Goal: Task Accomplishment & Management: Manage account settings

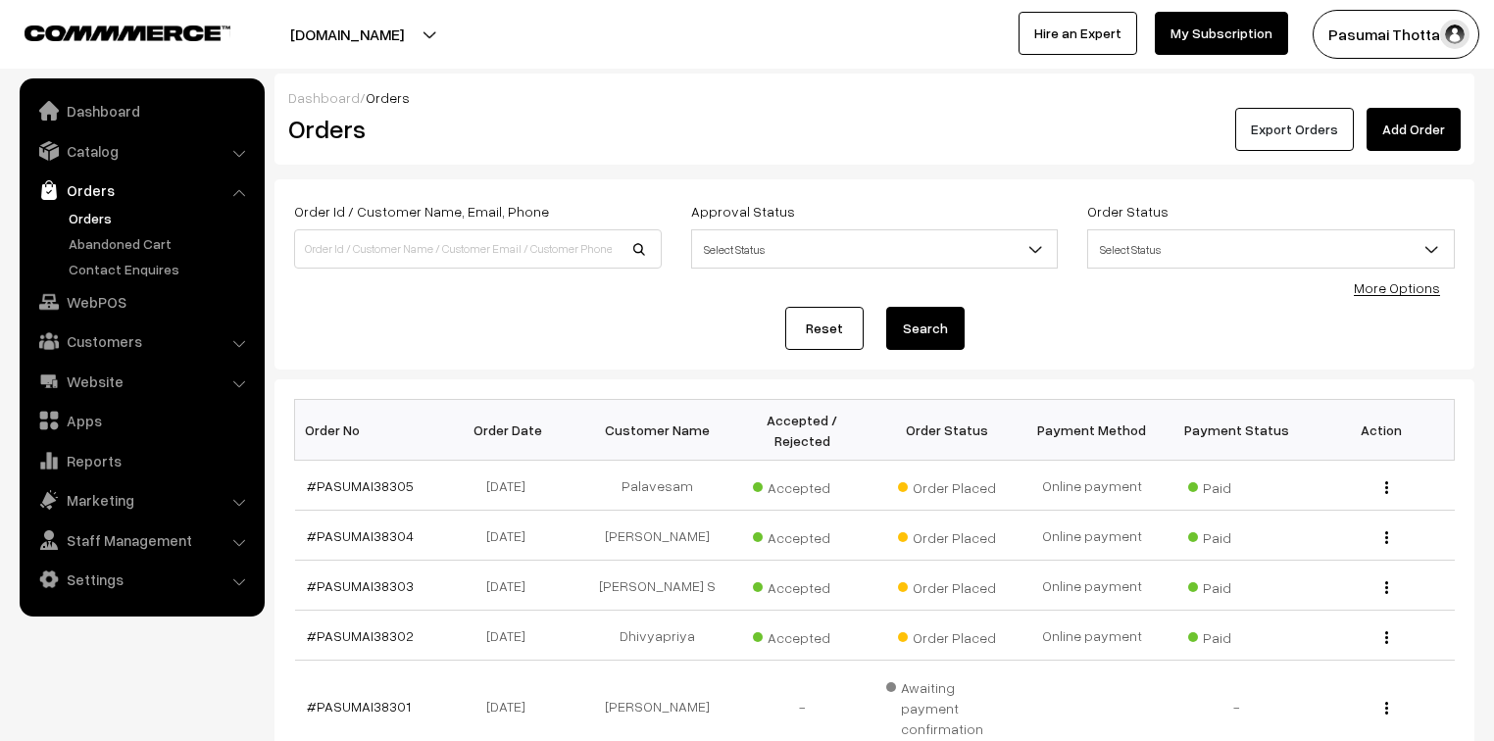
click at [1309, 137] on button "Export Orders" at bounding box center [1294, 129] width 119 height 43
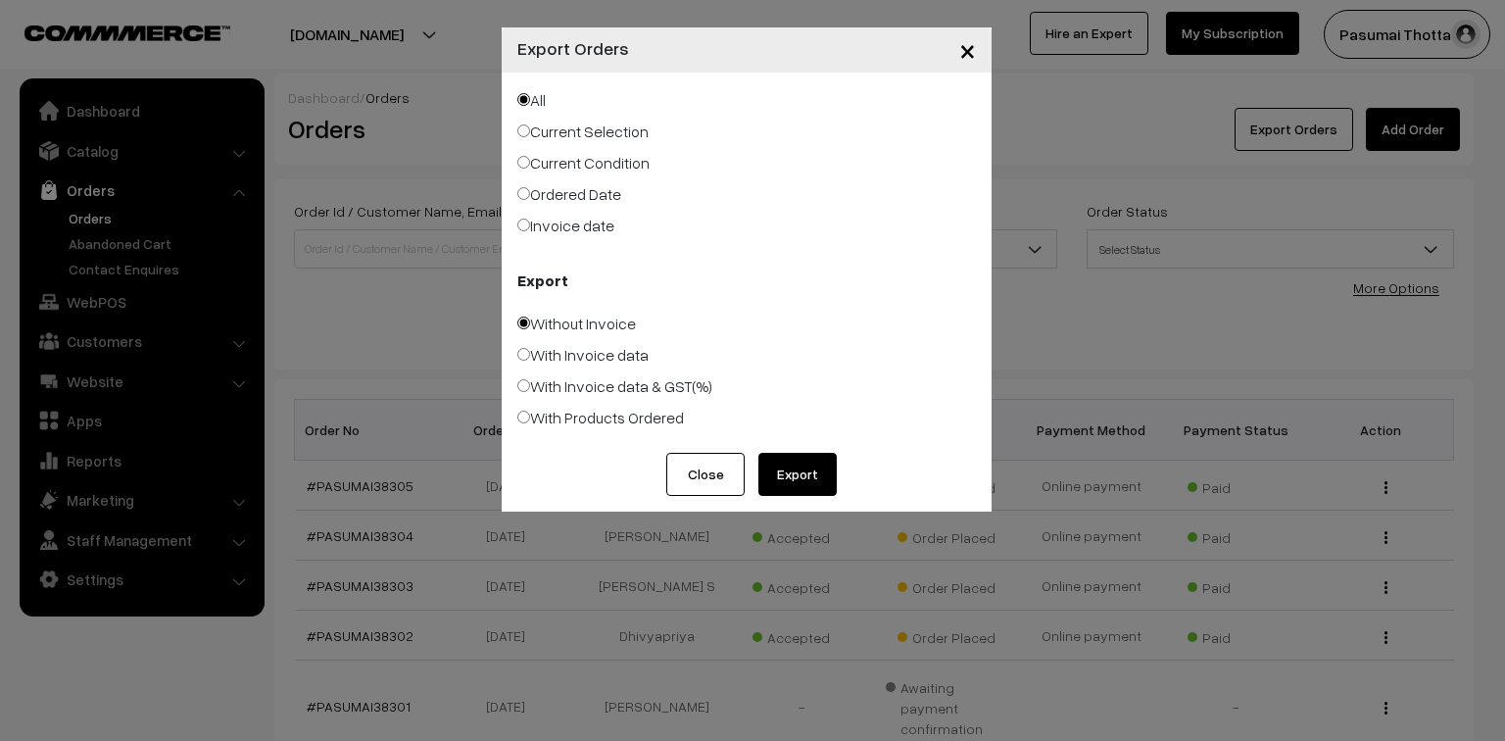
click at [527, 192] on input "Ordered Date" at bounding box center [523, 193] width 13 height 13
radio input "true"
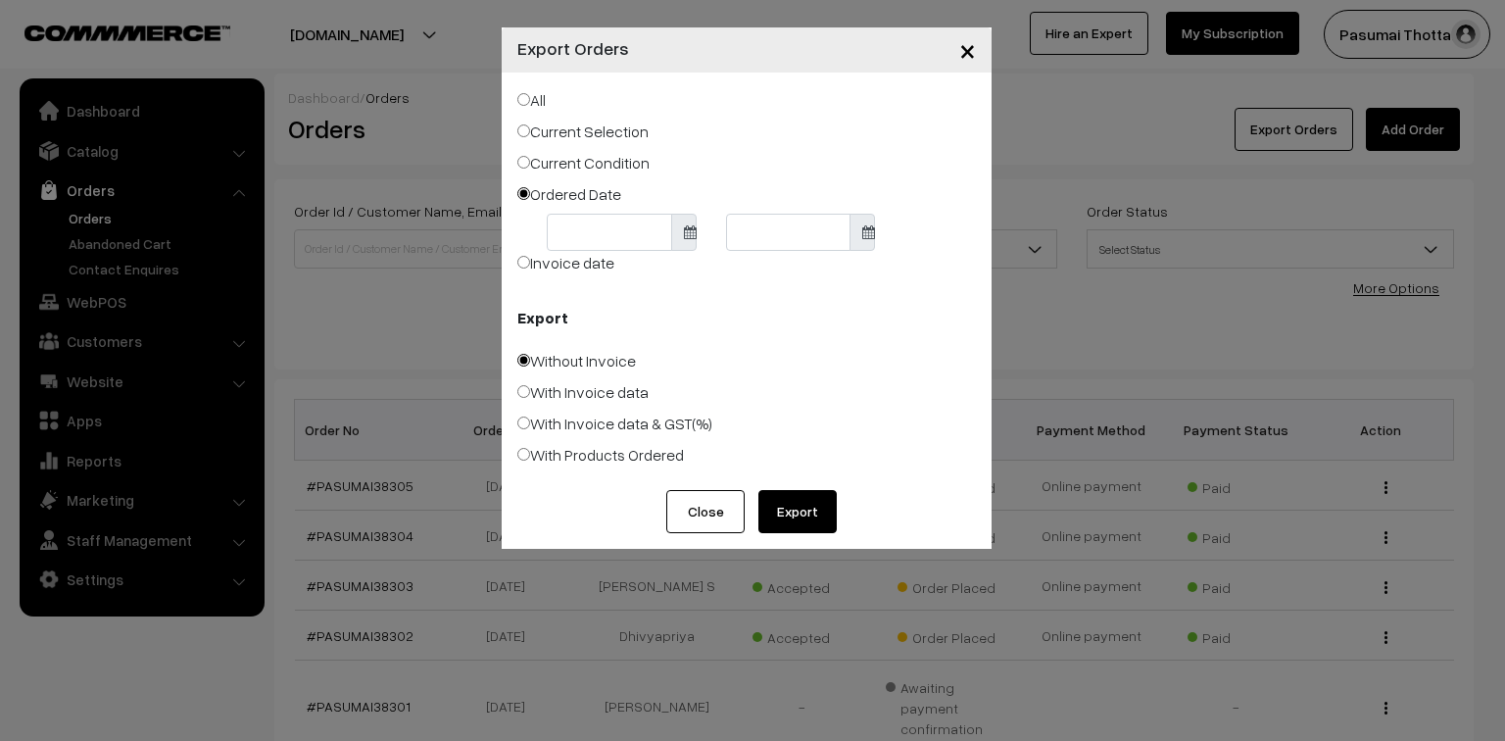
click at [605, 245] on body "Thank you for showing interest. Our team will call you shortly. Close pasumaith…" at bounding box center [752, 644] width 1505 height 1289
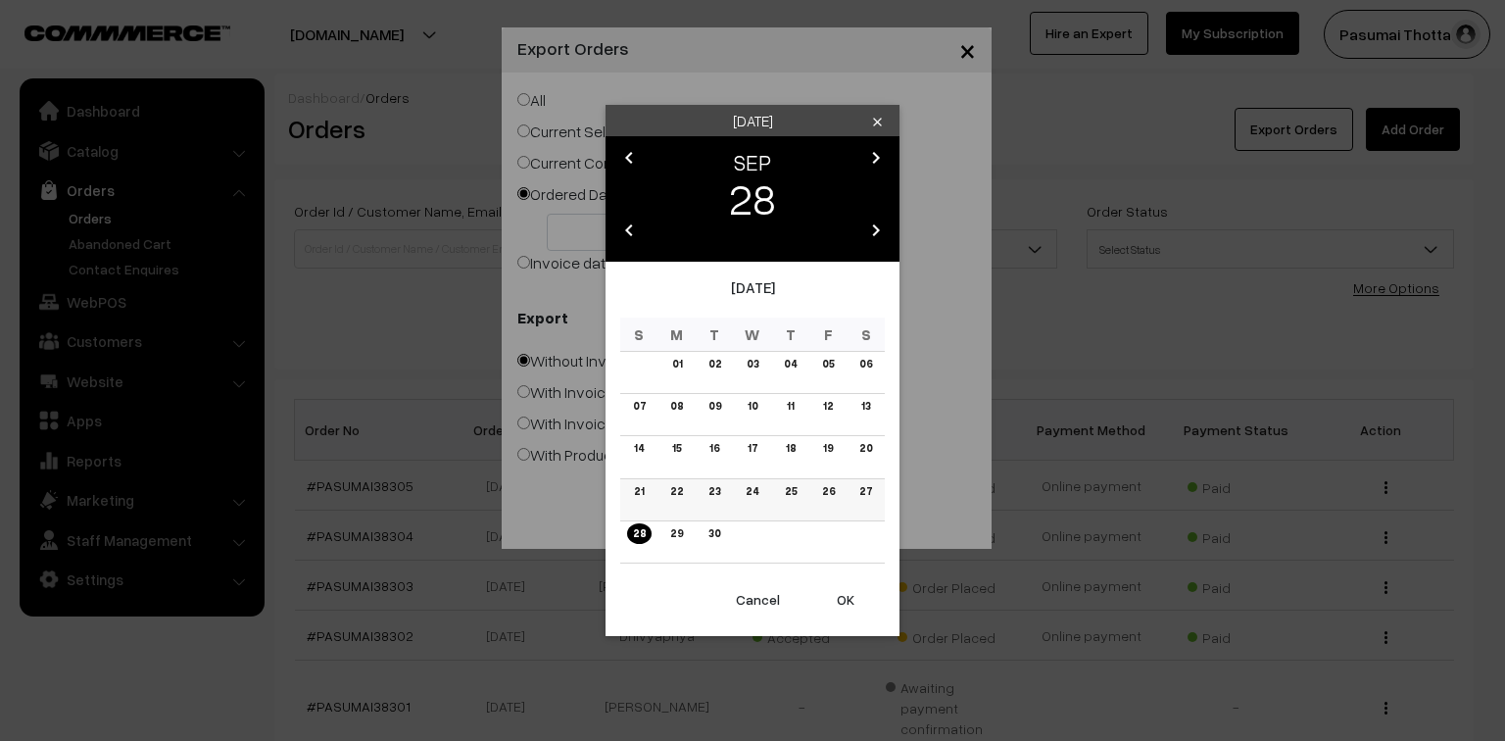
click at [828, 489] on link "26" at bounding box center [827, 491] width 25 height 21
click at [844, 600] on button "OK" at bounding box center [846, 599] width 78 height 43
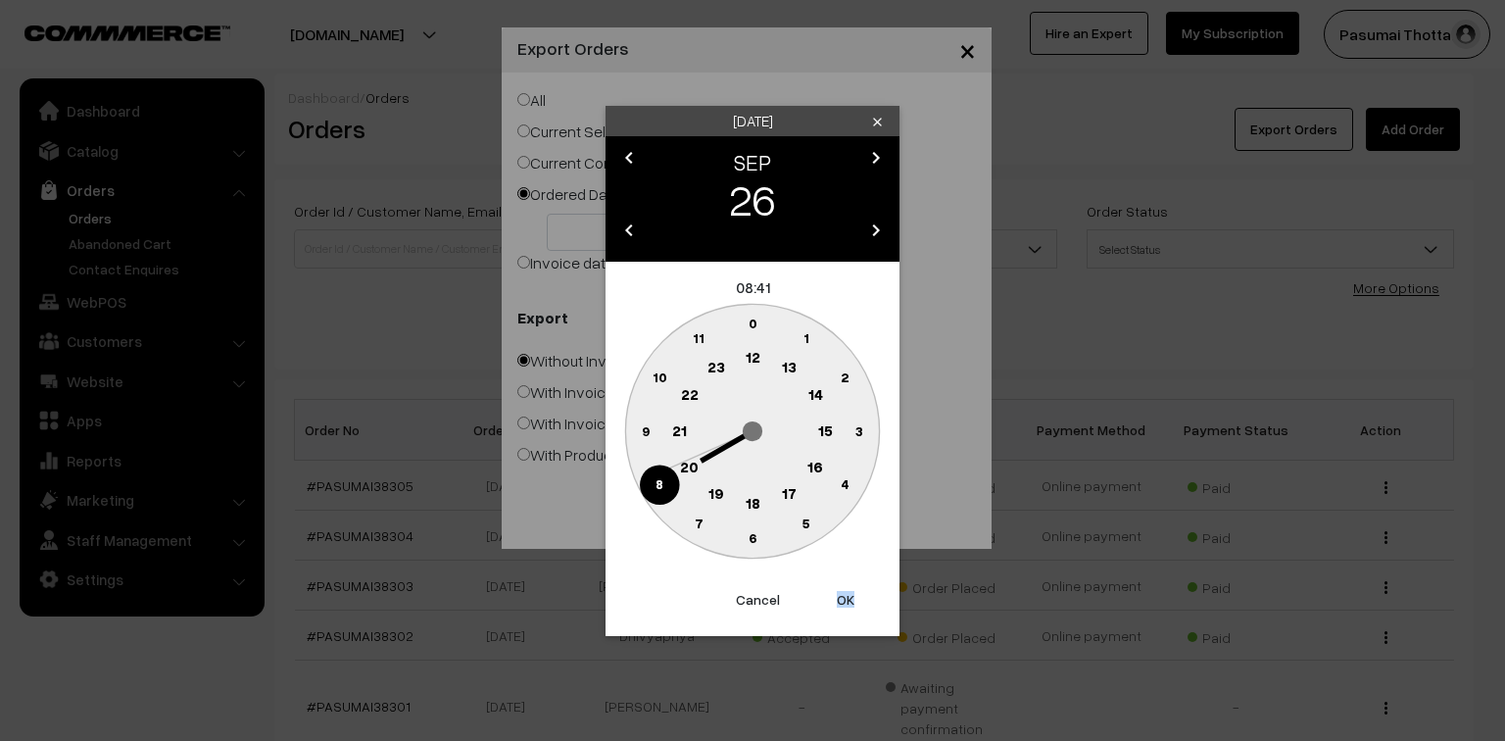
click at [844, 600] on button "OK" at bounding box center [846, 599] width 78 height 43
type input "26-09-2025"
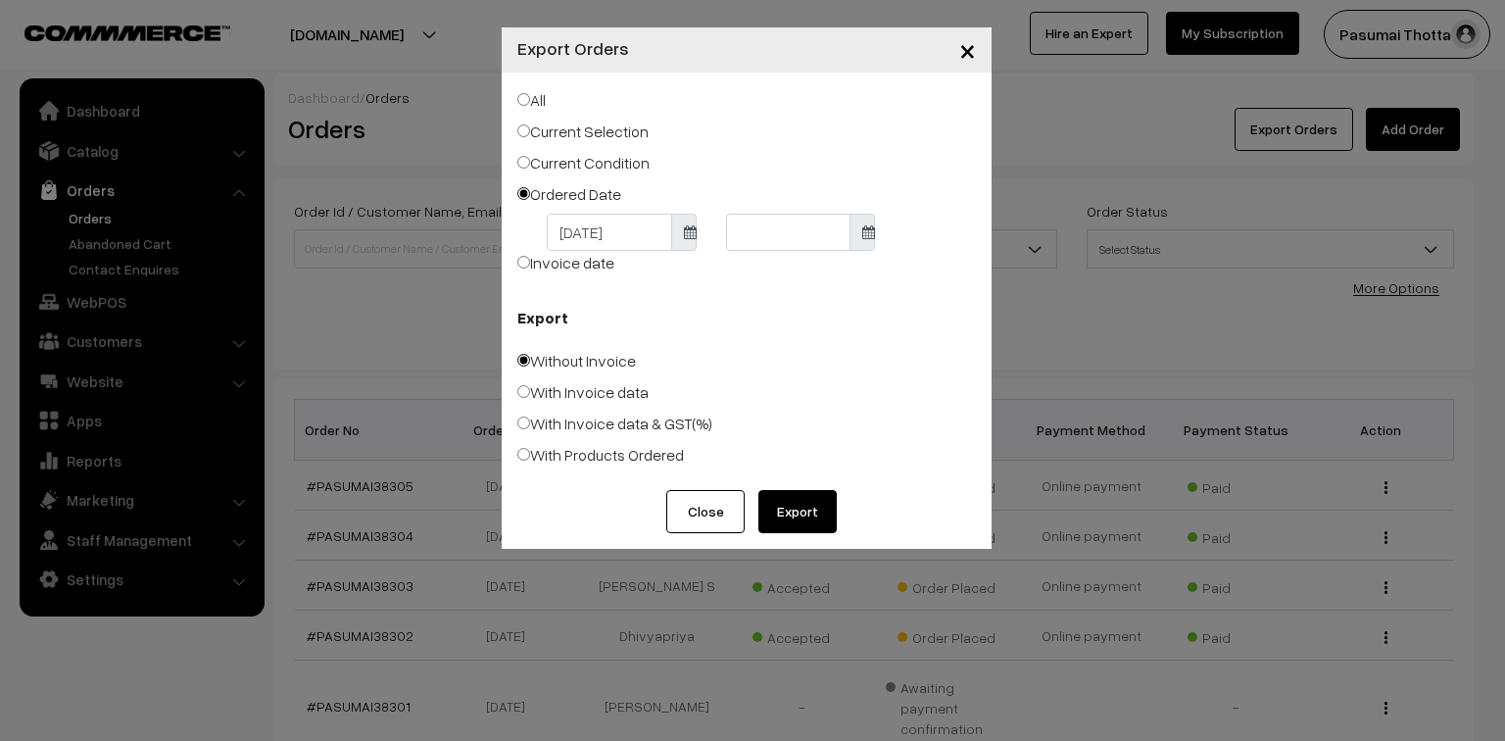
click at [764, 248] on body "Thank you for showing interest. Our team will call you shortly. Close pasumaith…" at bounding box center [752, 644] width 1505 height 1289
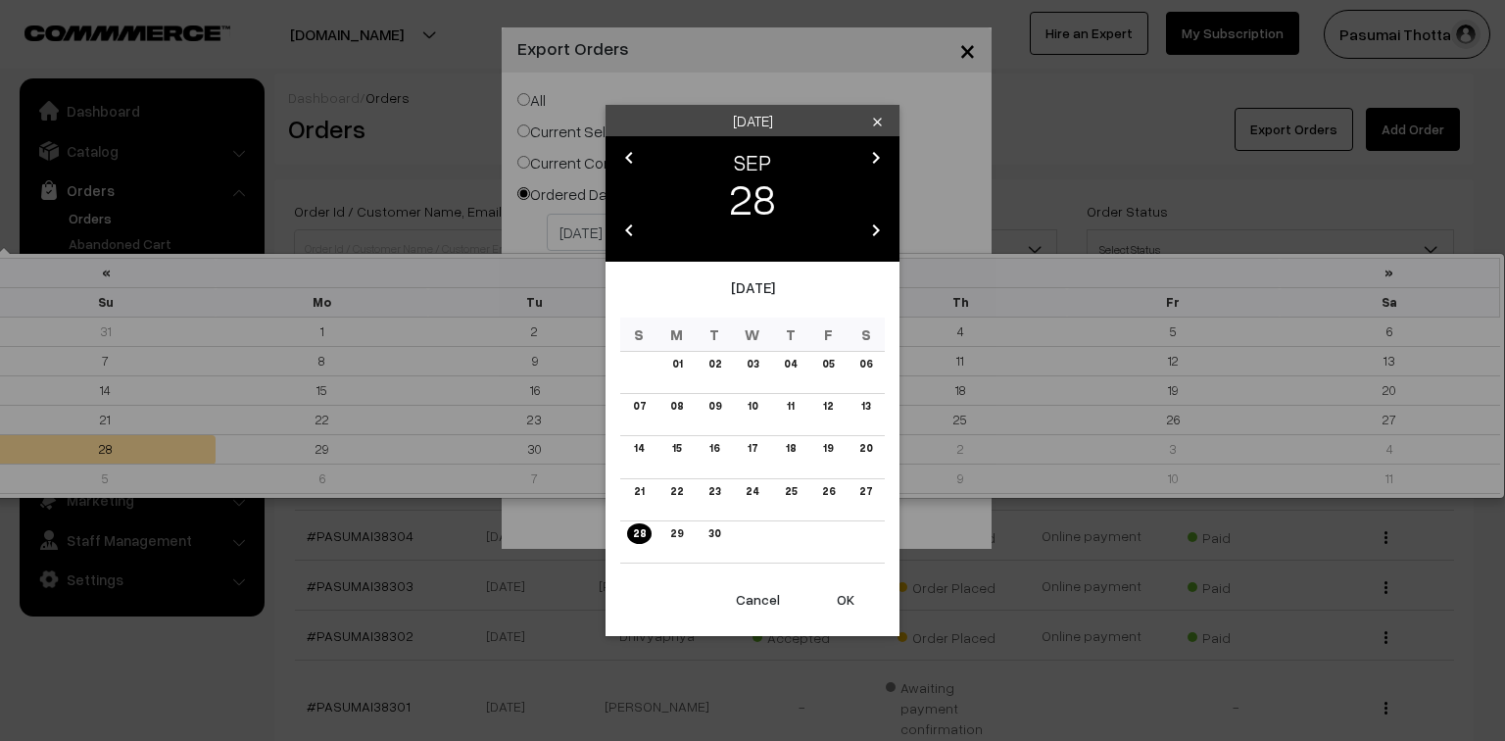
click at [839, 597] on button "OK" at bounding box center [846, 599] width 78 height 43
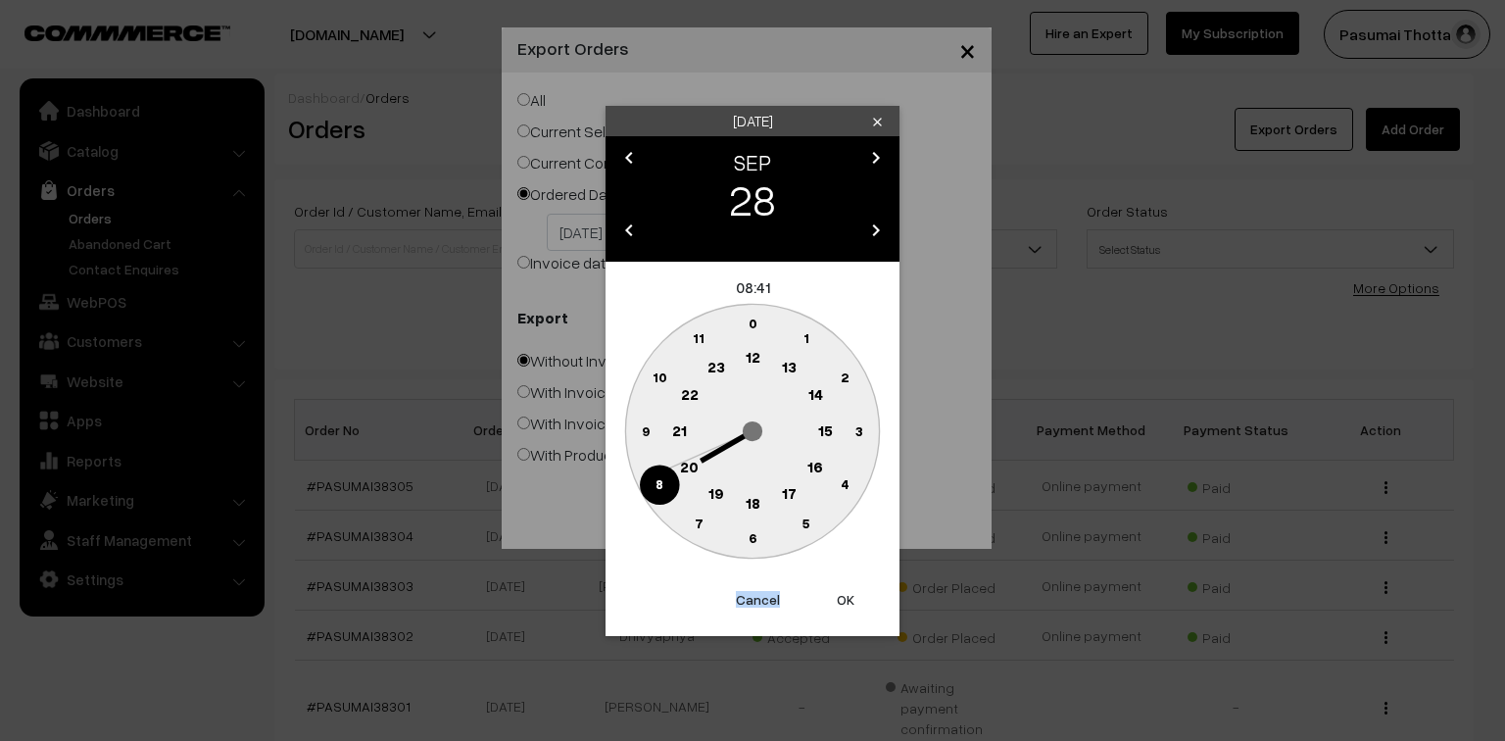
click at [839, 597] on button "OK" at bounding box center [846, 599] width 78 height 43
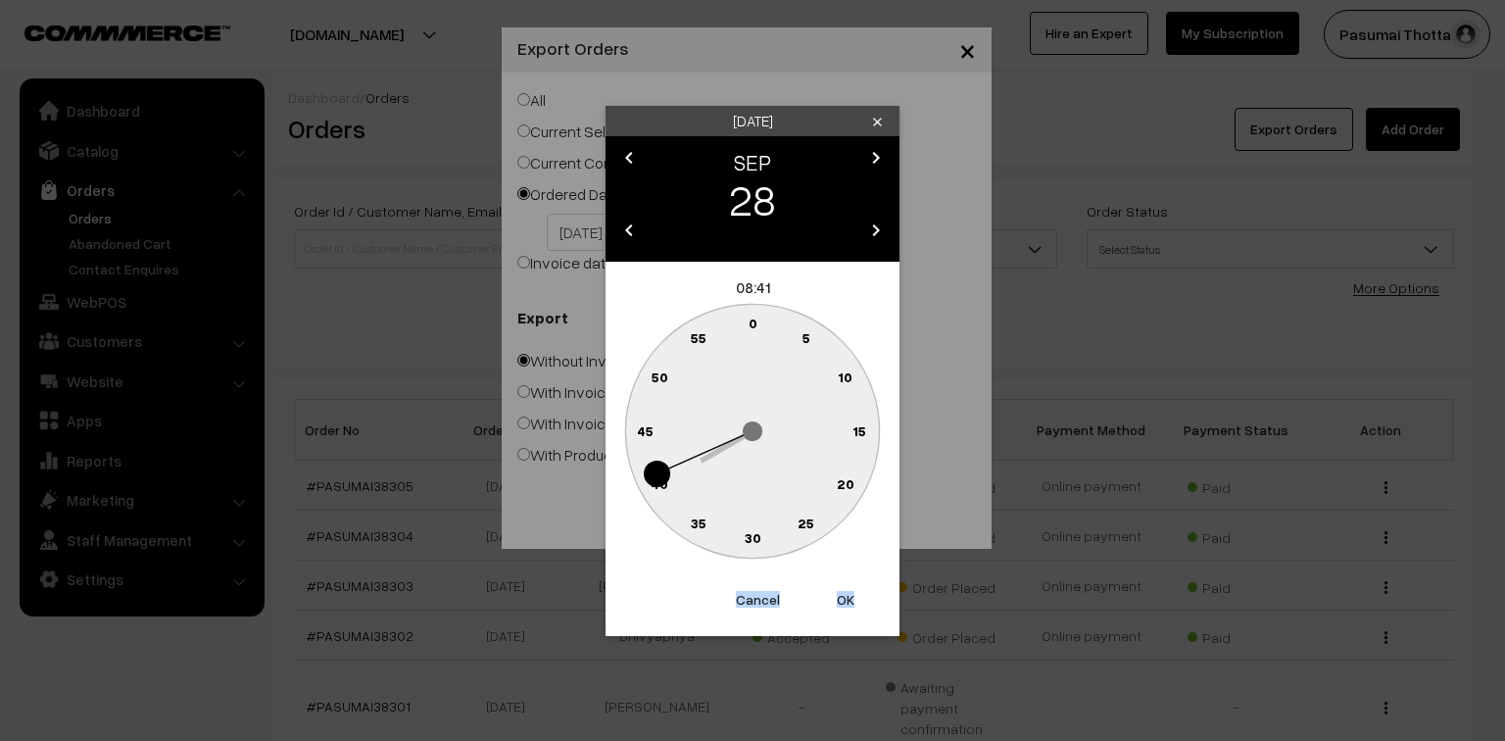
click at [839, 597] on button "OK" at bounding box center [846, 599] width 78 height 43
type input "28-09-2025"
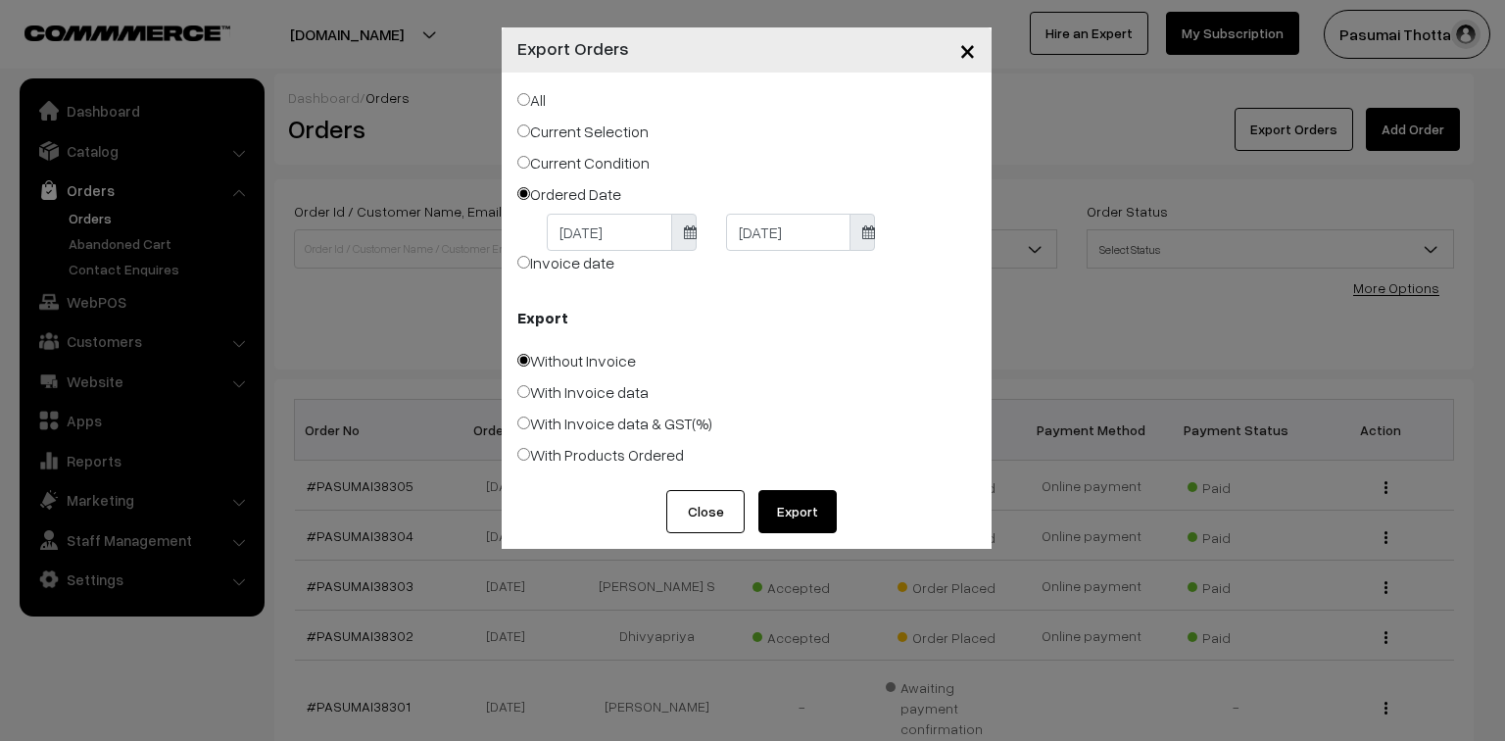
click at [802, 521] on button "Export" at bounding box center [798, 511] width 78 height 43
click at [963, 58] on span "×" at bounding box center [967, 49] width 17 height 36
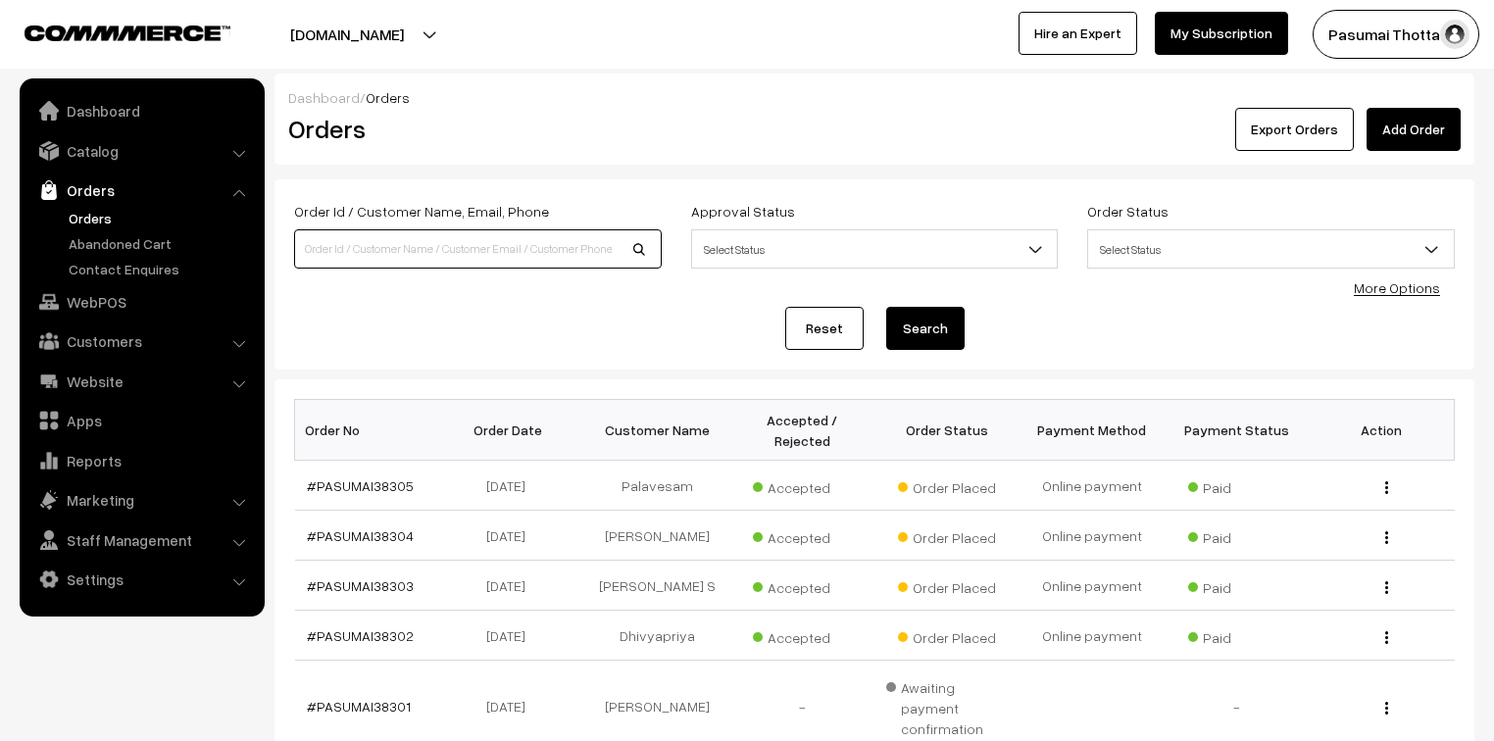
click at [353, 247] on input at bounding box center [478, 248] width 368 height 39
type input "7871331000"
click at [886, 307] on button "Search" at bounding box center [925, 328] width 78 height 43
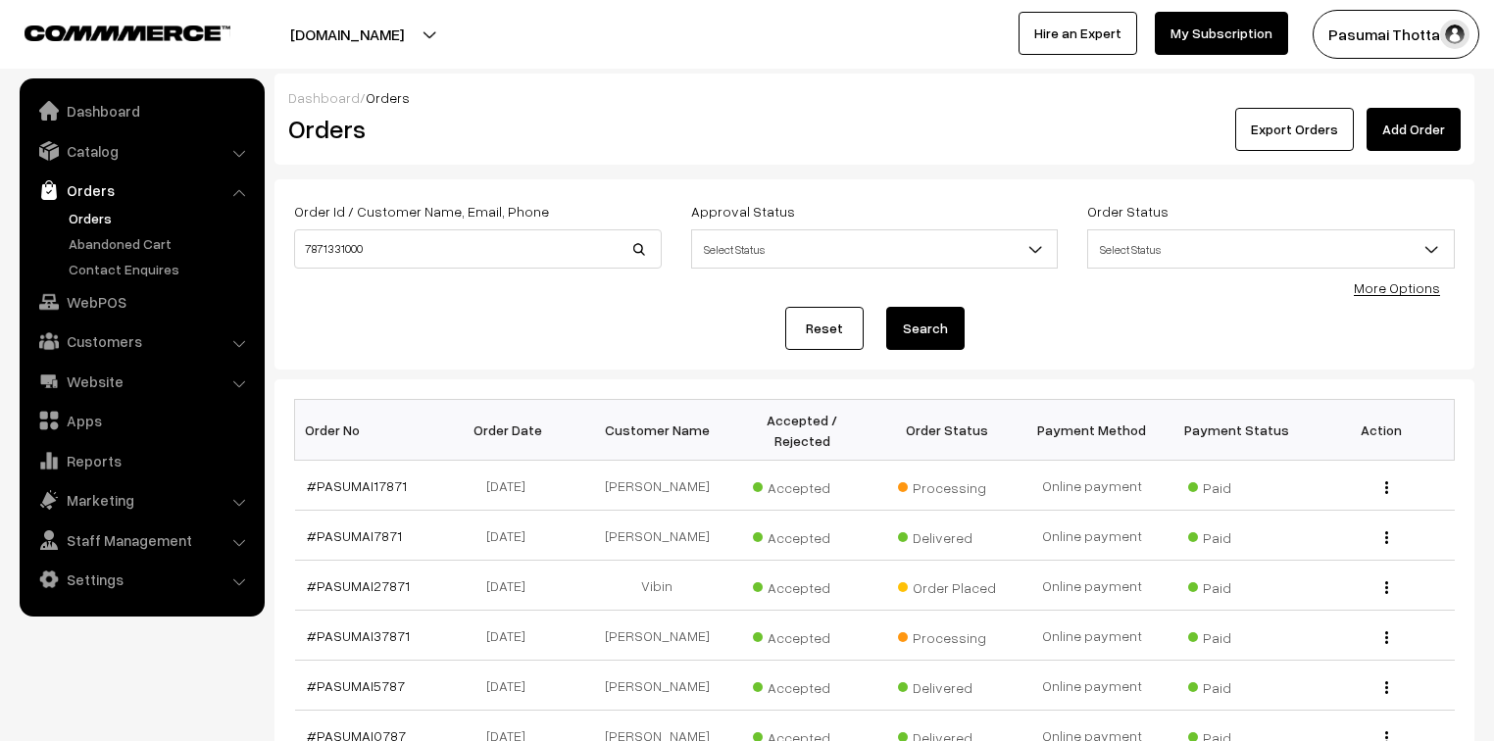
click at [81, 227] on link "Orders" at bounding box center [161, 218] width 194 height 21
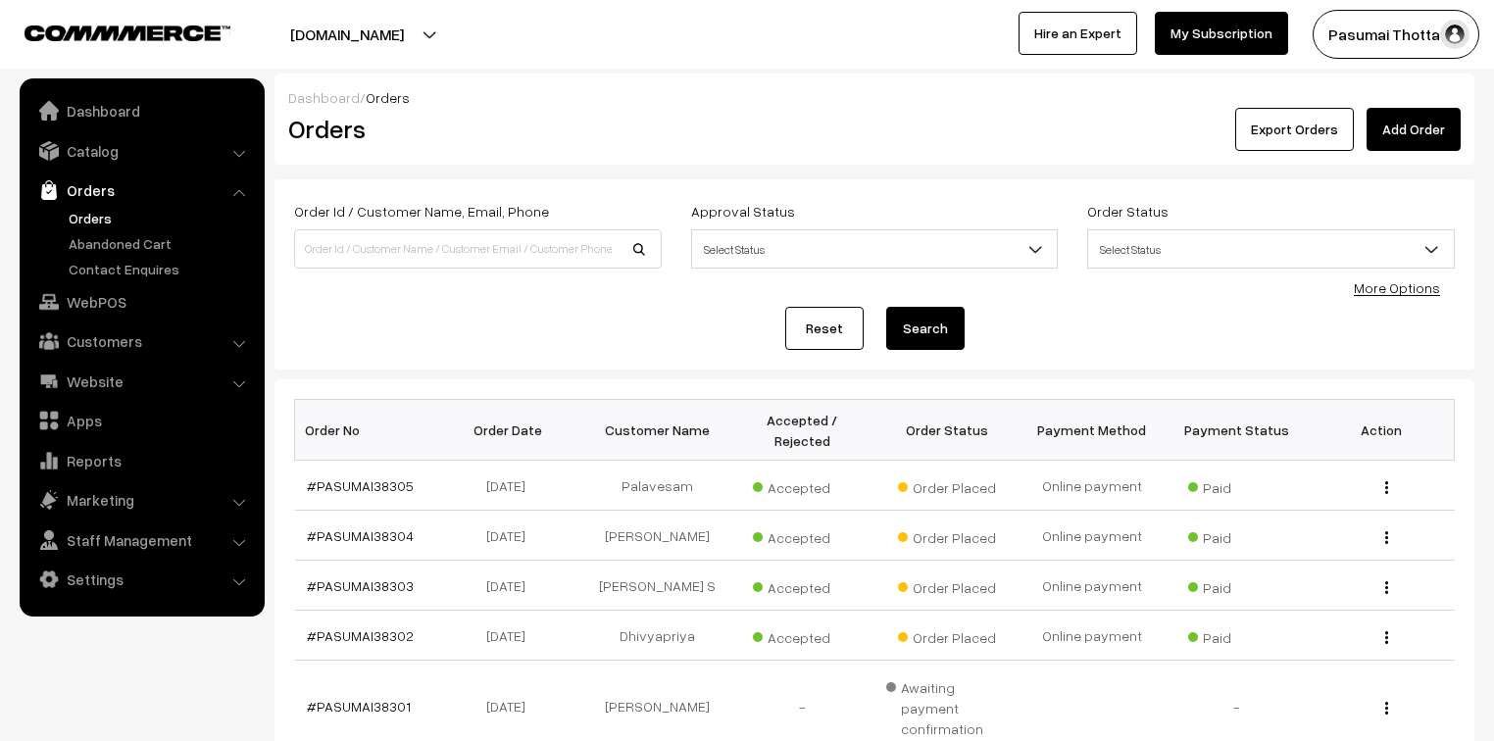
click at [1419, 294] on link "More Options" at bounding box center [1396, 287] width 86 height 17
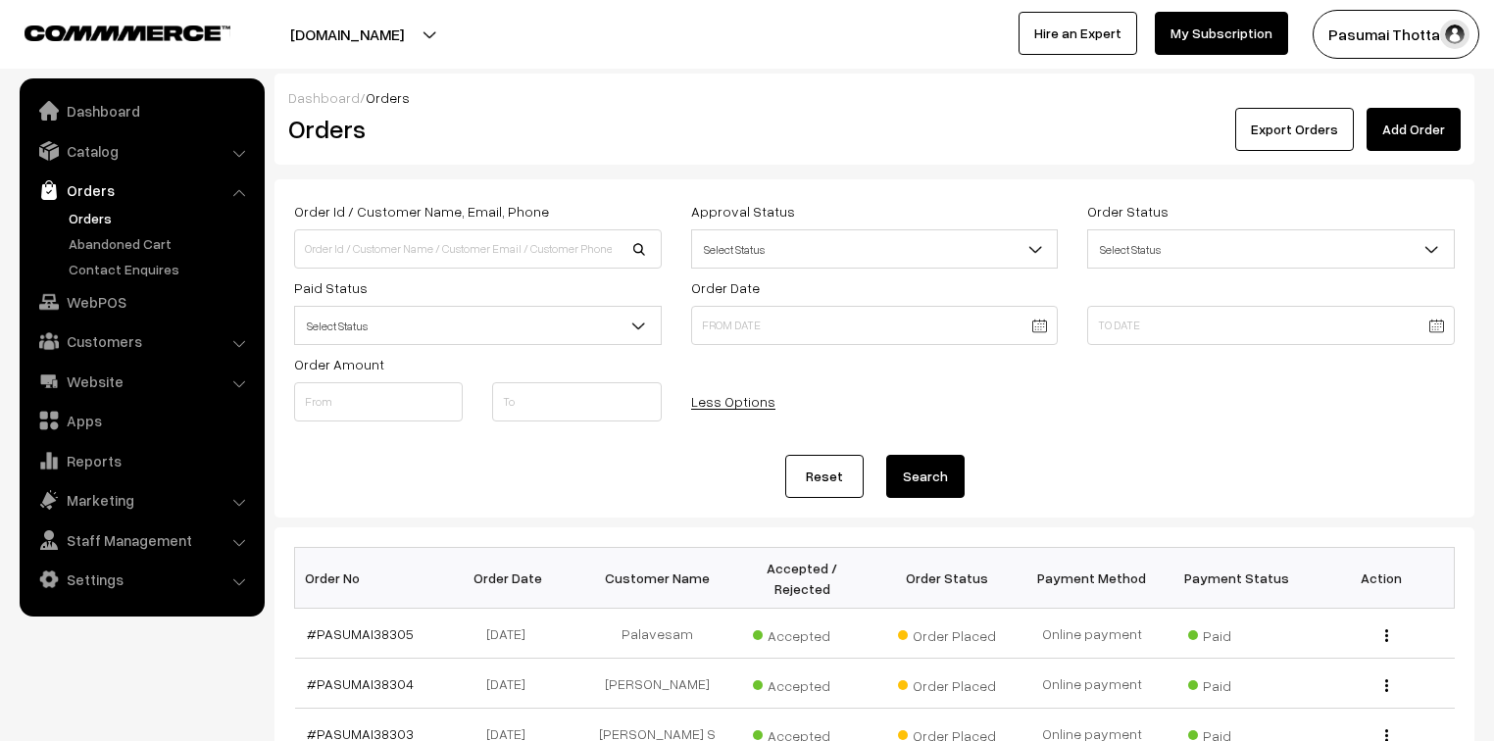
click at [484, 319] on span "Select Status" at bounding box center [478, 326] width 366 height 34
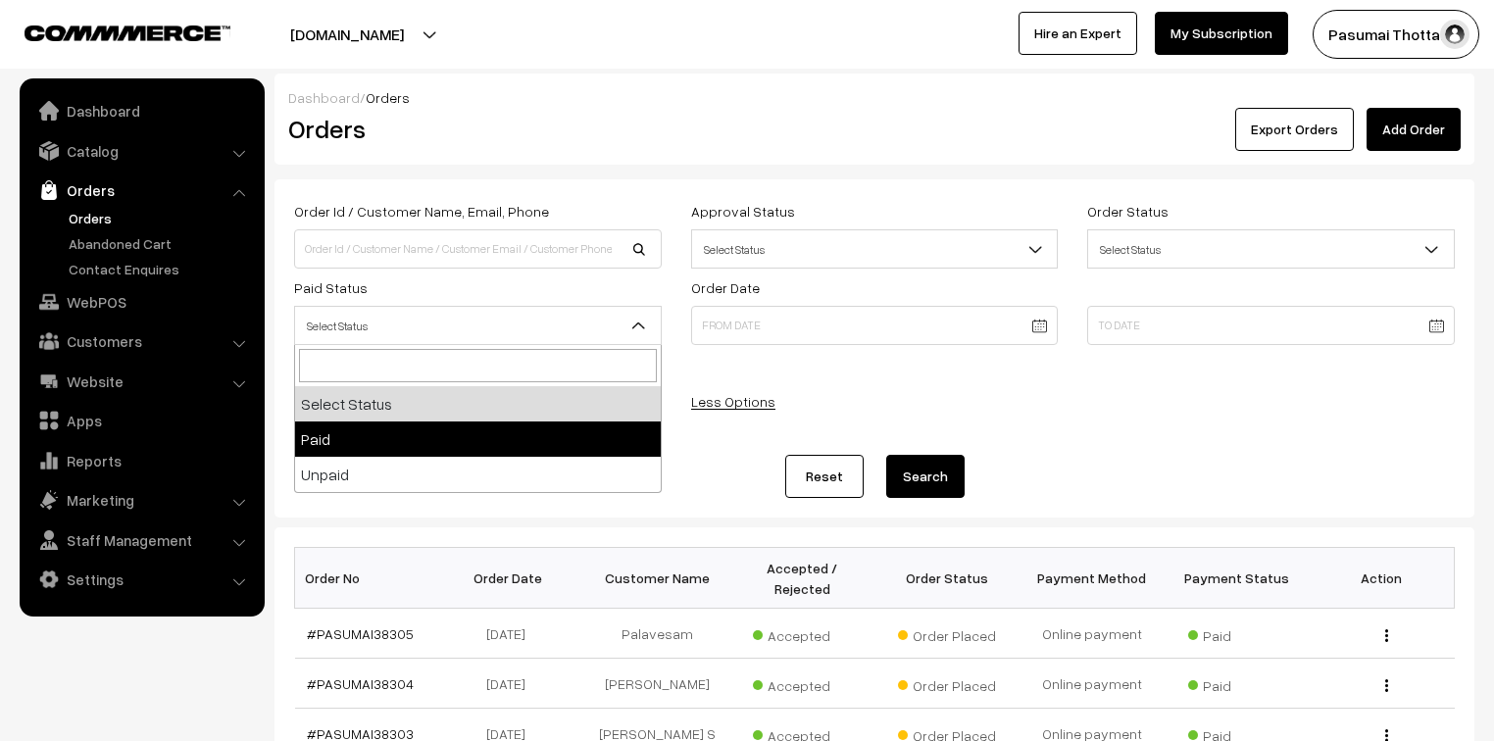
select select "1"
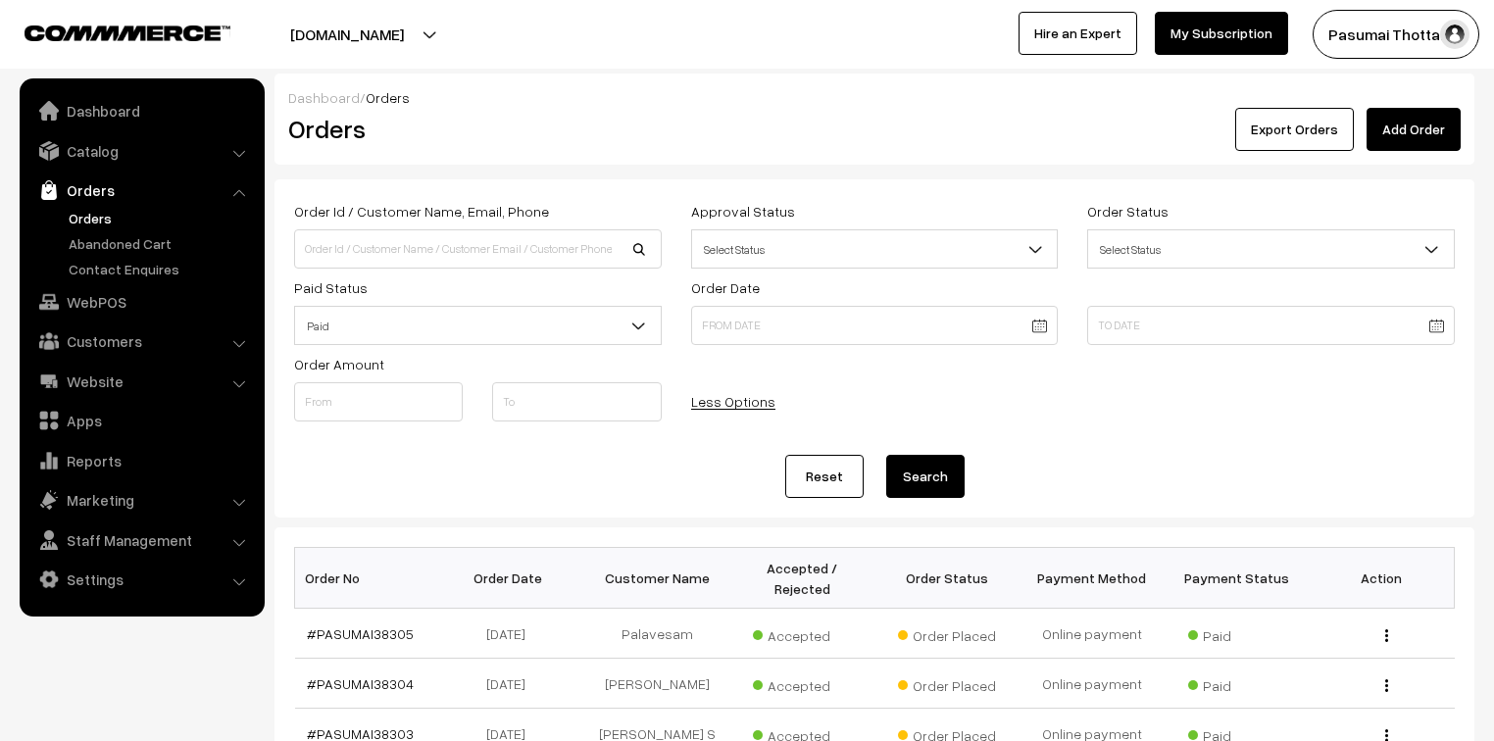
click at [925, 491] on button "Search" at bounding box center [925, 476] width 78 height 43
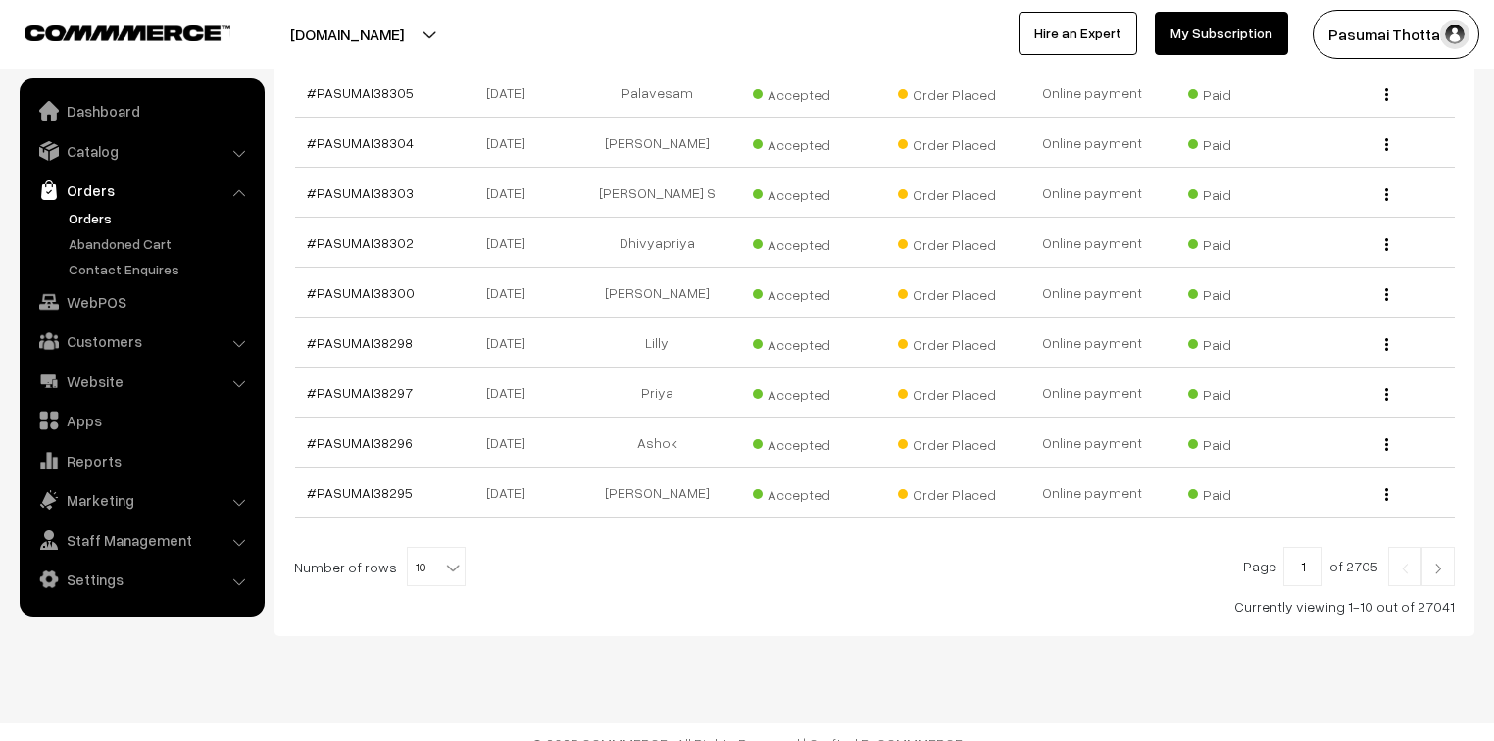
click at [448, 558] on b at bounding box center [453, 568] width 20 height 20
select select "60"
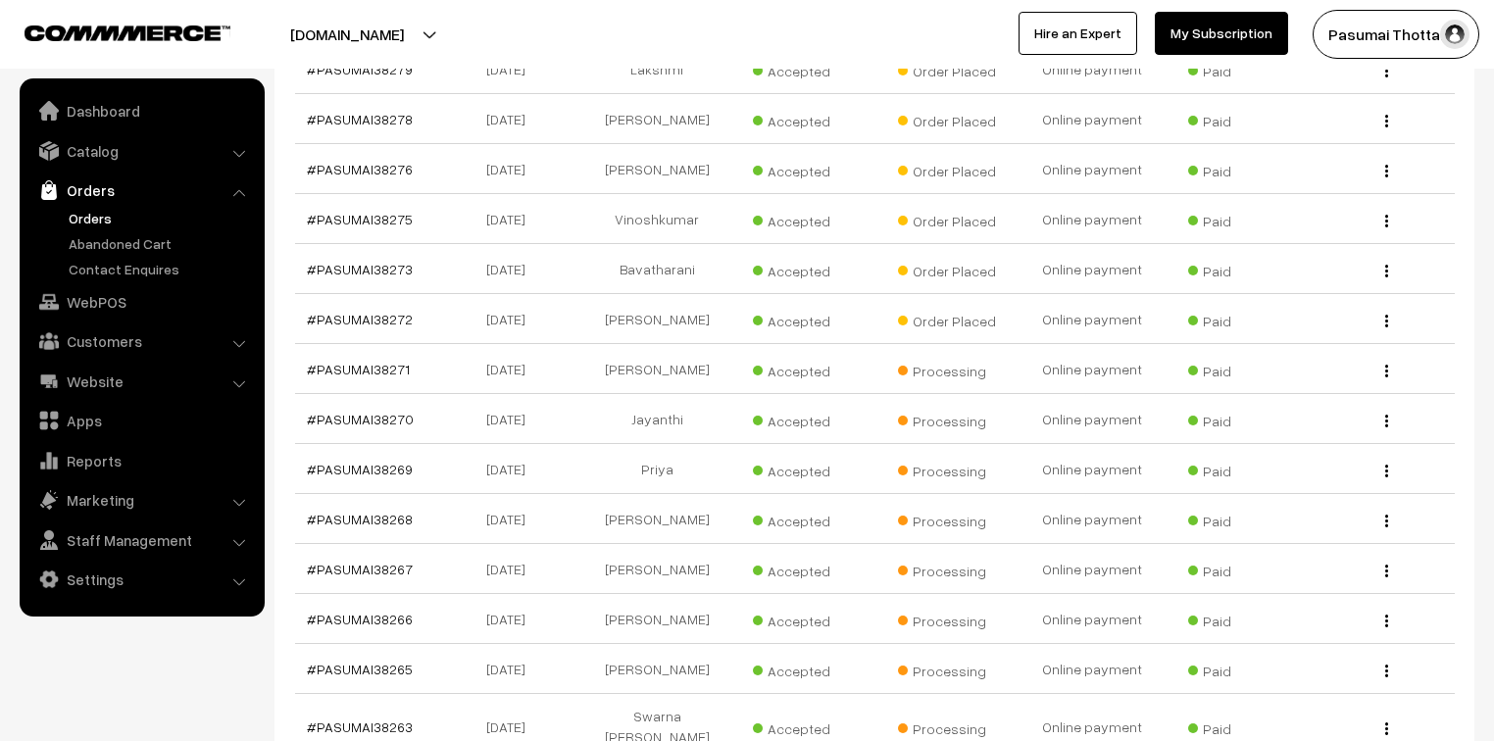
scroll to position [1490, 0]
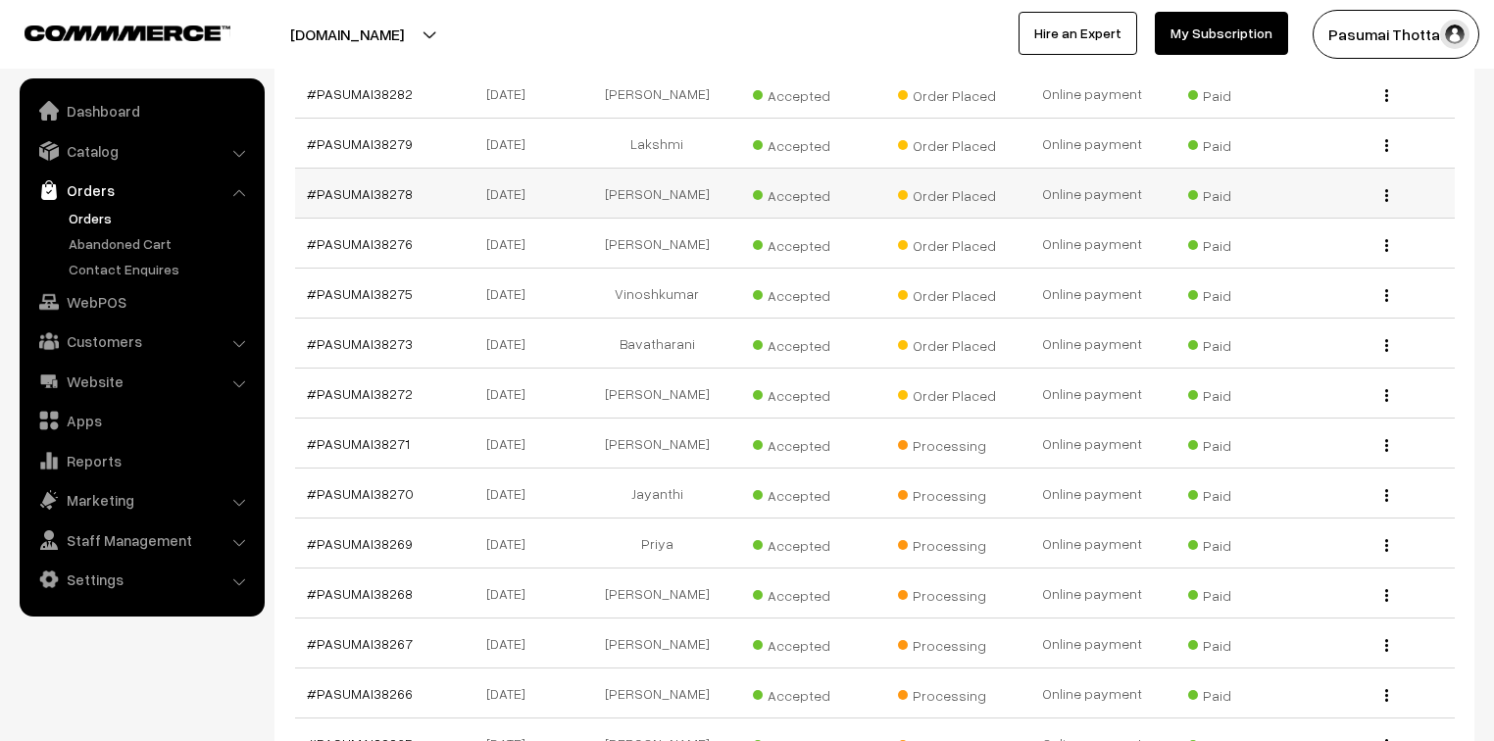
drag, startPoint x: 382, startPoint y: 164, endPoint x: 417, endPoint y: 172, distance: 35.2
click at [417, 172] on td "#PASUMAI38278" at bounding box center [367, 194] width 145 height 50
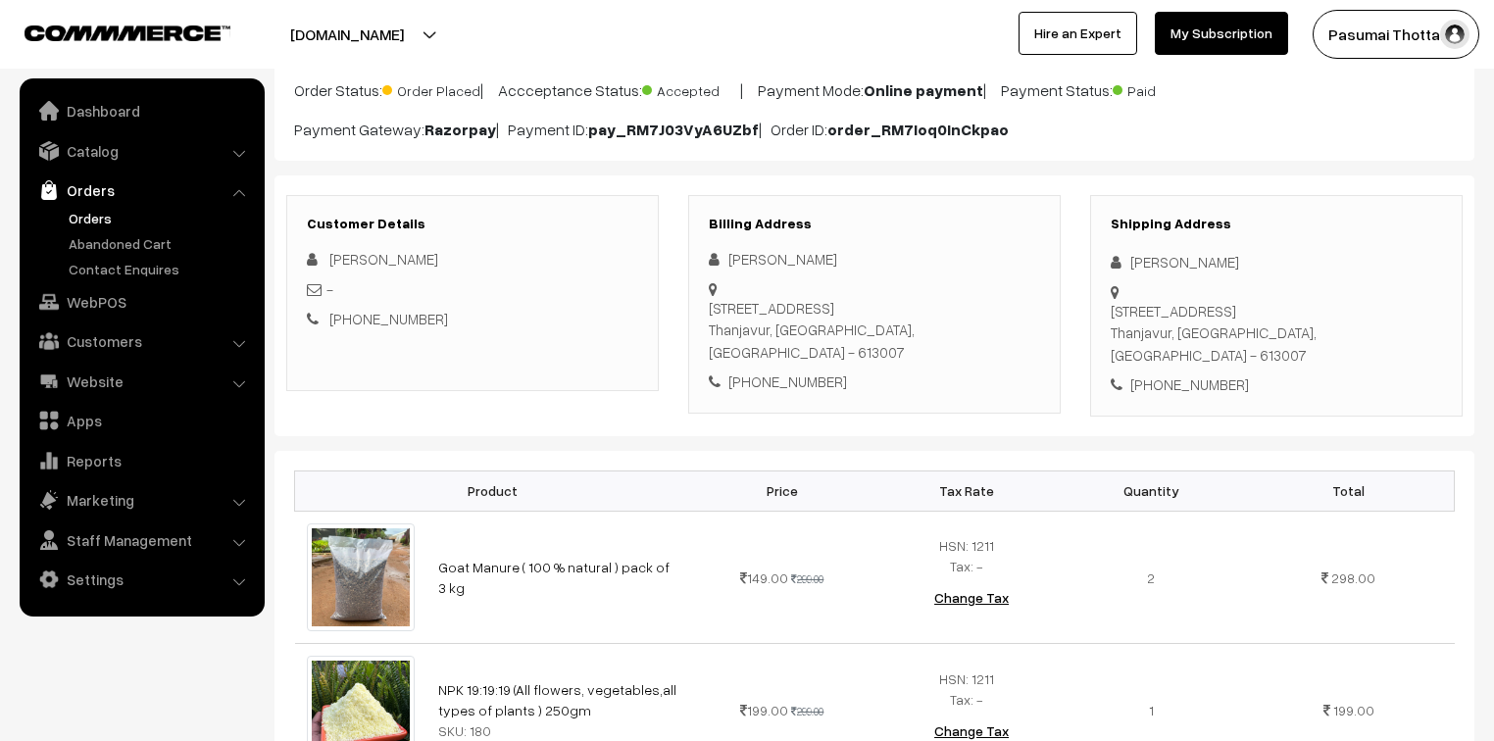
scroll to position [157, 0]
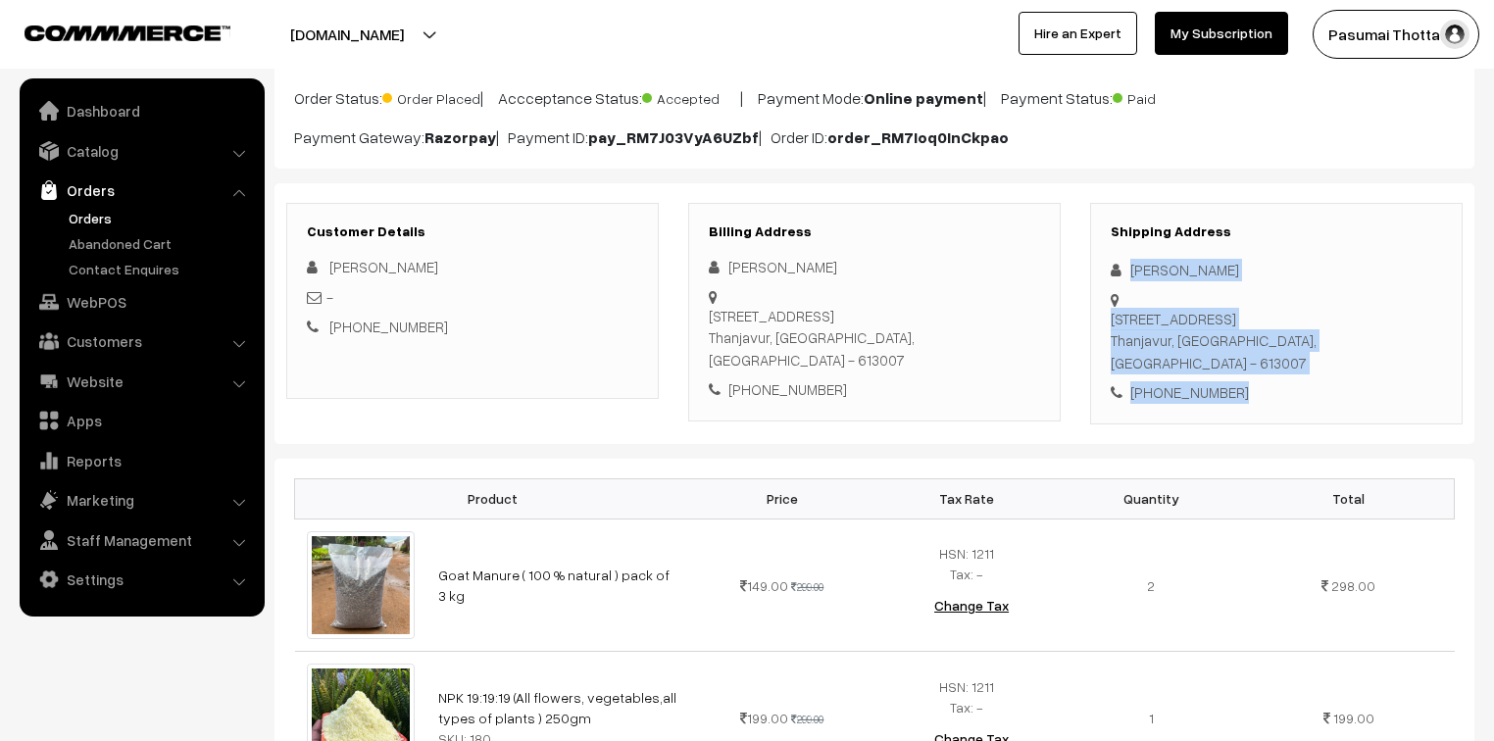
drag, startPoint x: 1129, startPoint y: 270, endPoint x: 1229, endPoint y: 352, distance: 129.5
click at [1229, 352] on div "Shipping Address [PERSON_NAME] [STREET_ADDRESS] [PHONE_NUMBER]" at bounding box center [1276, 313] width 372 height 221
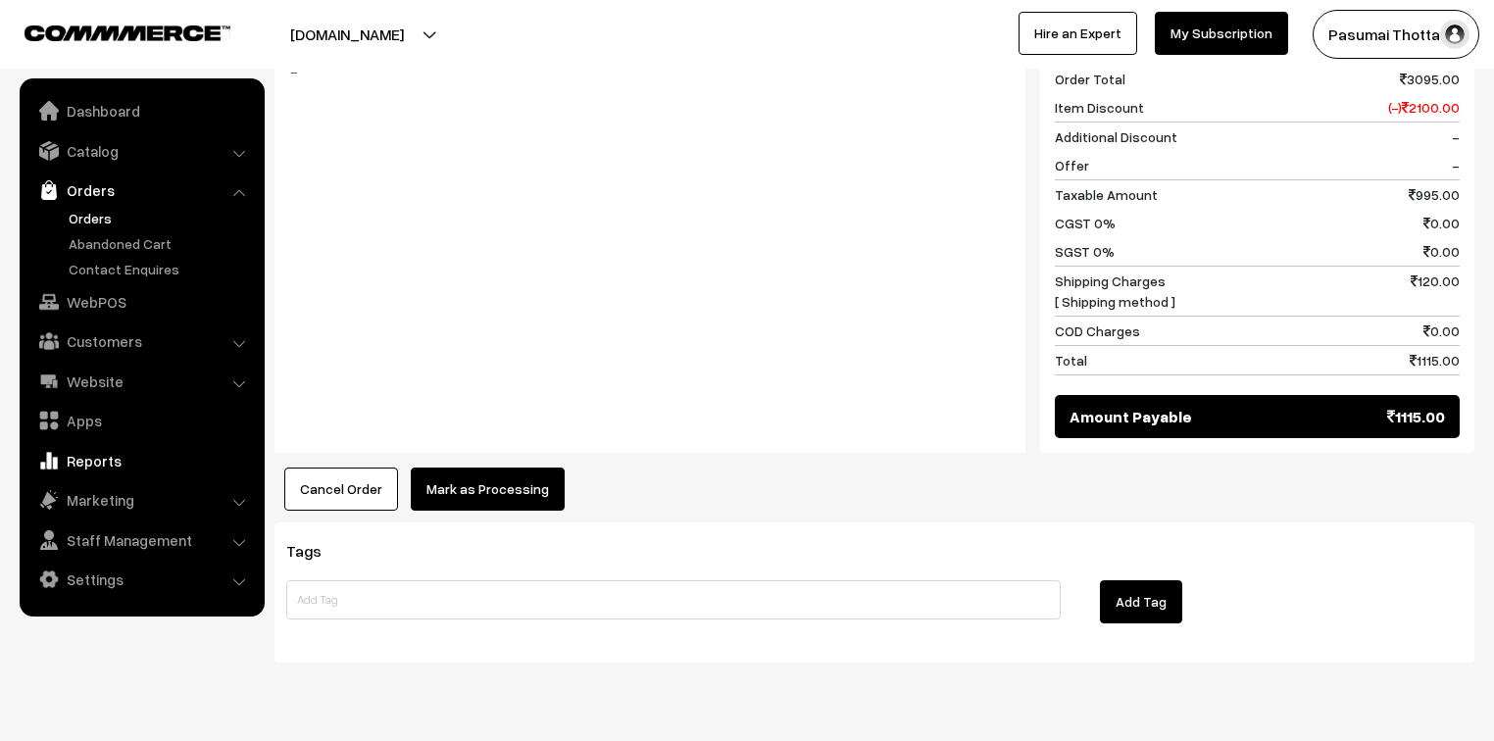
scroll to position [1277, 0]
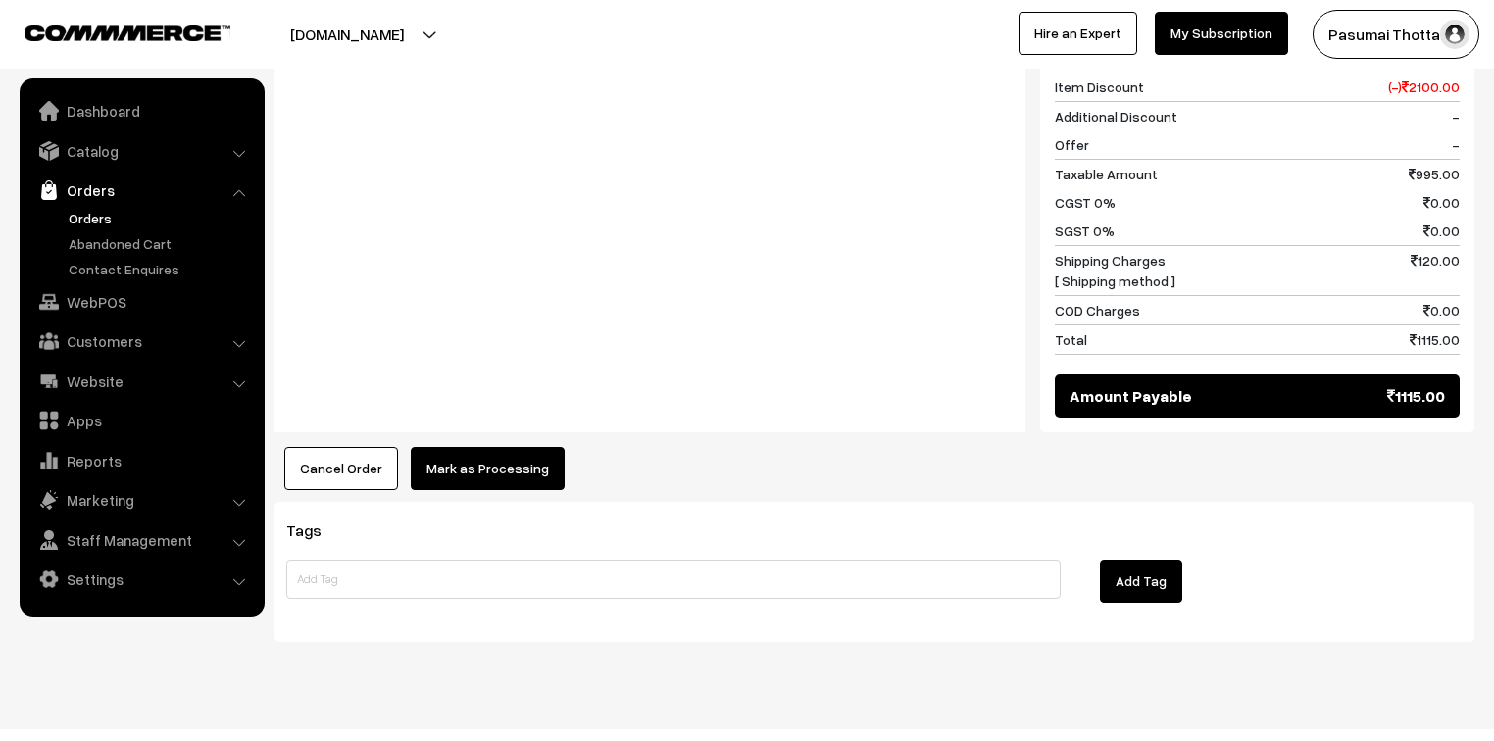
click at [510, 447] on button "Mark as Processing" at bounding box center [488, 468] width 154 height 43
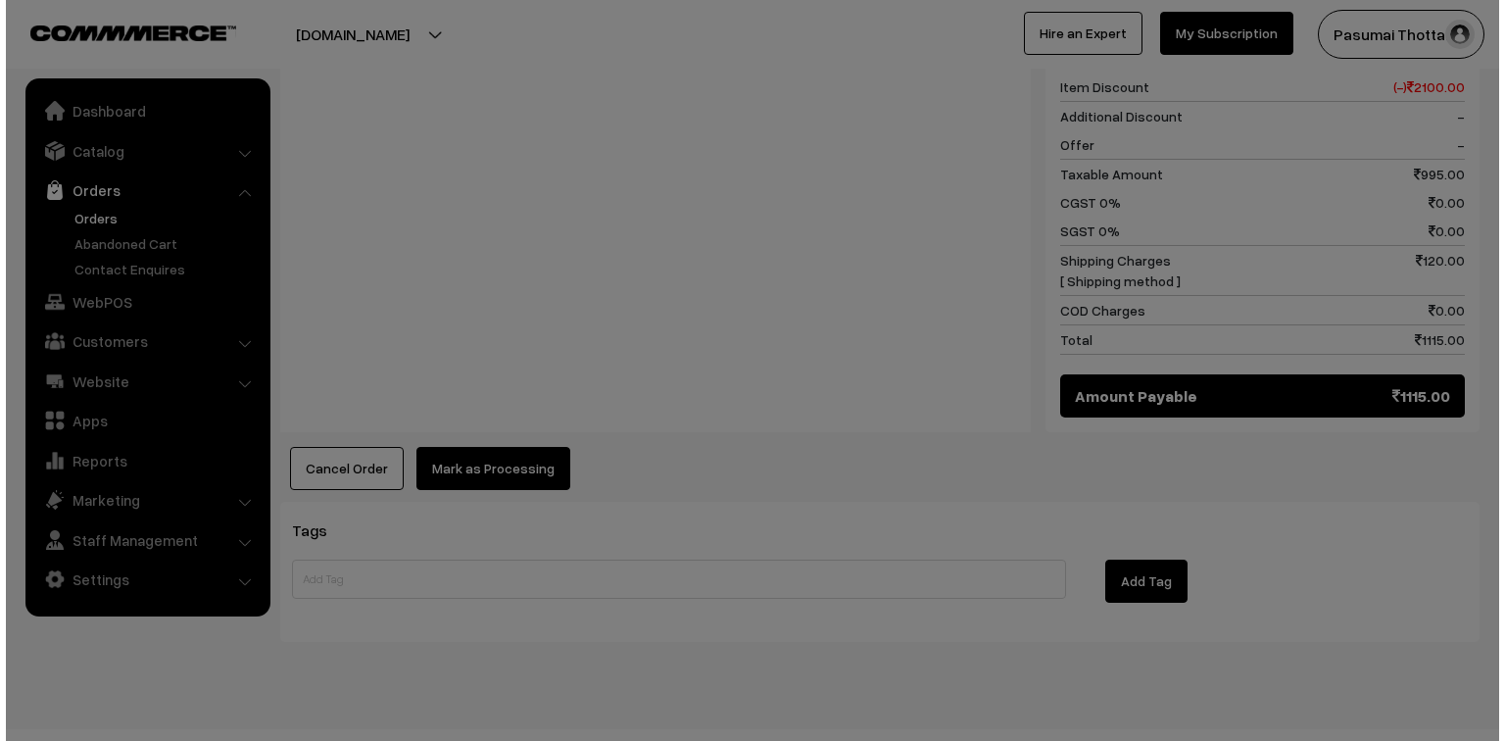
scroll to position [1282, 0]
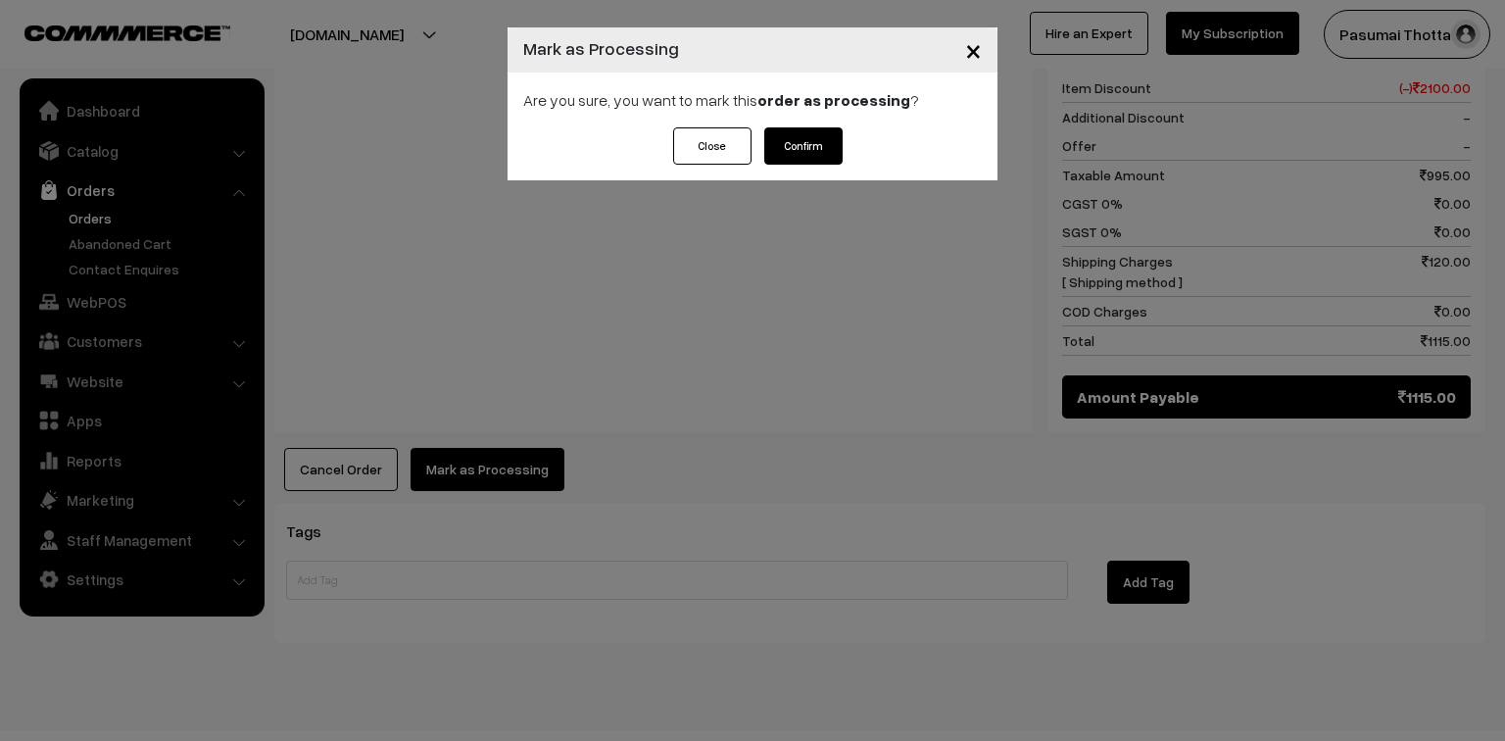
click at [821, 146] on button "Confirm" at bounding box center [803, 145] width 78 height 37
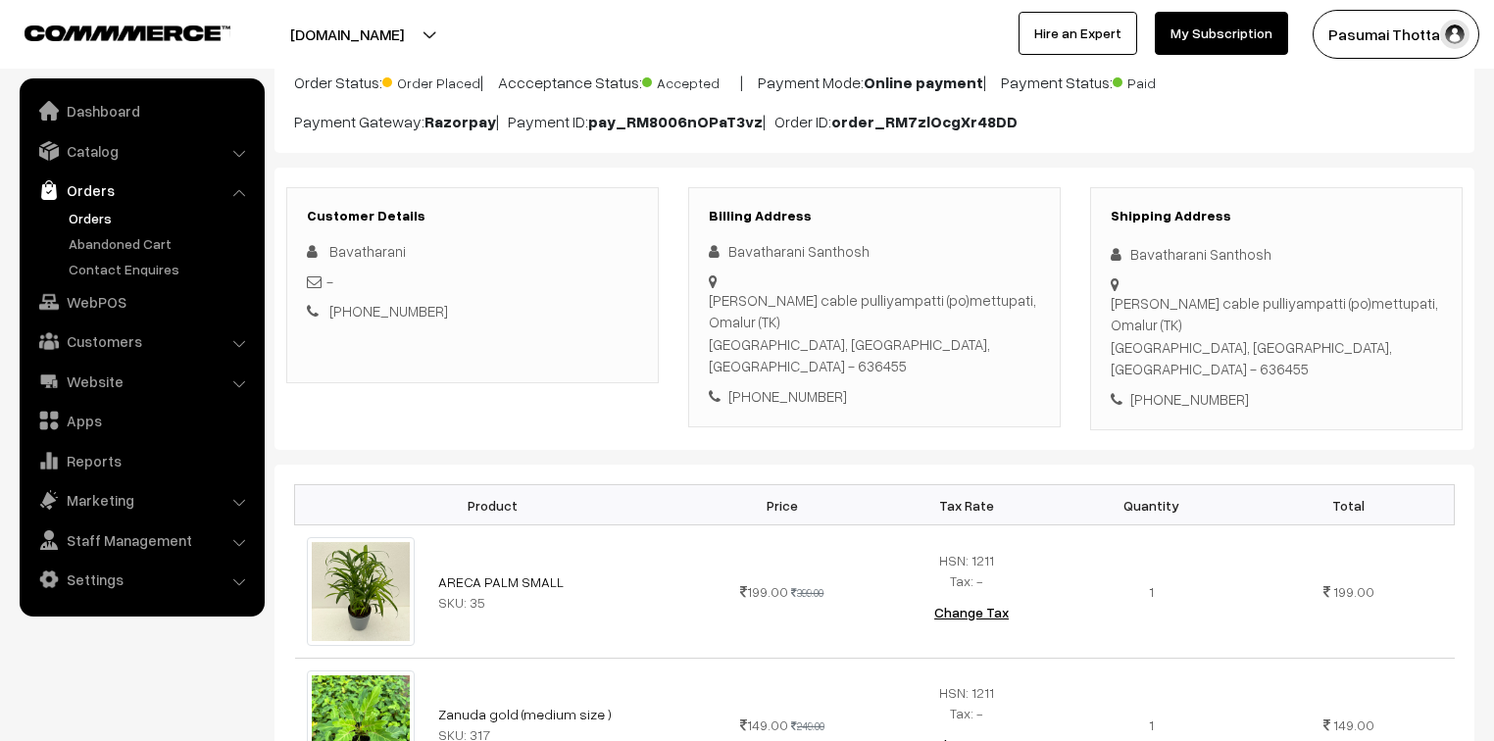
scroll to position [157, 0]
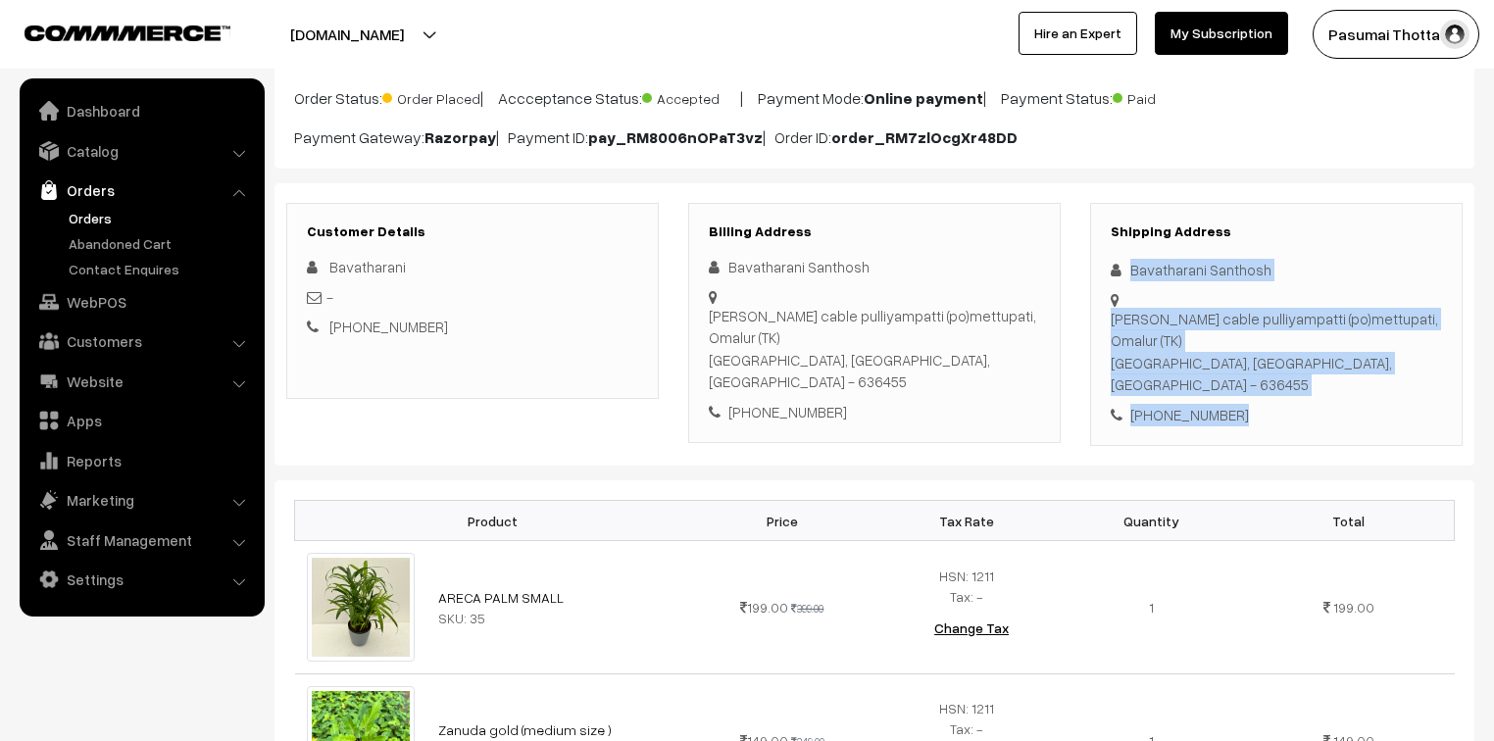
drag, startPoint x: 1132, startPoint y: 264, endPoint x: 1271, endPoint y: 367, distance: 173.1
click at [1271, 367] on div "Shipping Address Bavatharani Santhosh Vinoth cable pulliyampatti (po)mettupati,…" at bounding box center [1276, 325] width 372 height 244
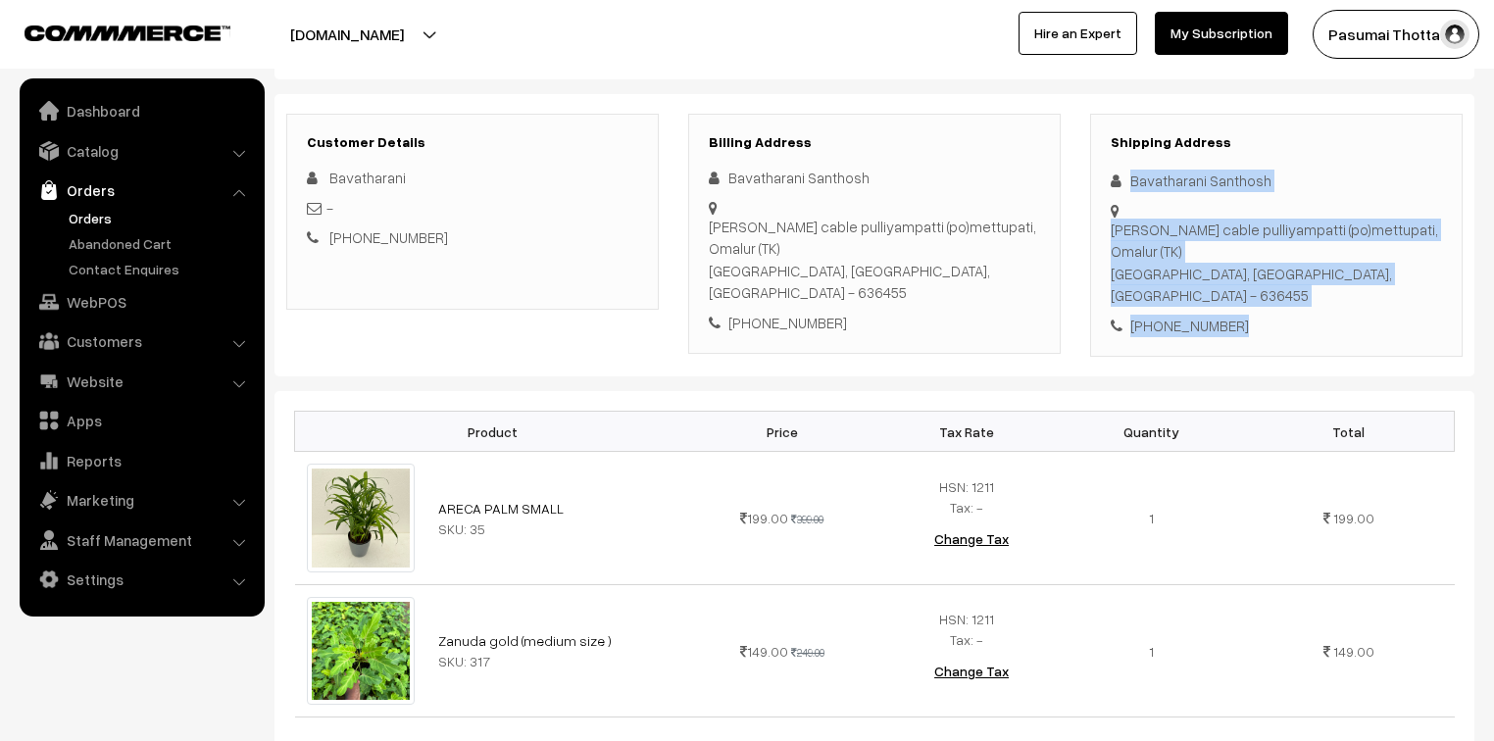
scroll to position [235, 0]
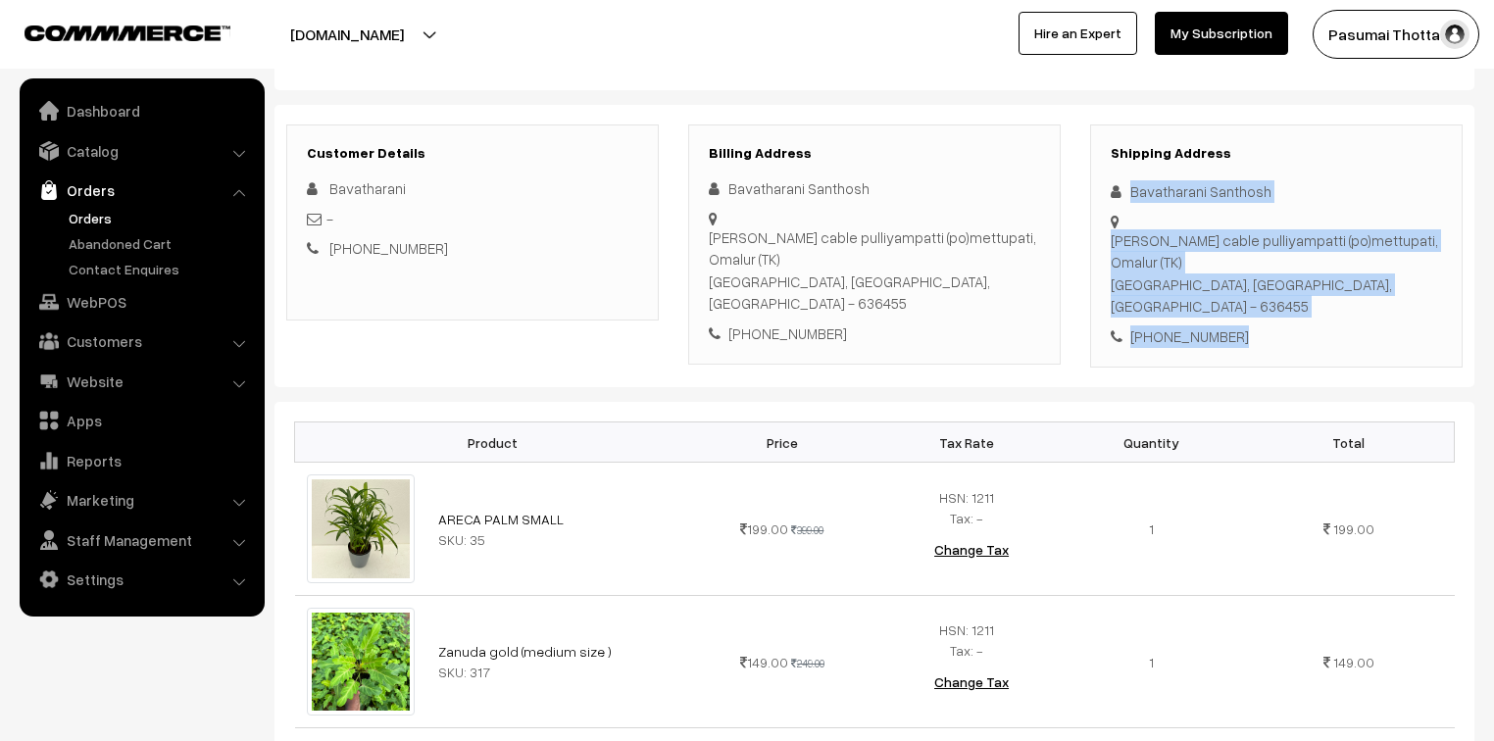
click at [1274, 329] on div "Customer Details Bavatharani - +91 6380309328 Billing Address Bavatharani Santh…" at bounding box center [874, 246] width 1200 height 283
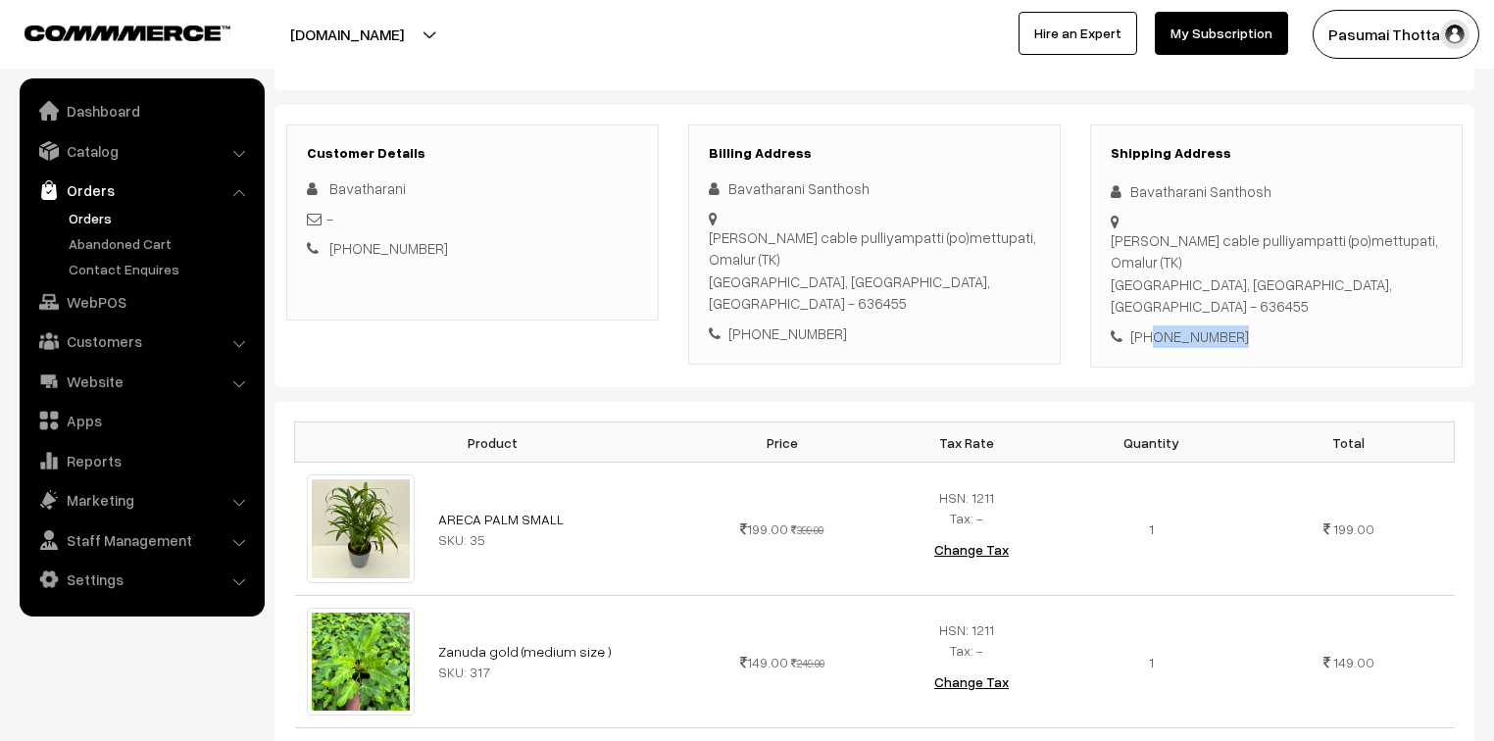
drag, startPoint x: 1151, startPoint y: 292, endPoint x: 1258, endPoint y: 290, distance: 107.8
click at [1258, 325] on div "+91 6380309328" at bounding box center [1275, 336] width 331 height 23
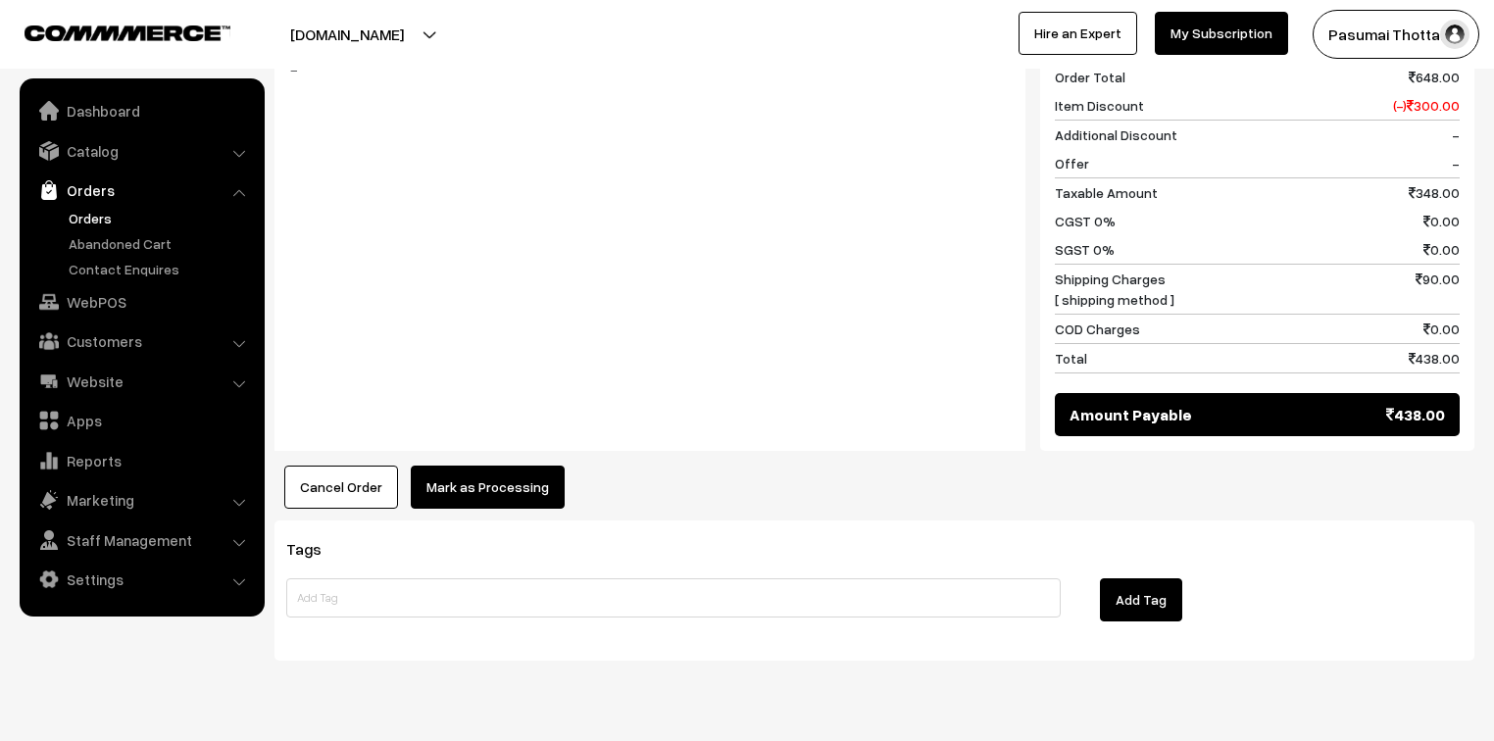
click at [545, 466] on button "Mark as Processing" at bounding box center [488, 487] width 154 height 43
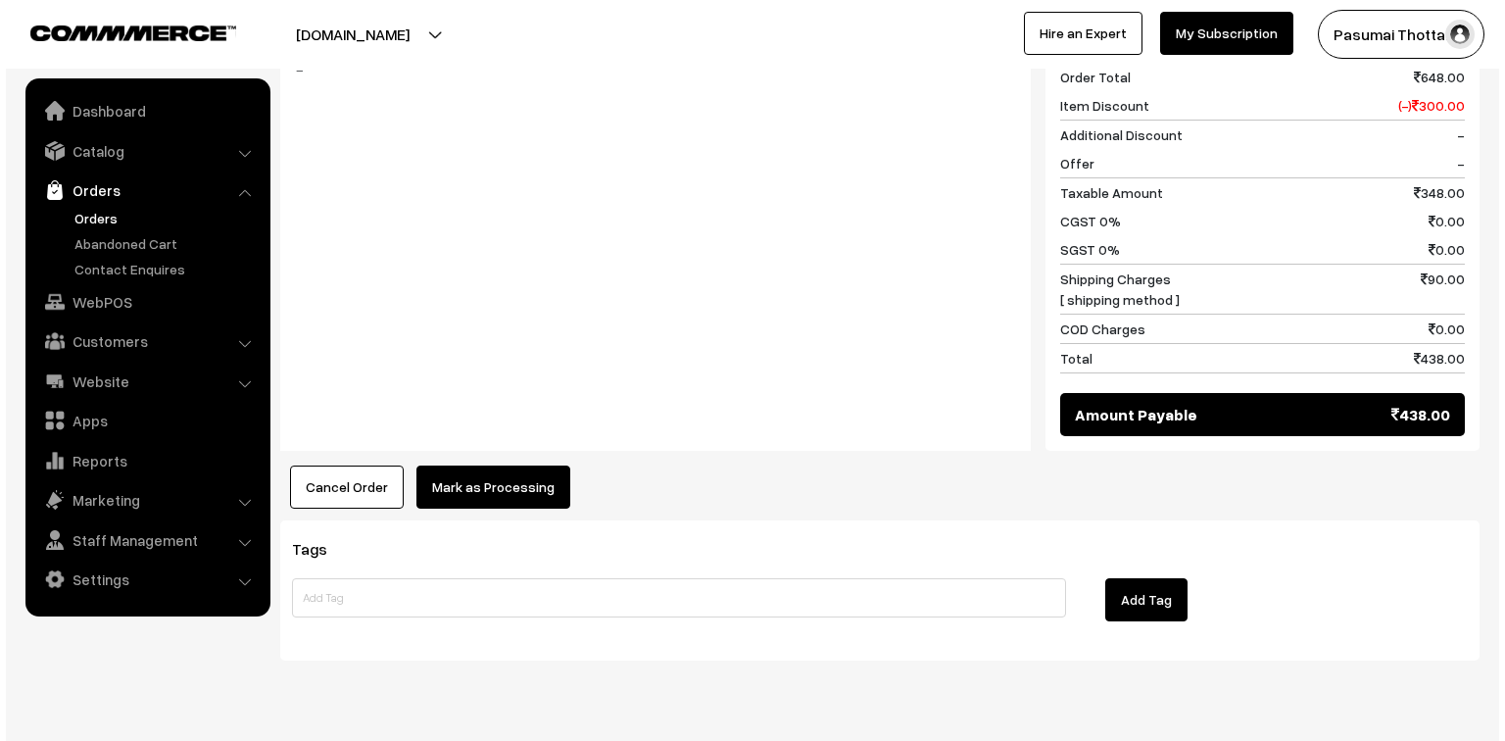
scroll to position [1014, 0]
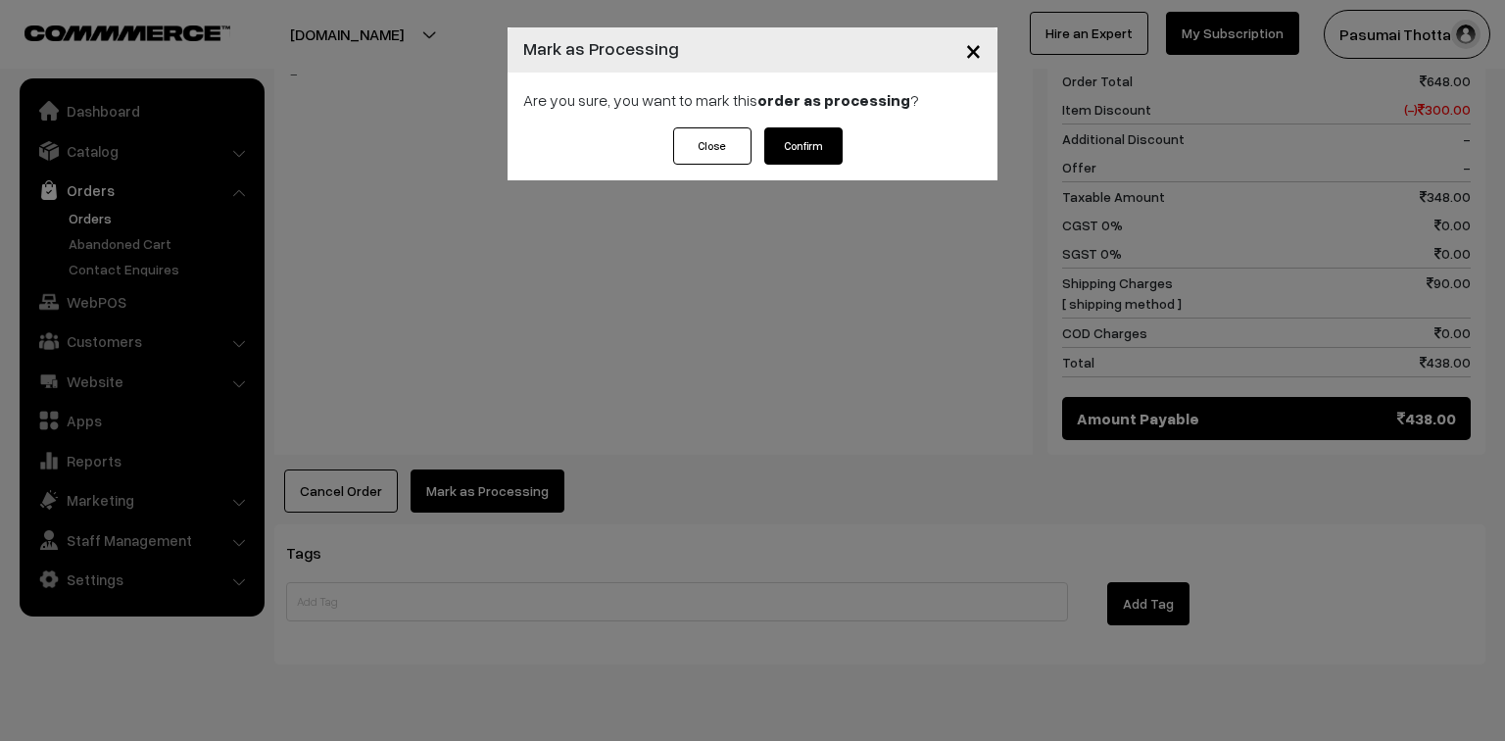
click at [806, 139] on button "Confirm" at bounding box center [803, 145] width 78 height 37
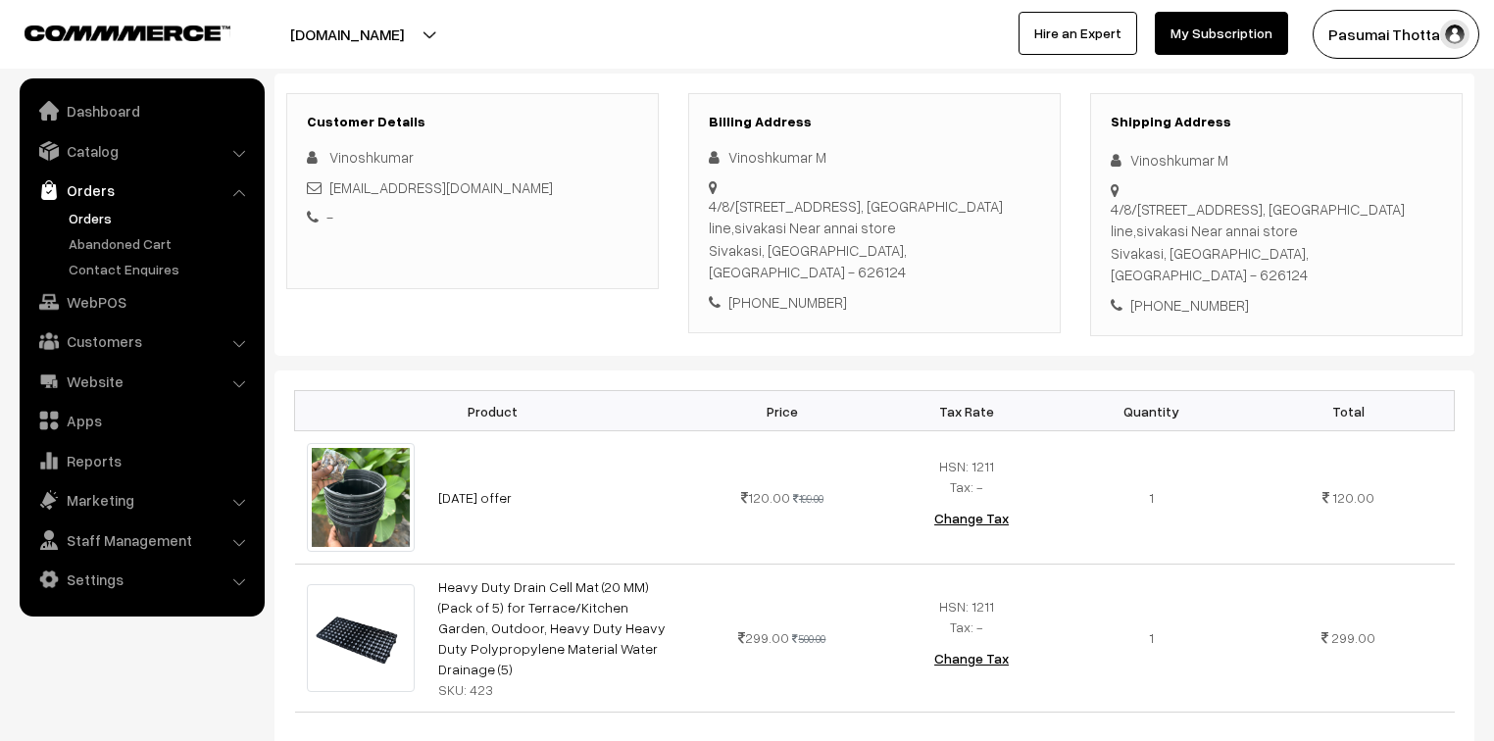
scroll to position [235, 0]
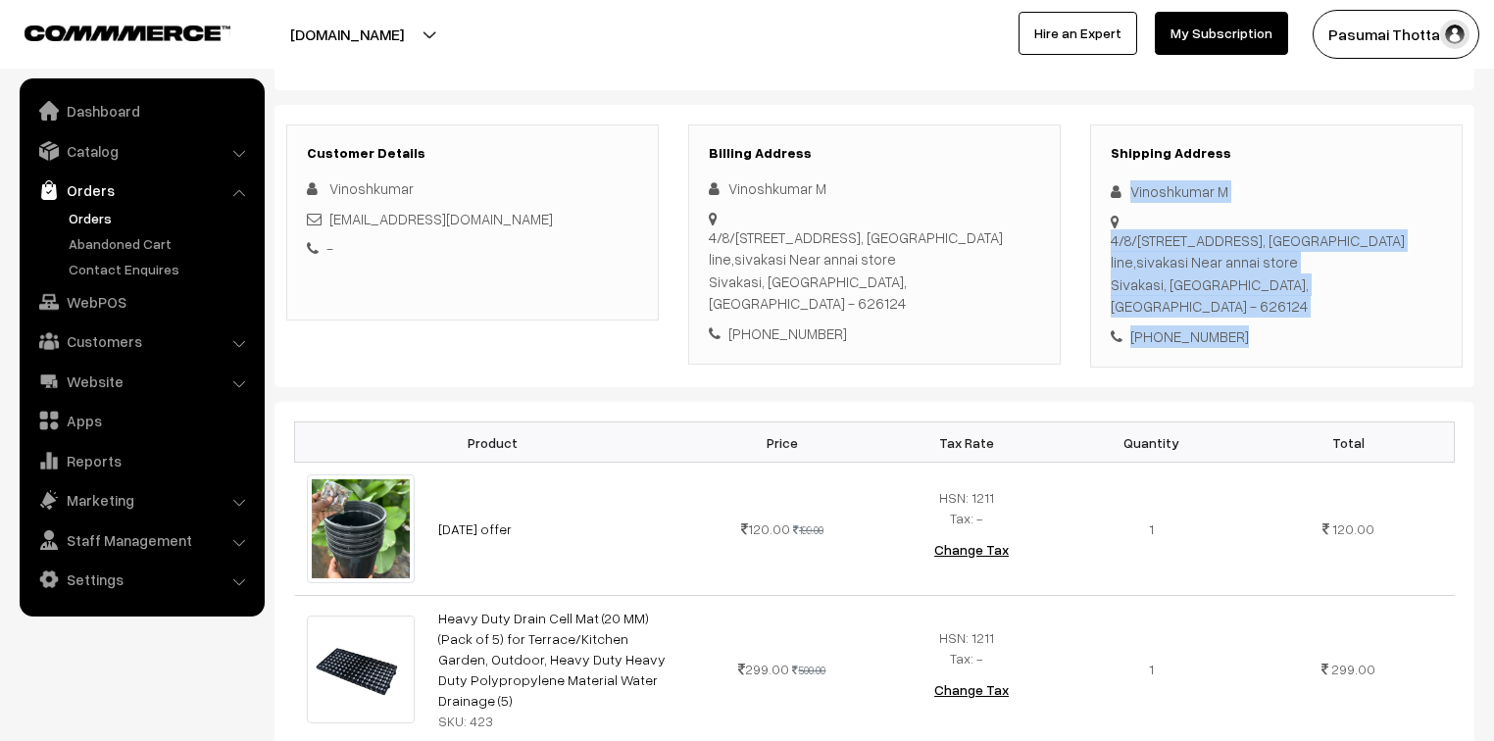
drag, startPoint x: 1125, startPoint y: 195, endPoint x: 1247, endPoint y: 318, distance: 172.6
click at [1247, 318] on div "Shipping Address Vinoshkumar M [STREET_ADDRESS] [PHONE_NUMBER]" at bounding box center [1276, 246] width 372 height 244
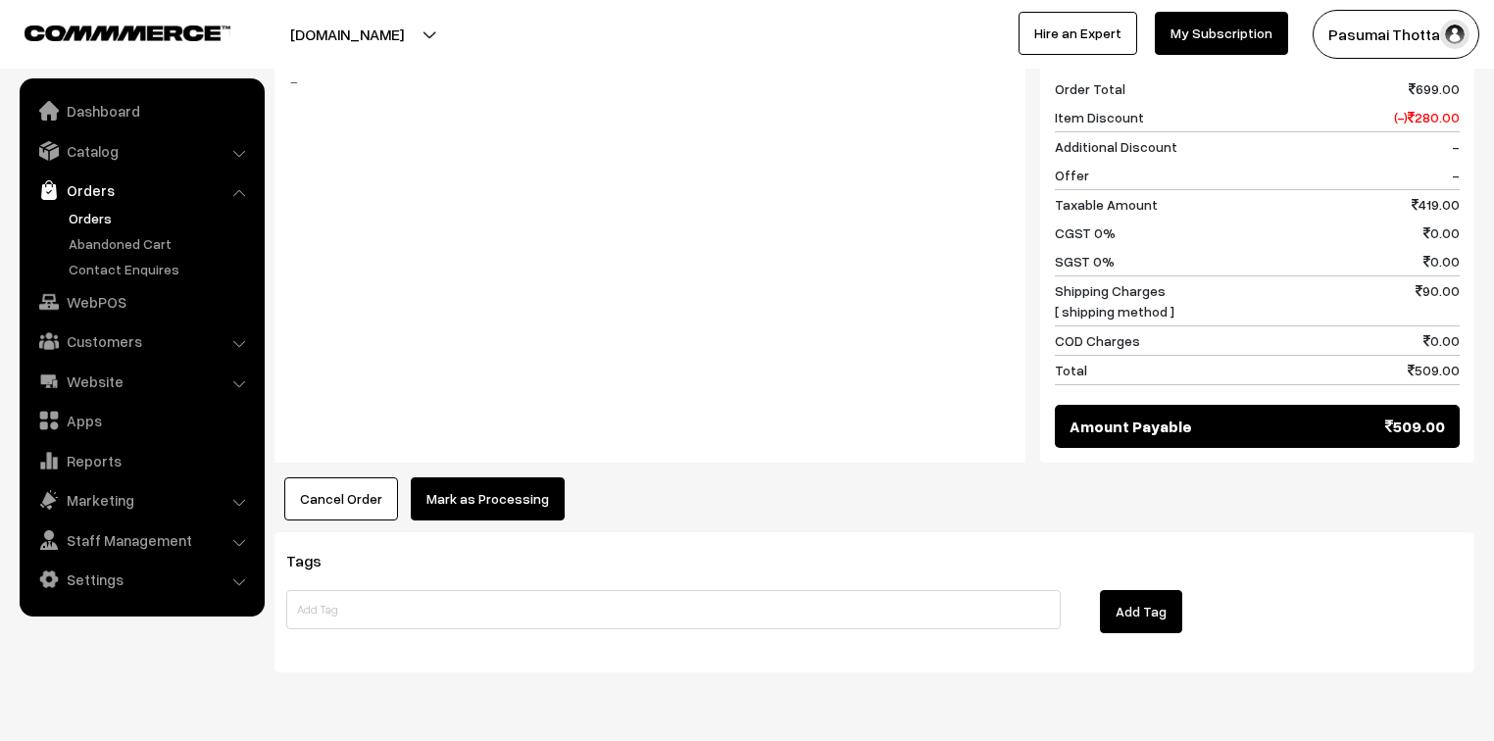
click at [520, 477] on button "Mark as Processing" at bounding box center [488, 498] width 154 height 43
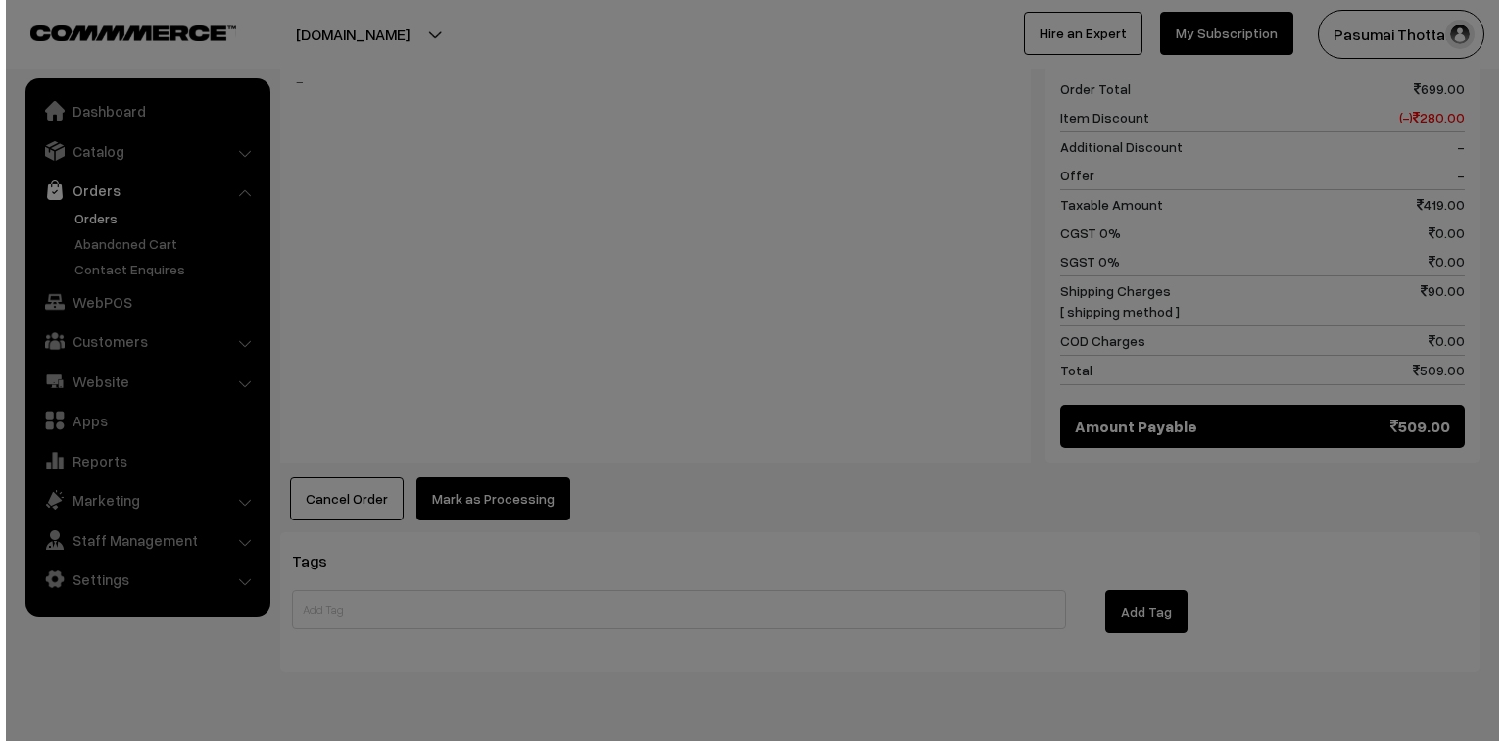
scroll to position [1021, 0]
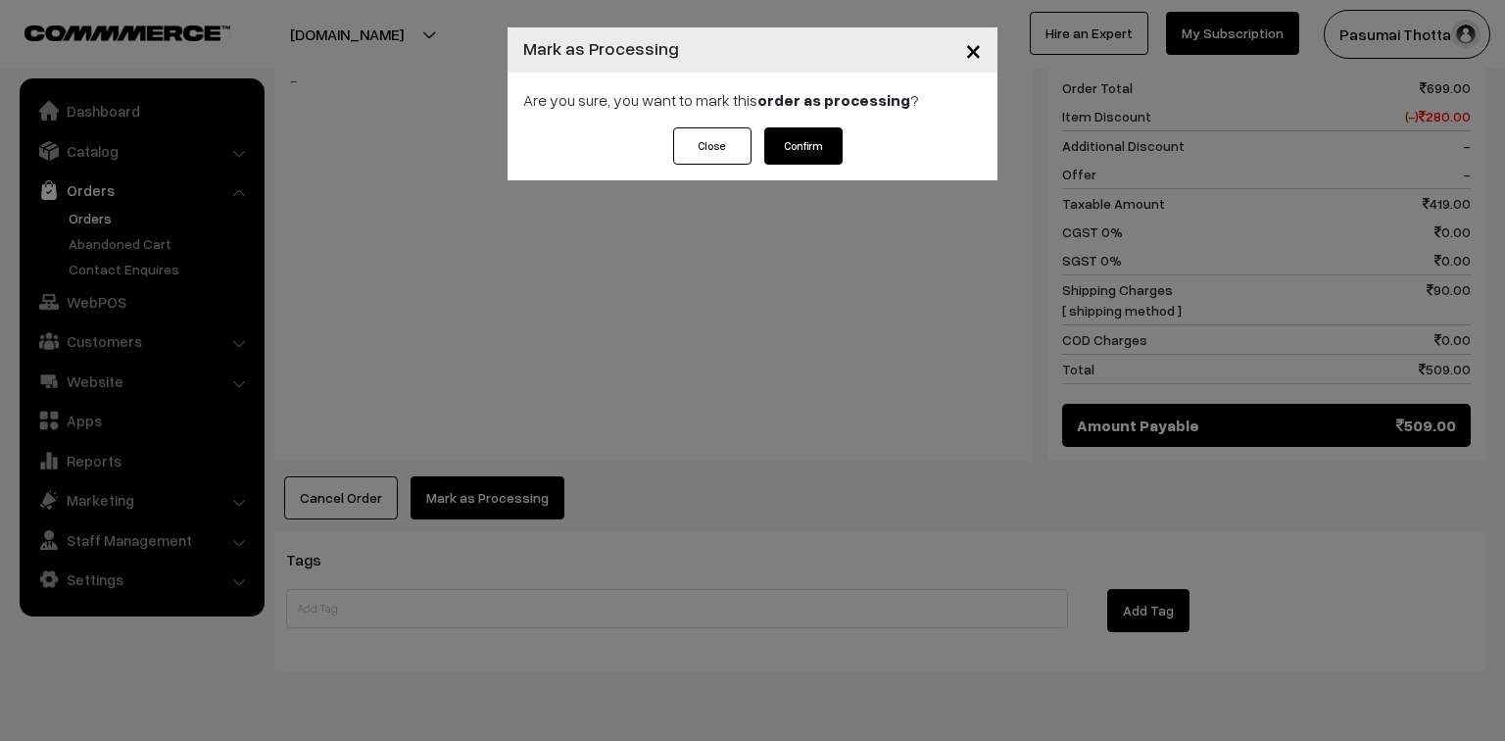
click at [817, 141] on button "Confirm" at bounding box center [803, 145] width 78 height 37
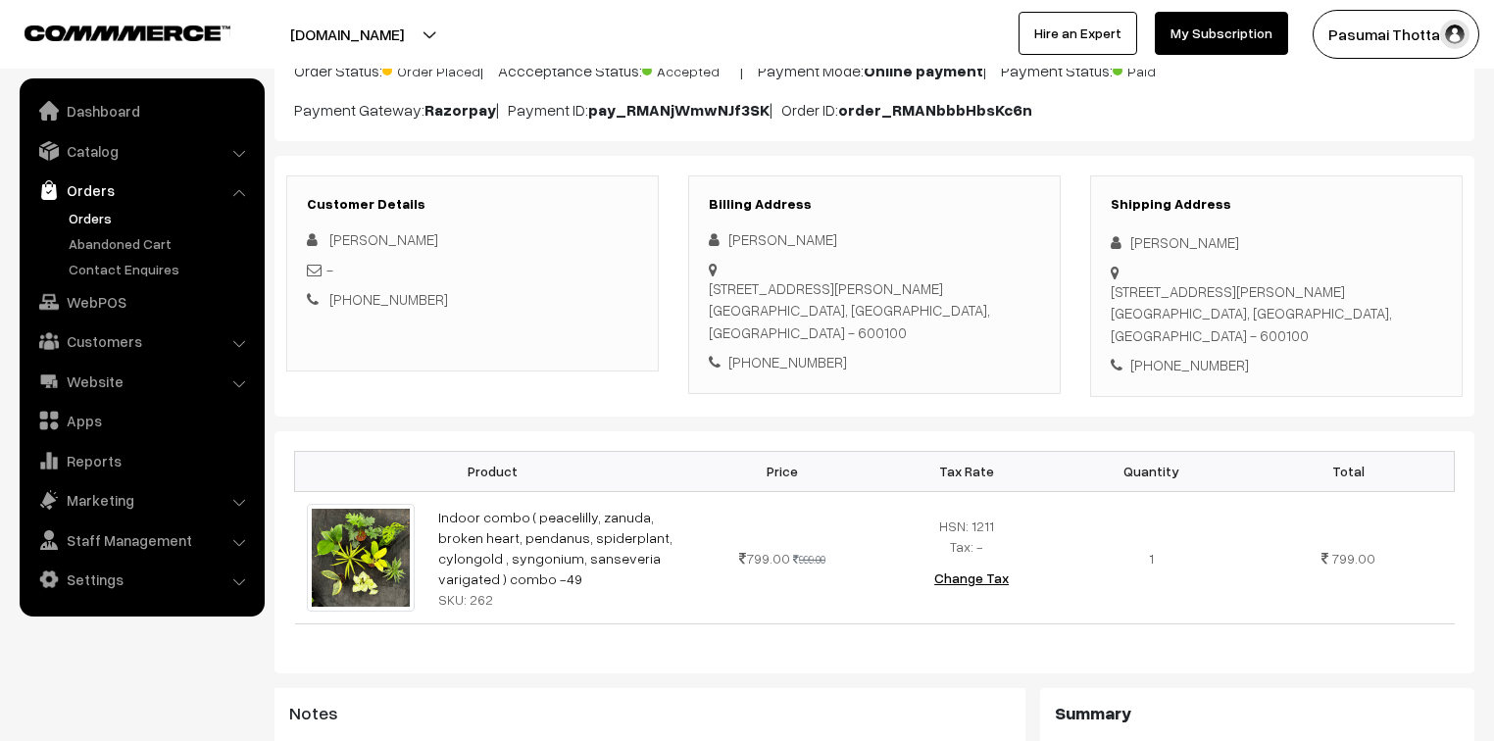
scroll to position [157, 0]
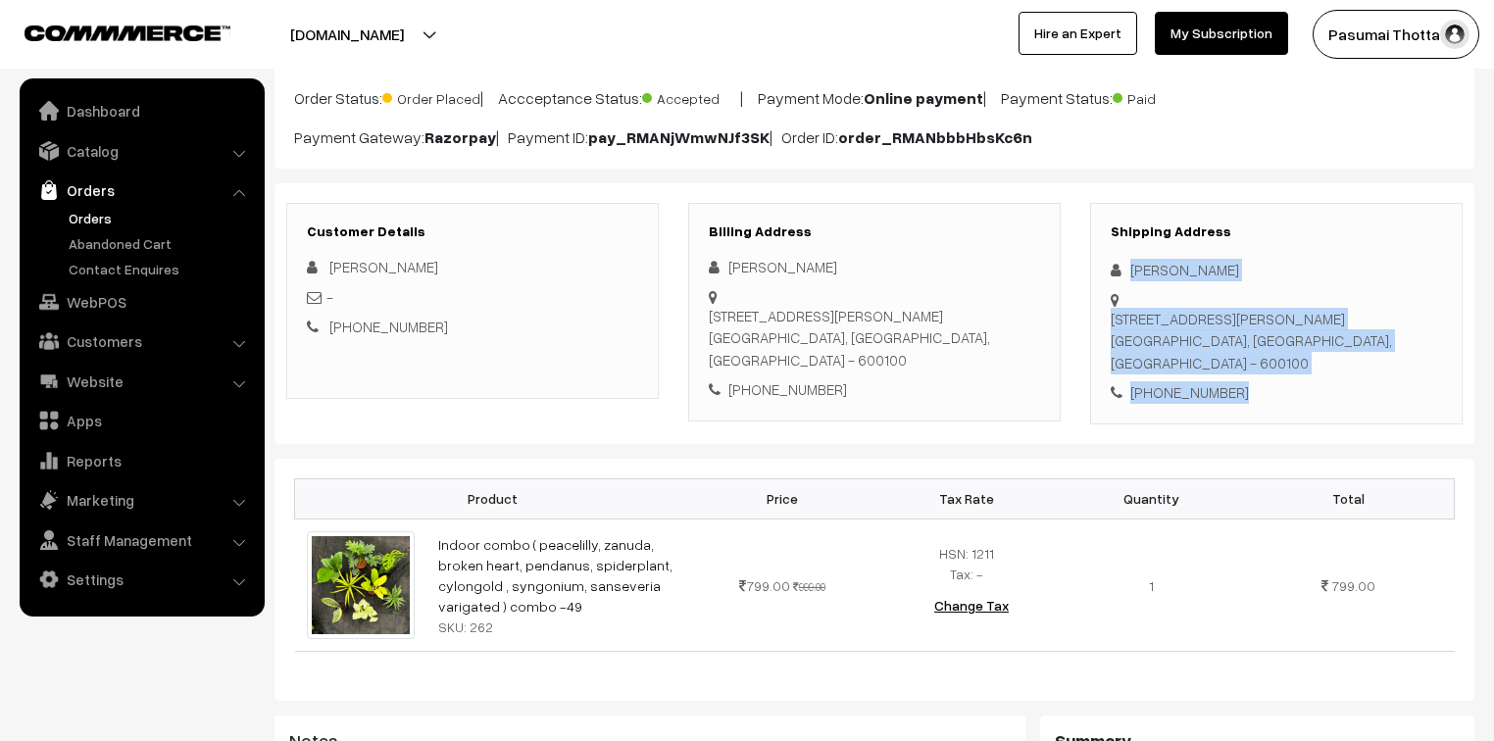
drag, startPoint x: 1130, startPoint y: 273, endPoint x: 1263, endPoint y: 388, distance: 175.8
click at [1263, 388] on div "Shipping Address [PERSON_NAME] A [STREET_ADDRESS][PERSON_NAME] [PHONE_NUMBER]" at bounding box center [1276, 313] width 372 height 221
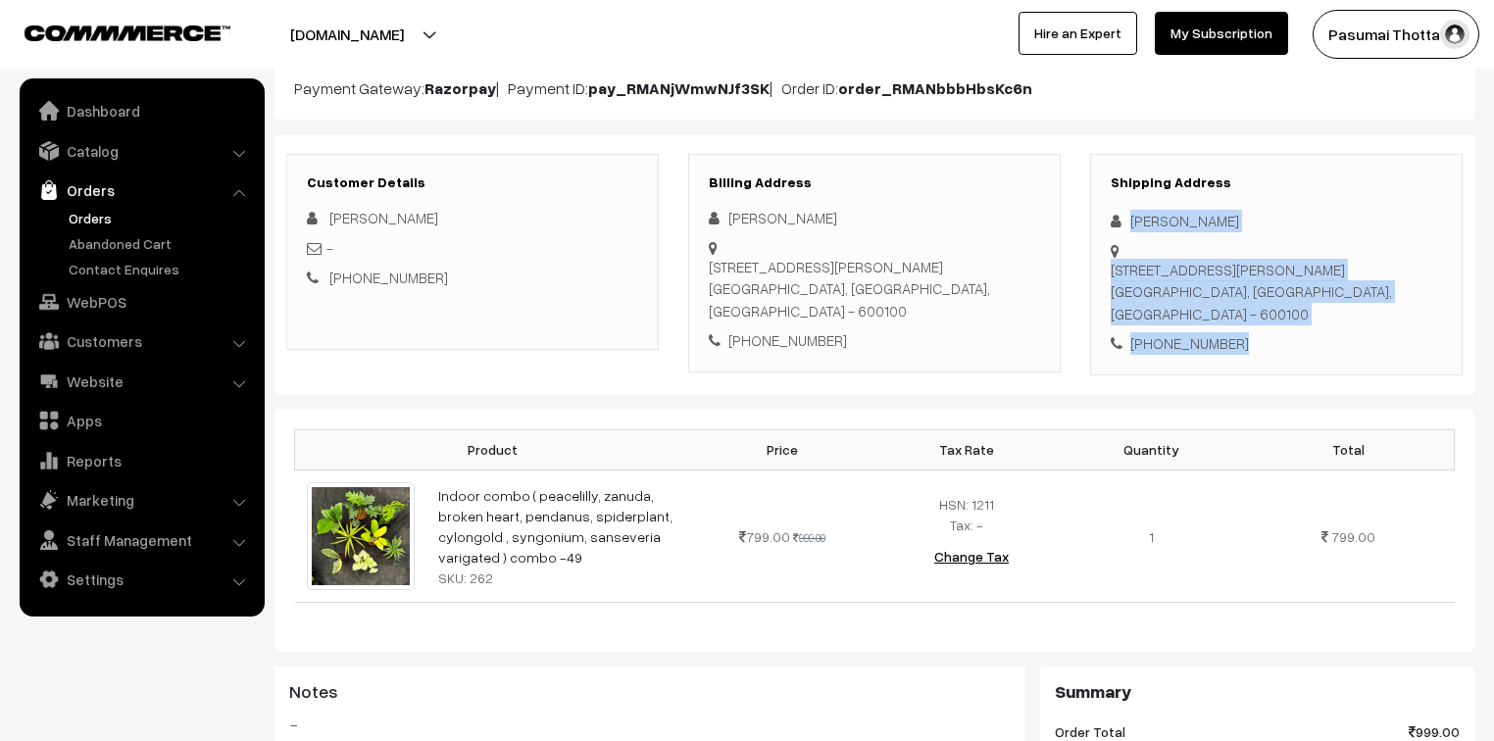
scroll to position [314, 0]
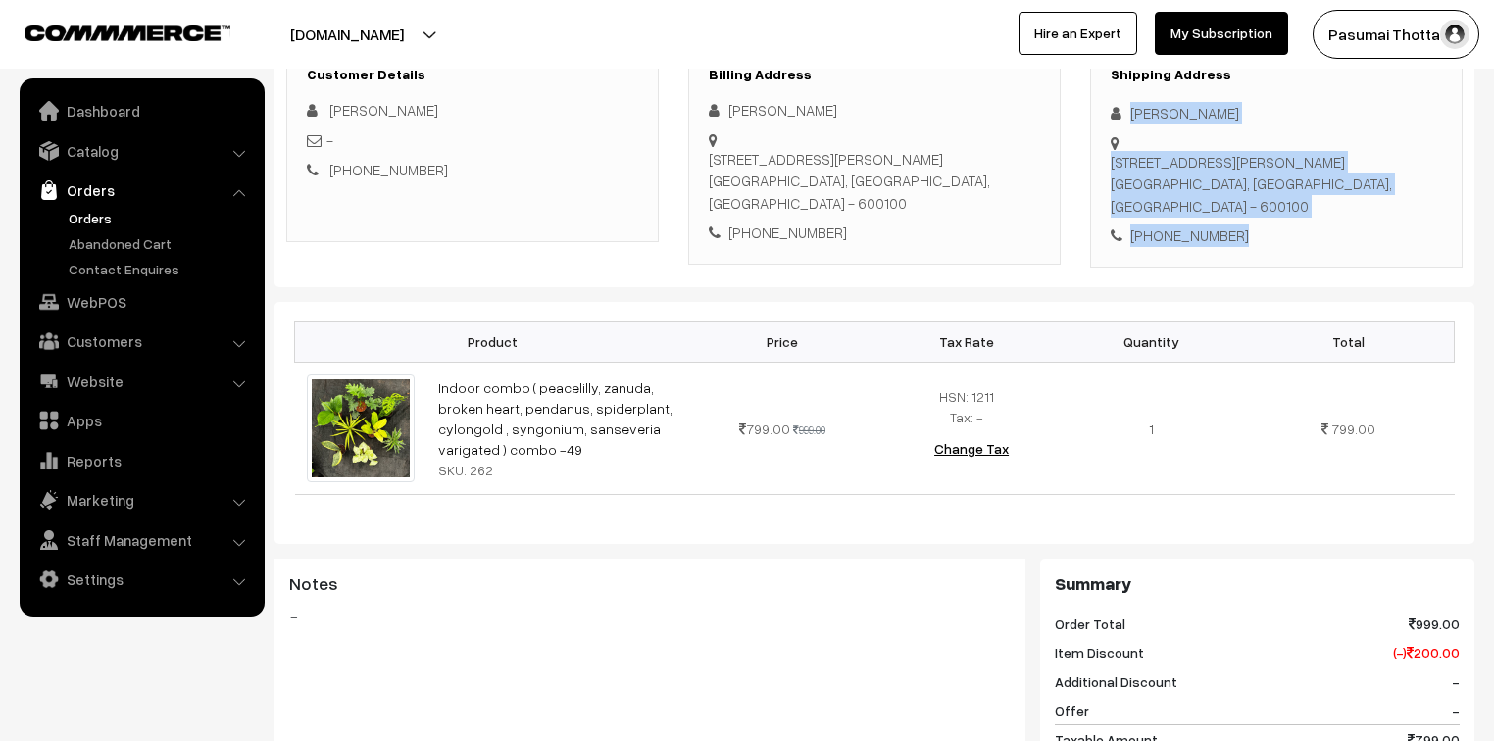
drag, startPoint x: 1239, startPoint y: 267, endPoint x: 1223, endPoint y: 263, distance: 16.2
click at [1239, 267] on div "Customer Details [PERSON_NAME] - [PHONE_NUMBER] Billing Address [PERSON_NAME] A" at bounding box center [874, 156] width 1200 height 261
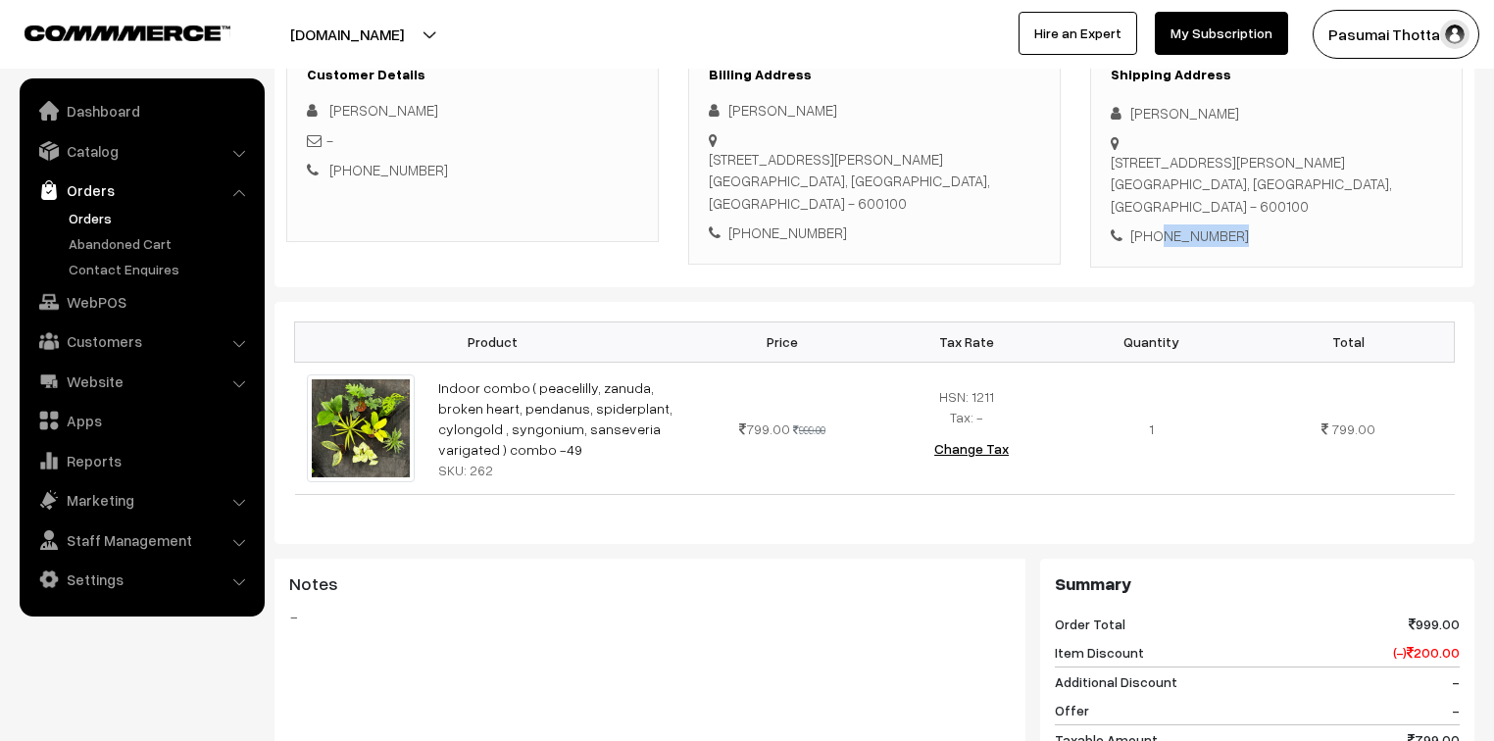
drag, startPoint x: 1155, startPoint y: 234, endPoint x: 1249, endPoint y: 238, distance: 93.2
click at [1249, 238] on div "[PHONE_NUMBER]" at bounding box center [1275, 235] width 331 height 23
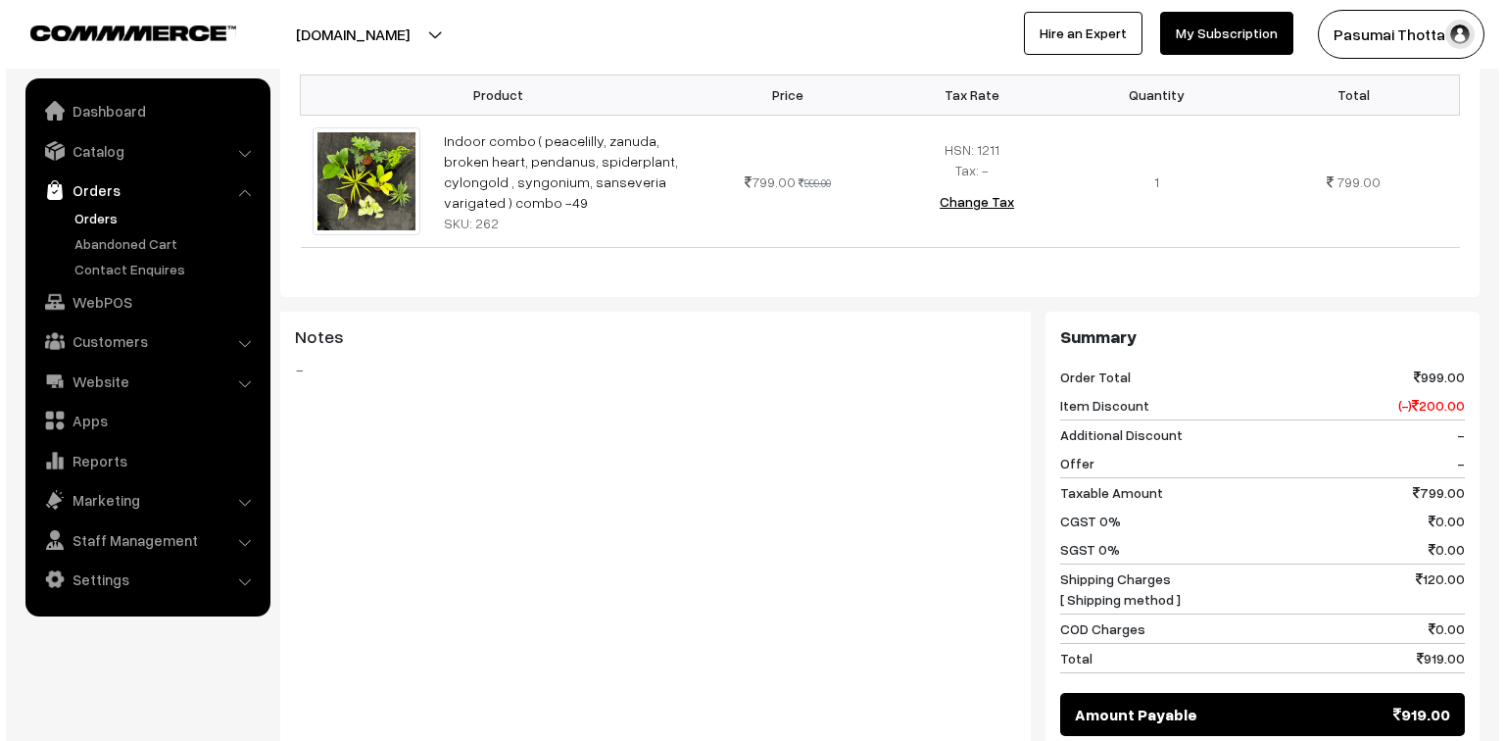
scroll to position [706, 0]
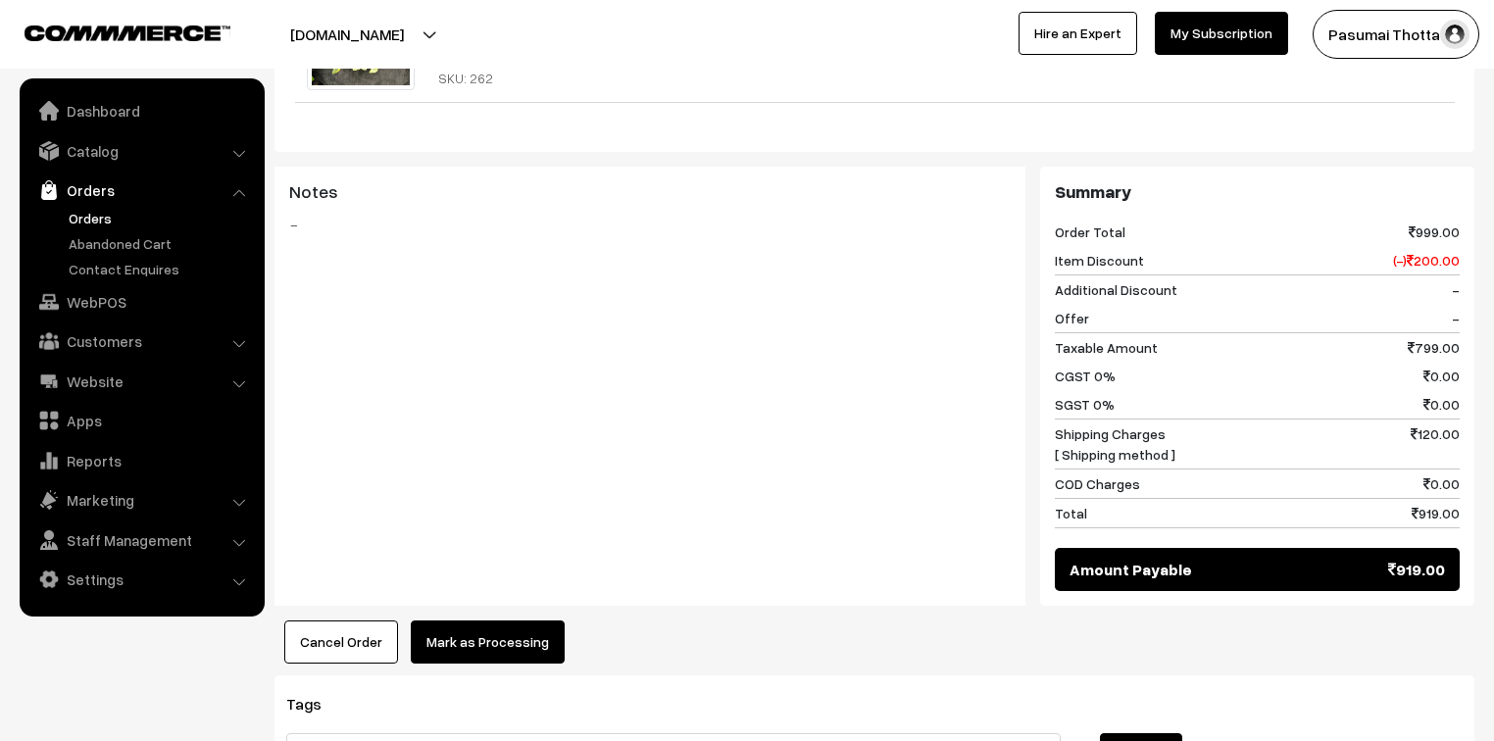
click at [503, 639] on button "Mark as Processing" at bounding box center [488, 641] width 154 height 43
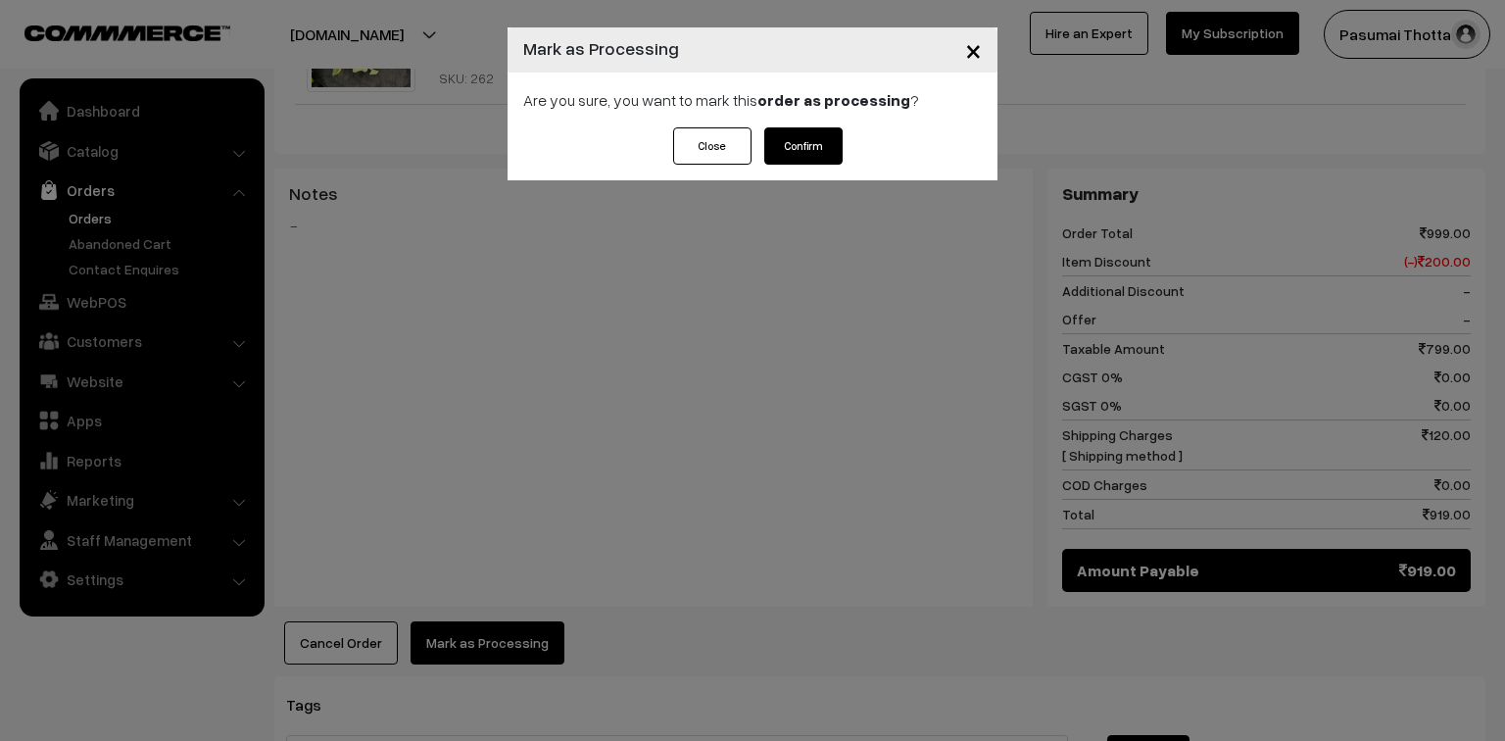
click at [800, 141] on button "Confirm" at bounding box center [803, 145] width 78 height 37
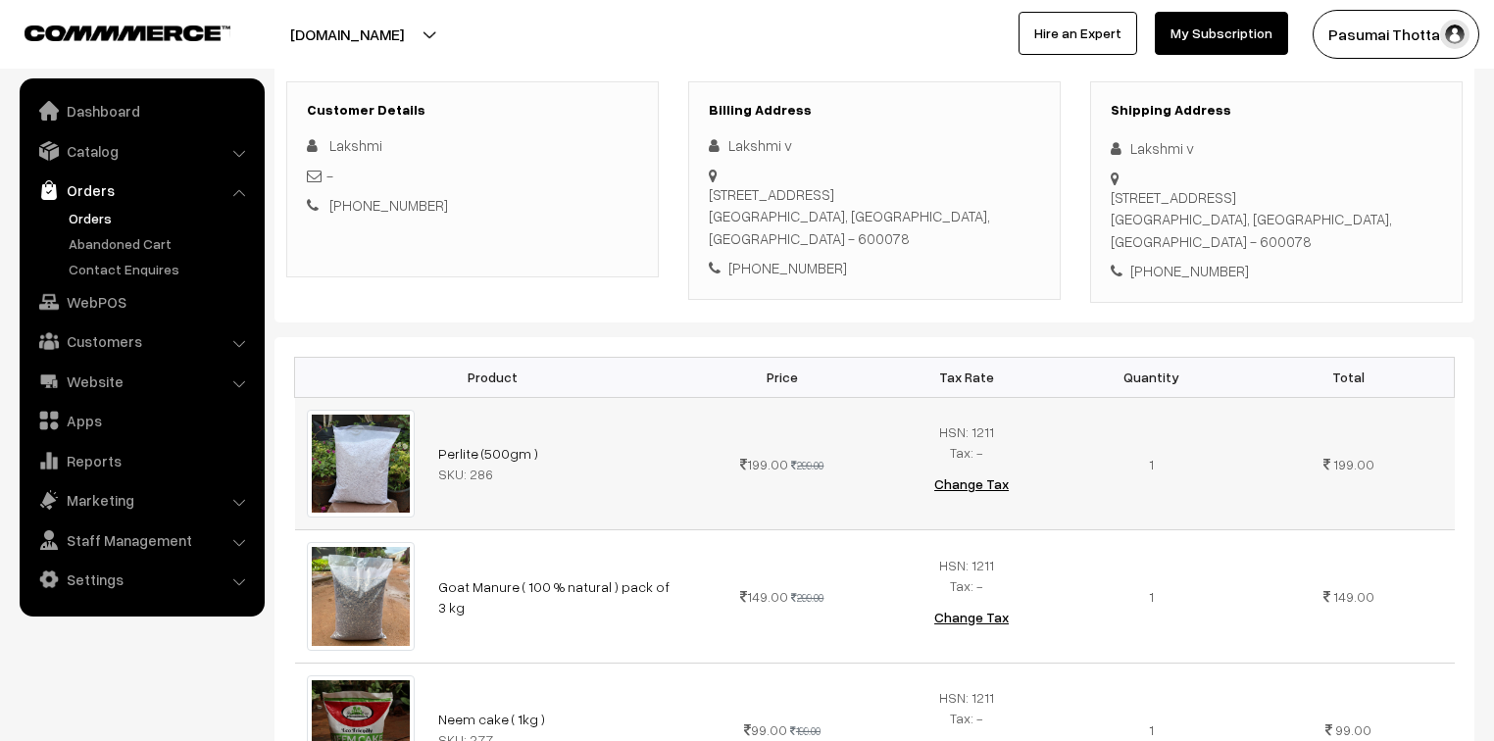
scroll to position [235, 0]
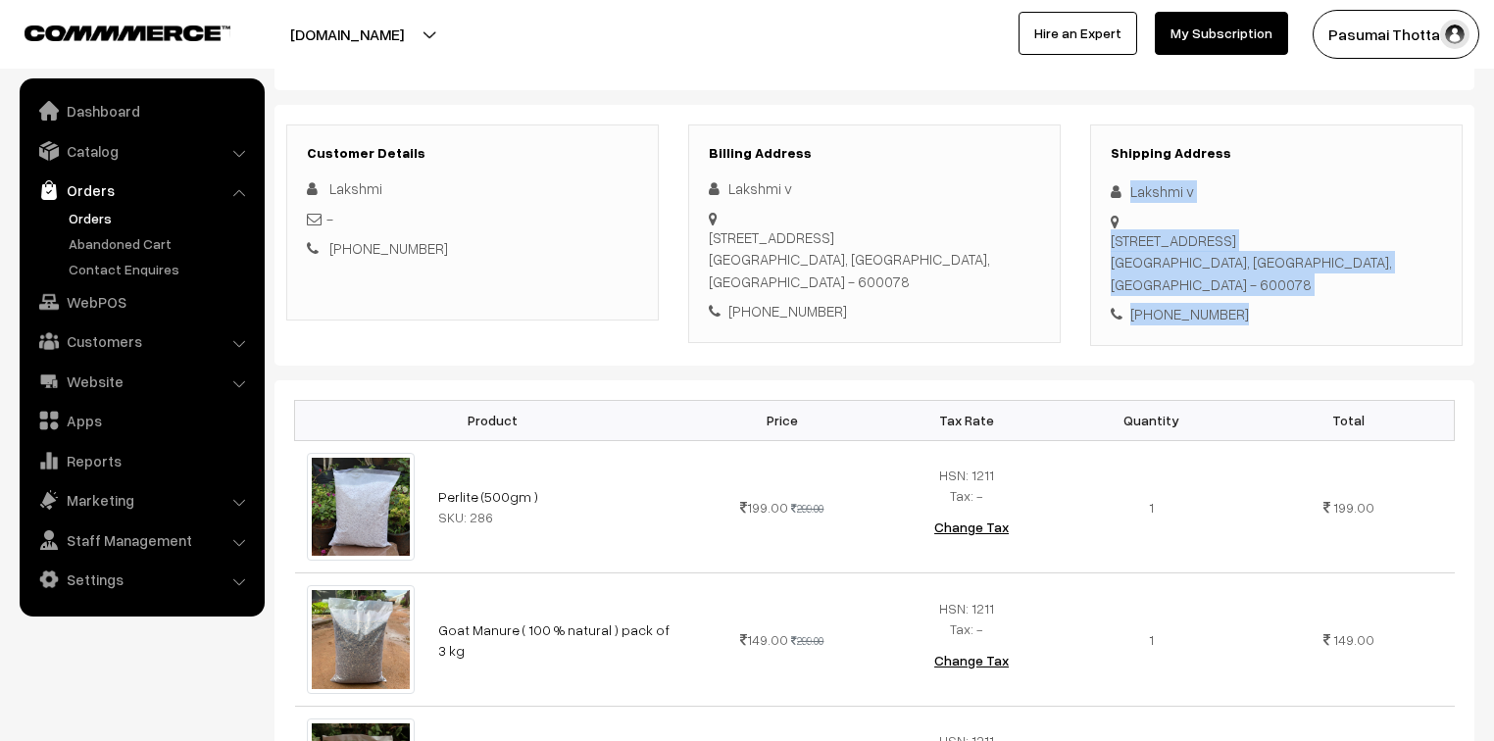
drag, startPoint x: 1126, startPoint y: 188, endPoint x: 1240, endPoint y: 271, distance: 140.9
click at [1240, 270] on div "Shipping Address Lakshmi v [STREET_ADDRESS] [PHONE_NUMBER]" at bounding box center [1276, 234] width 372 height 221
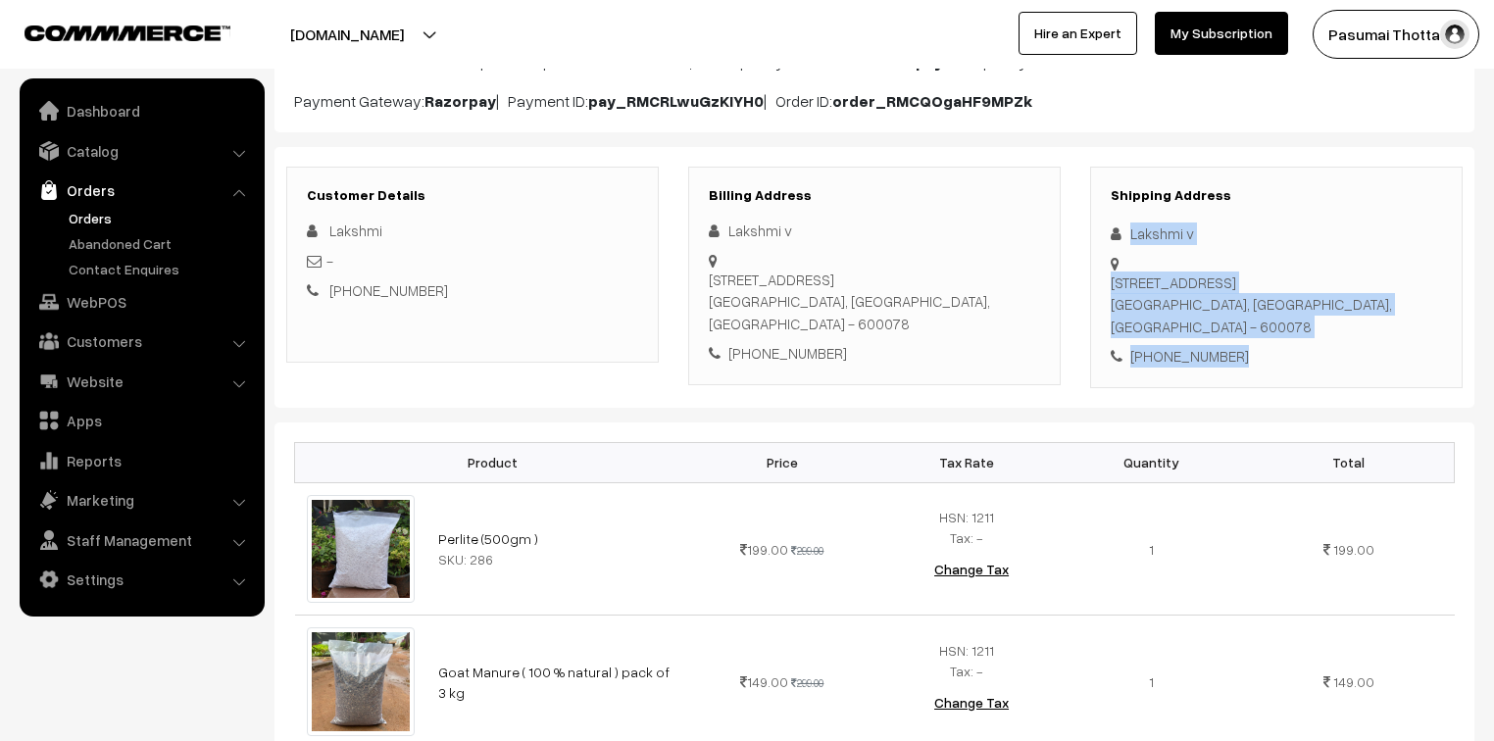
scroll to position [157, 0]
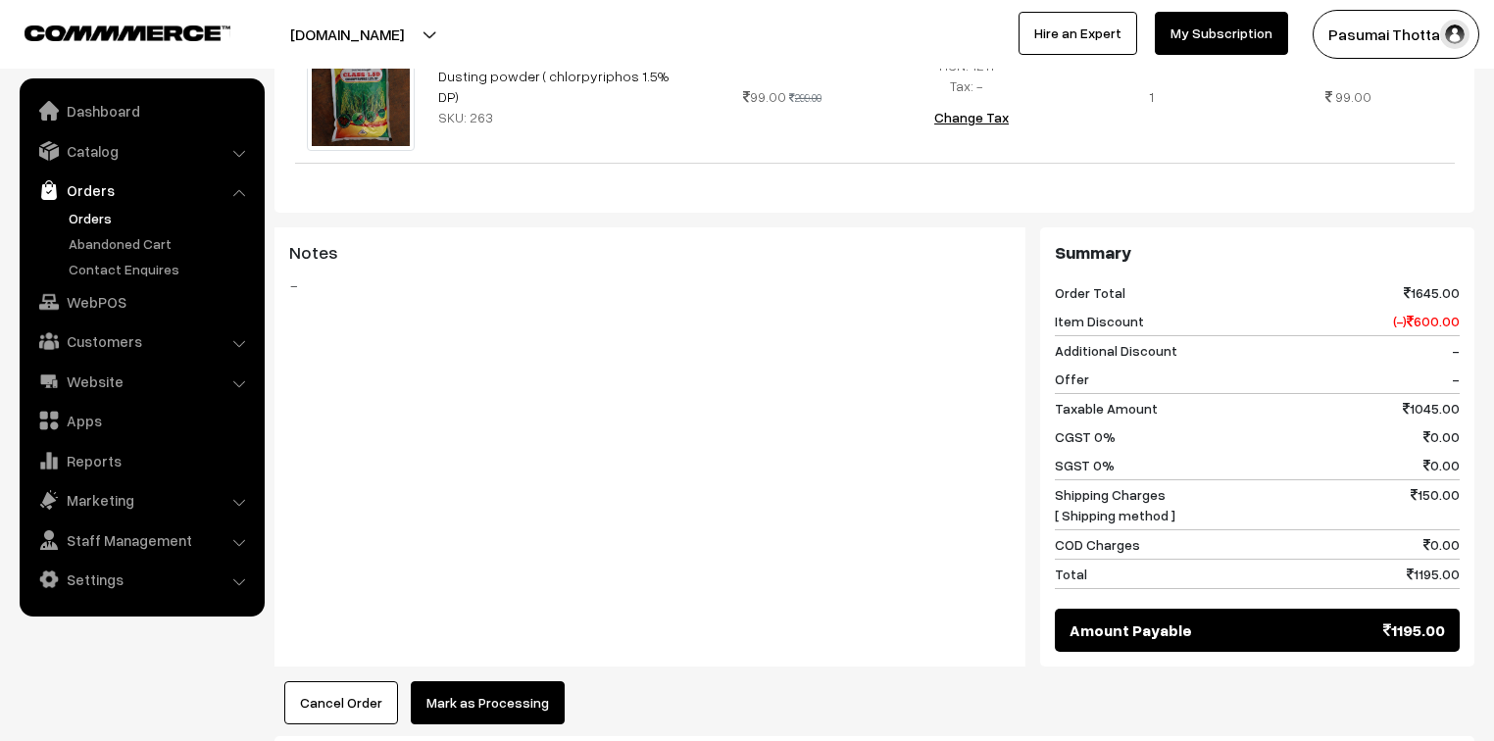
click at [463, 681] on button "Mark as Processing" at bounding box center [488, 702] width 154 height 43
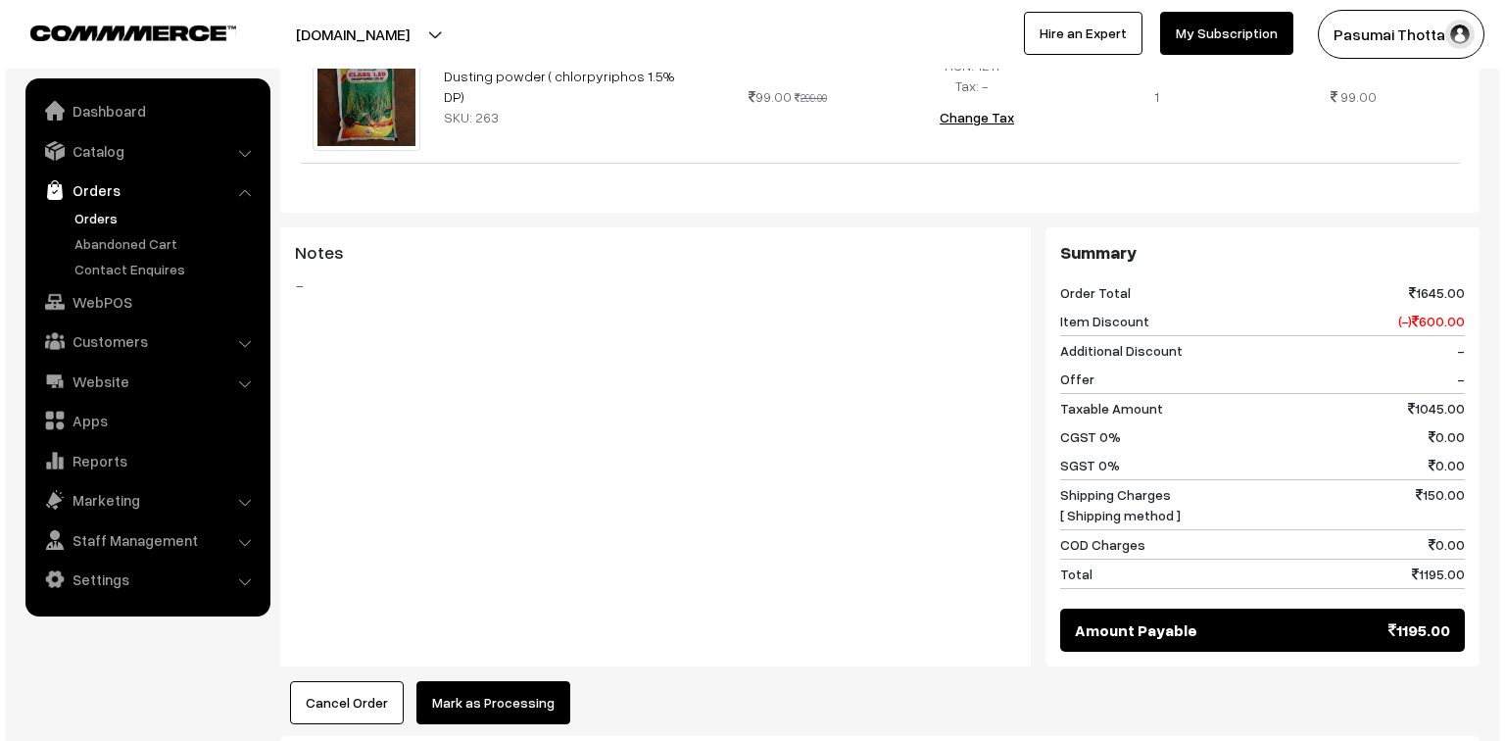
scroll to position [1180, 0]
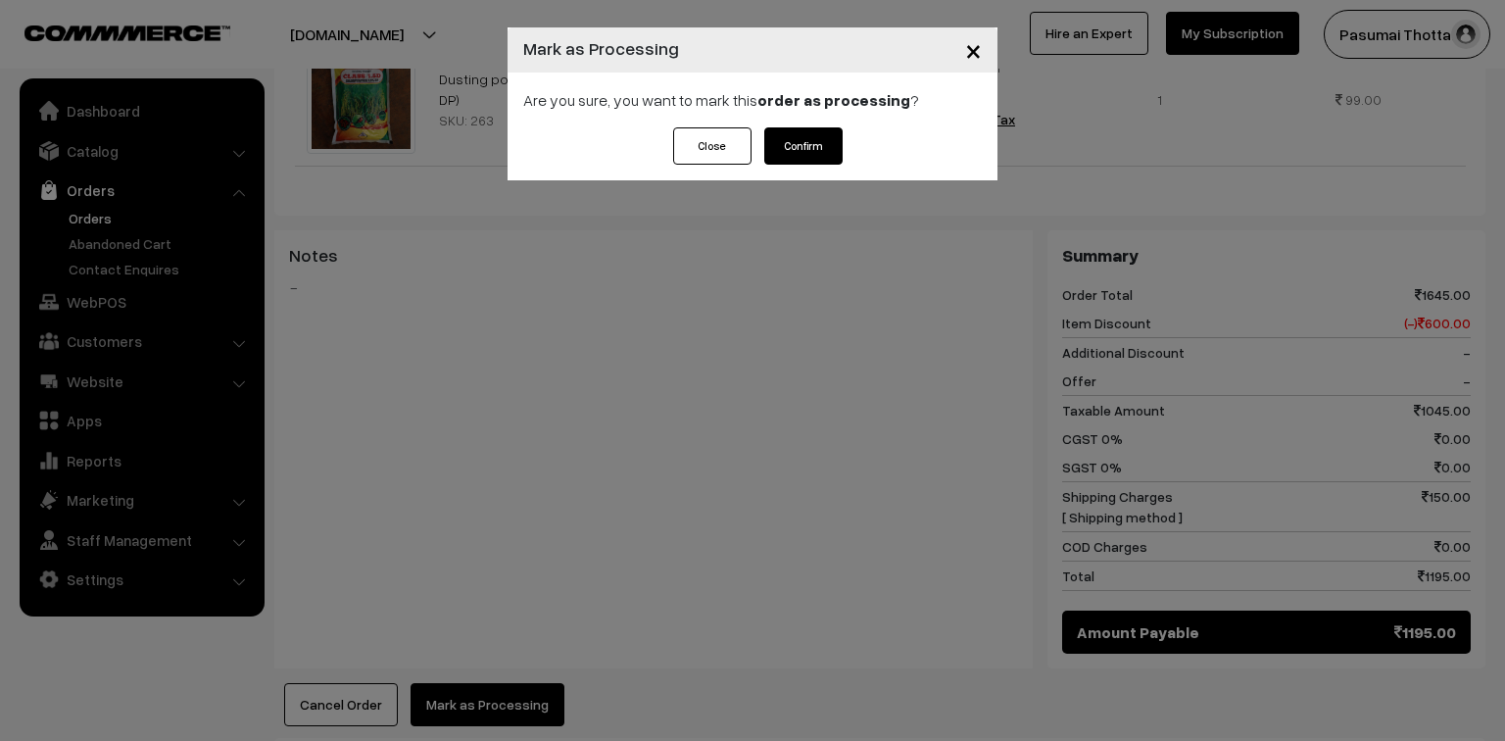
click at [782, 133] on button "Confirm" at bounding box center [803, 145] width 78 height 37
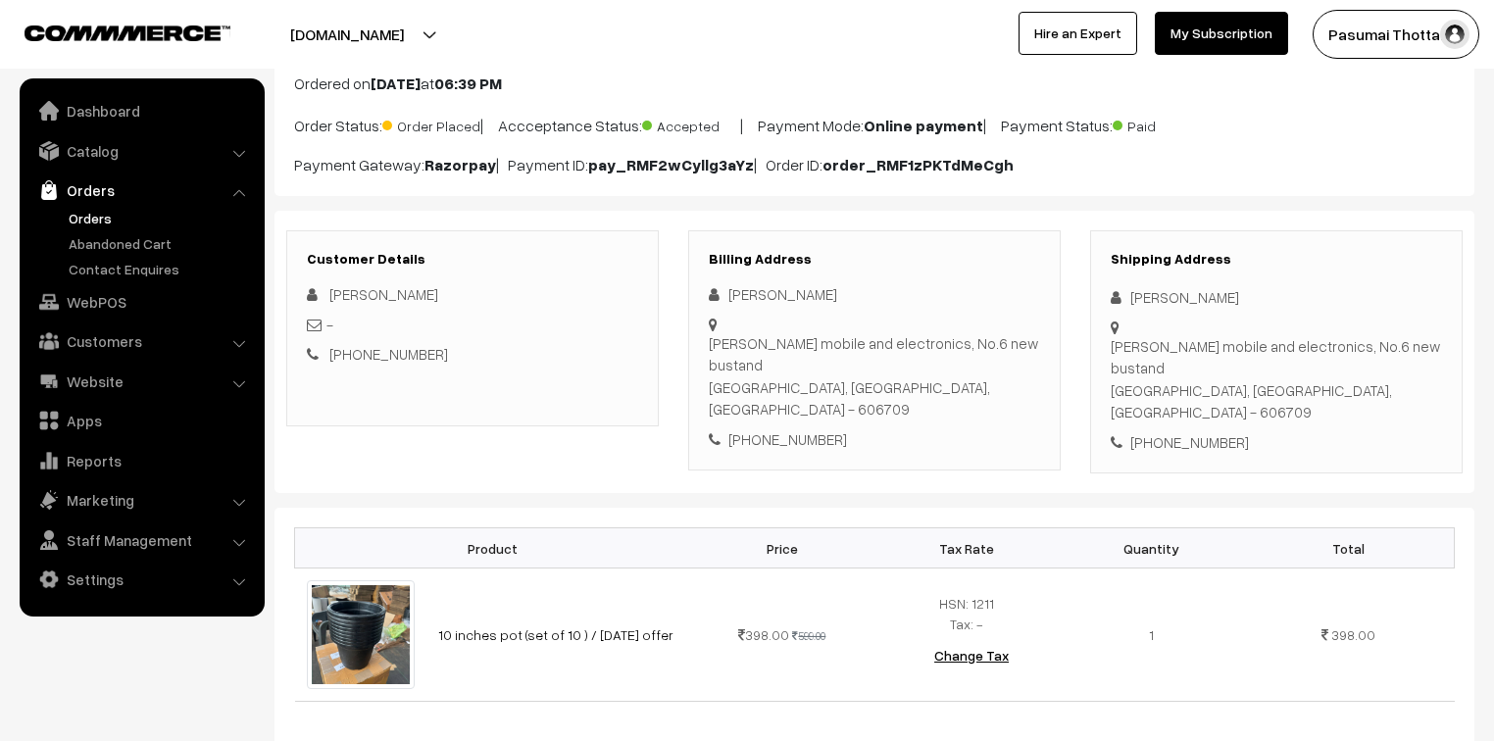
scroll to position [157, 0]
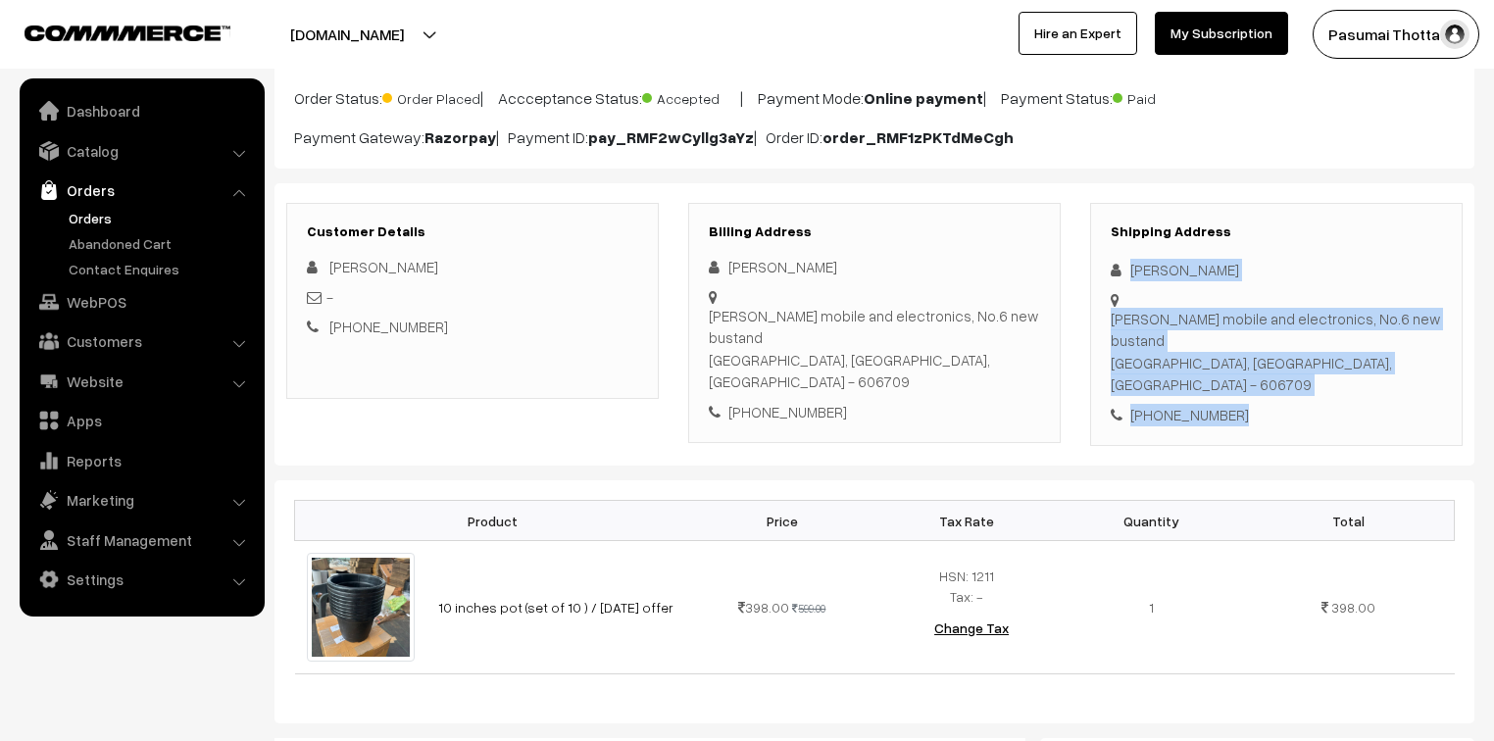
drag, startPoint x: 1130, startPoint y: 270, endPoint x: 1240, endPoint y: 369, distance: 147.8
click at [1240, 369] on div "Shipping Address Prabu Ravi Sri Krishna mobile and electronics, No.6 new bustan…" at bounding box center [1276, 325] width 372 height 244
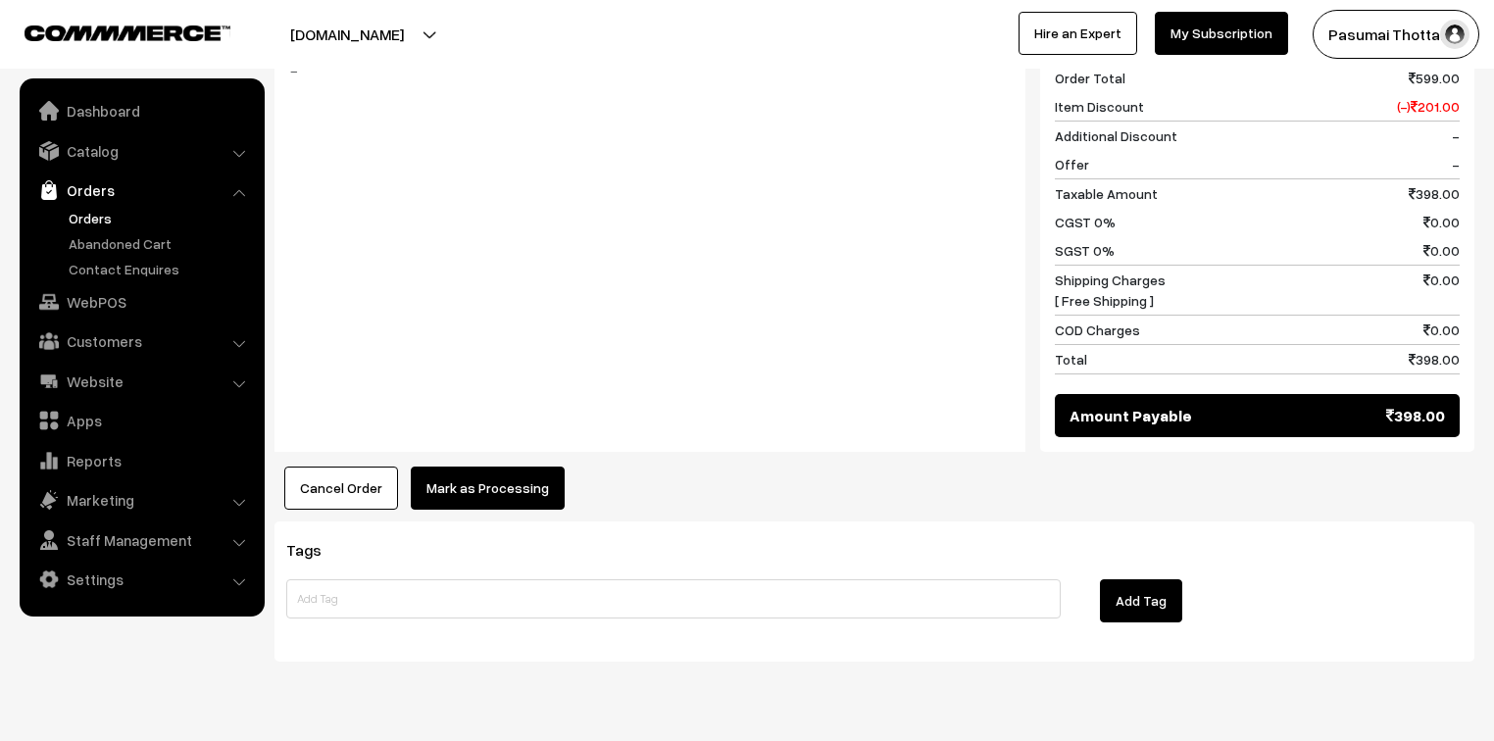
click at [523, 467] on button "Mark as Processing" at bounding box center [488, 488] width 154 height 43
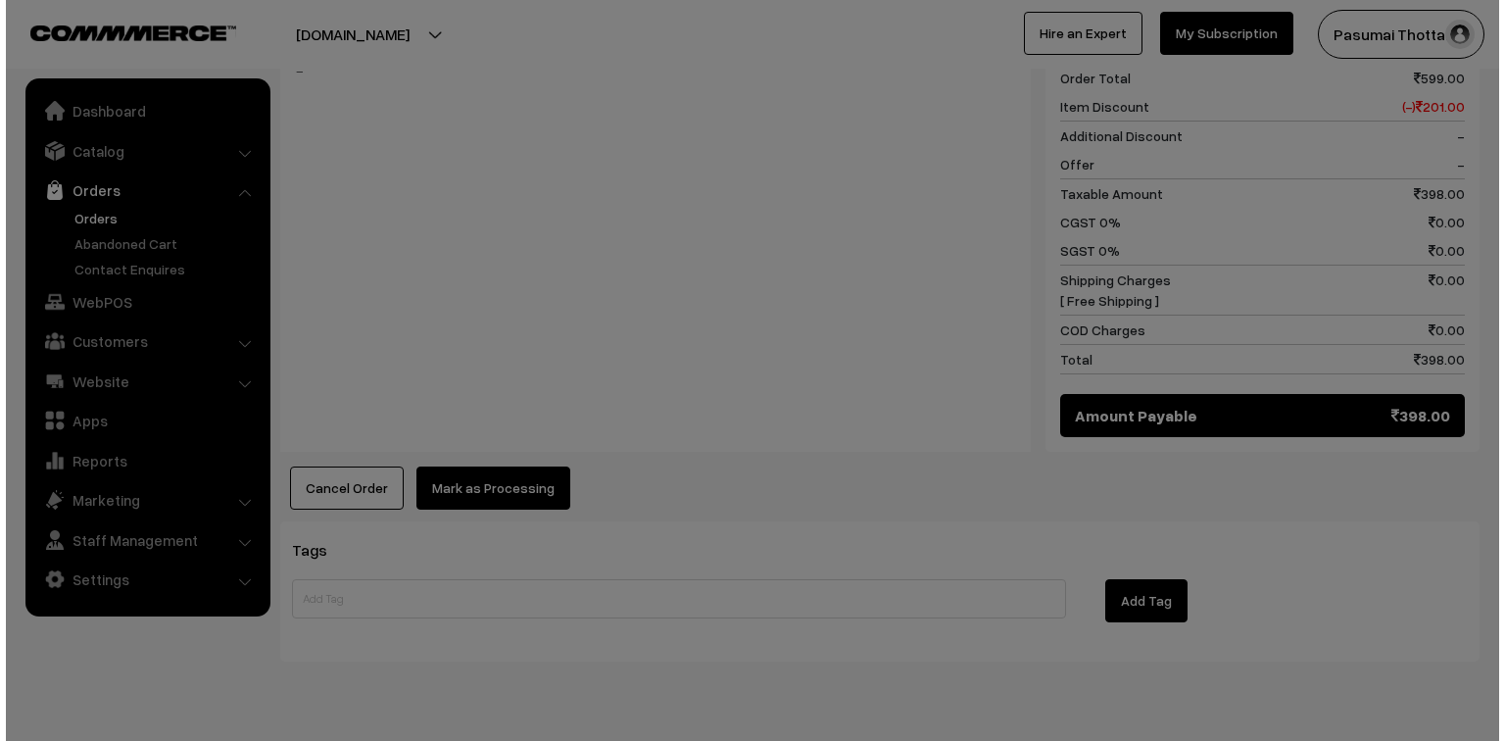
scroll to position [883, 0]
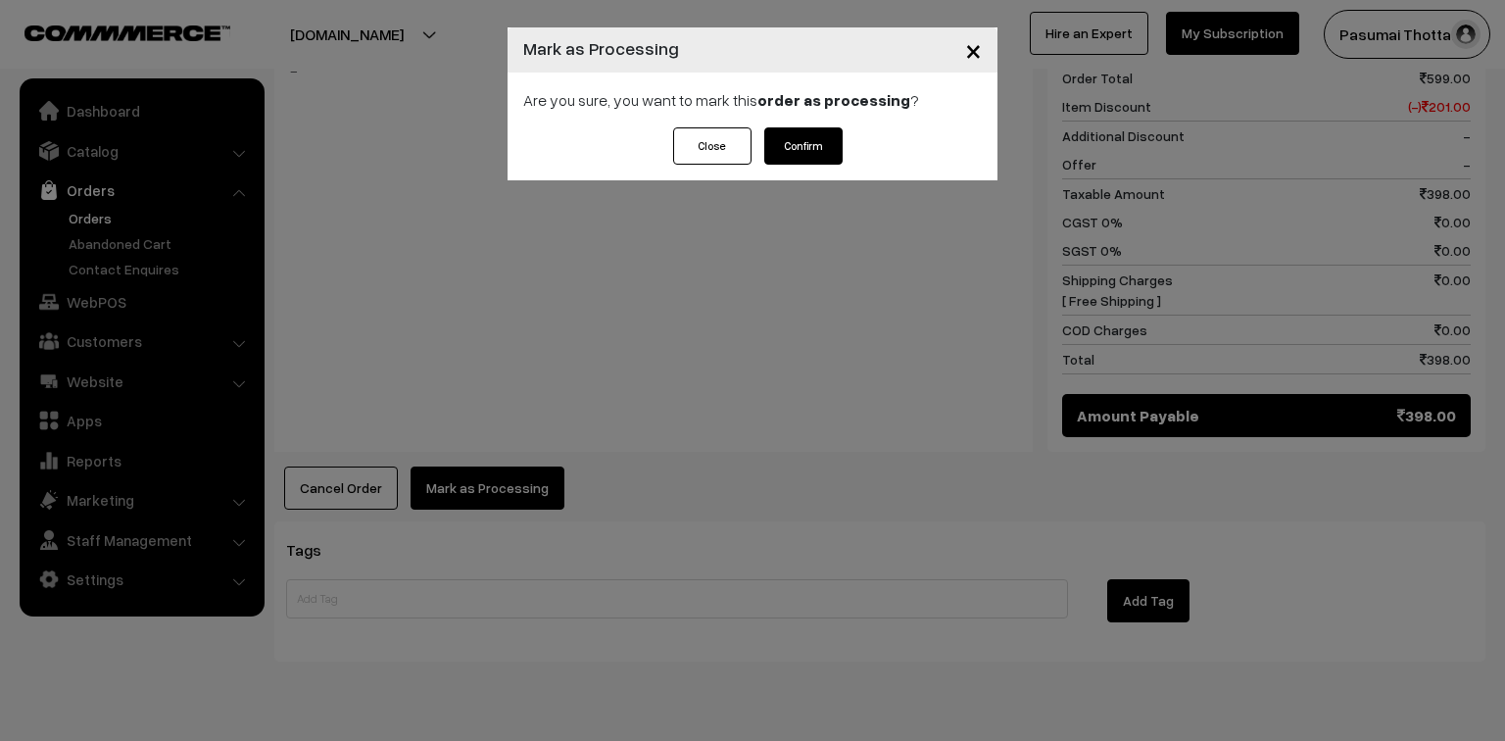
click at [788, 156] on button "Confirm" at bounding box center [803, 145] width 78 height 37
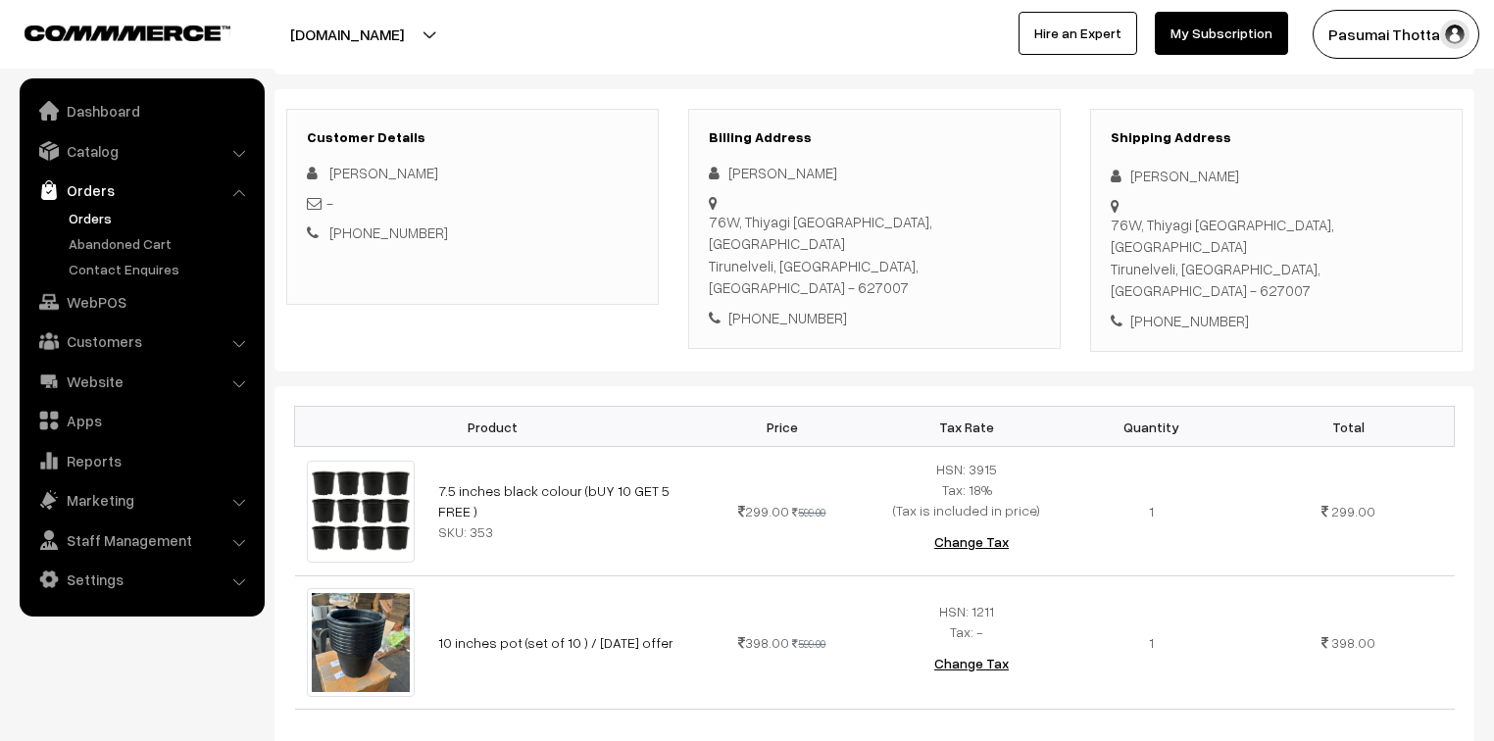
scroll to position [235, 0]
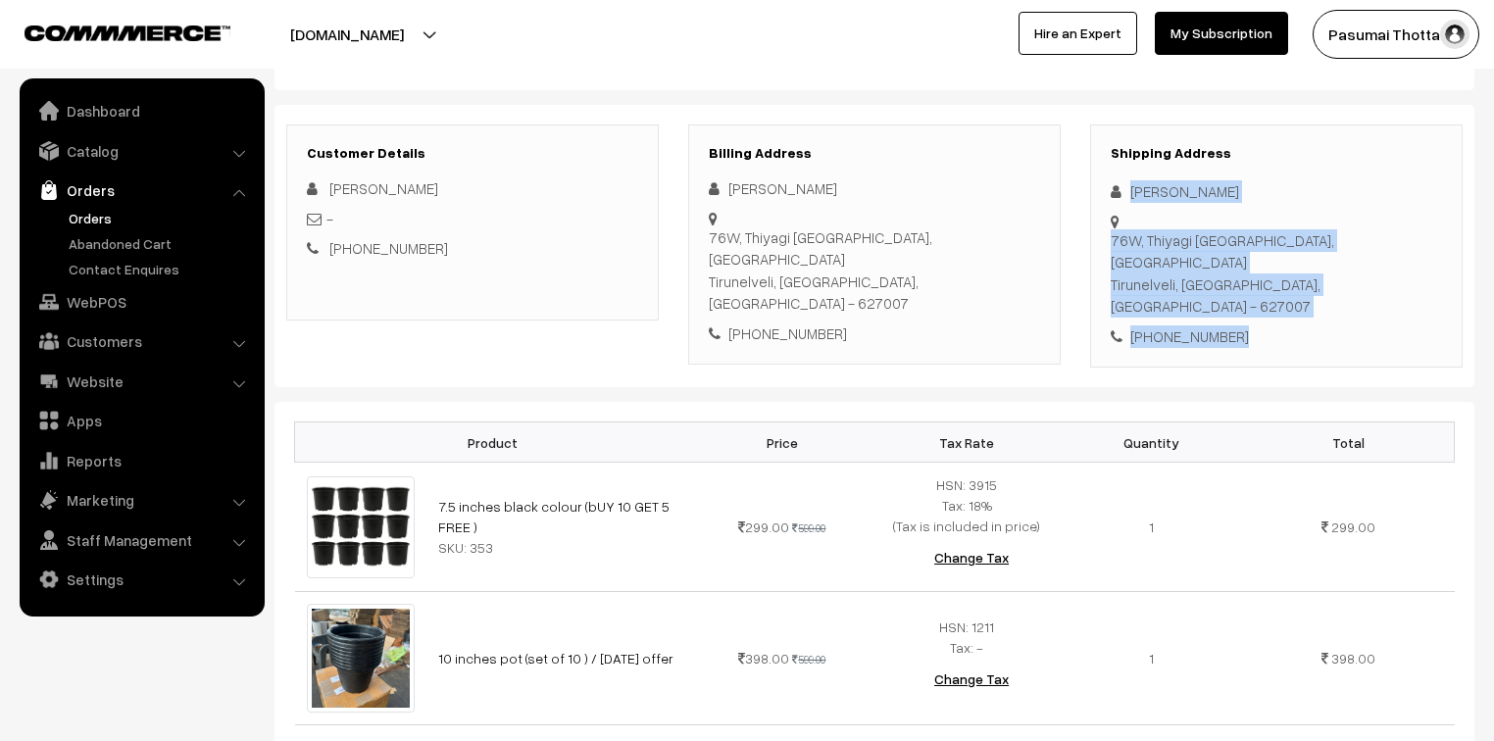
drag, startPoint x: 1126, startPoint y: 196, endPoint x: 1258, endPoint y: 281, distance: 157.4
click at [1258, 281] on div "Shipping Address [PERSON_NAME] P [STREET_ADDRESS] [PHONE_NUMBER]" at bounding box center [1276, 246] width 372 height 244
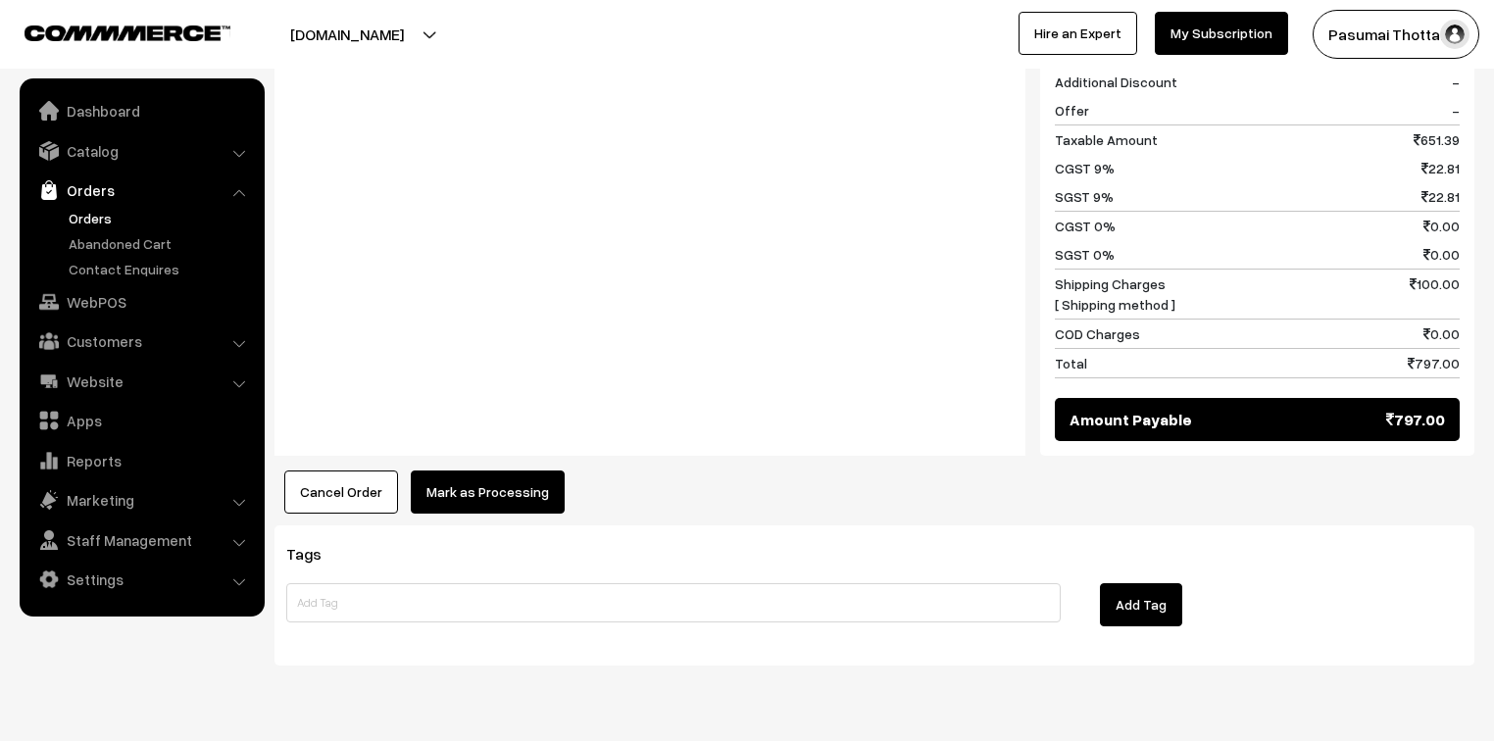
click at [526, 470] on button "Mark as Processing" at bounding box center [488, 491] width 154 height 43
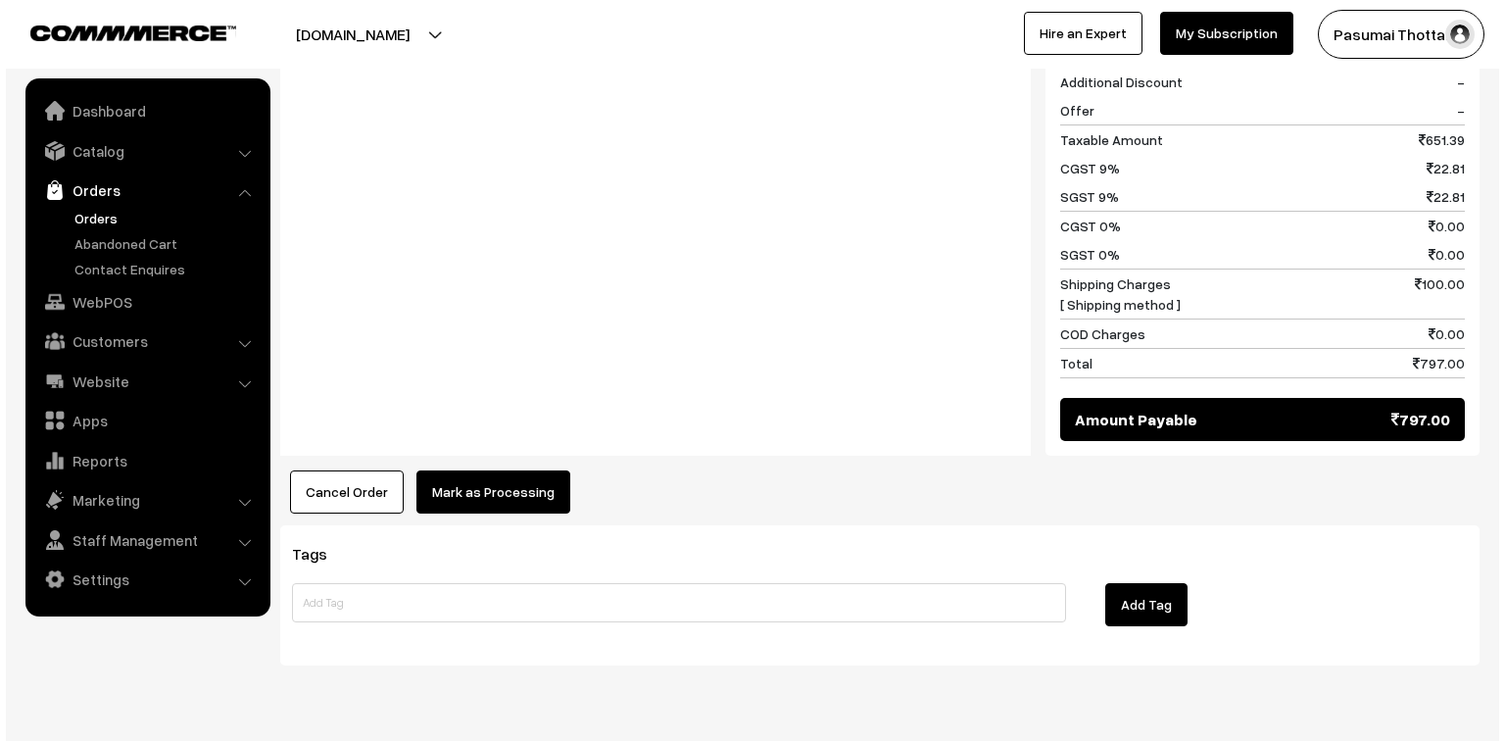
scroll to position [1066, 0]
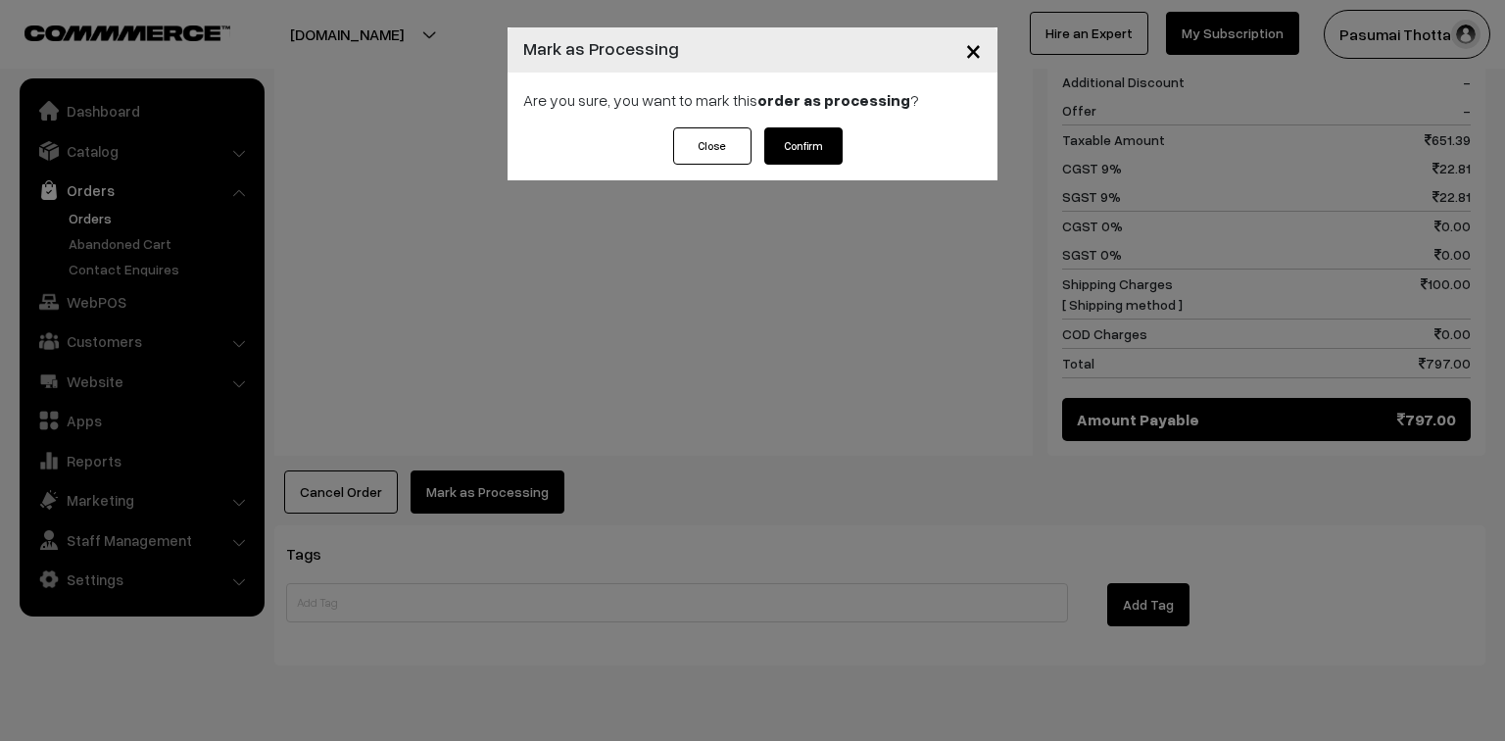
click at [812, 149] on button "Confirm" at bounding box center [803, 145] width 78 height 37
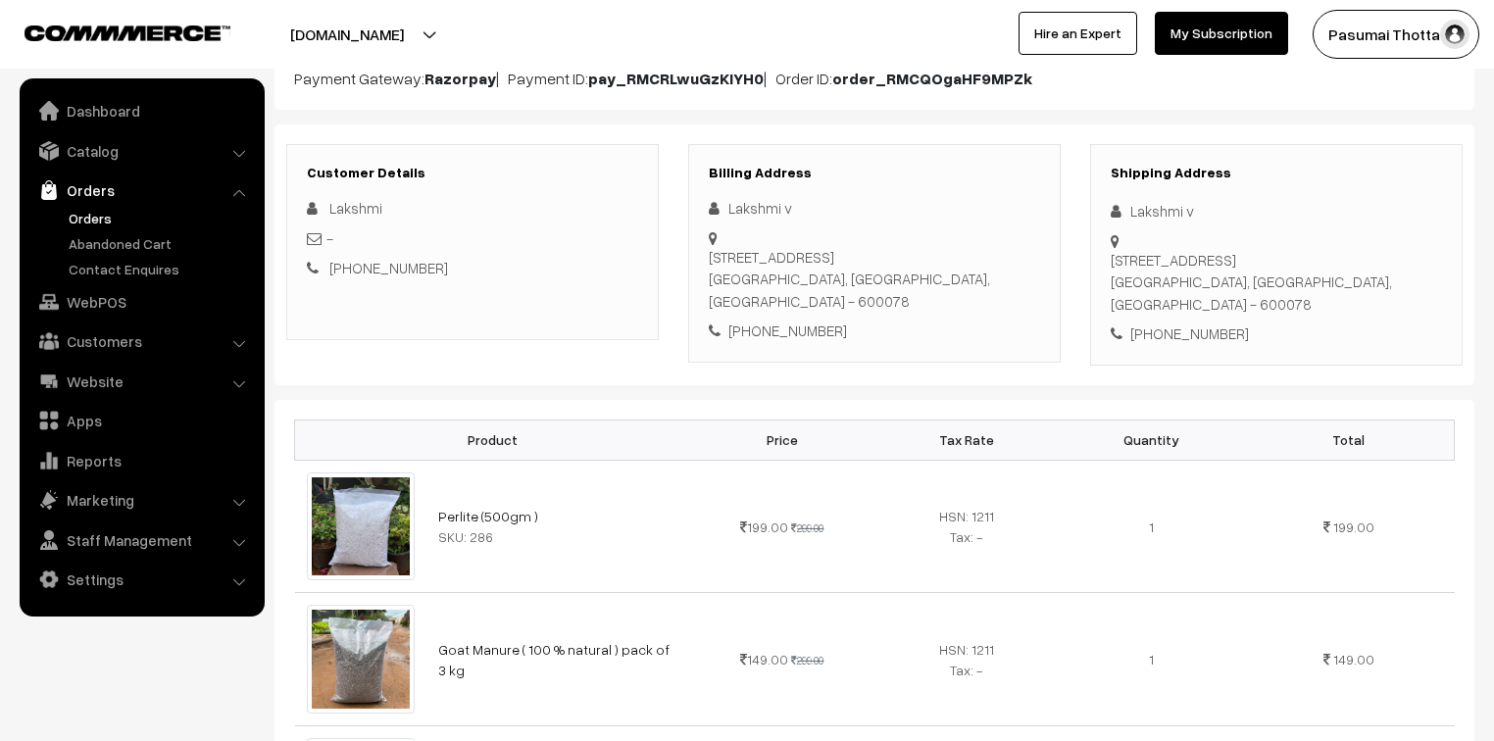
scroll to position [235, 0]
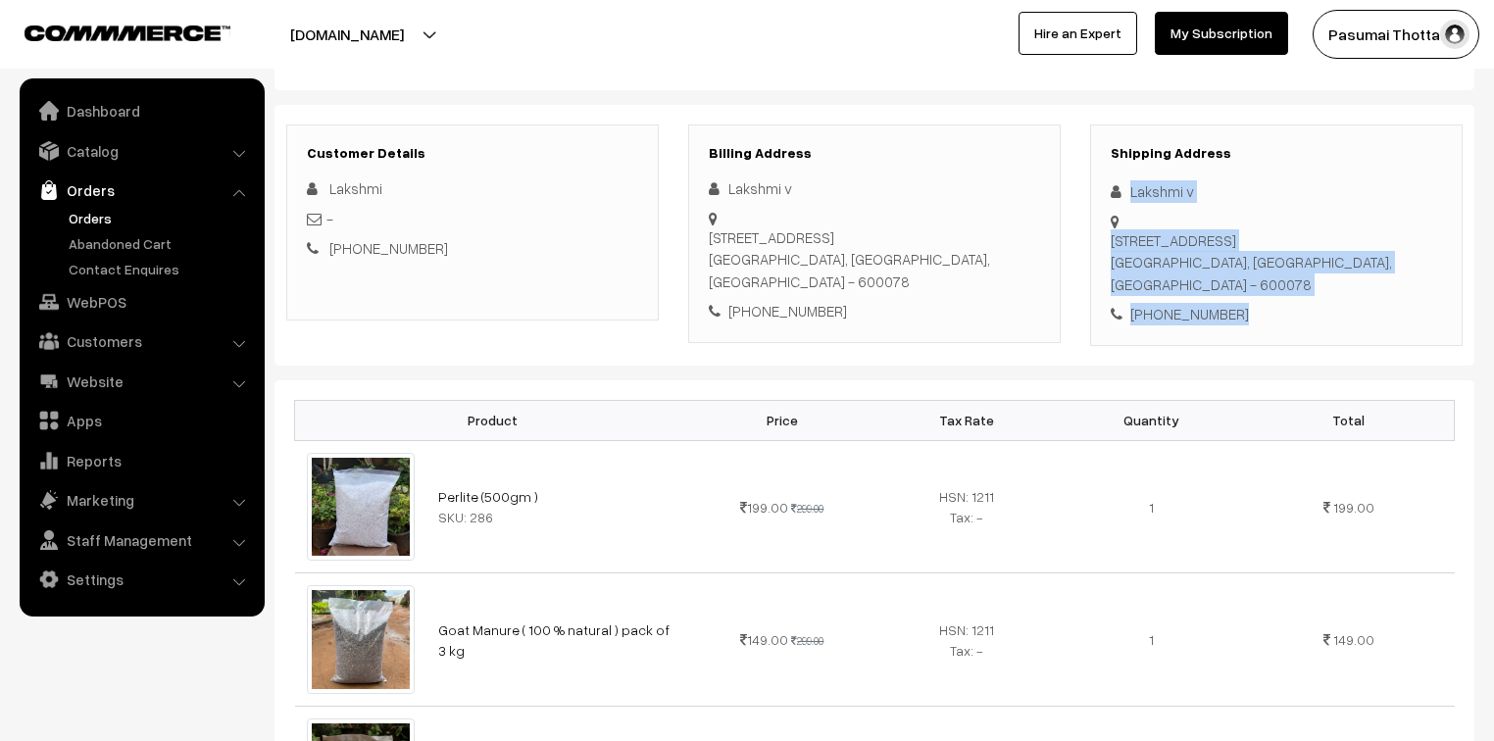
drag, startPoint x: 1132, startPoint y: 190, endPoint x: 1241, endPoint y: 275, distance: 138.2
click at [1241, 274] on div "Shipping Address Lakshmi v [STREET_ADDRESS] [PHONE_NUMBER]" at bounding box center [1276, 234] width 372 height 221
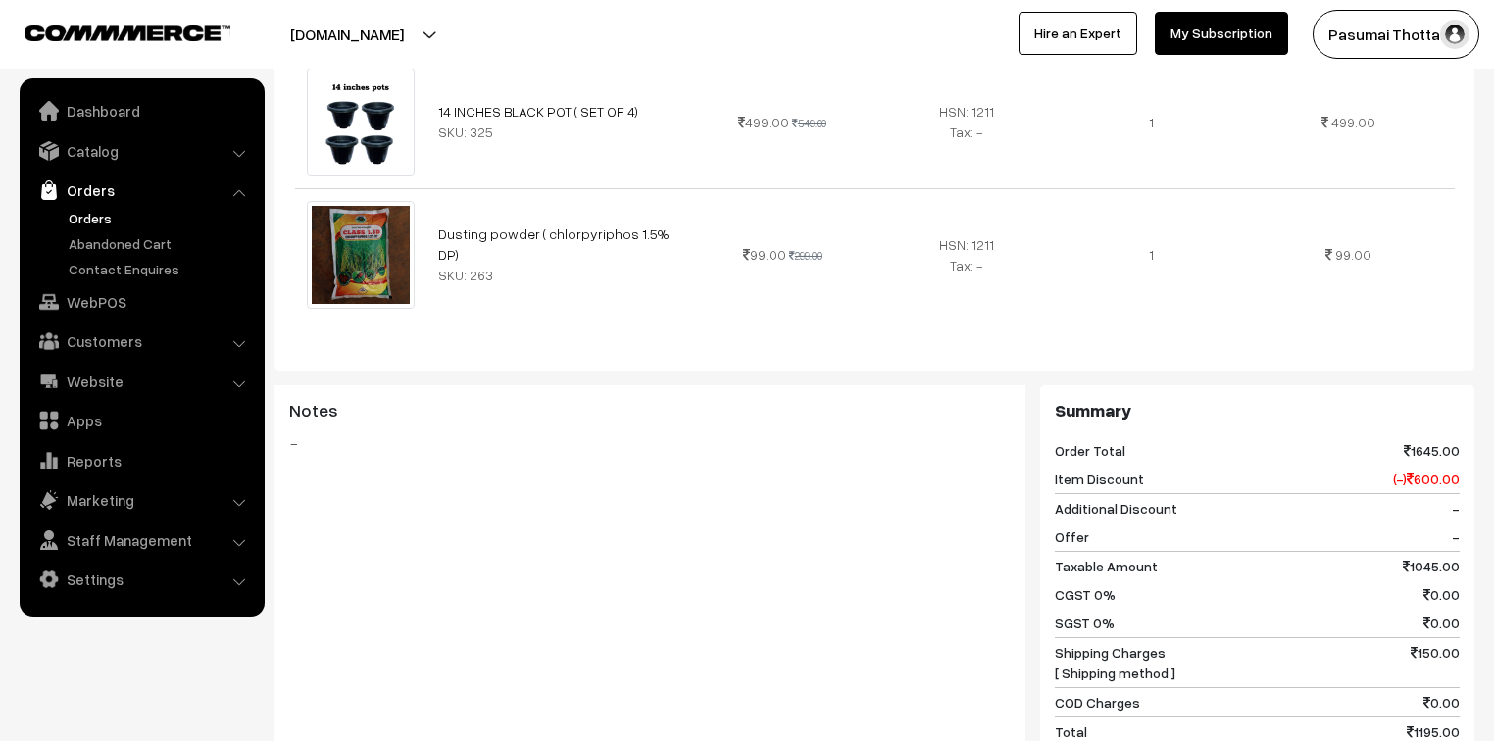
scroll to position [1254, 0]
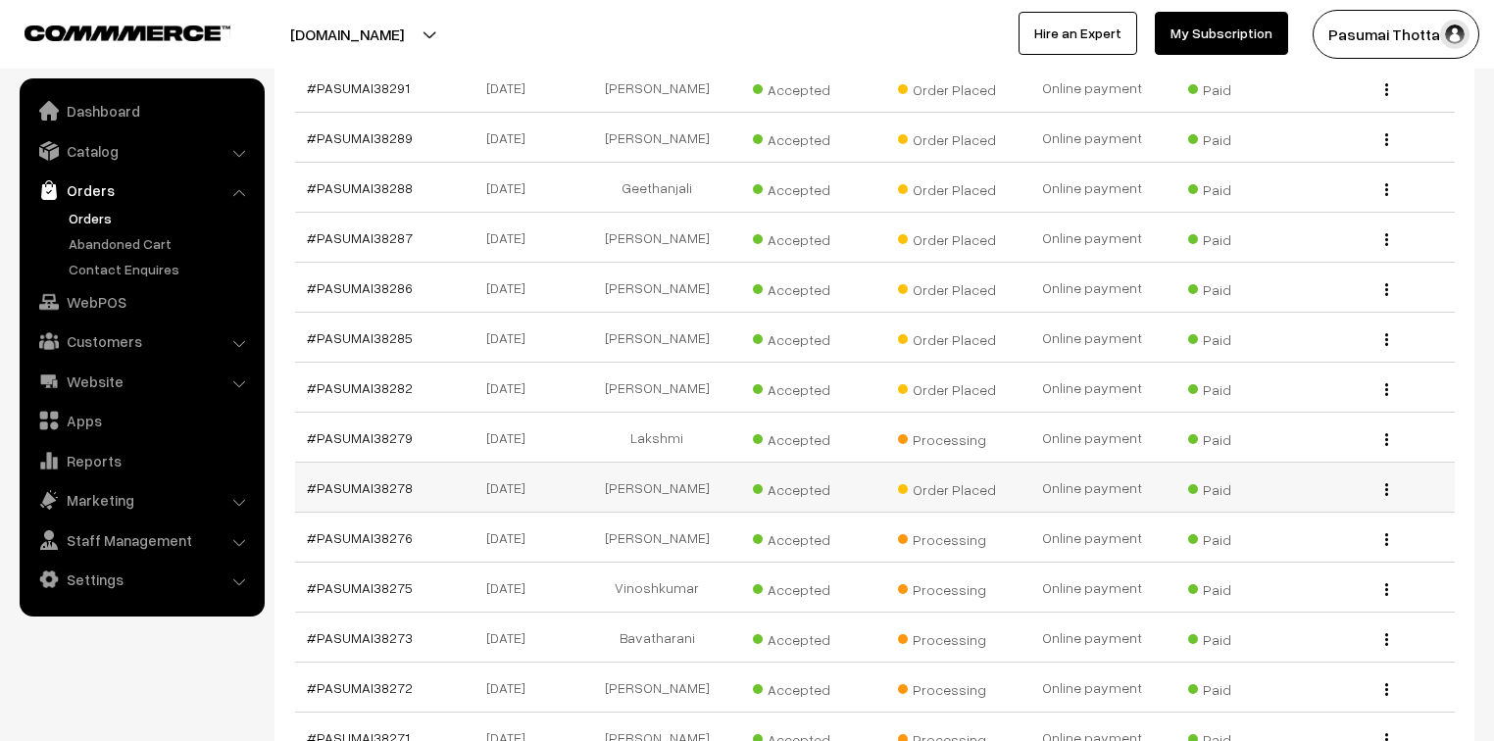
scroll to position [1176, 0]
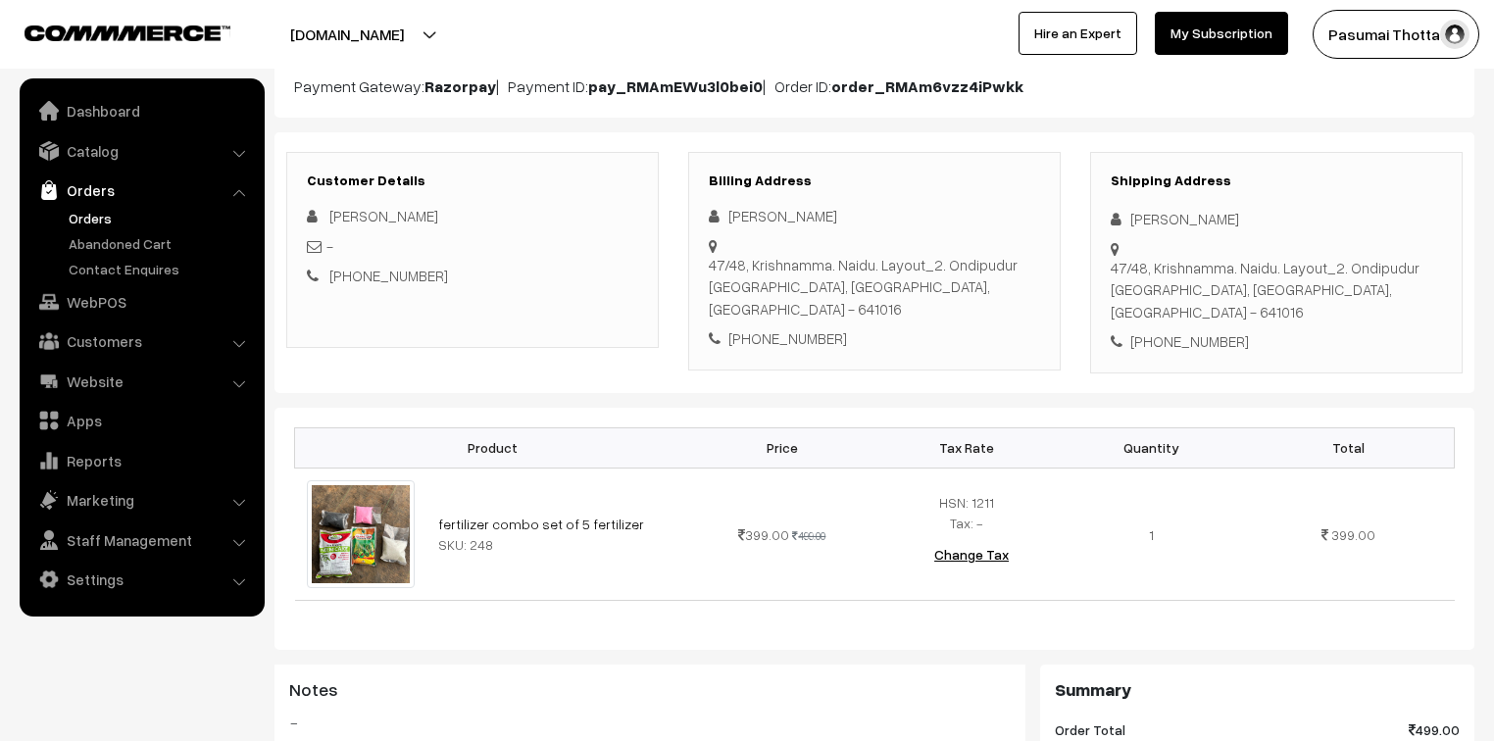
scroll to position [235, 0]
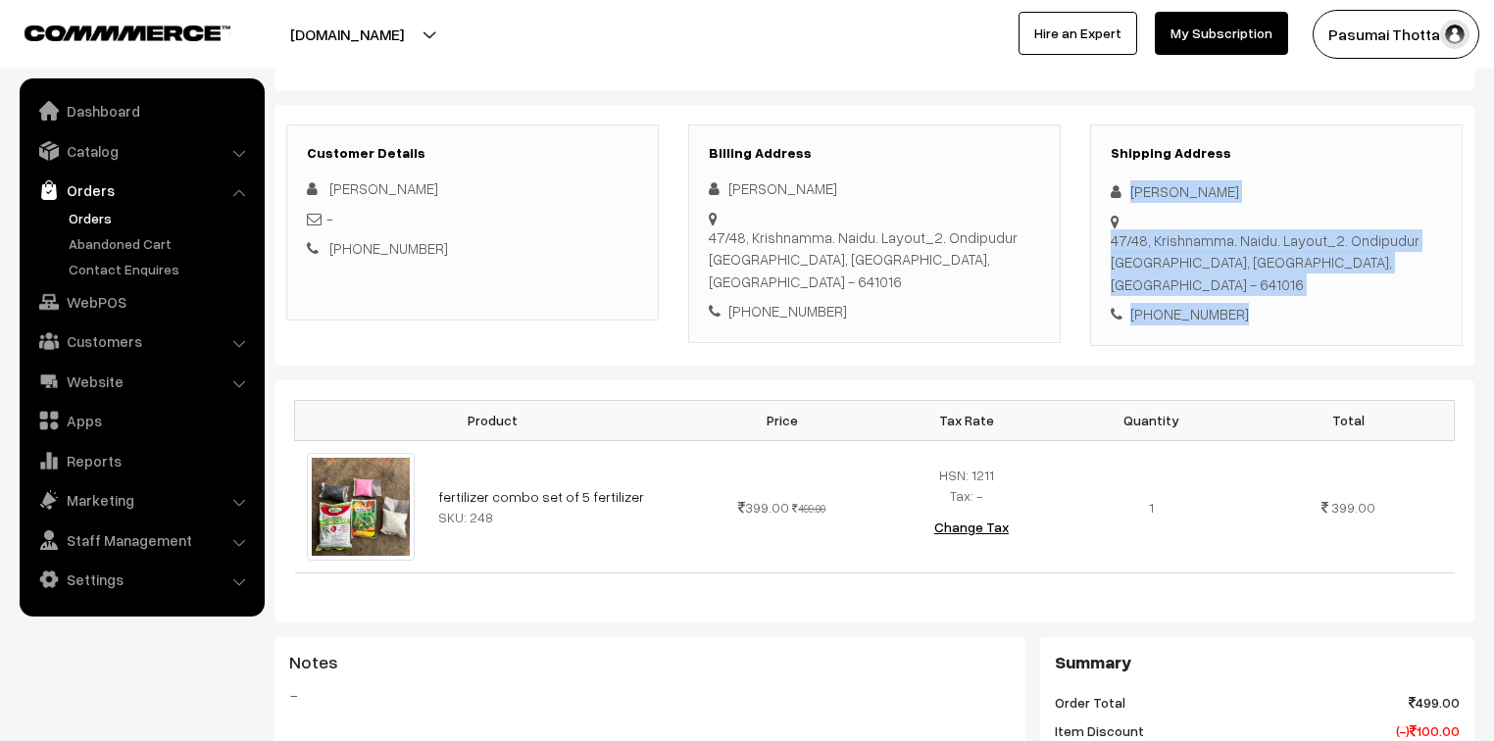
drag, startPoint x: 1129, startPoint y: 181, endPoint x: 1286, endPoint y: 263, distance: 176.7
click at [1286, 263] on div "Shipping Address Suseela Selvaraj 47/48, Krishnamma. Naidu. Layout_2. Ondipudur…" at bounding box center [1276, 234] width 372 height 221
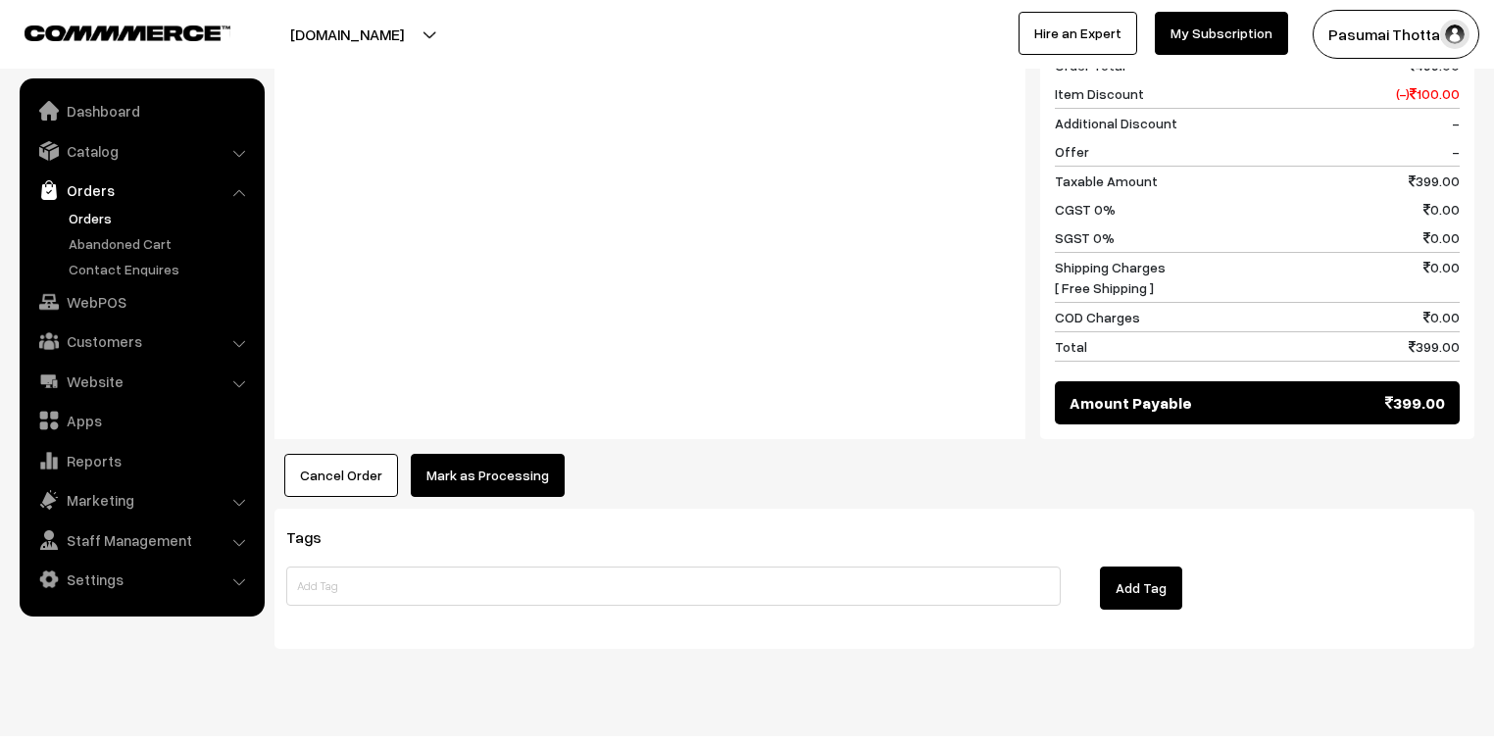
scroll to position [878, 0]
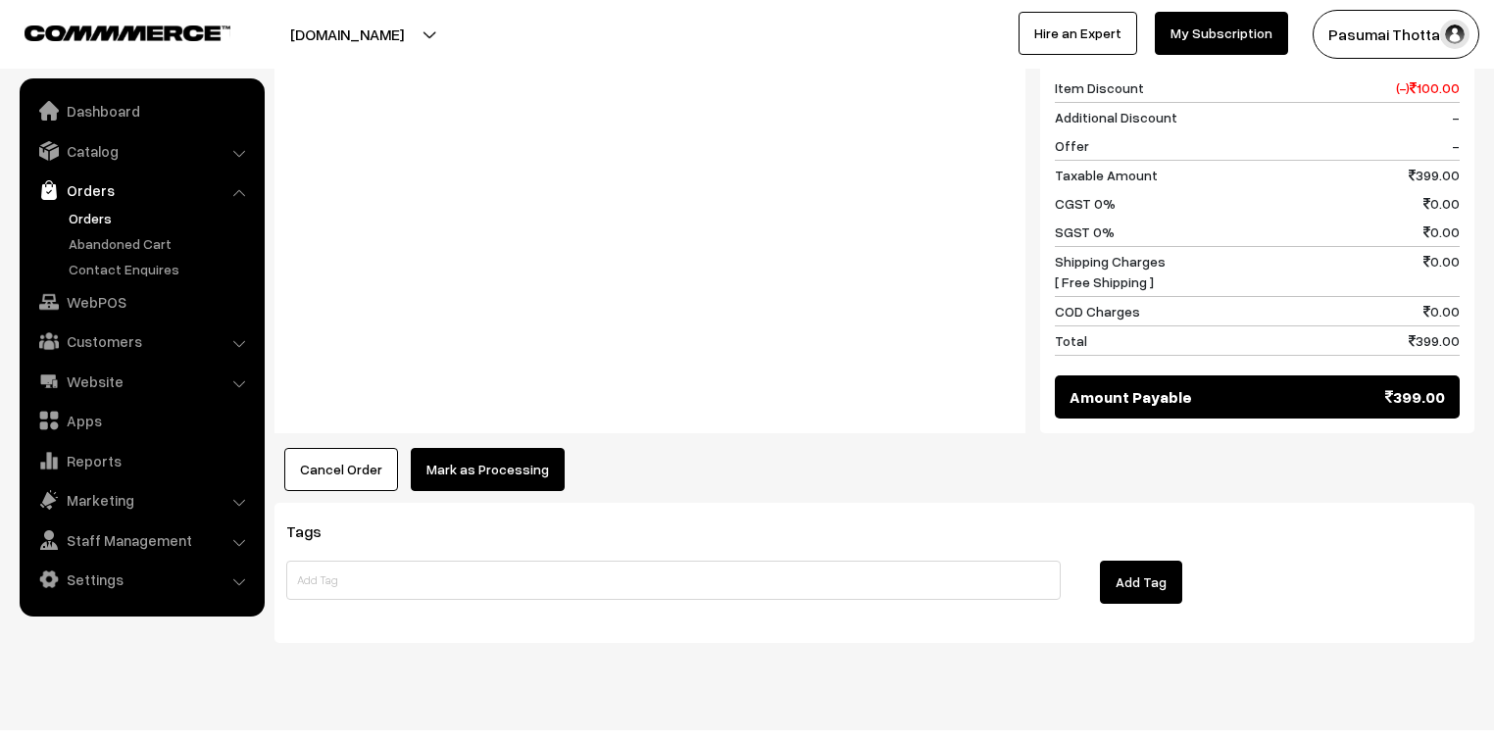
click at [492, 448] on button "Mark as Processing" at bounding box center [488, 469] width 154 height 43
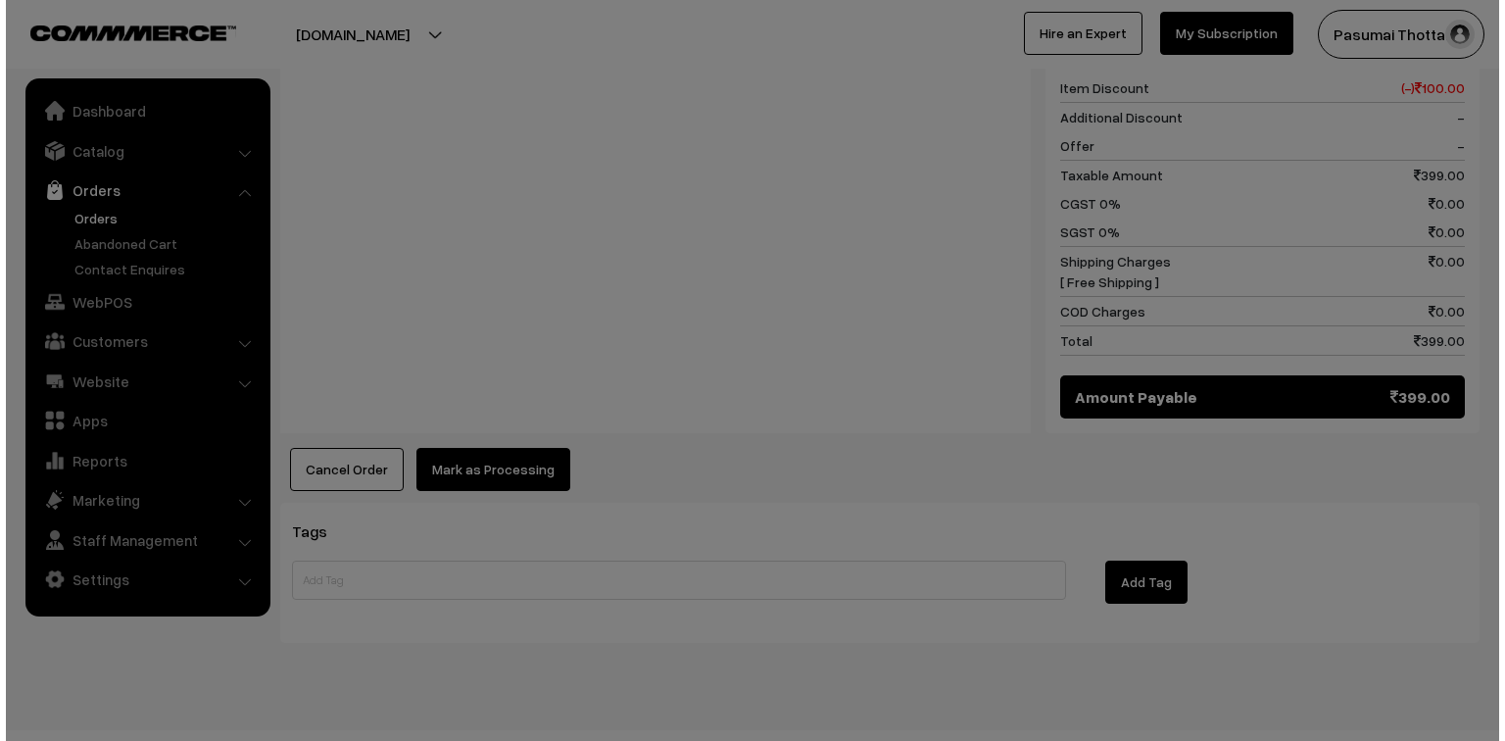
scroll to position [880, 0]
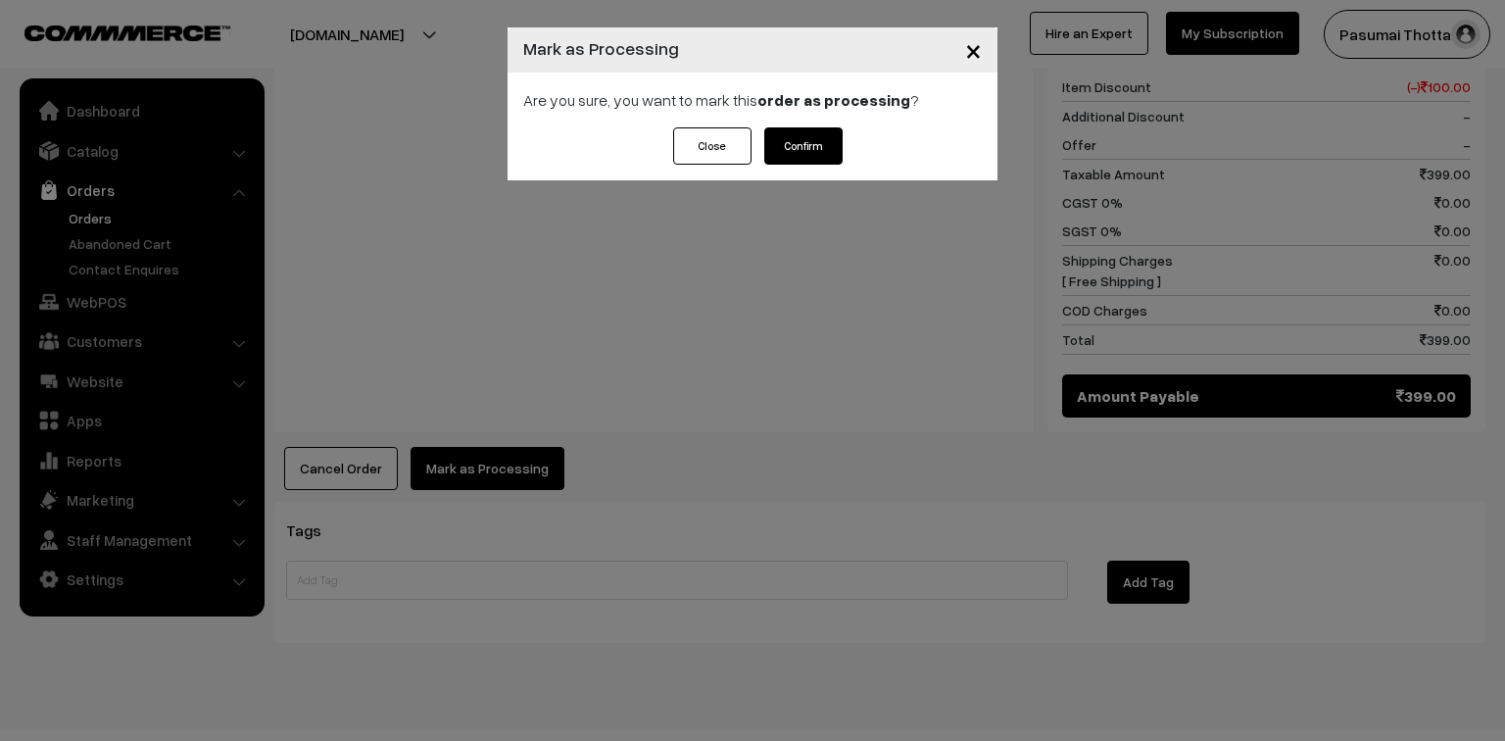
click at [835, 151] on button "Confirm" at bounding box center [803, 145] width 78 height 37
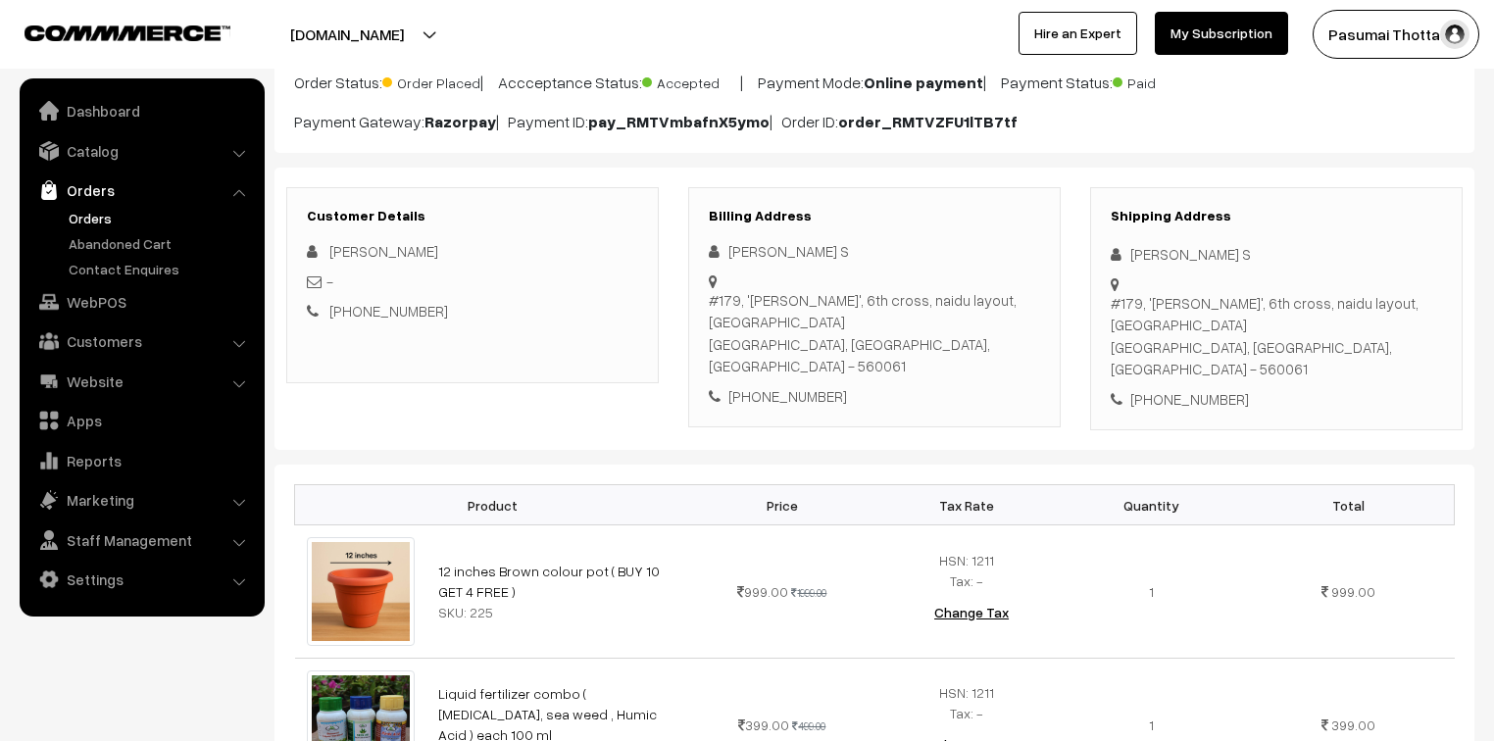
scroll to position [235, 0]
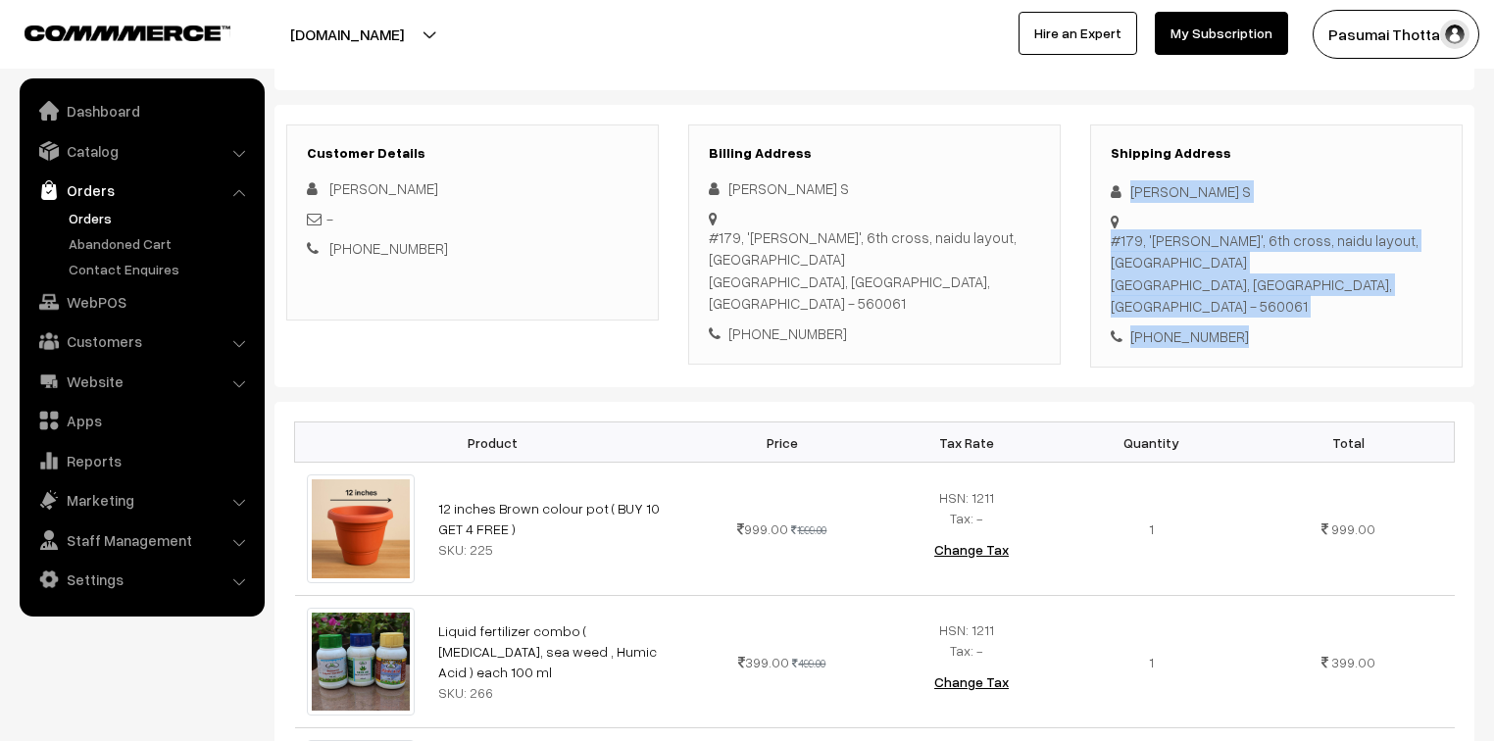
drag, startPoint x: 1131, startPoint y: 192, endPoint x: 1283, endPoint y: 311, distance: 192.7
click at [1283, 311] on div "Shipping Address Pushpanjali S #179, 'meena nilaya', 6th cross, naidu layout, C…" at bounding box center [1276, 246] width 372 height 244
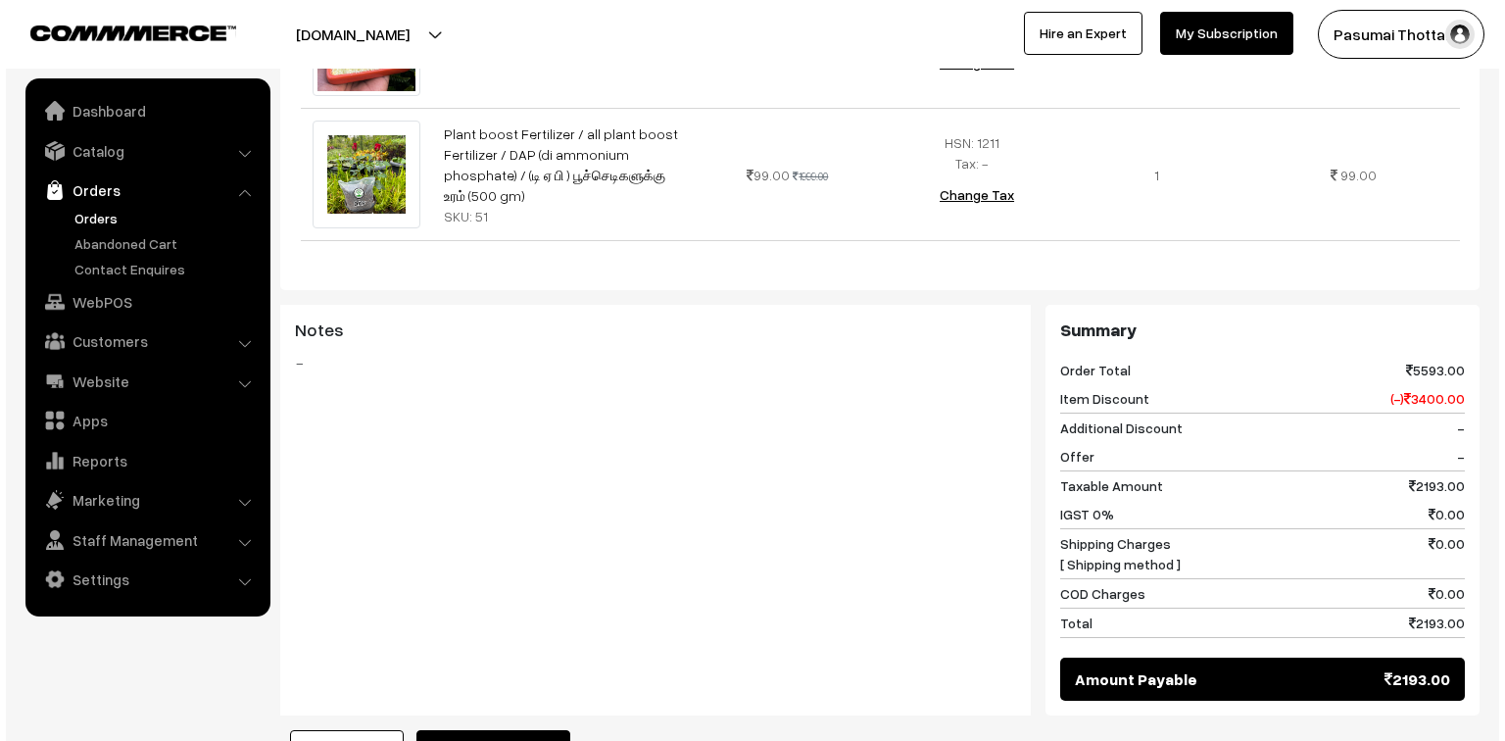
scroll to position [1646, 0]
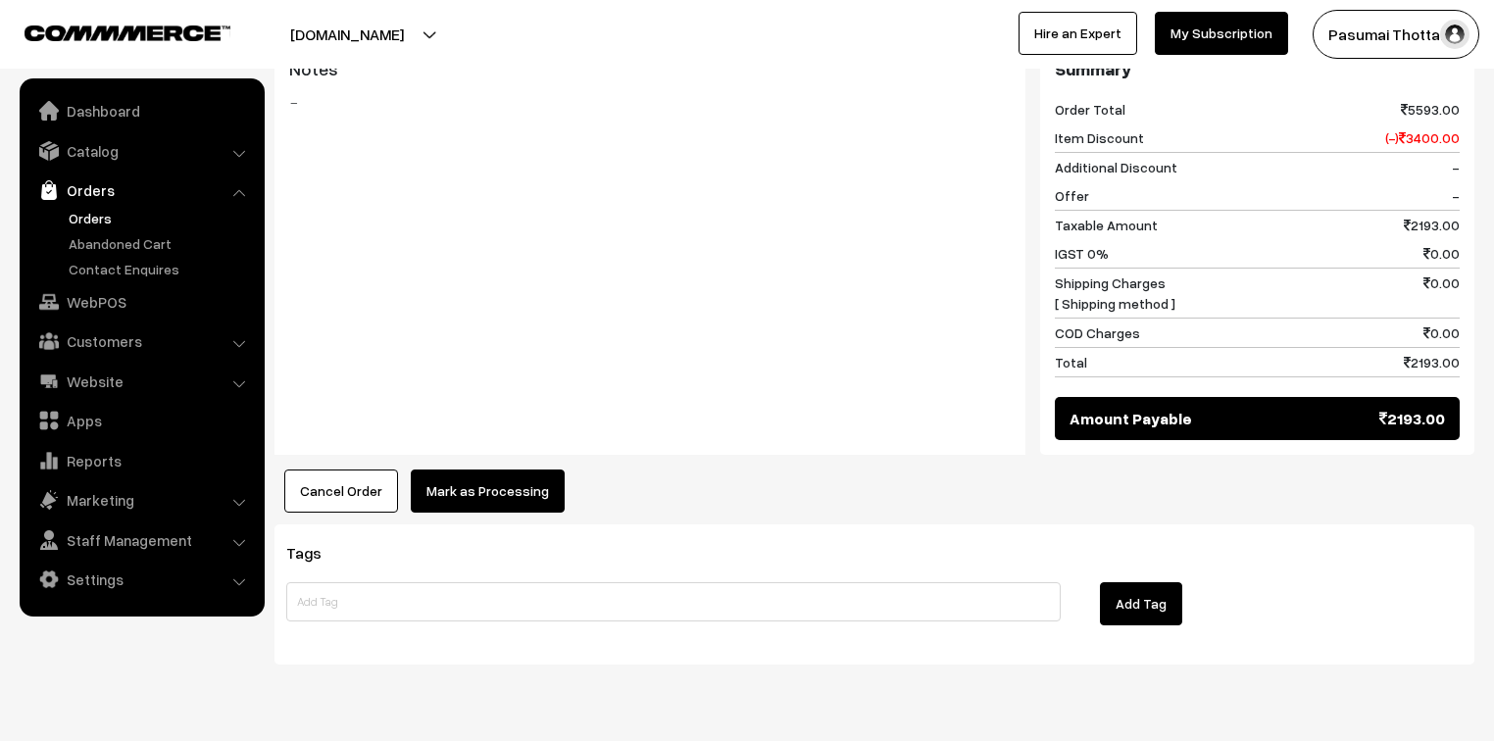
click at [496, 469] on button "Mark as Processing" at bounding box center [488, 490] width 154 height 43
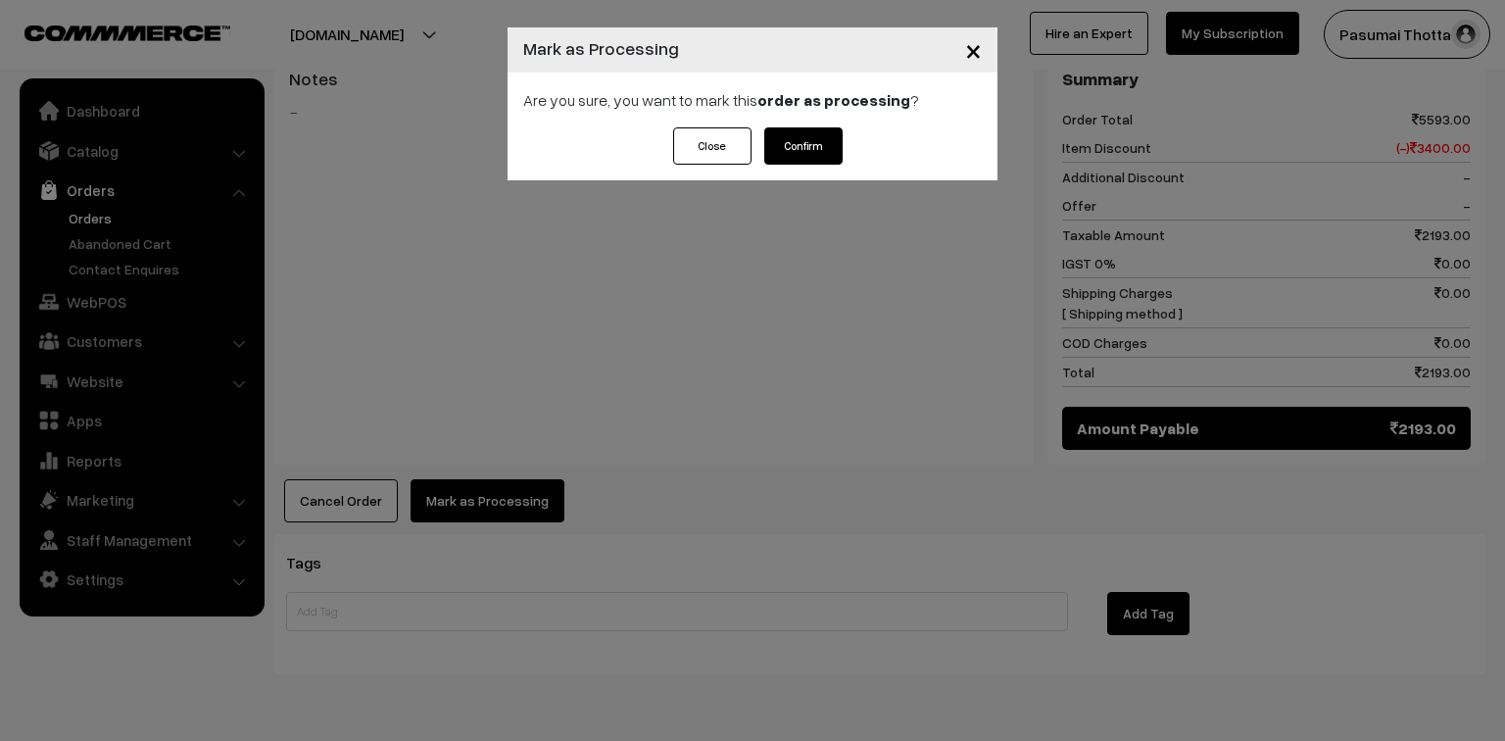
click at [787, 155] on button "Confirm" at bounding box center [803, 145] width 78 height 37
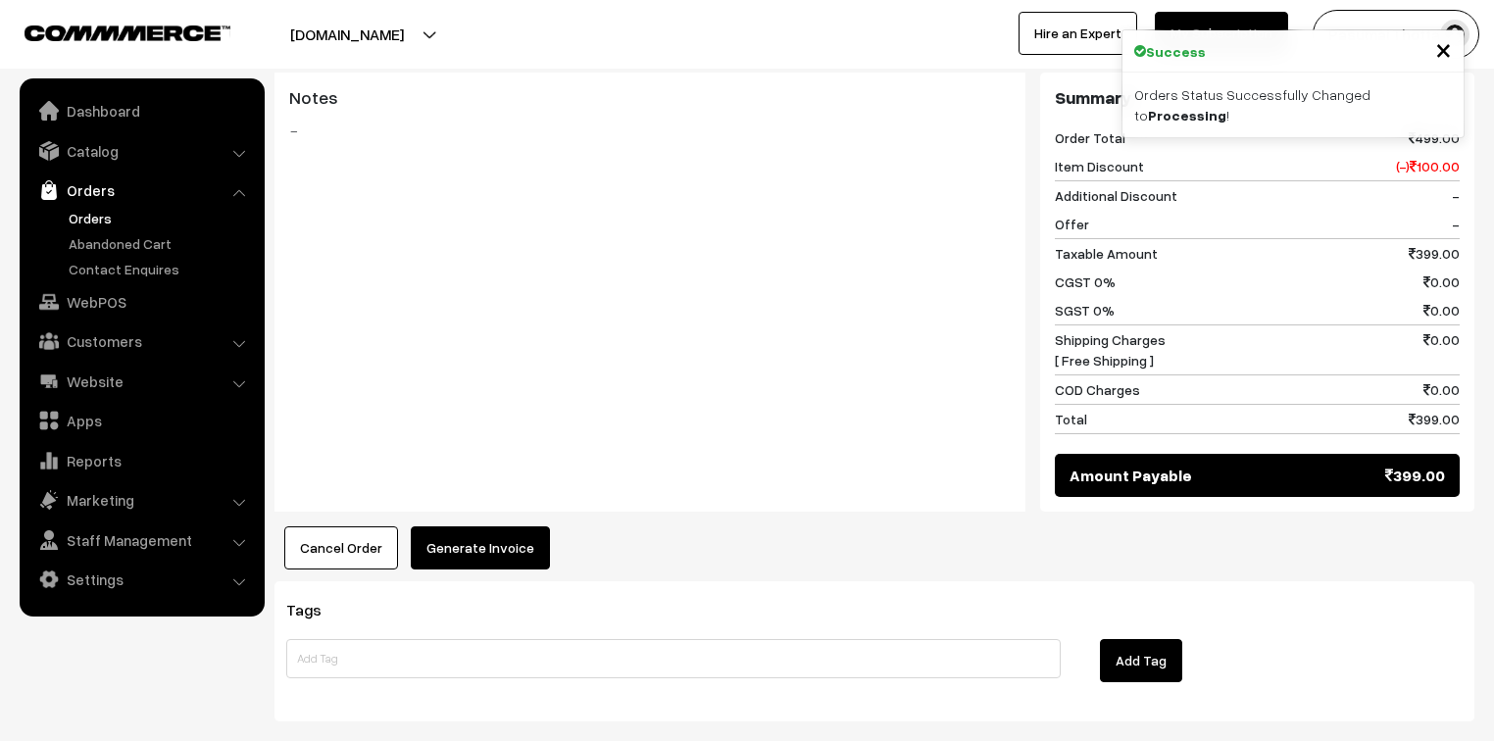
scroll to position [862, 0]
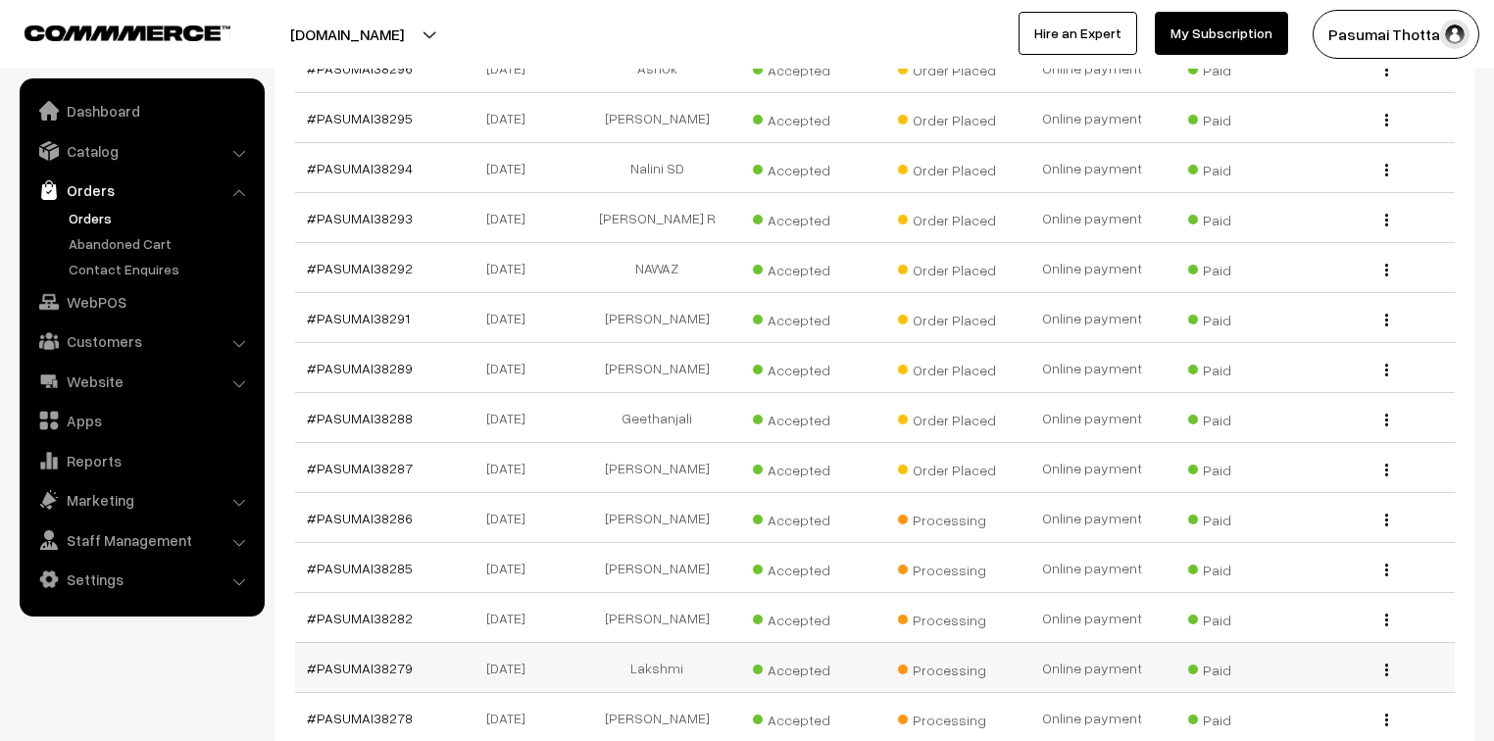
scroll to position [941, 0]
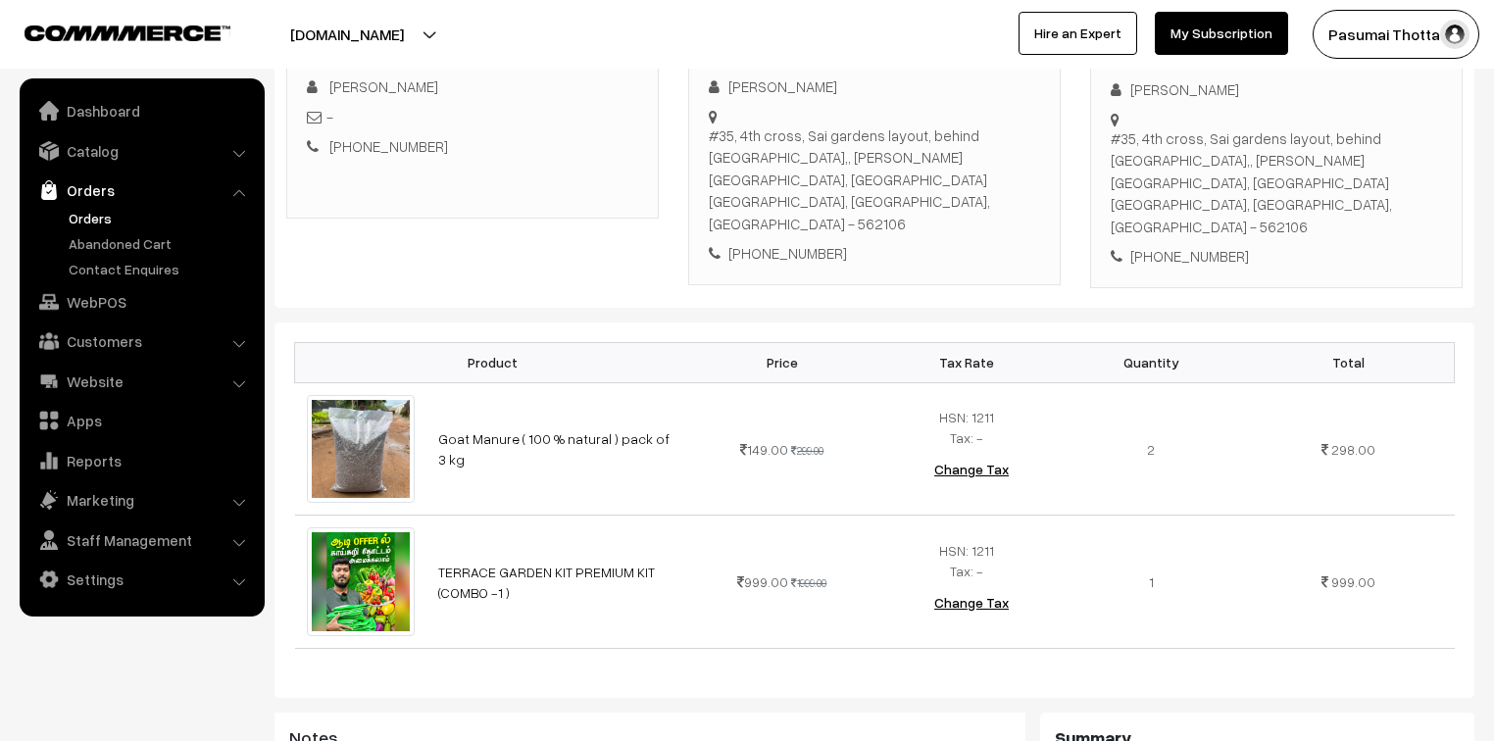
scroll to position [314, 0]
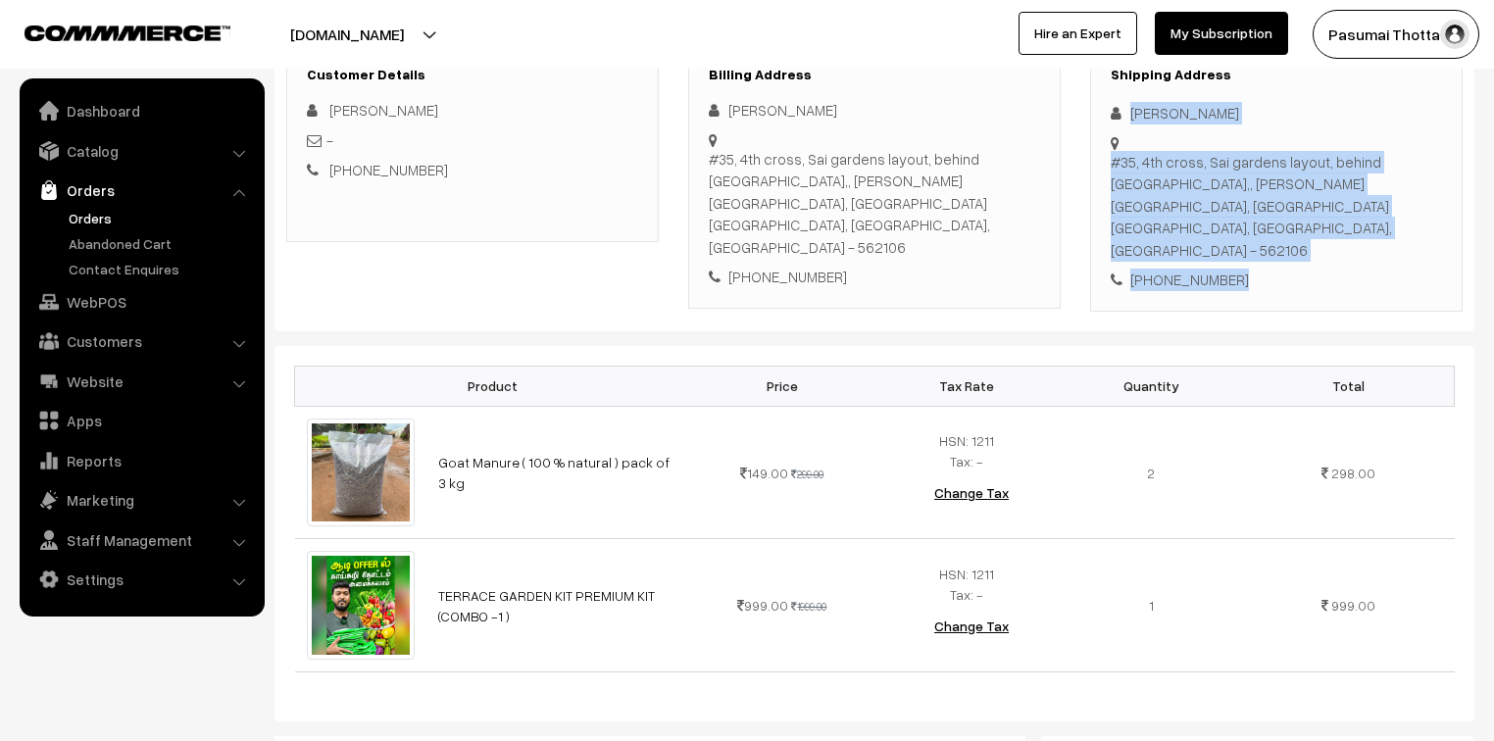
drag, startPoint x: 1129, startPoint y: 114, endPoint x: 1266, endPoint y: 242, distance: 187.9
click at [1266, 242] on div "Shipping Address [PERSON_NAME] [STREET_ADDRESS][PERSON_NAME] [PHONE_NUMBER]" at bounding box center [1276, 179] width 372 height 266
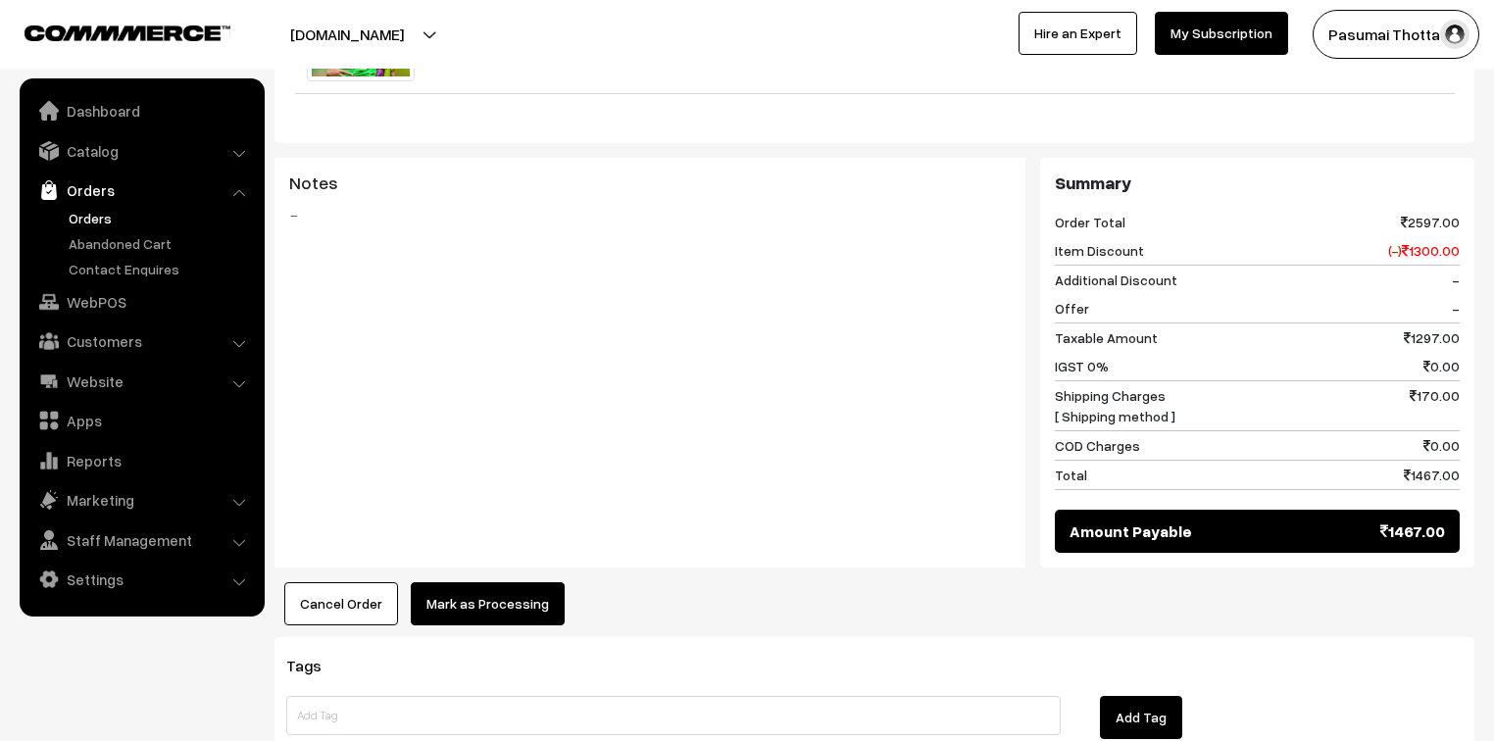
scroll to position [1008, 0]
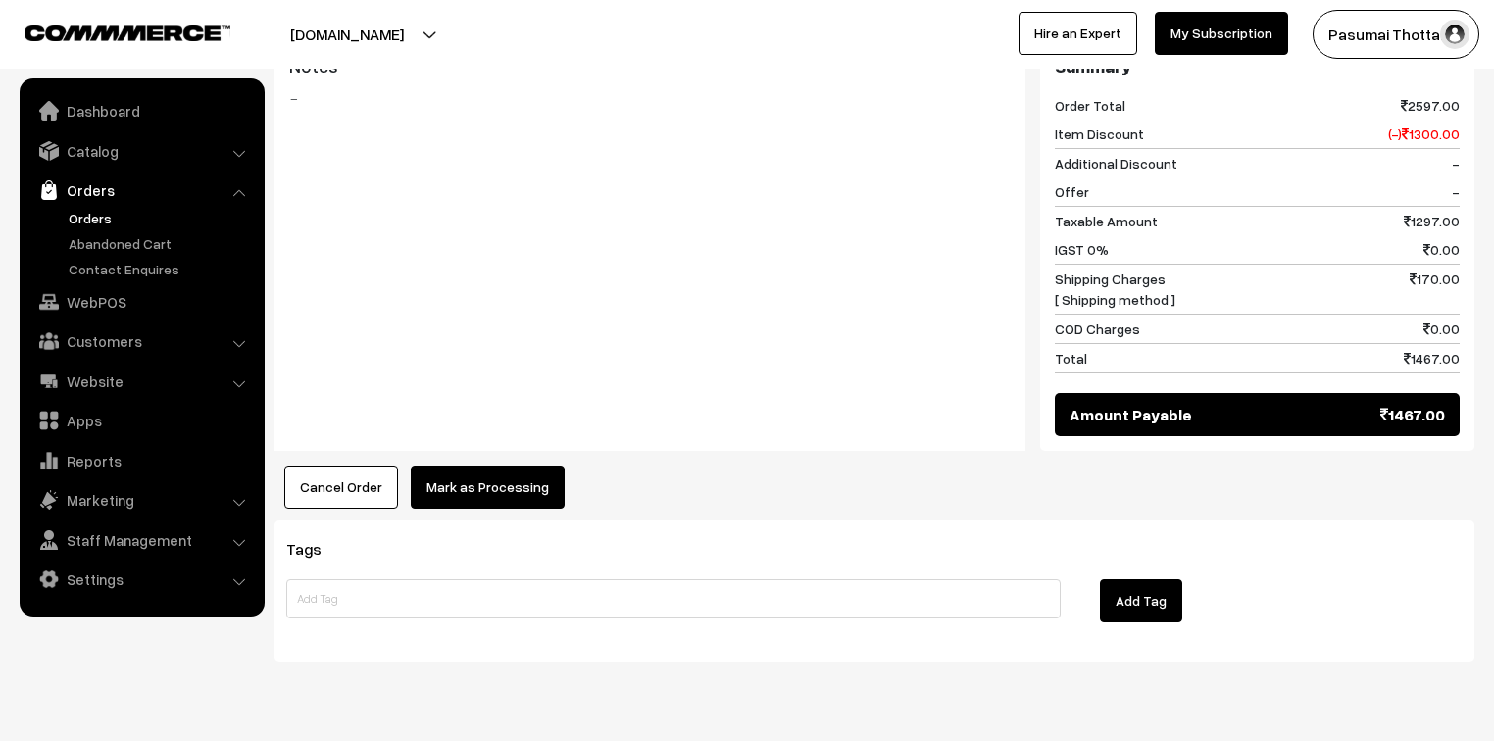
click at [478, 466] on button "Mark as Processing" at bounding box center [488, 487] width 154 height 43
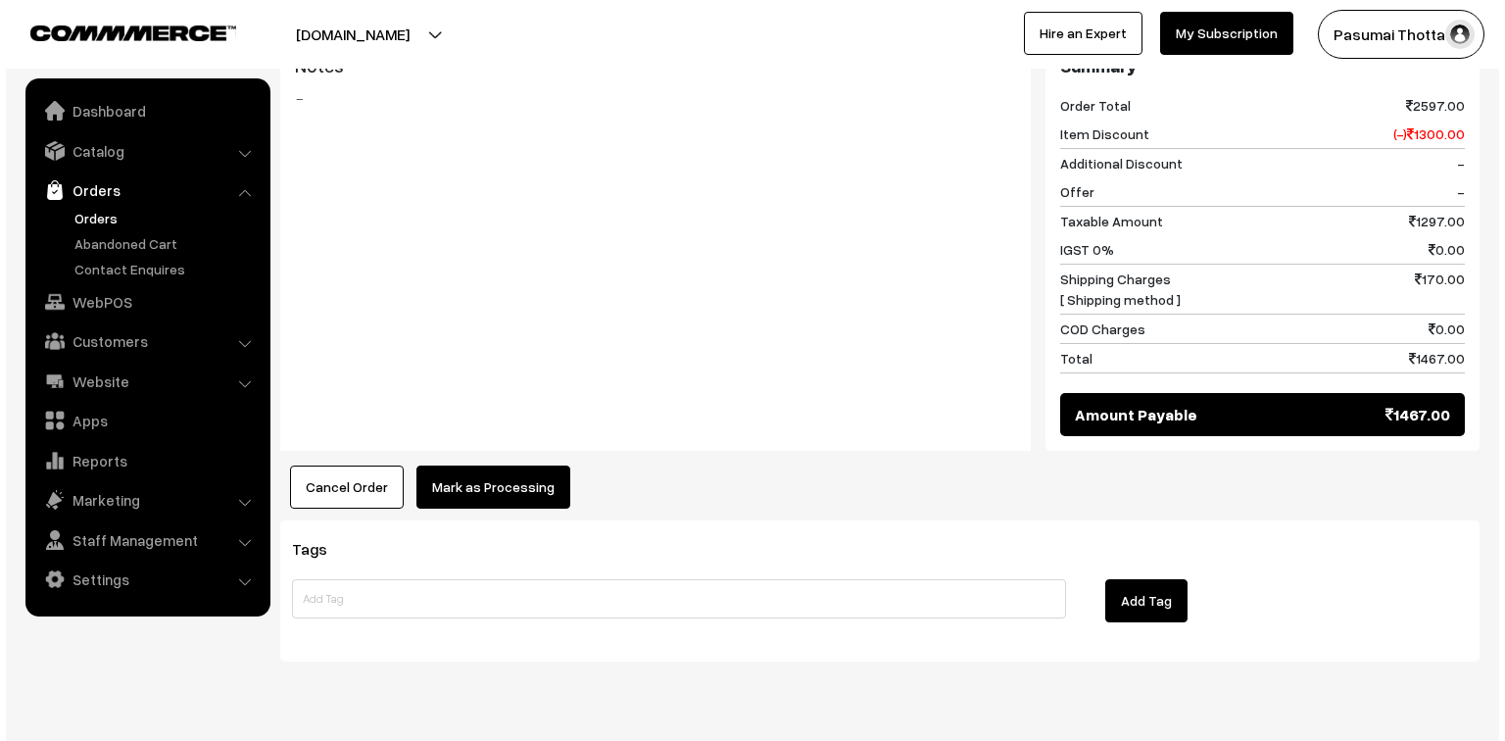
scroll to position [1011, 0]
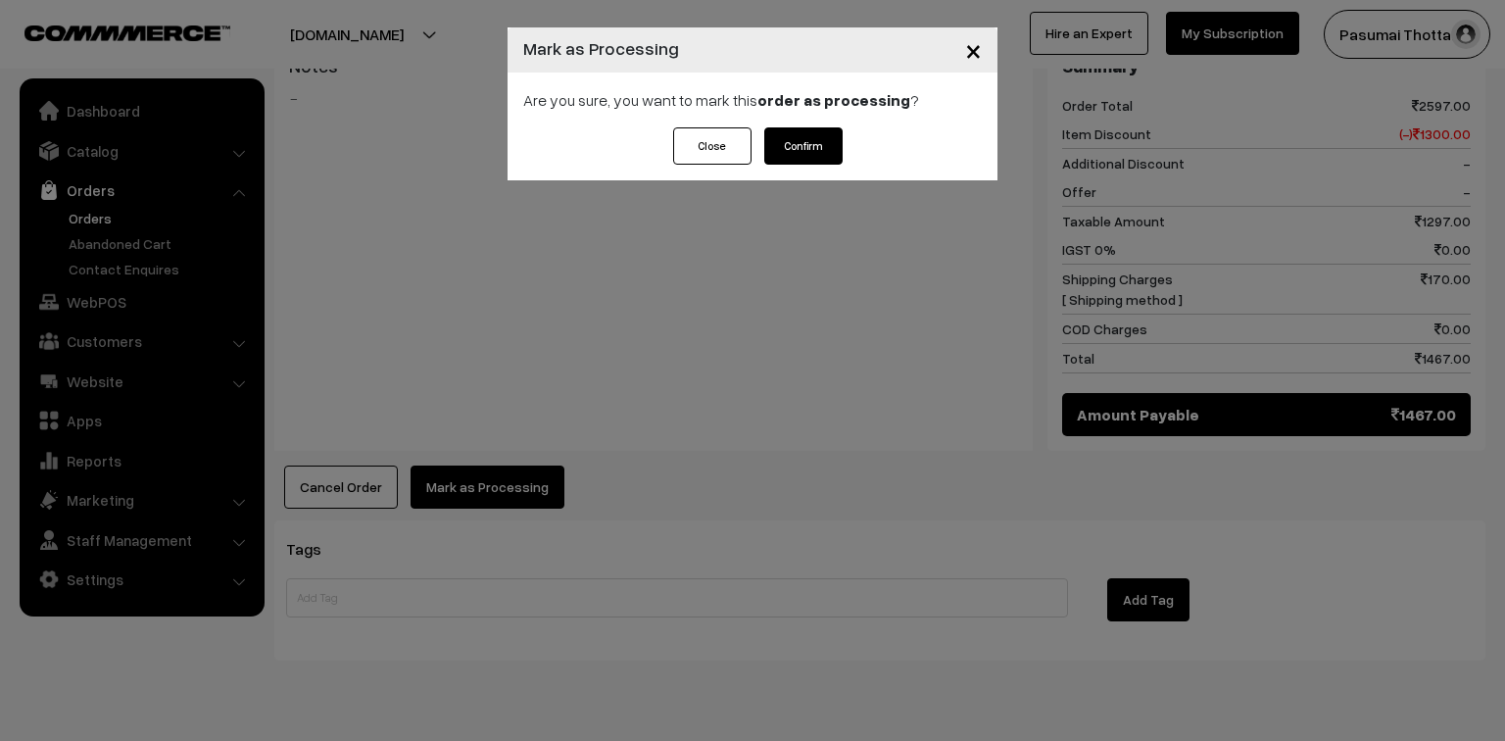
drag, startPoint x: 862, startPoint y: 142, endPoint x: 831, endPoint y: 143, distance: 31.4
click at [832, 142] on div "Close Confirm" at bounding box center [753, 153] width 490 height 53
click at [831, 143] on button "Confirm" at bounding box center [803, 145] width 78 height 37
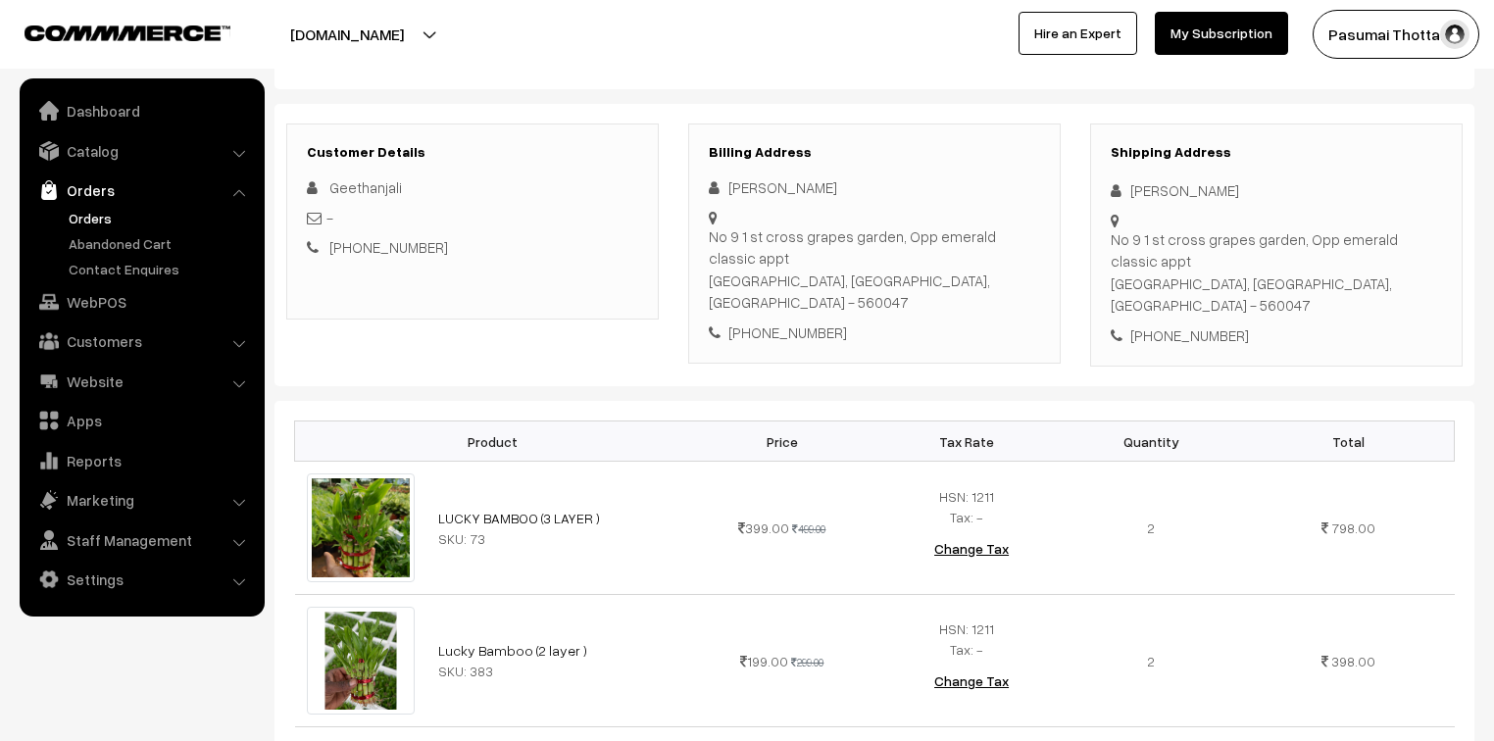
scroll to position [235, 0]
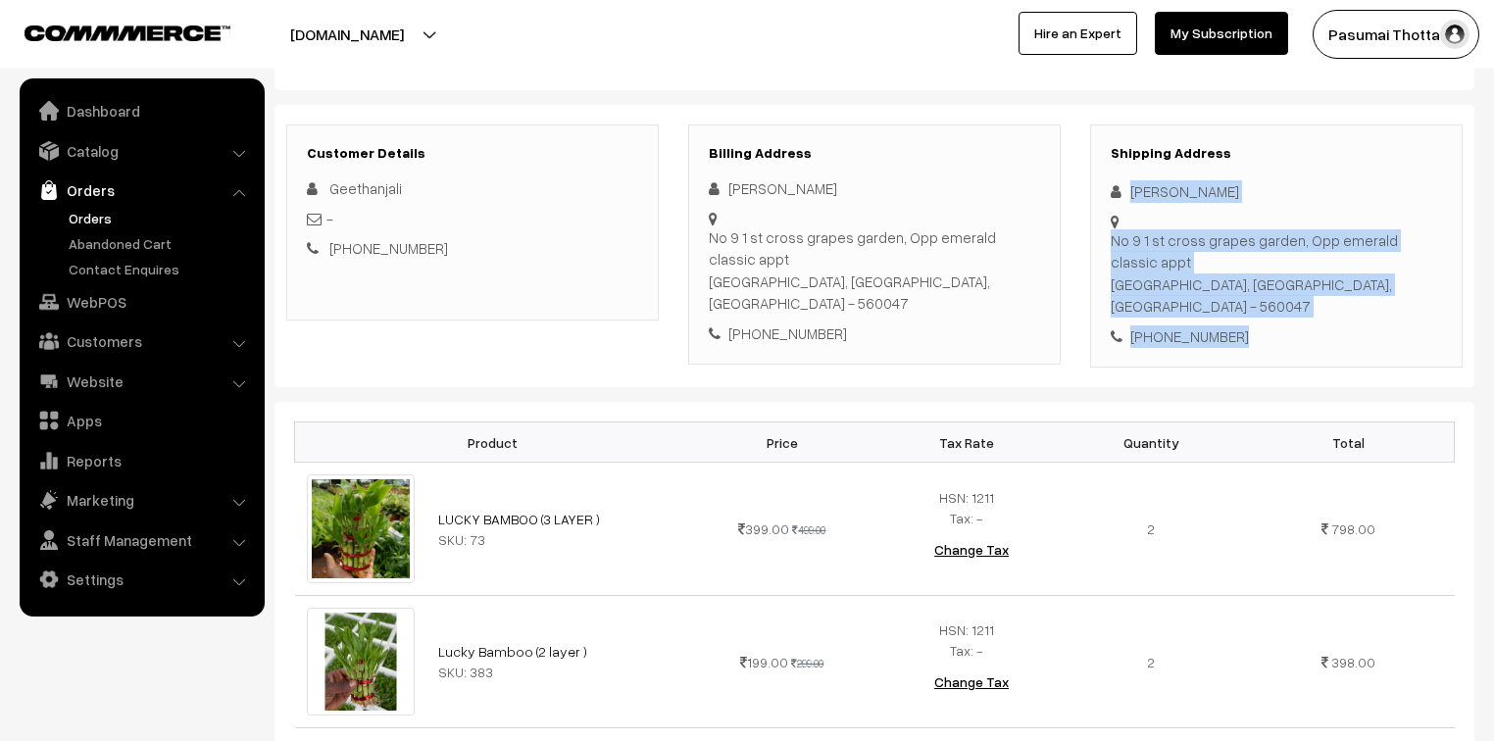
drag, startPoint x: 1127, startPoint y: 195, endPoint x: 1241, endPoint y: 330, distance: 176.7
click at [1241, 330] on div "Shipping Address [PERSON_NAME] [STREET_ADDRESS] [PHONE_NUMBER]" at bounding box center [1276, 246] width 372 height 244
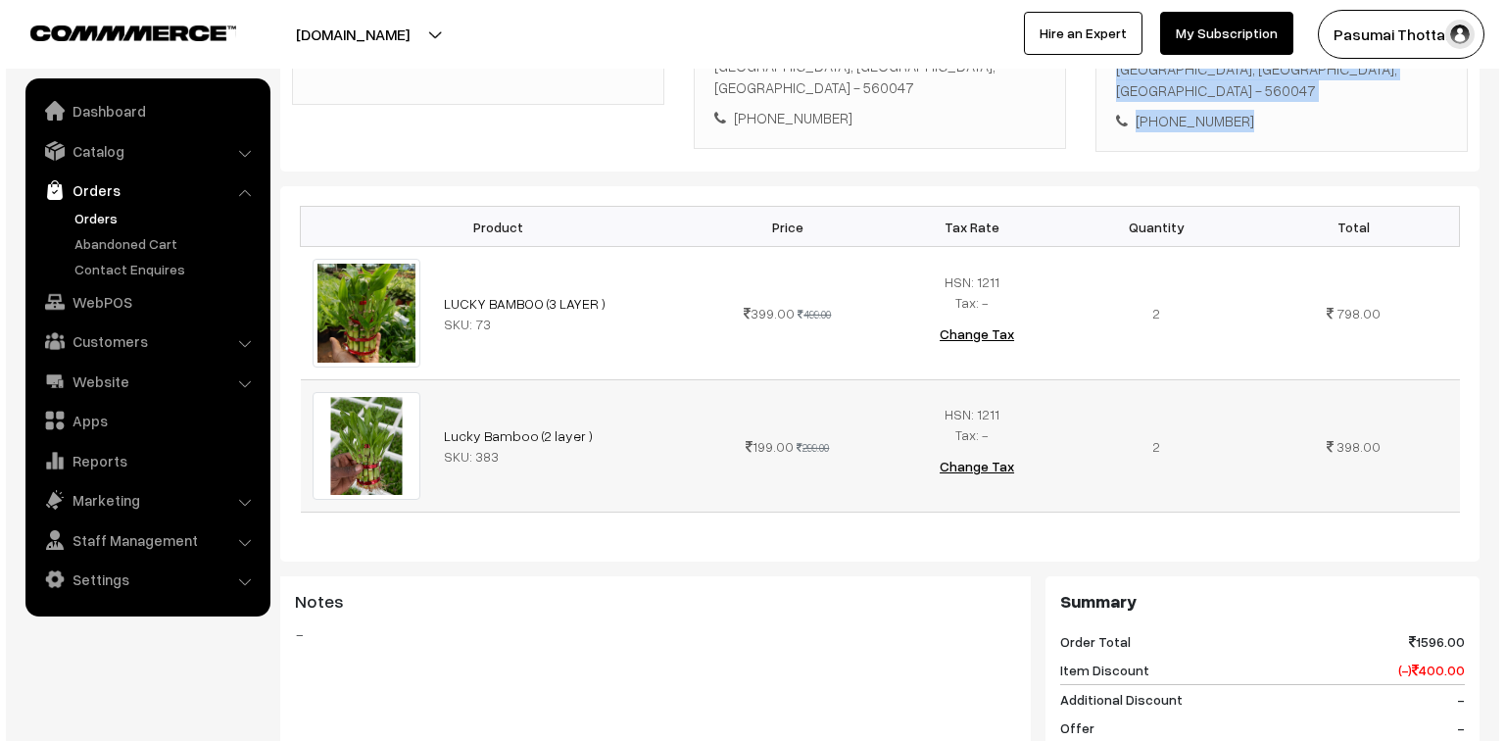
scroll to position [941, 0]
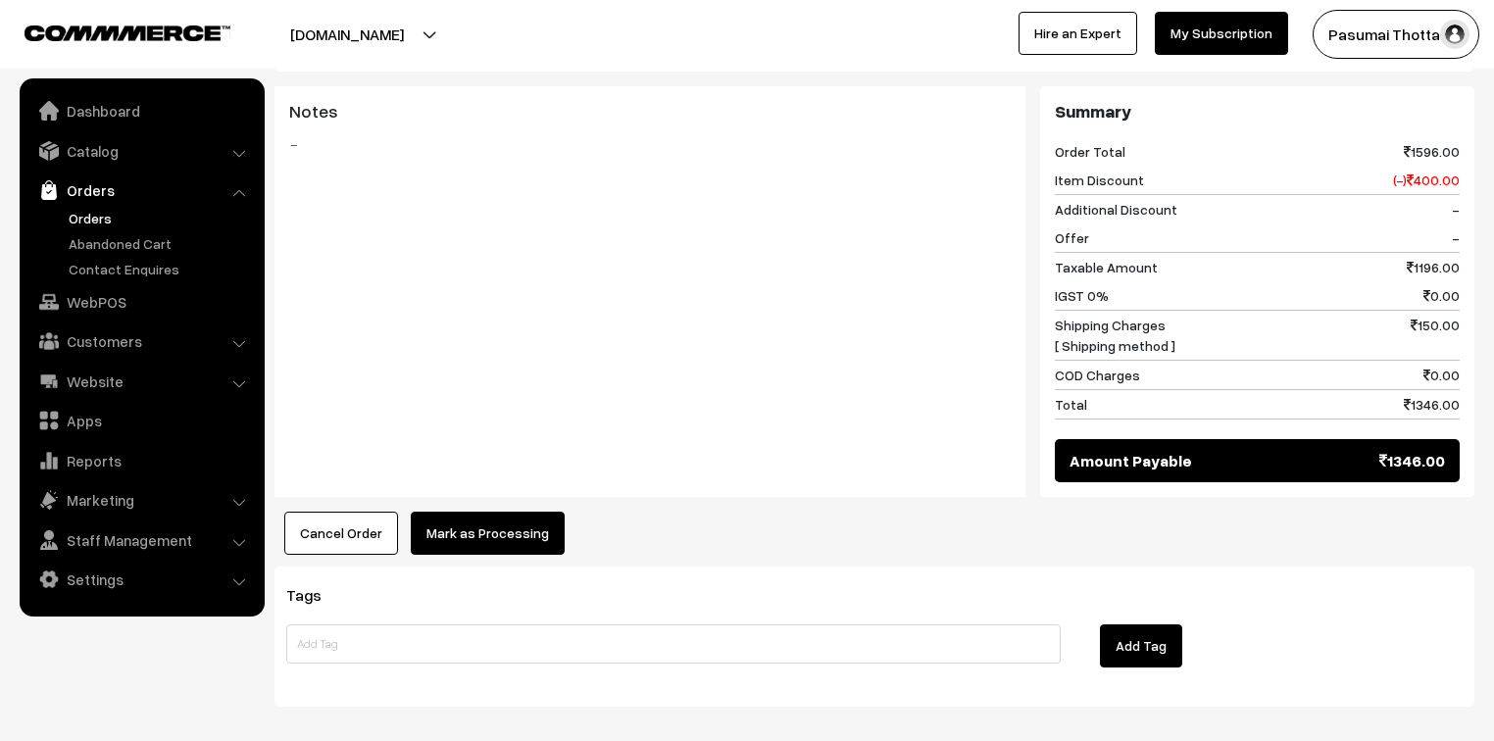
click at [450, 527] on button "Mark as Processing" at bounding box center [488, 533] width 154 height 43
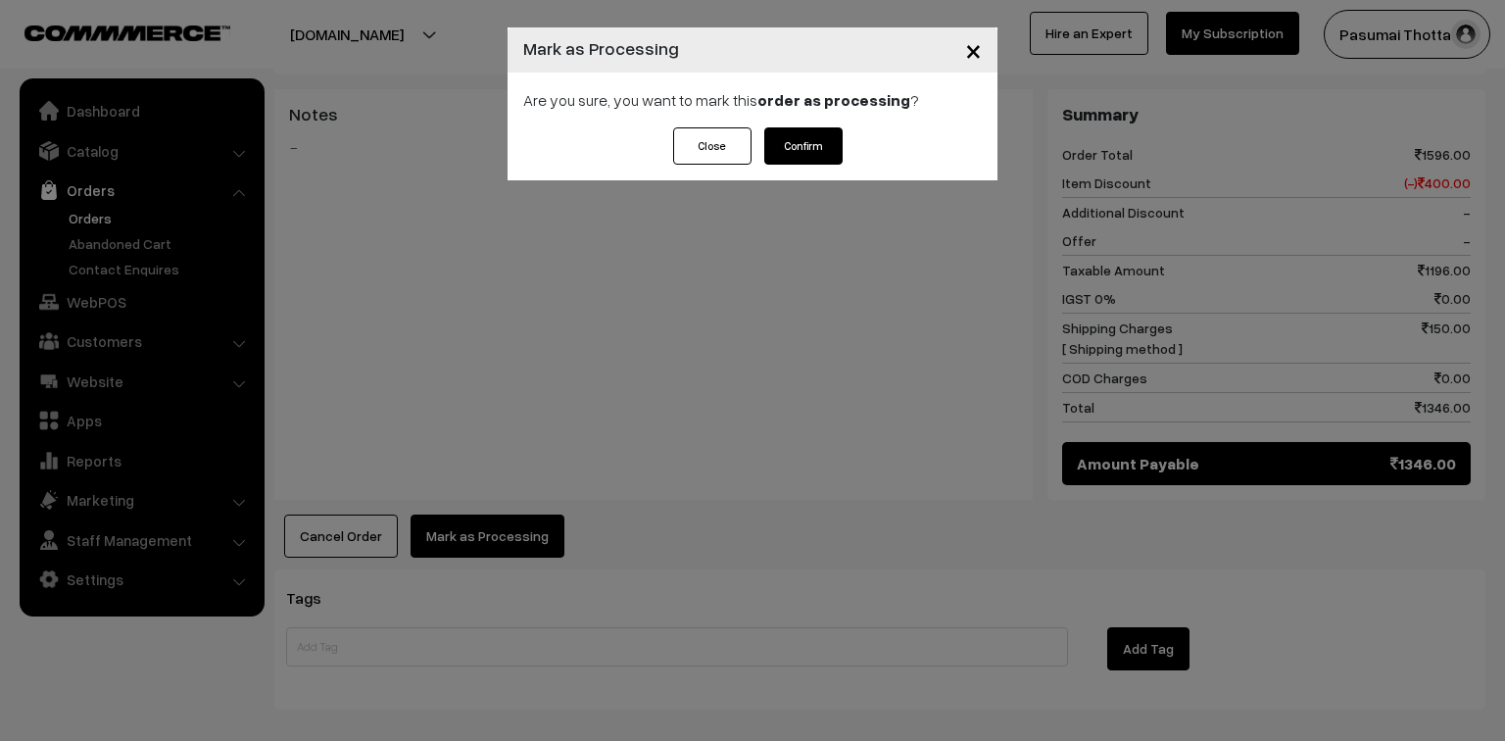
click at [833, 148] on button "Confirm" at bounding box center [803, 145] width 78 height 37
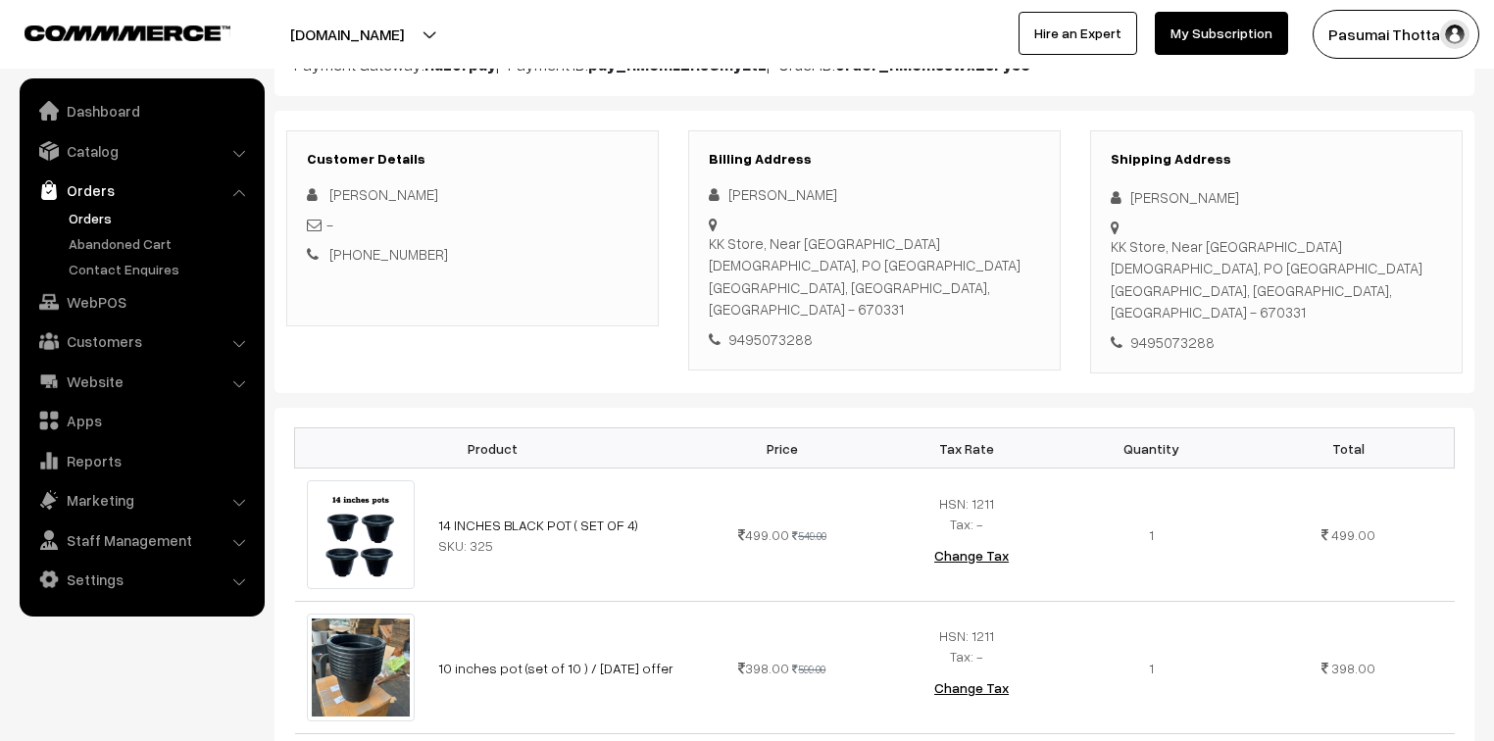
scroll to position [235, 0]
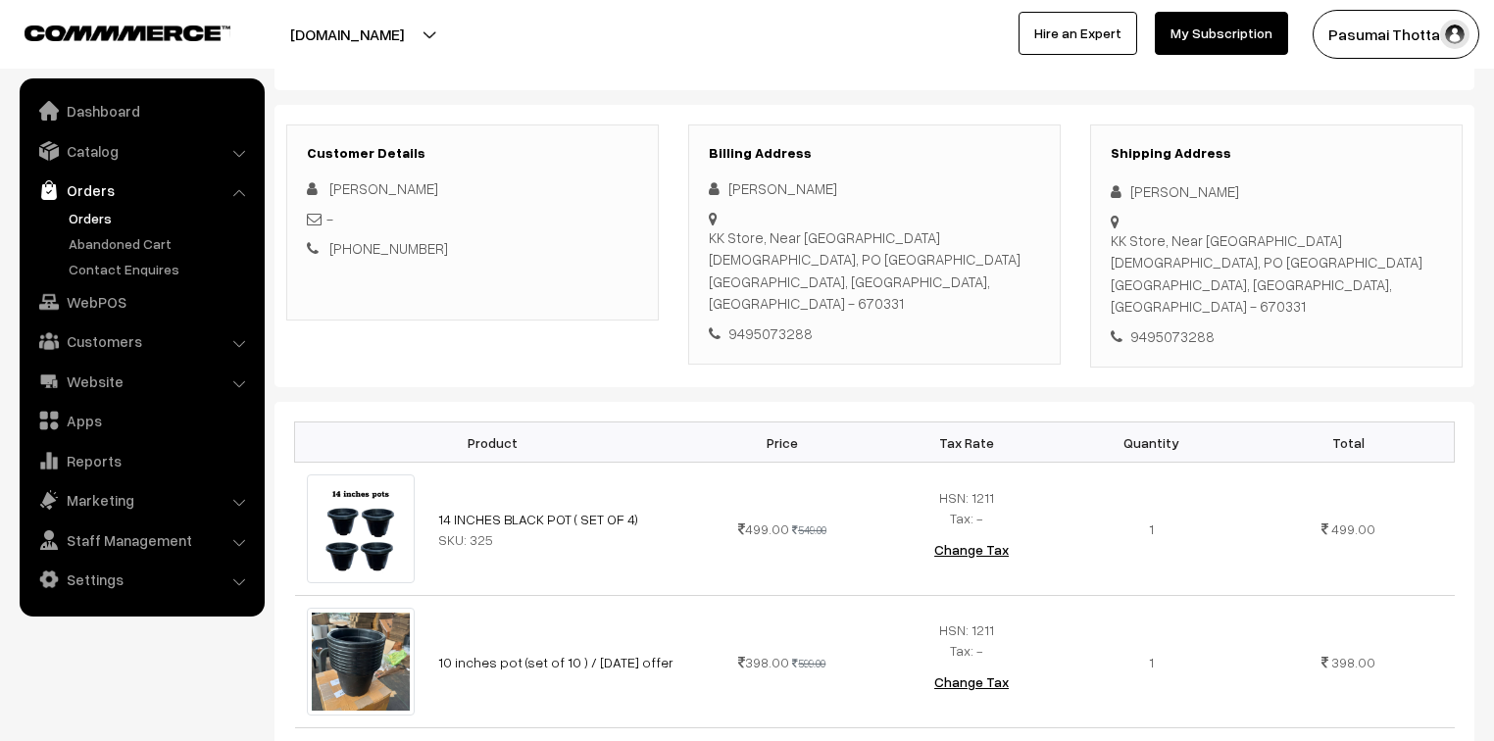
drag, startPoint x: 1123, startPoint y: 191, endPoint x: 1230, endPoint y: 310, distance: 159.6
click at [1230, 310] on div "Shipping Address [PERSON_NAME] [GEOGRAPHIC_DATA], Near [GEOGRAPHIC_DATA][DEMOGR…" at bounding box center [1276, 246] width 372 height 244
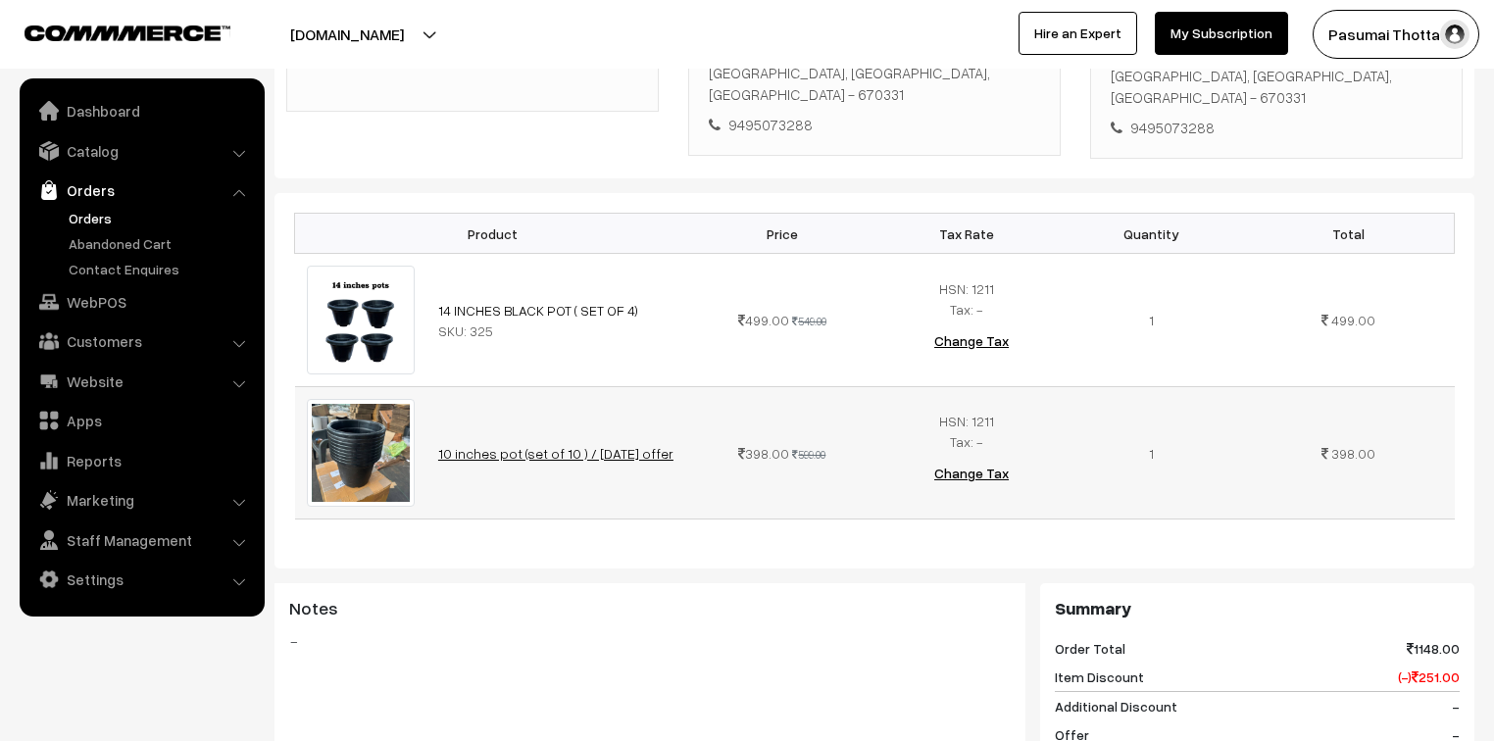
scroll to position [470, 0]
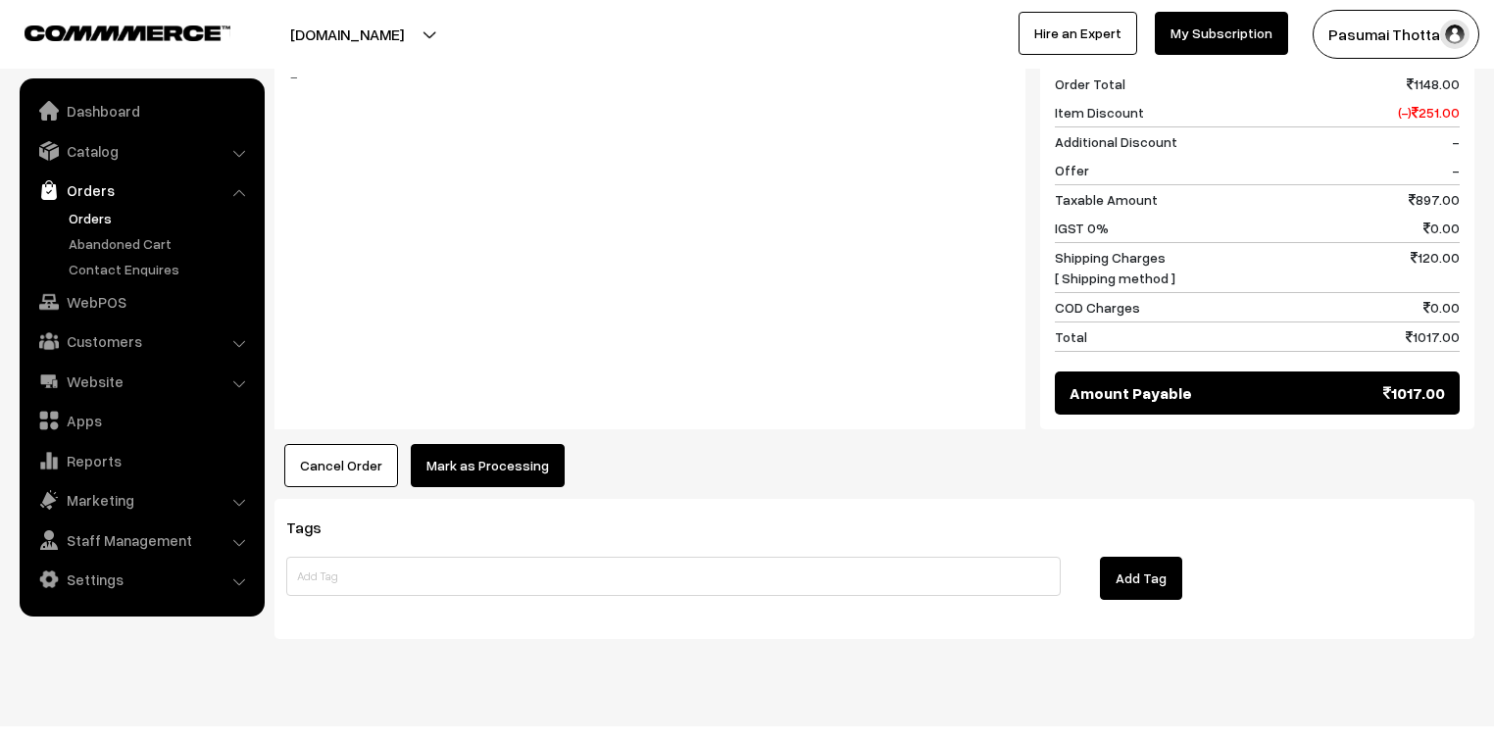
click at [477, 444] on button "Mark as Processing" at bounding box center [488, 465] width 154 height 43
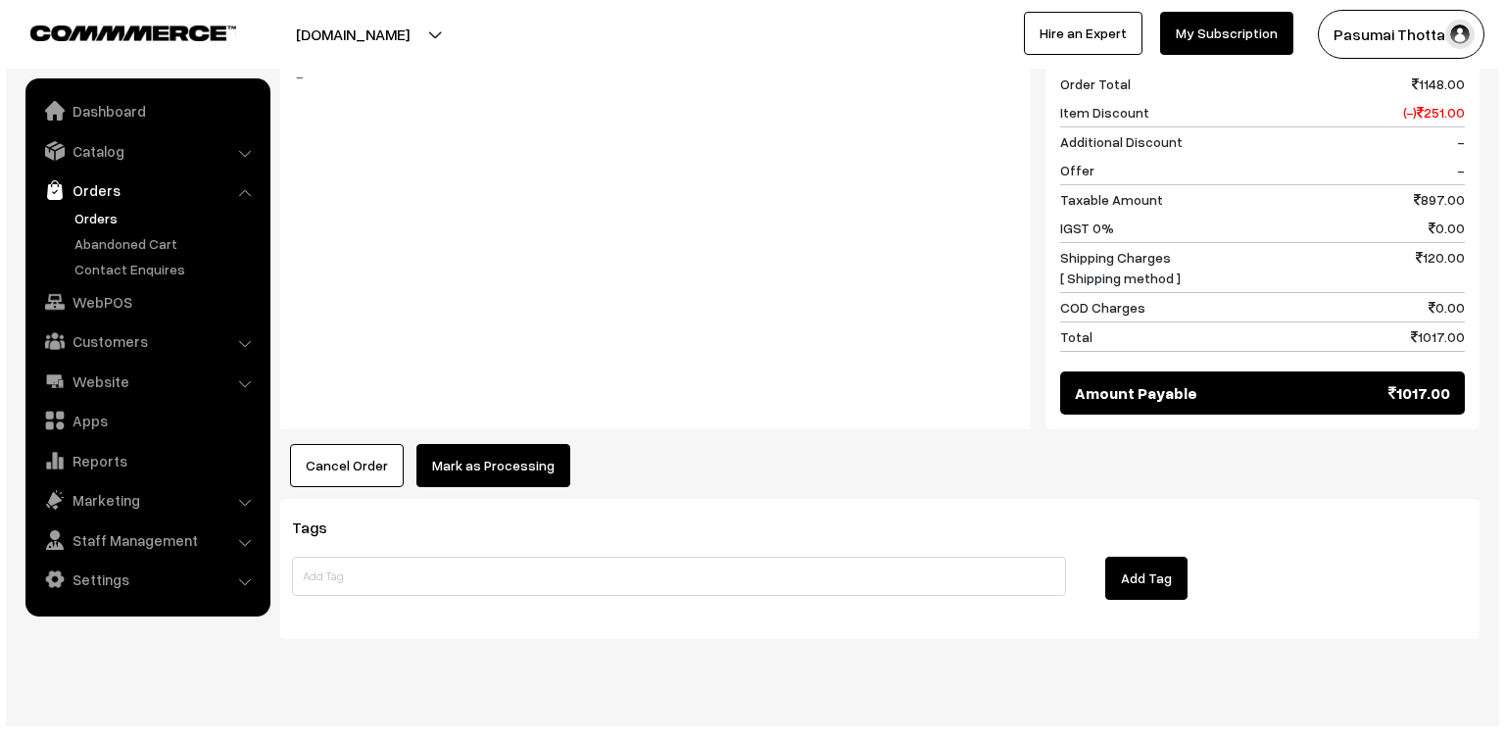
scroll to position [1011, 0]
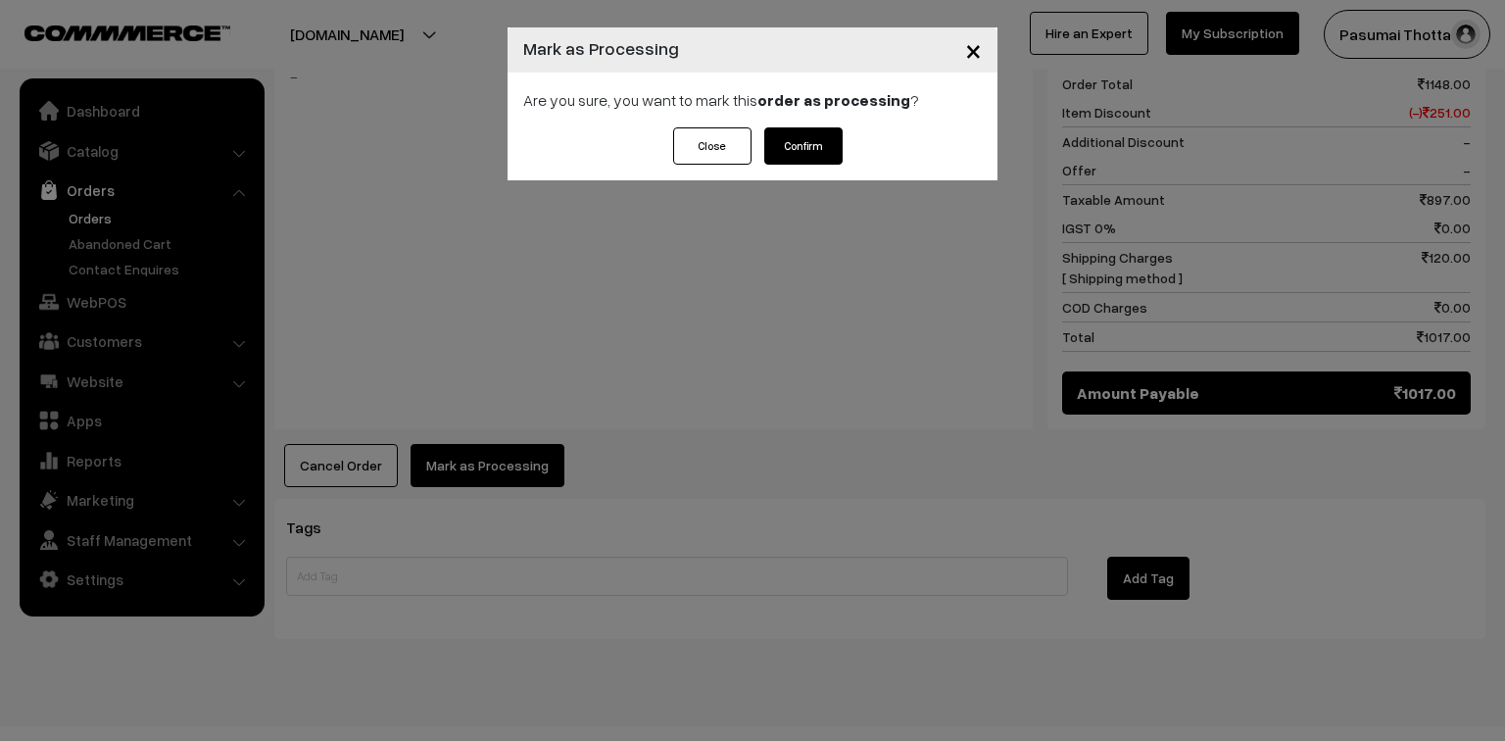
click at [800, 149] on button "Confirm" at bounding box center [803, 145] width 78 height 37
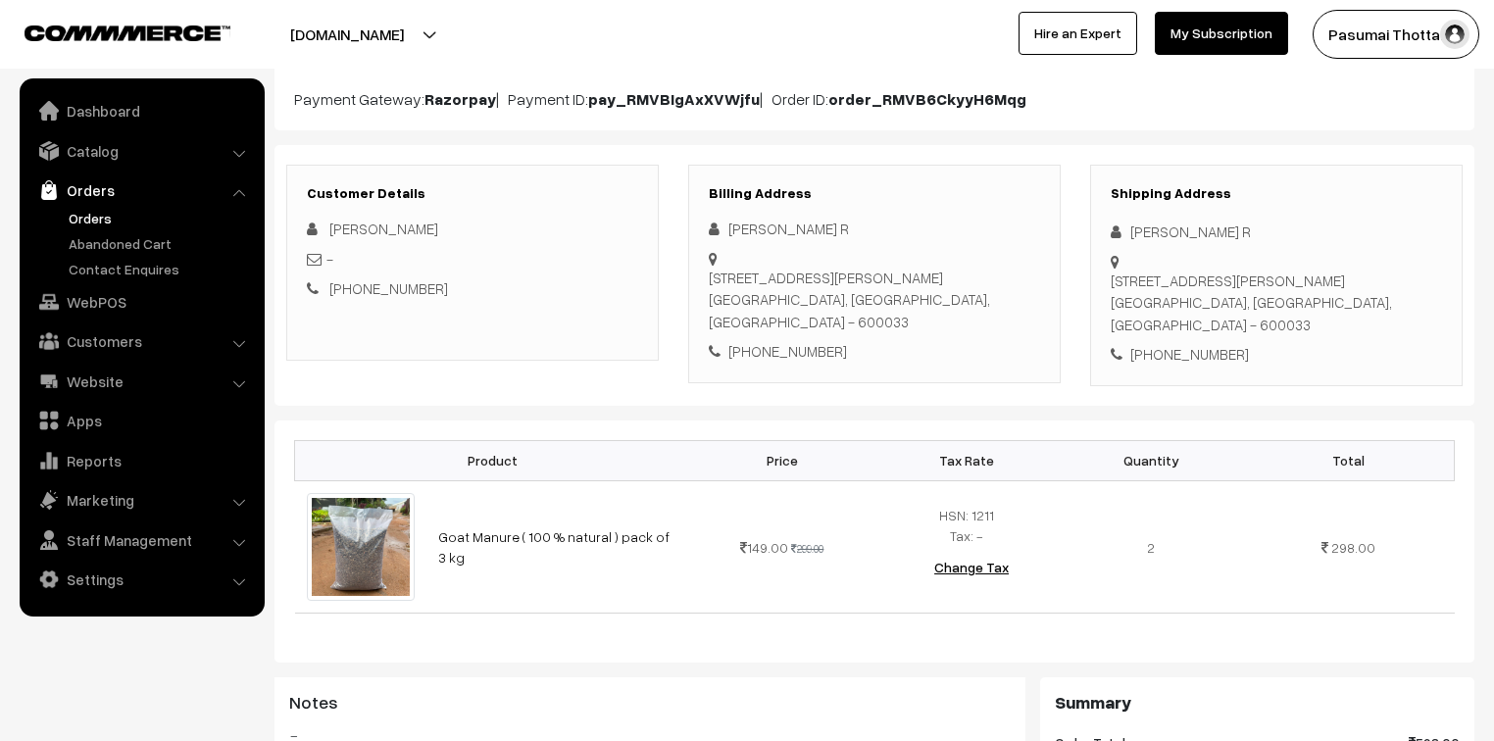
scroll to position [235, 0]
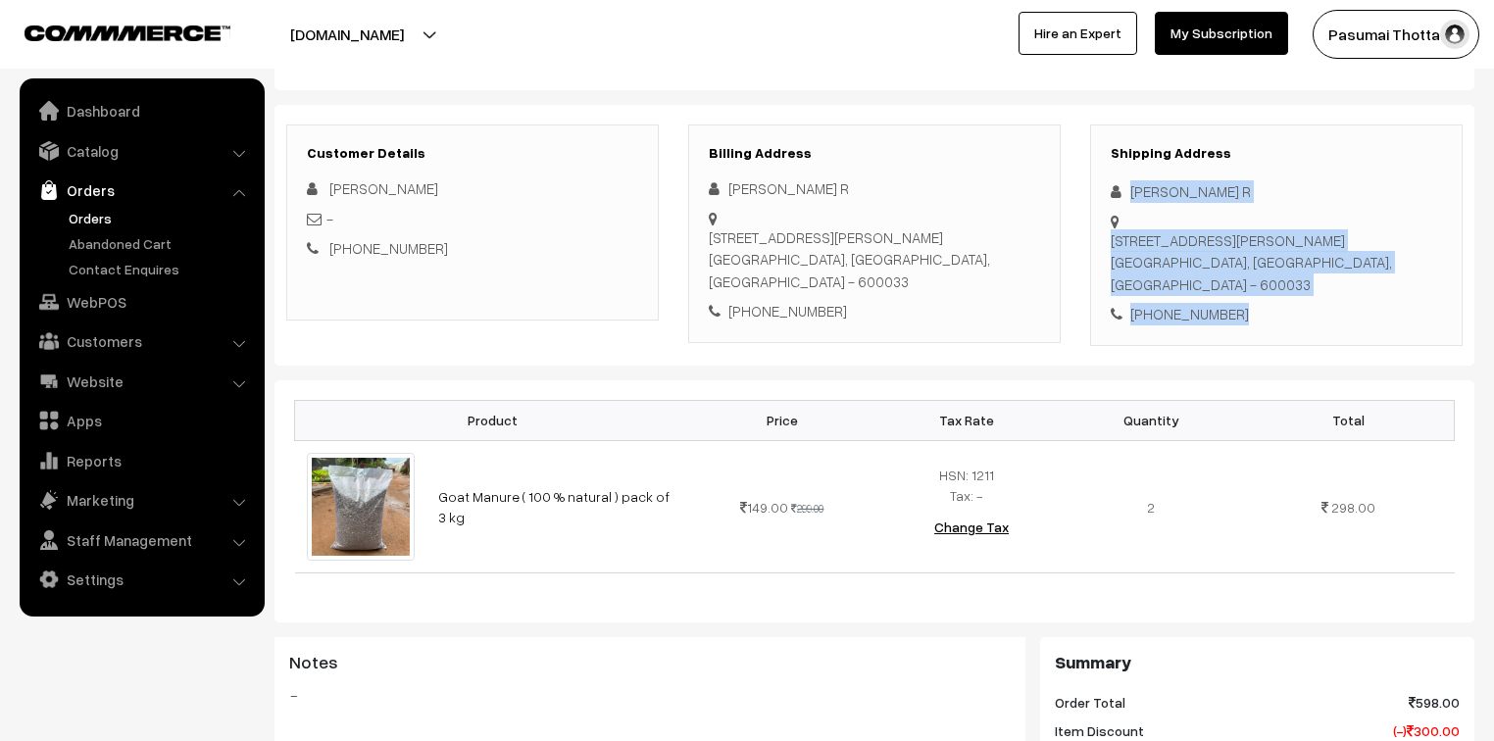
drag, startPoint x: 1124, startPoint y: 194, endPoint x: 1241, endPoint y: 316, distance: 168.4
click at [1241, 316] on div "Shipping Address [PERSON_NAME] R [STREET_ADDRESS][PERSON_NAME] [PHONE_NUMBER]" at bounding box center [1276, 234] width 372 height 221
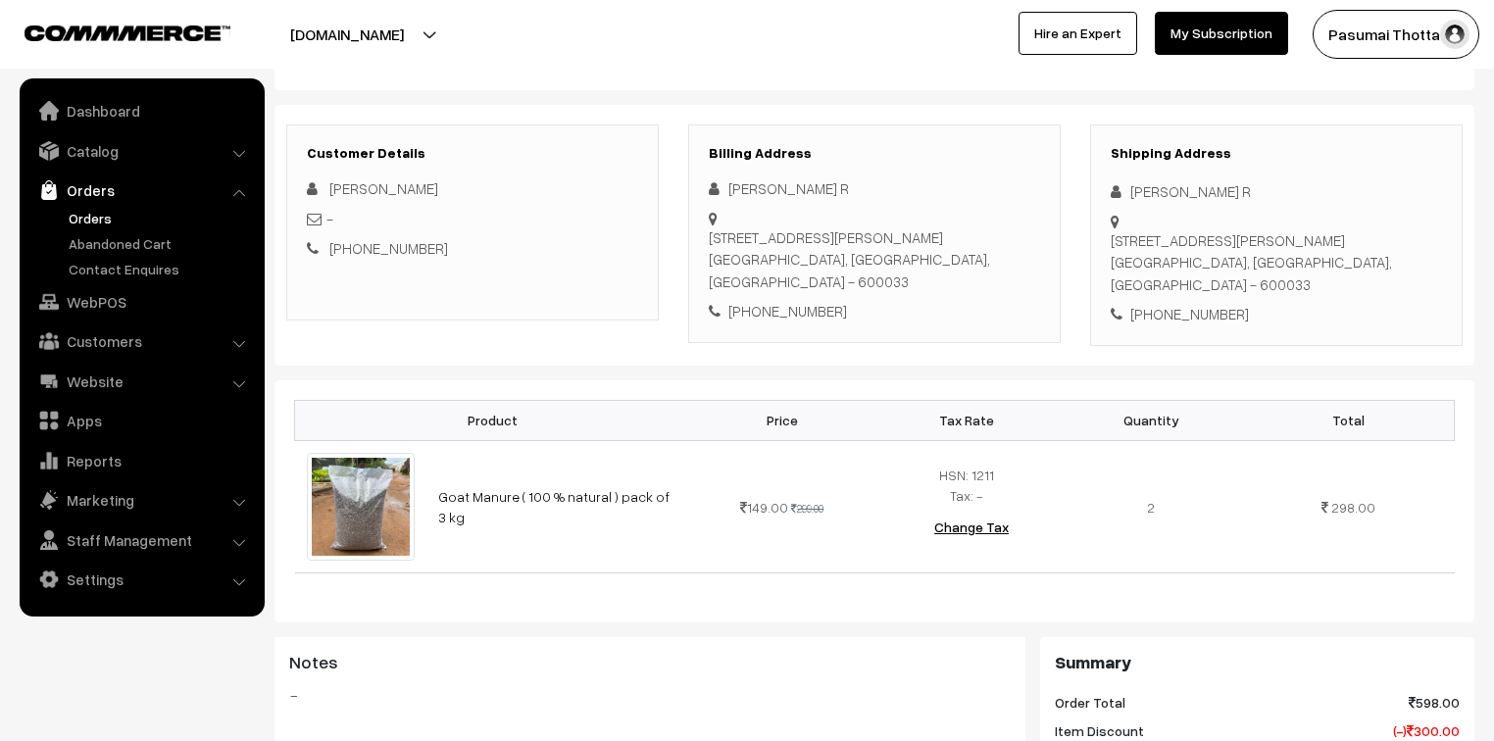
click at [860, 739] on div "Notes -" at bounding box center [649, 735] width 751 height 196
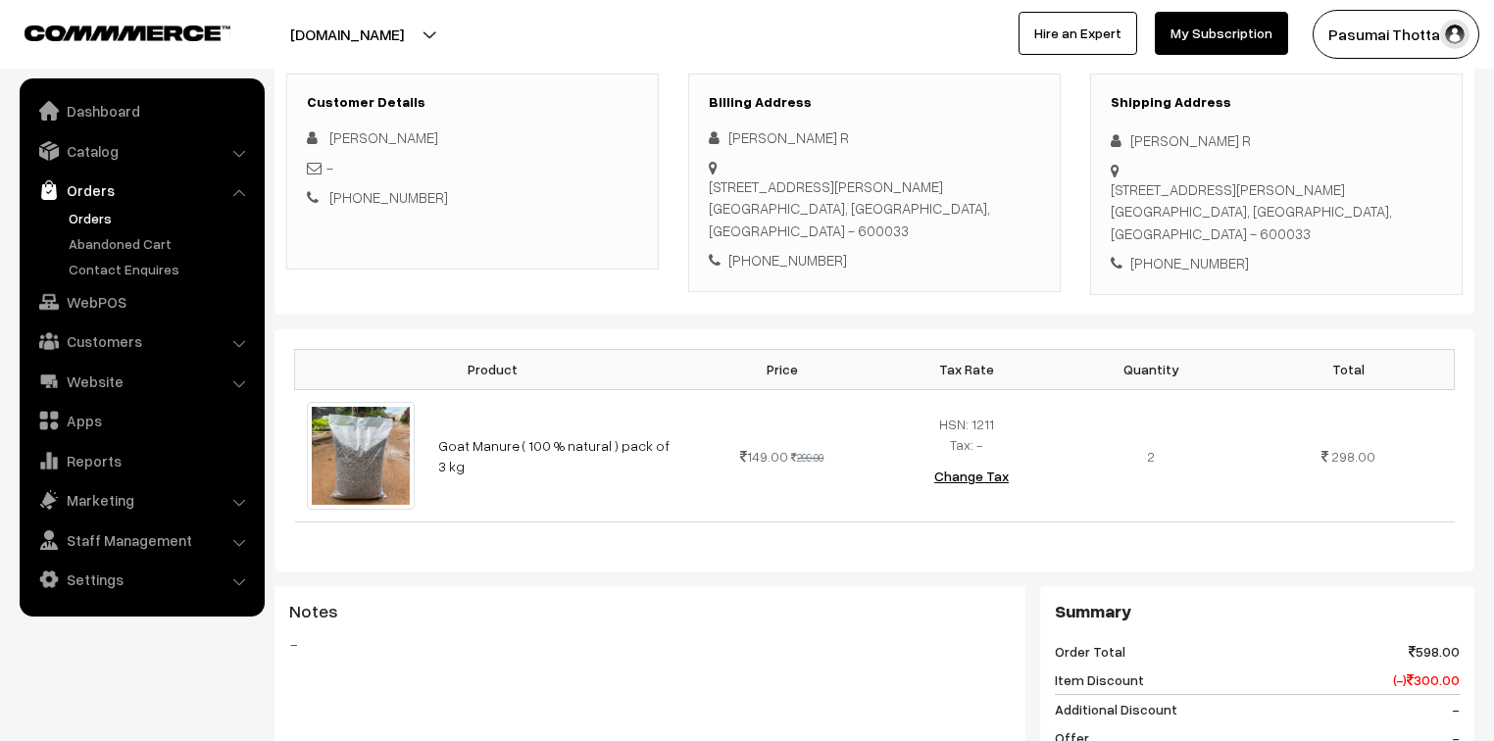
scroll to position [314, 0]
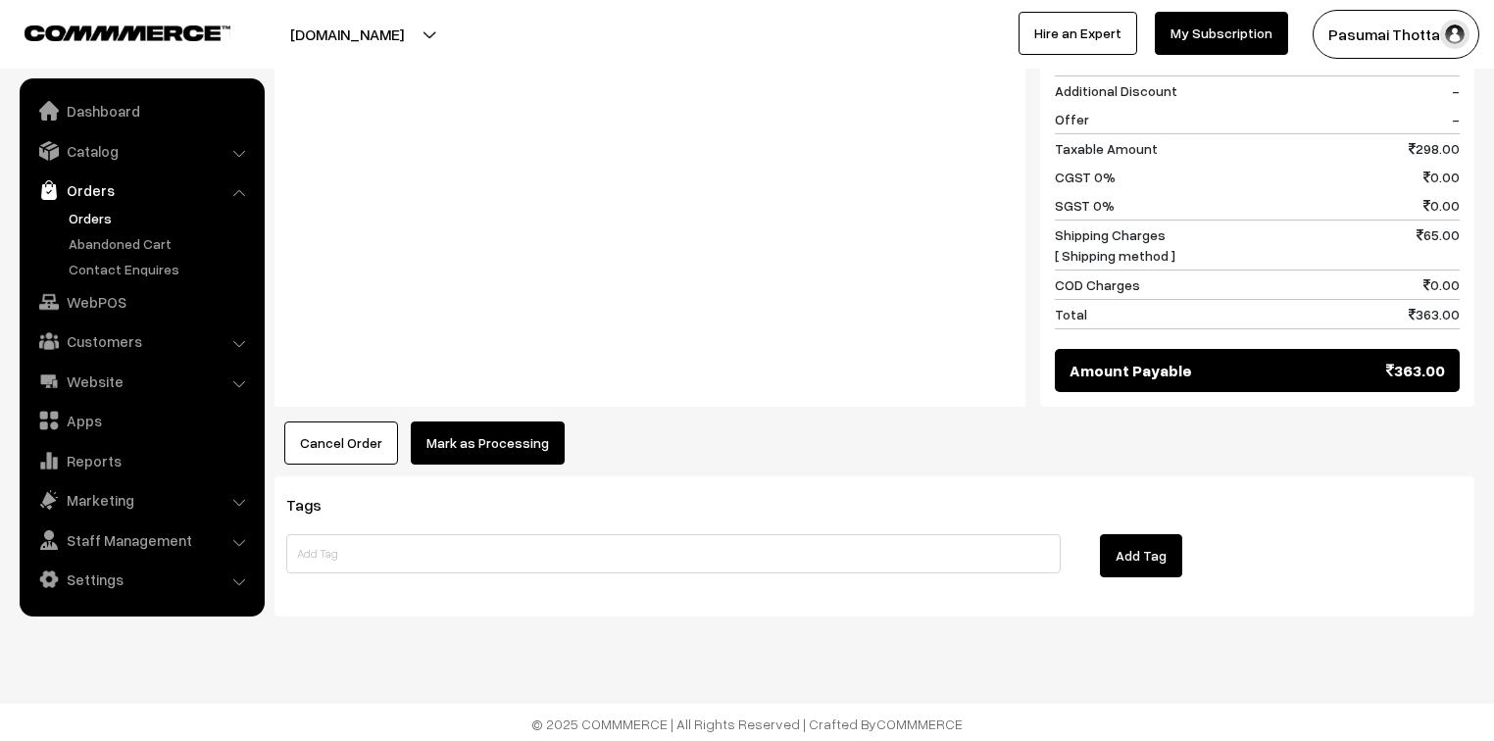
click at [524, 442] on button "Mark as Processing" at bounding box center [488, 442] width 154 height 43
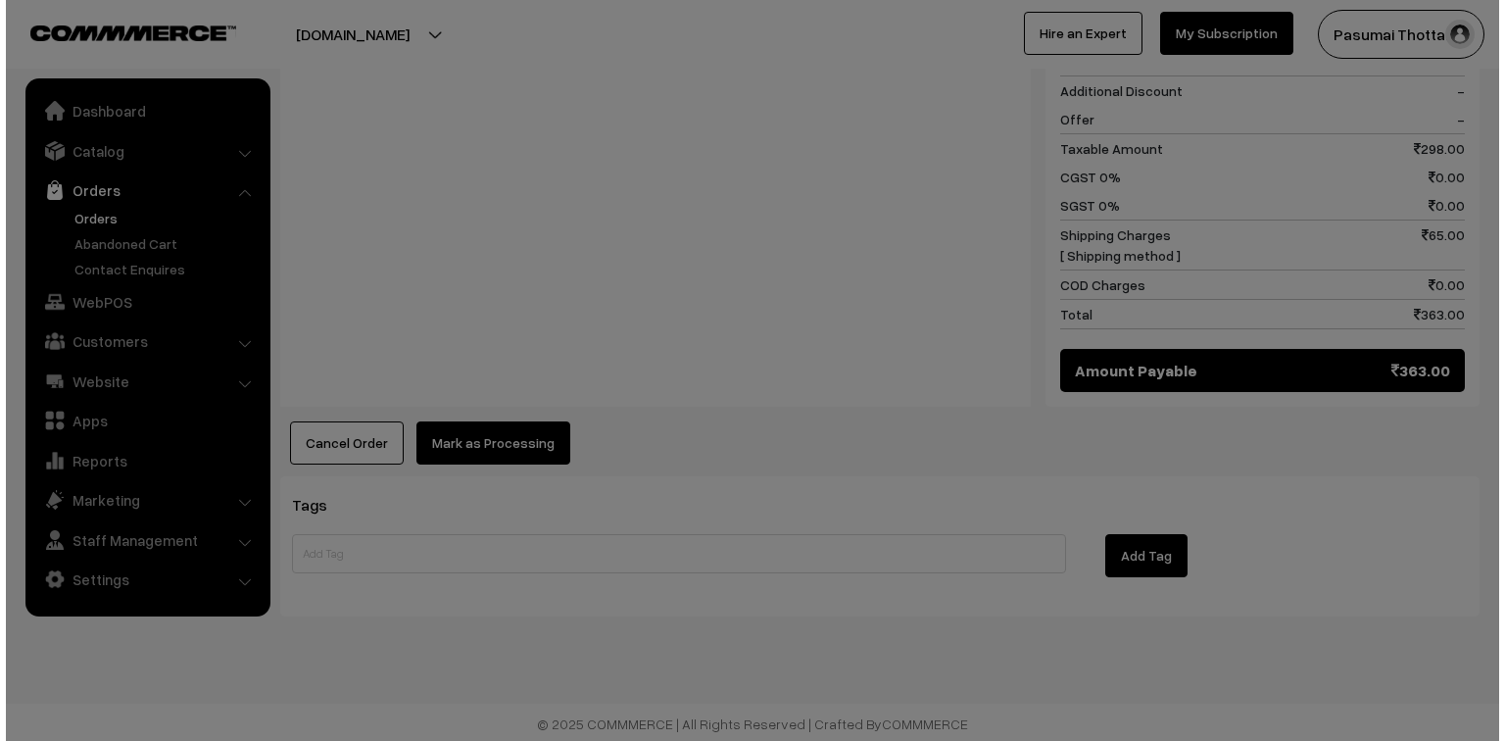
scroll to position [906, 0]
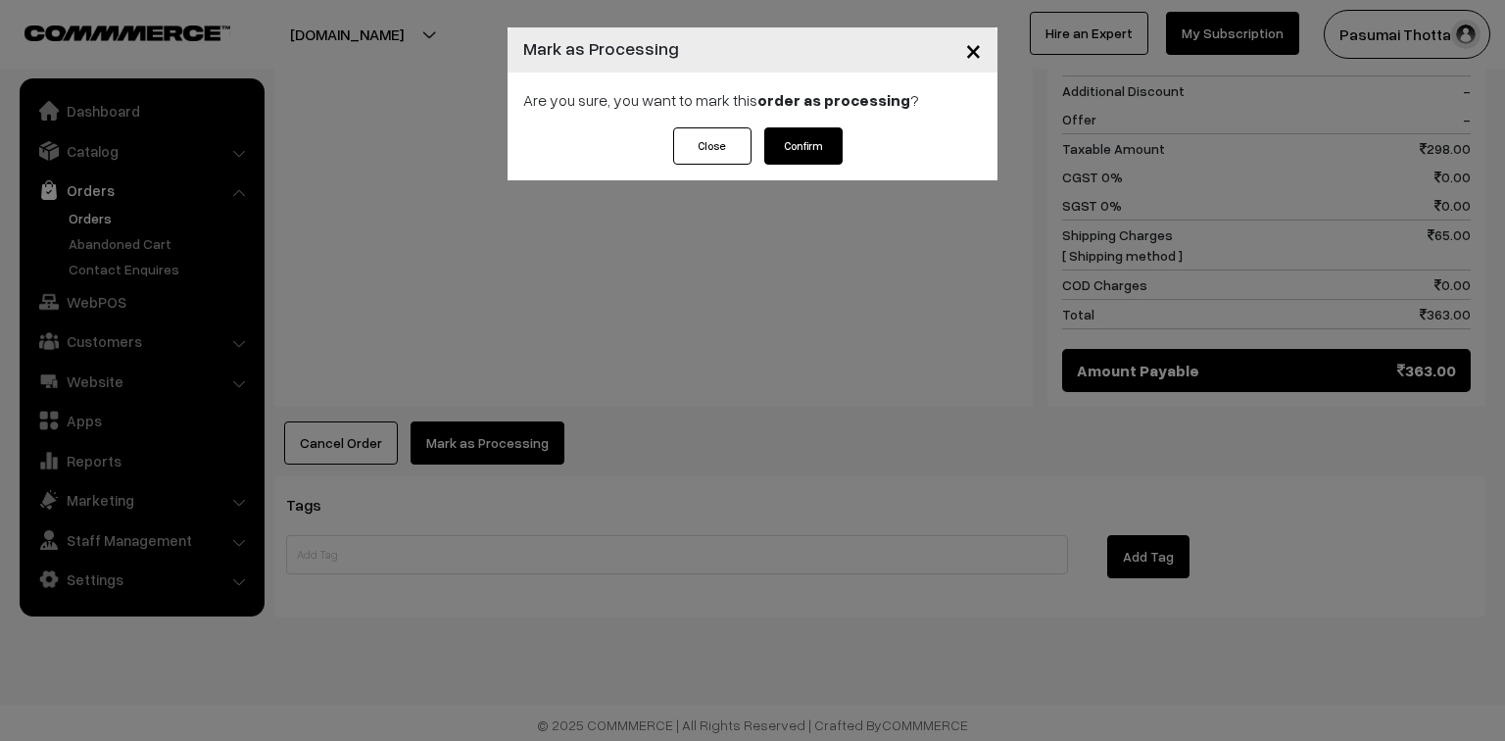
click at [807, 147] on button "Confirm" at bounding box center [803, 145] width 78 height 37
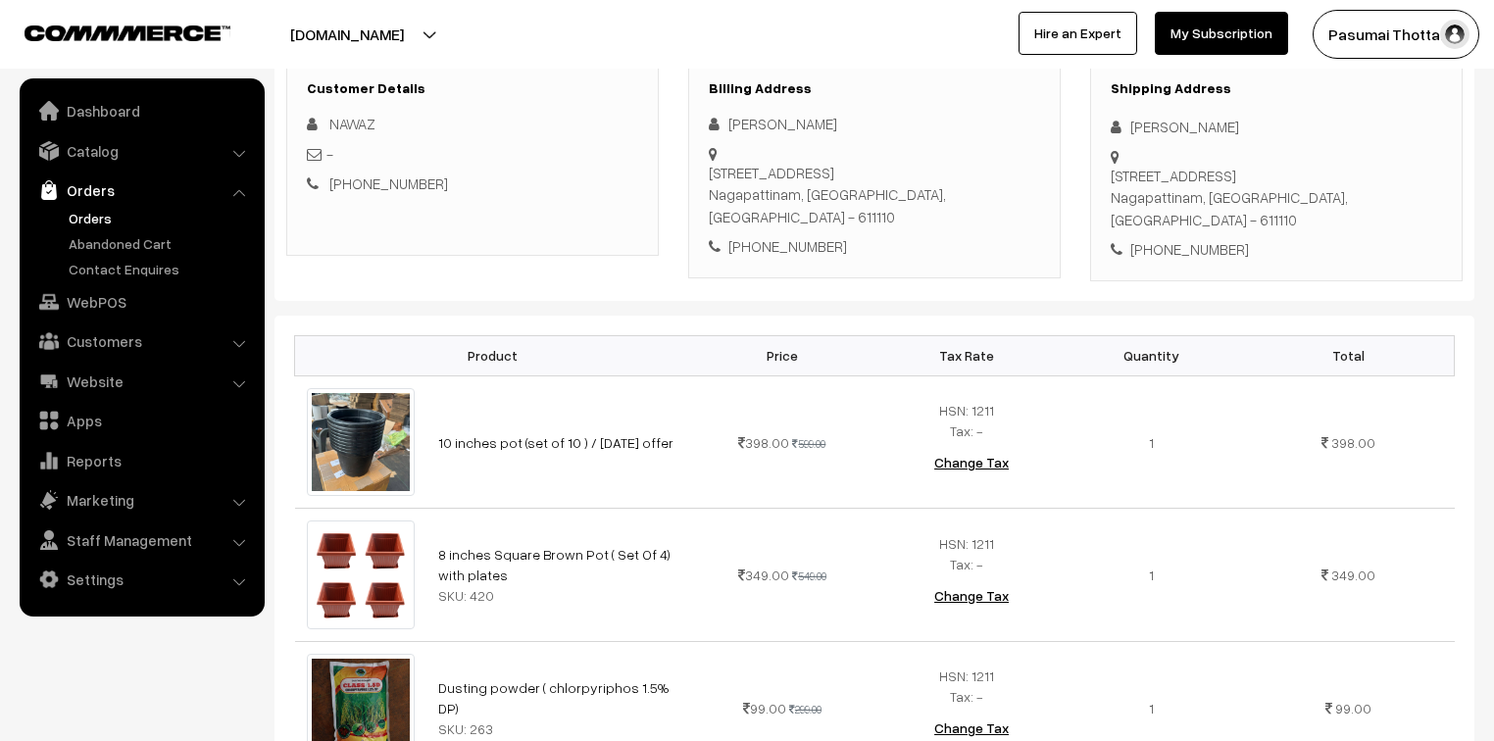
scroll to position [314, 0]
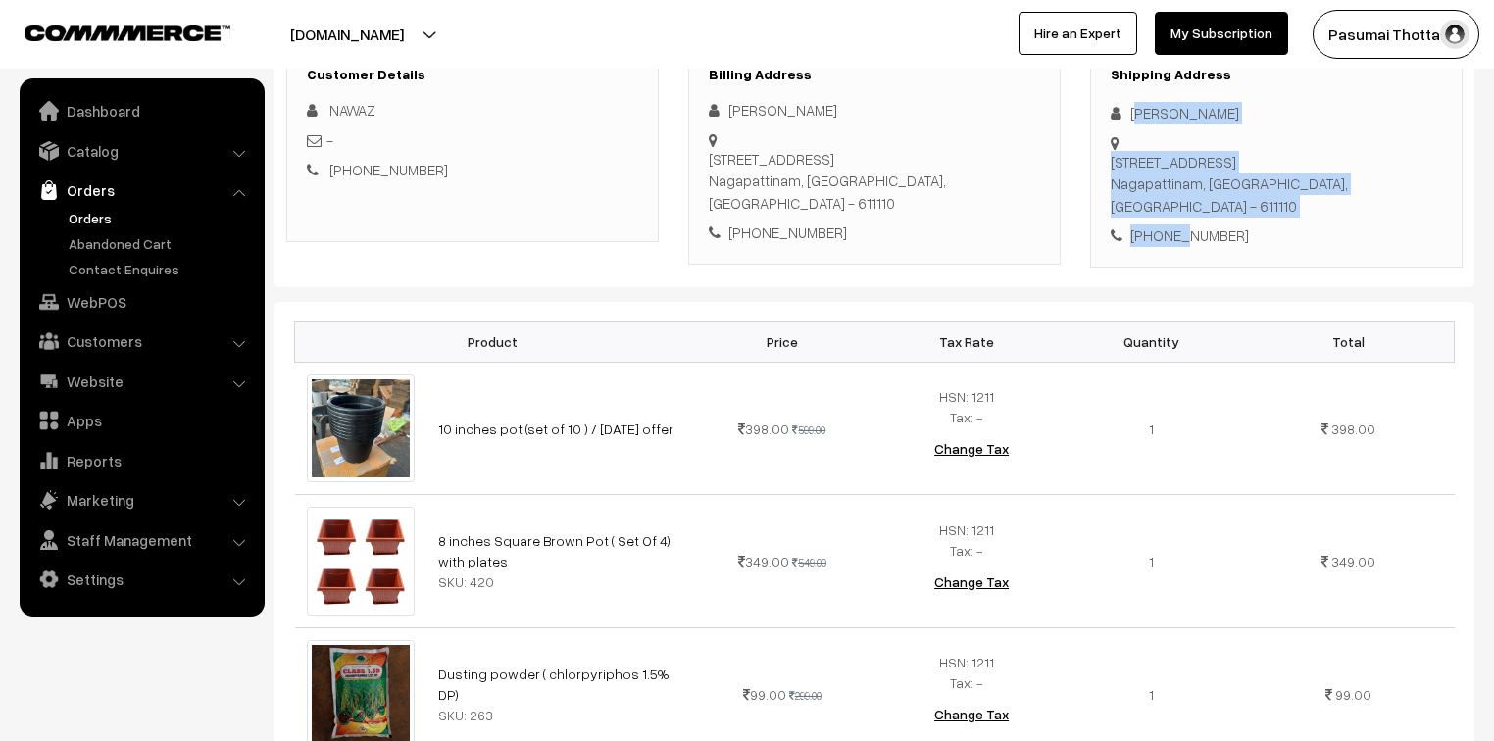
drag, startPoint x: 1134, startPoint y: 116, endPoint x: 1181, endPoint y: 218, distance: 112.3
click at [1181, 218] on div "Shipping Address Nawaz Shariff 4/571 carbenter Street, Thirupoondi Nagapattinam…" at bounding box center [1276, 156] width 372 height 221
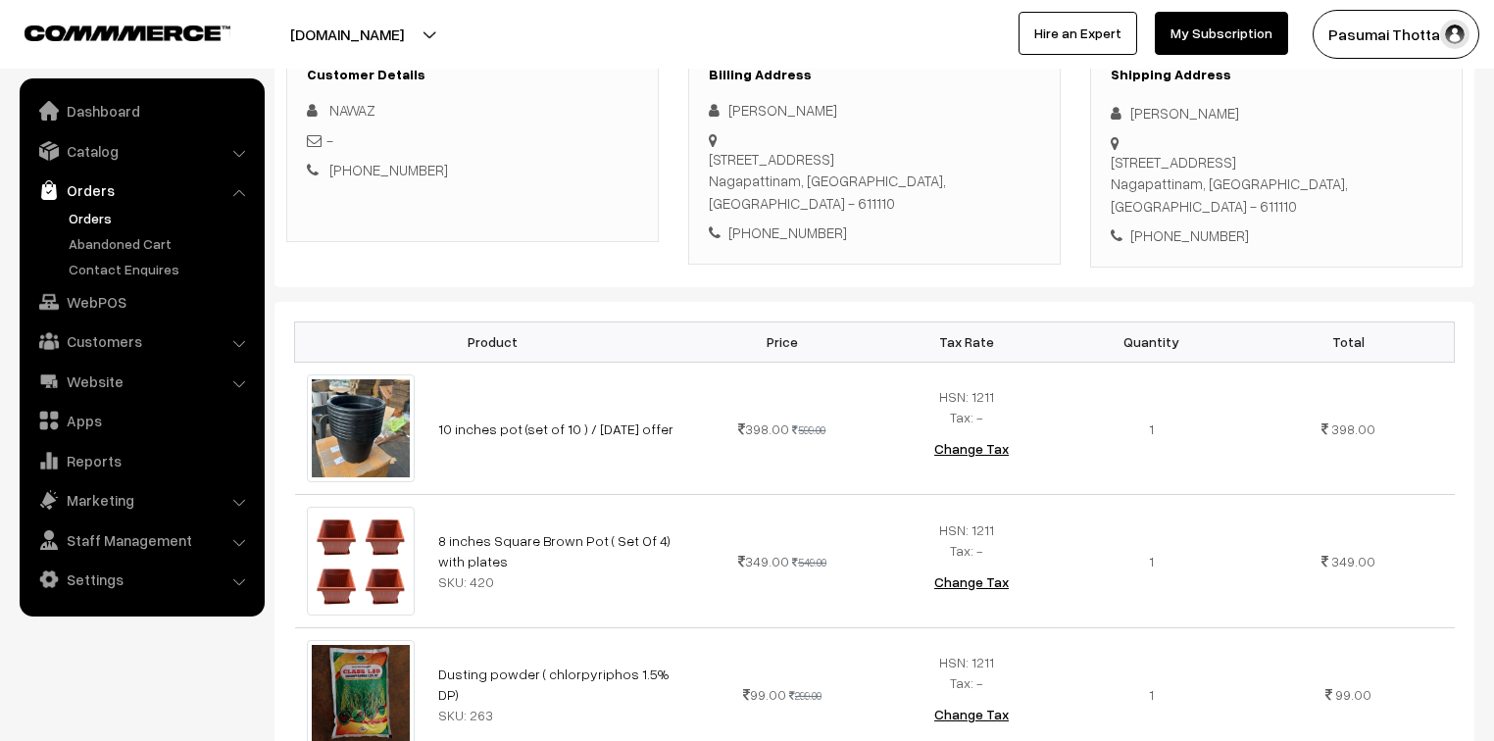
drag, startPoint x: 1192, startPoint y: 208, endPoint x: 1181, endPoint y: 204, distance: 11.5
click at [1191, 208] on div "Shipping Address Nawaz Shariff 4/571 carbenter Street, Thirupoondi Nagapattinam…" at bounding box center [1276, 156] width 372 height 221
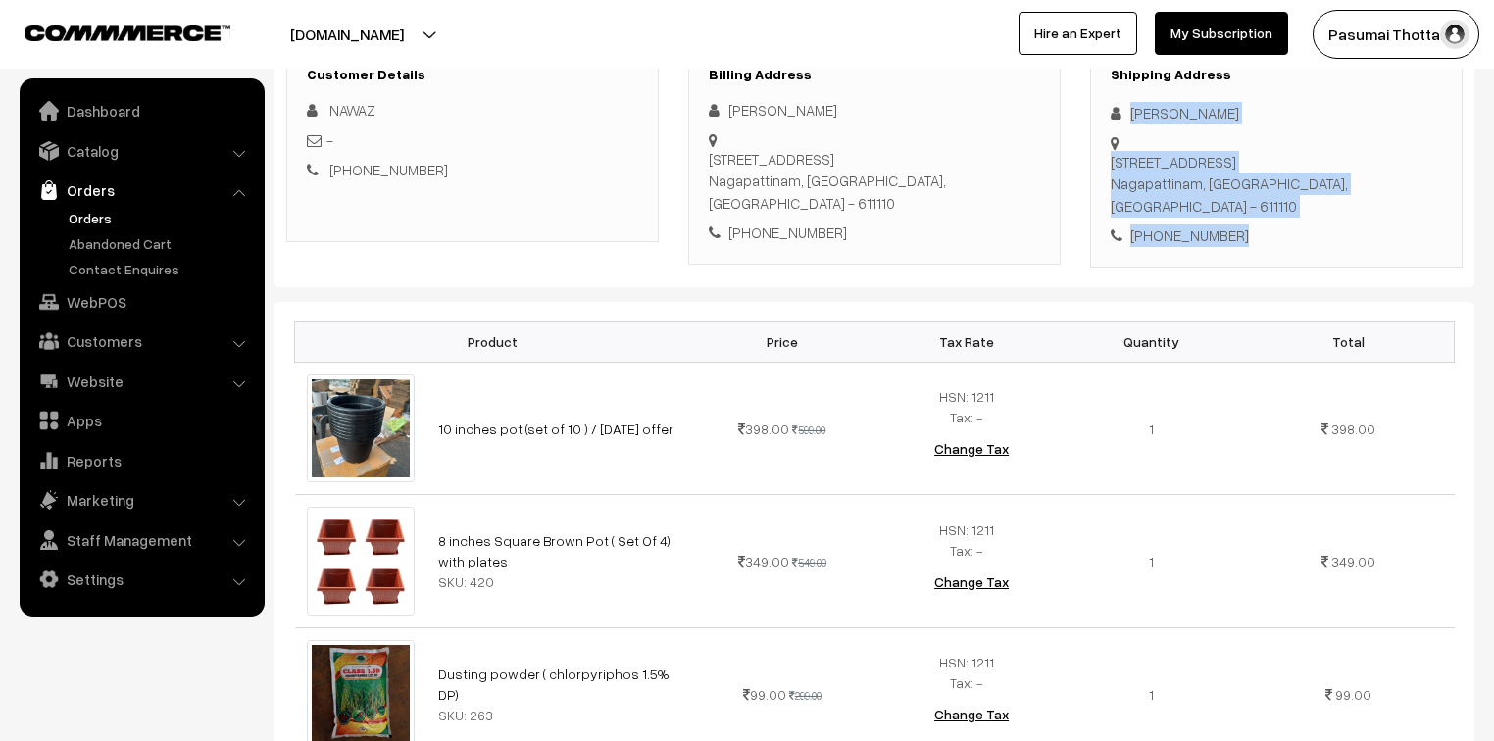
drag, startPoint x: 1128, startPoint y: 113, endPoint x: 1225, endPoint y: 206, distance: 134.5
click at [1225, 206] on div "Shipping Address Nawaz Shariff 4/571 carbenter Street, Thirupoondi Nagapattinam…" at bounding box center [1276, 156] width 372 height 221
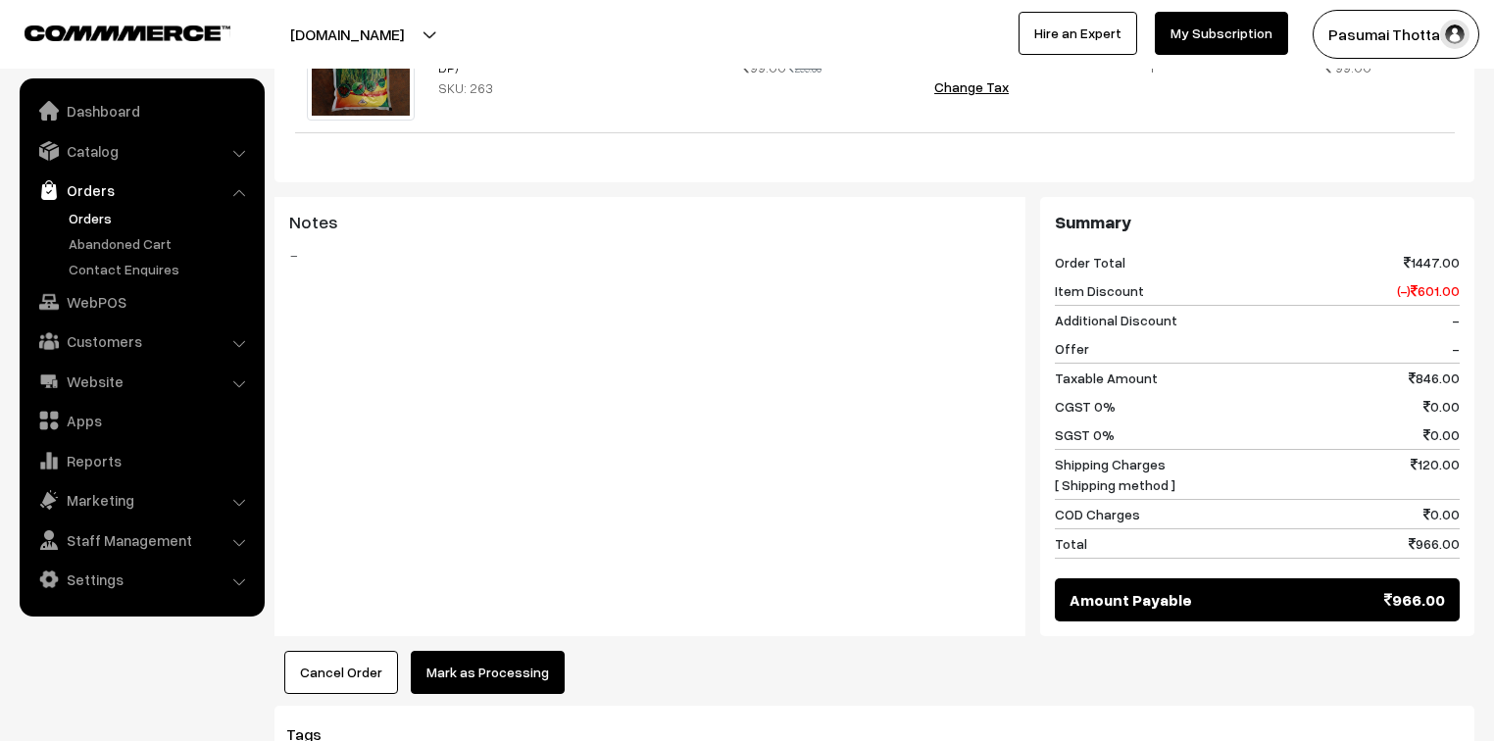
click at [513, 651] on button "Mark as Processing" at bounding box center [488, 672] width 154 height 43
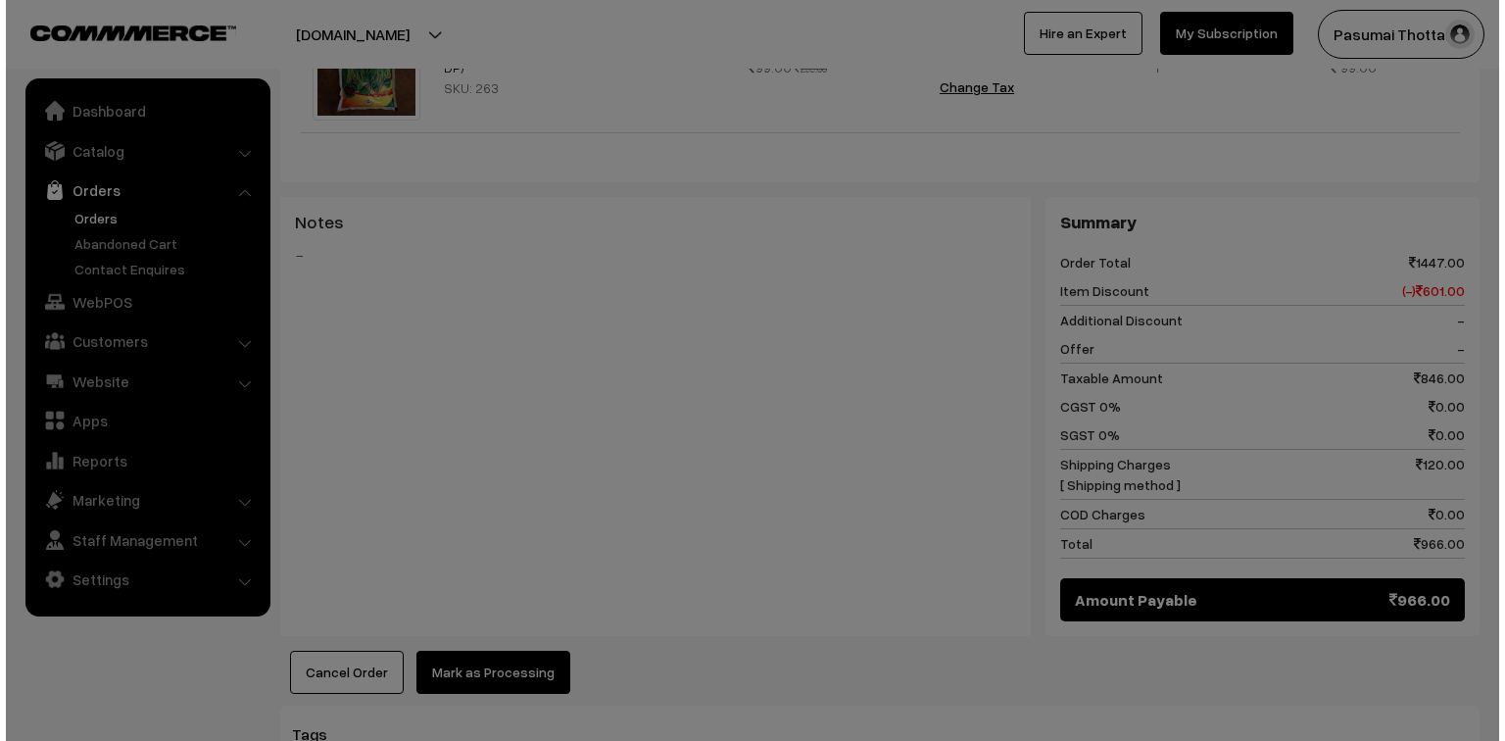
scroll to position [943, 0]
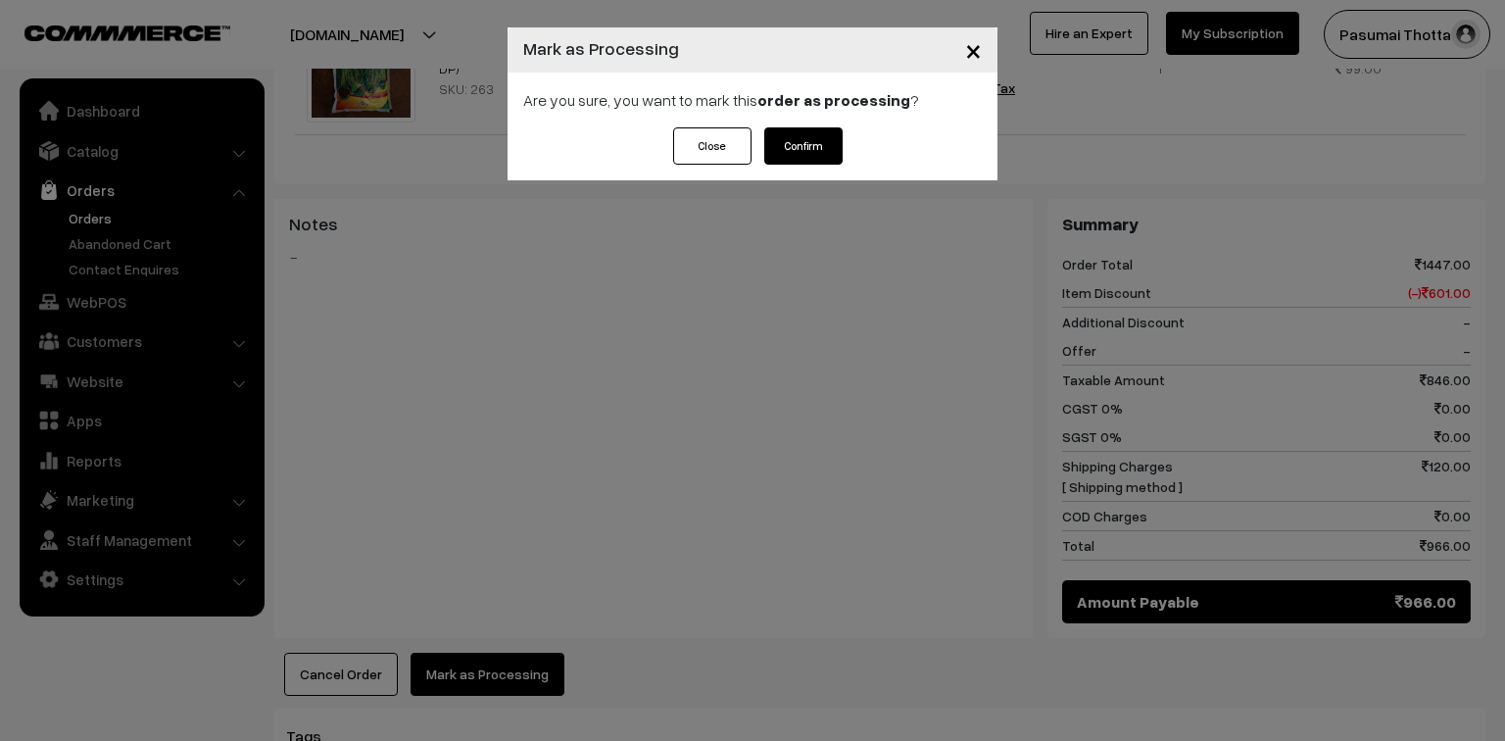
click at [807, 142] on button "Confirm" at bounding box center [803, 145] width 78 height 37
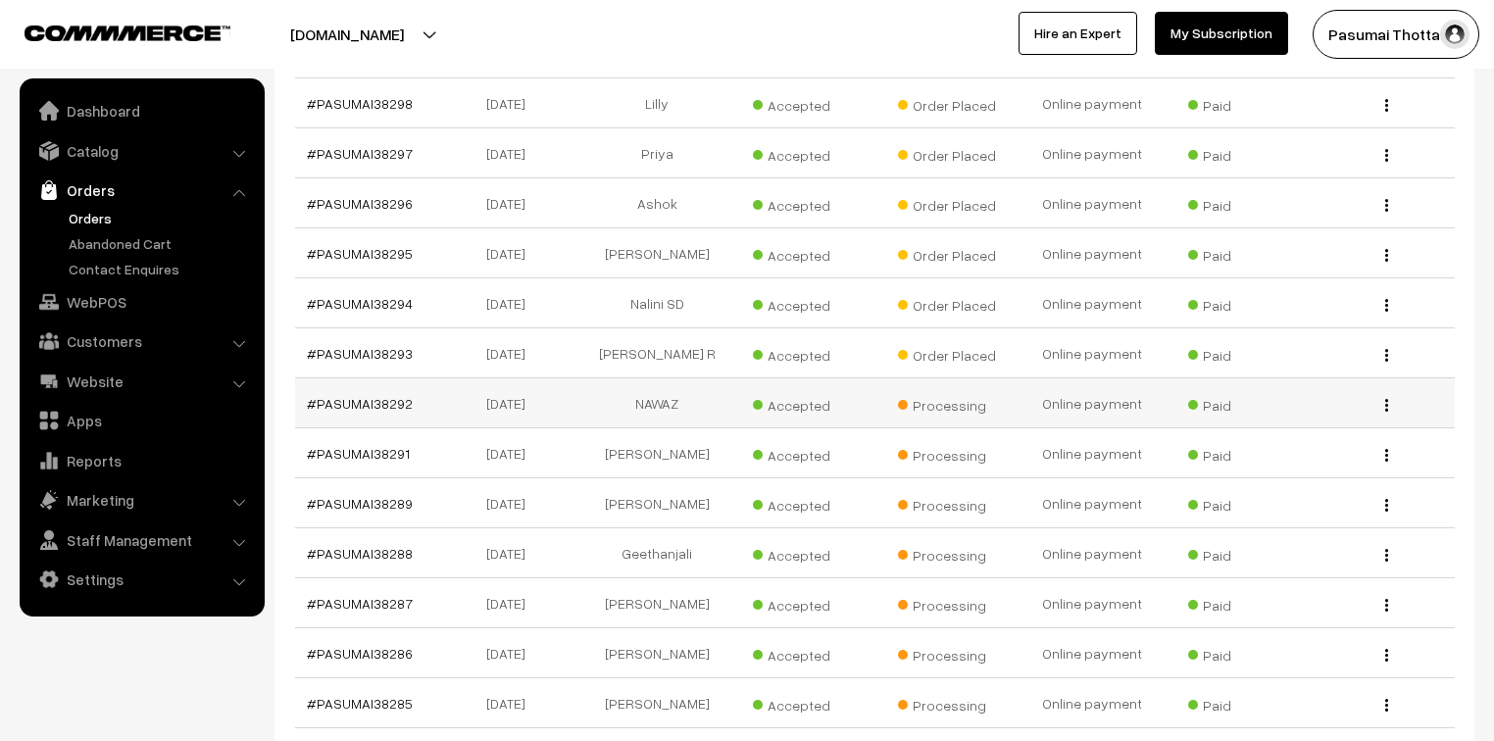
scroll to position [784, 0]
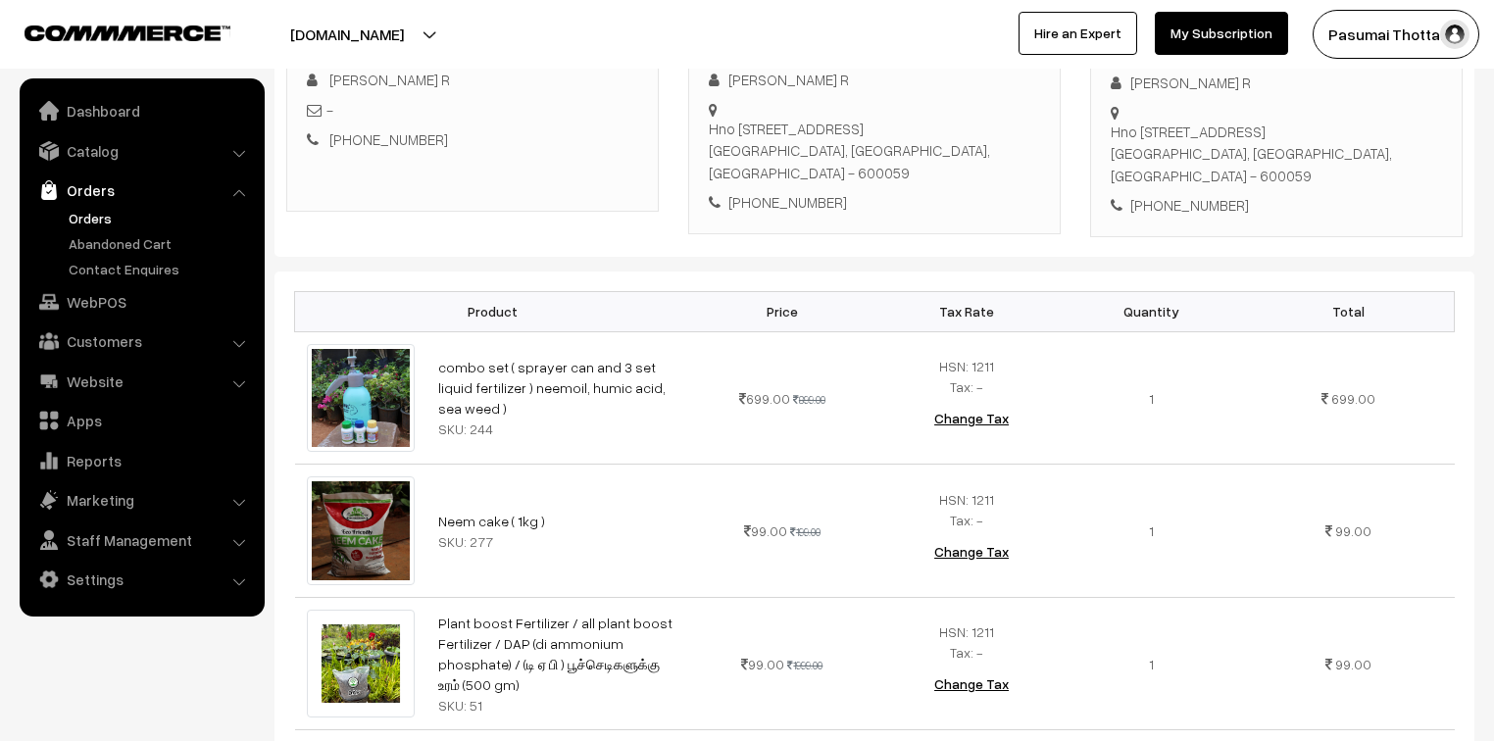
scroll to position [235, 0]
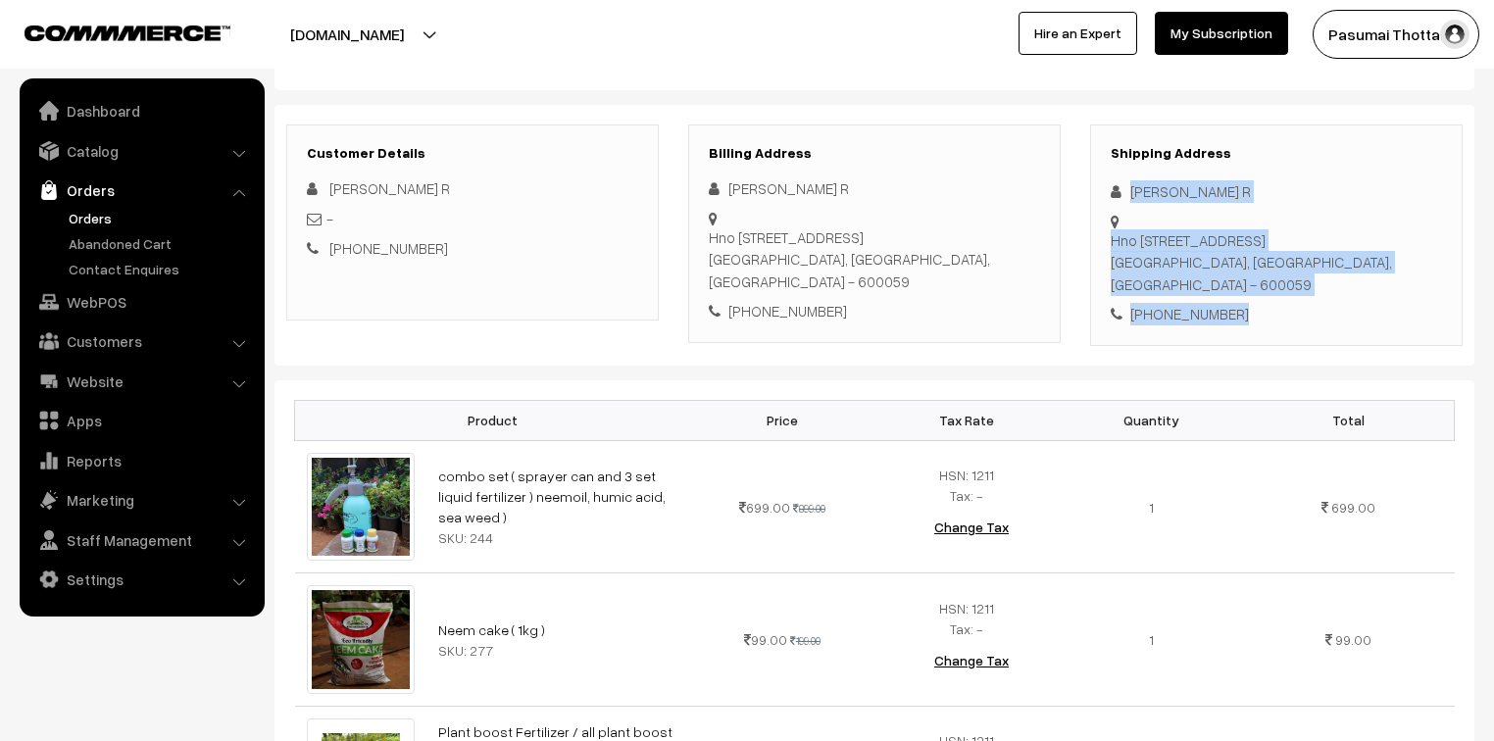
drag, startPoint x: 1129, startPoint y: 191, endPoint x: 1281, endPoint y: 291, distance: 181.8
click at [1281, 291] on div "Shipping Address Priyadharshini R Hno 26B, Sundareswarar koil Street, East Tamb…" at bounding box center [1276, 234] width 372 height 221
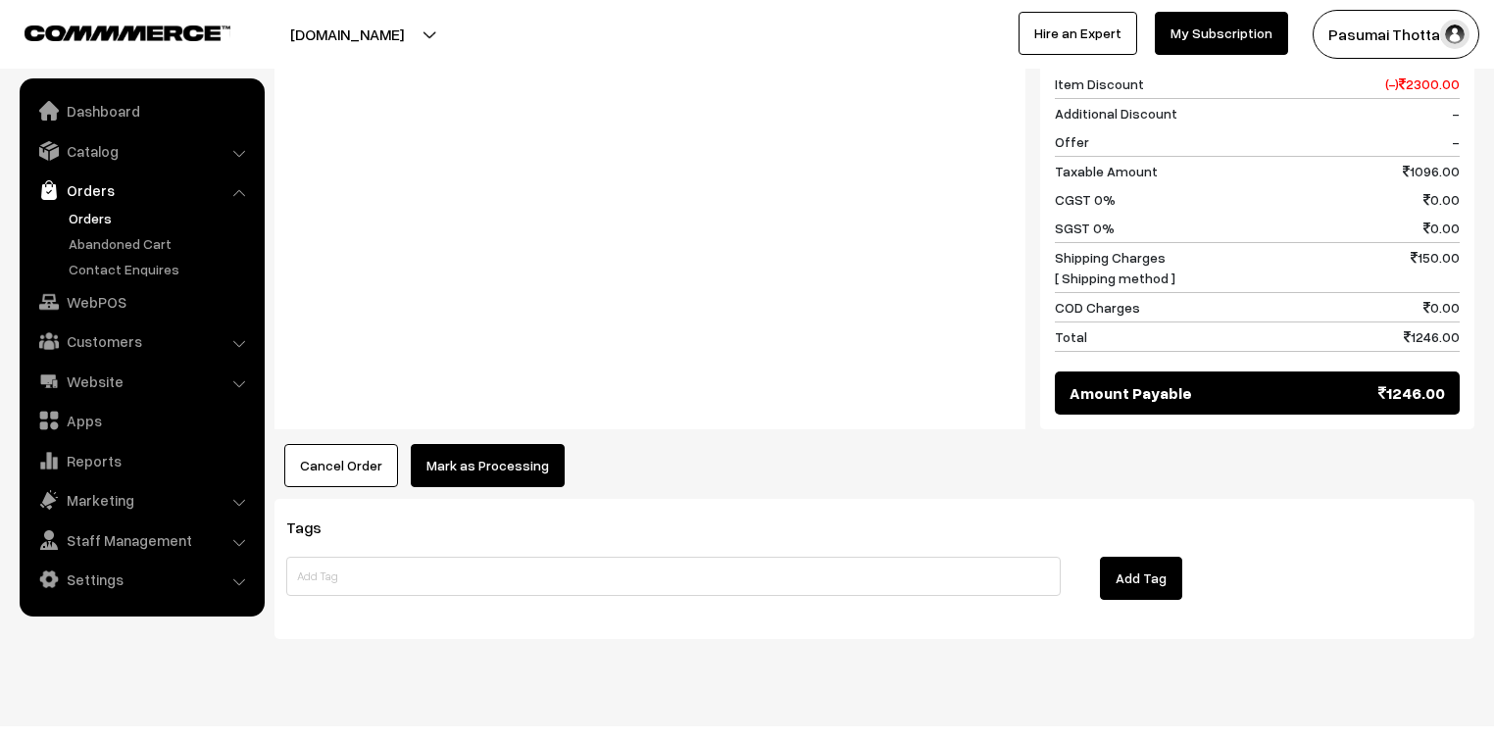
click at [482, 449] on button "Mark as Processing" at bounding box center [488, 465] width 154 height 43
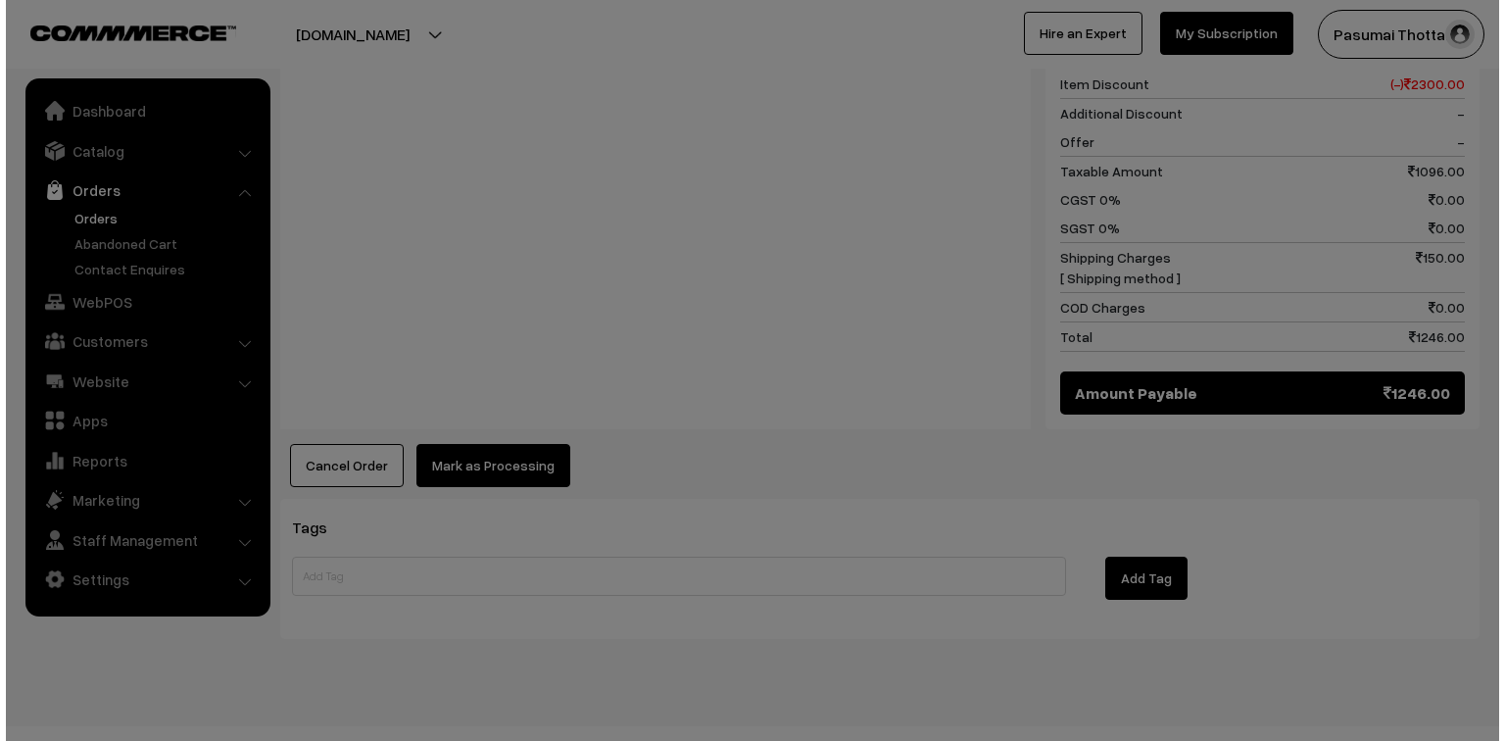
scroll to position [1282, 0]
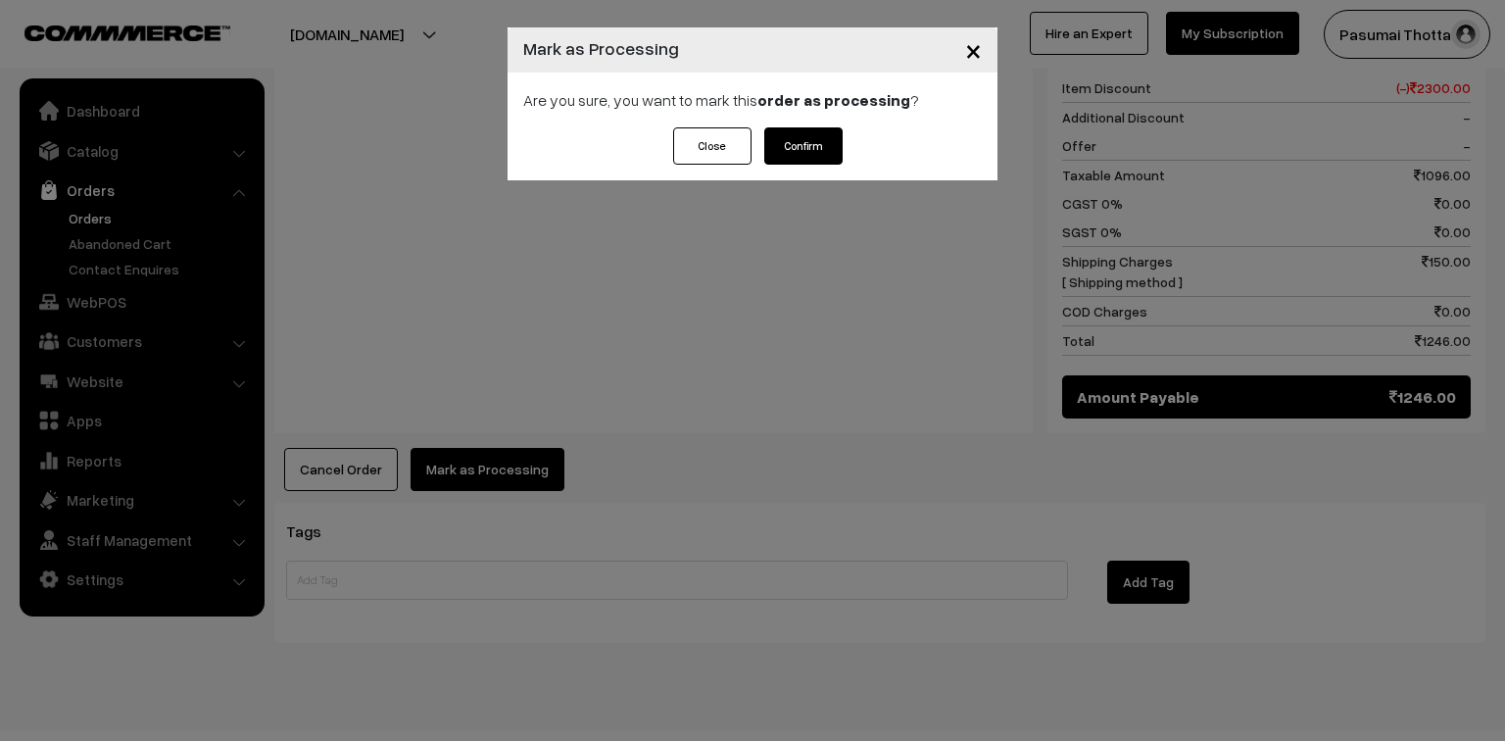
click at [776, 156] on button "Confirm" at bounding box center [803, 145] width 78 height 37
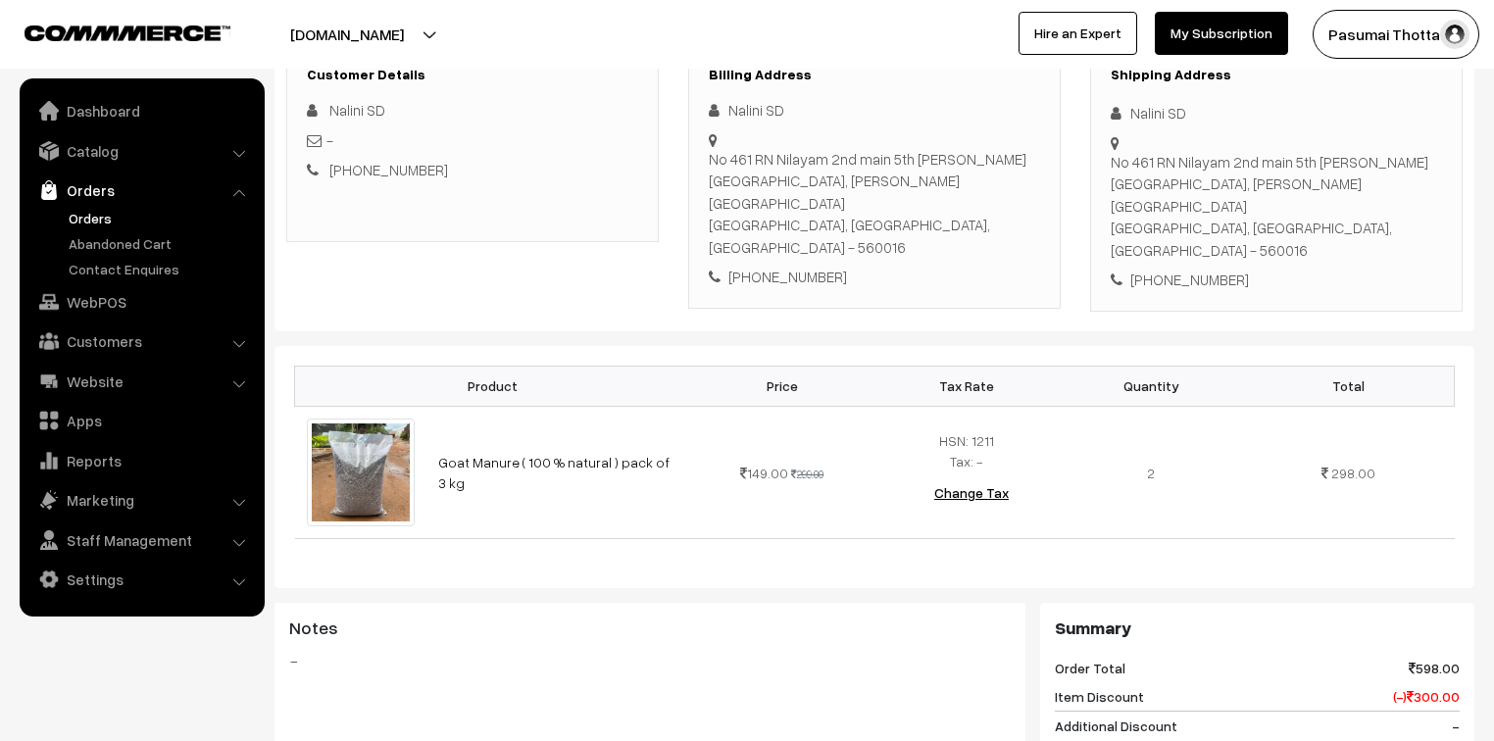
scroll to position [235, 0]
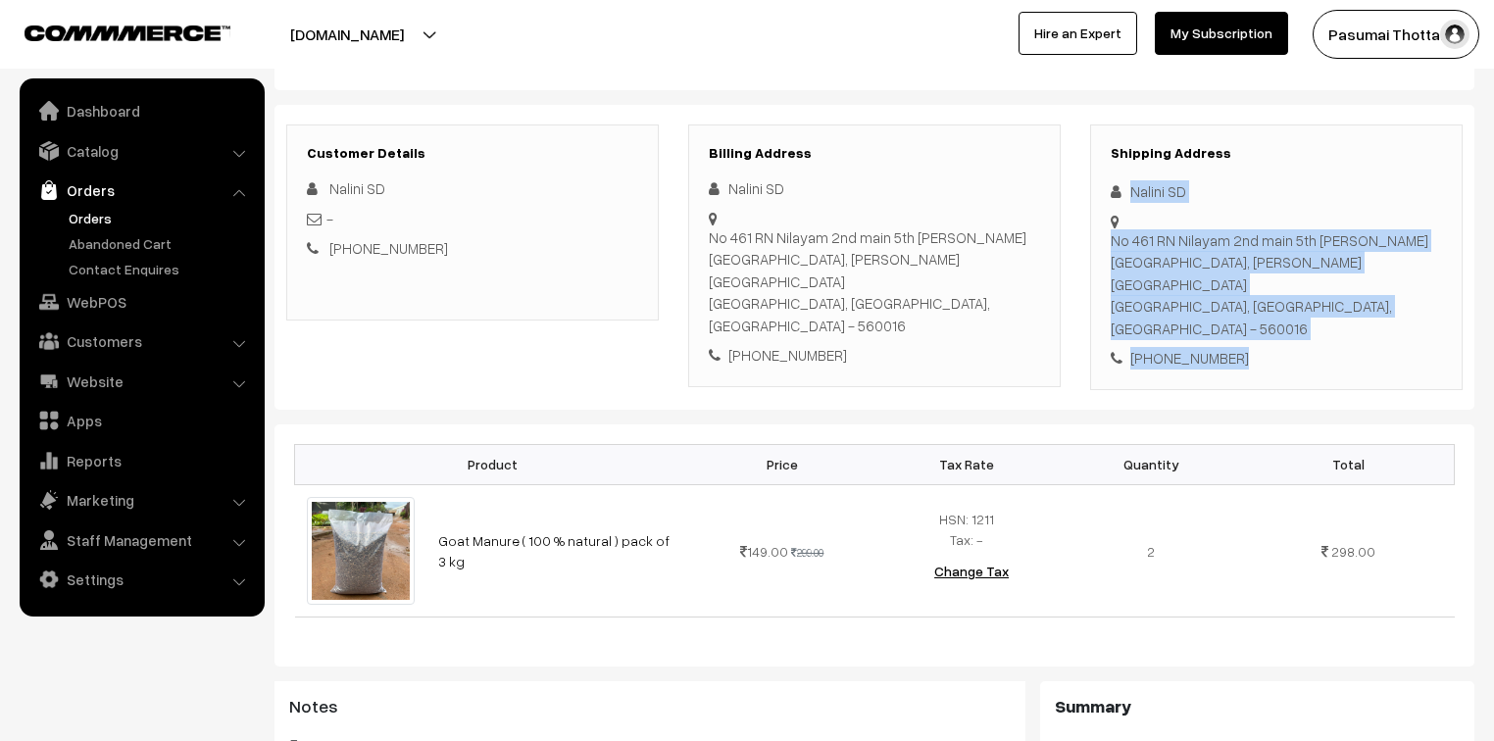
drag, startPoint x: 1131, startPoint y: 187, endPoint x: 1253, endPoint y: 318, distance: 178.2
click at [1253, 318] on div "Shipping Address Nalini SD [STREET_ADDRESS][PERSON_NAME][PERSON_NAME] [PHONE_NU…" at bounding box center [1276, 257] width 372 height 266
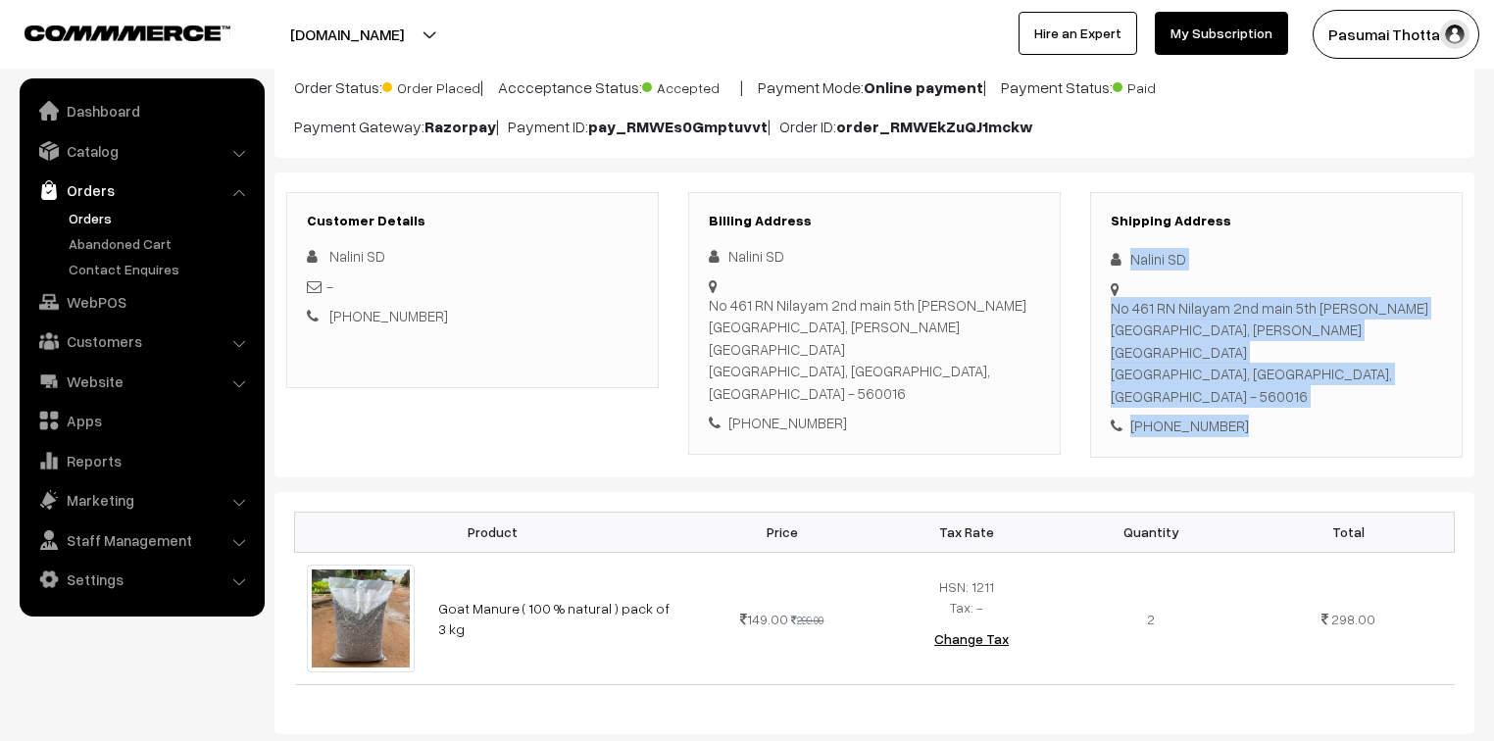
scroll to position [157, 0]
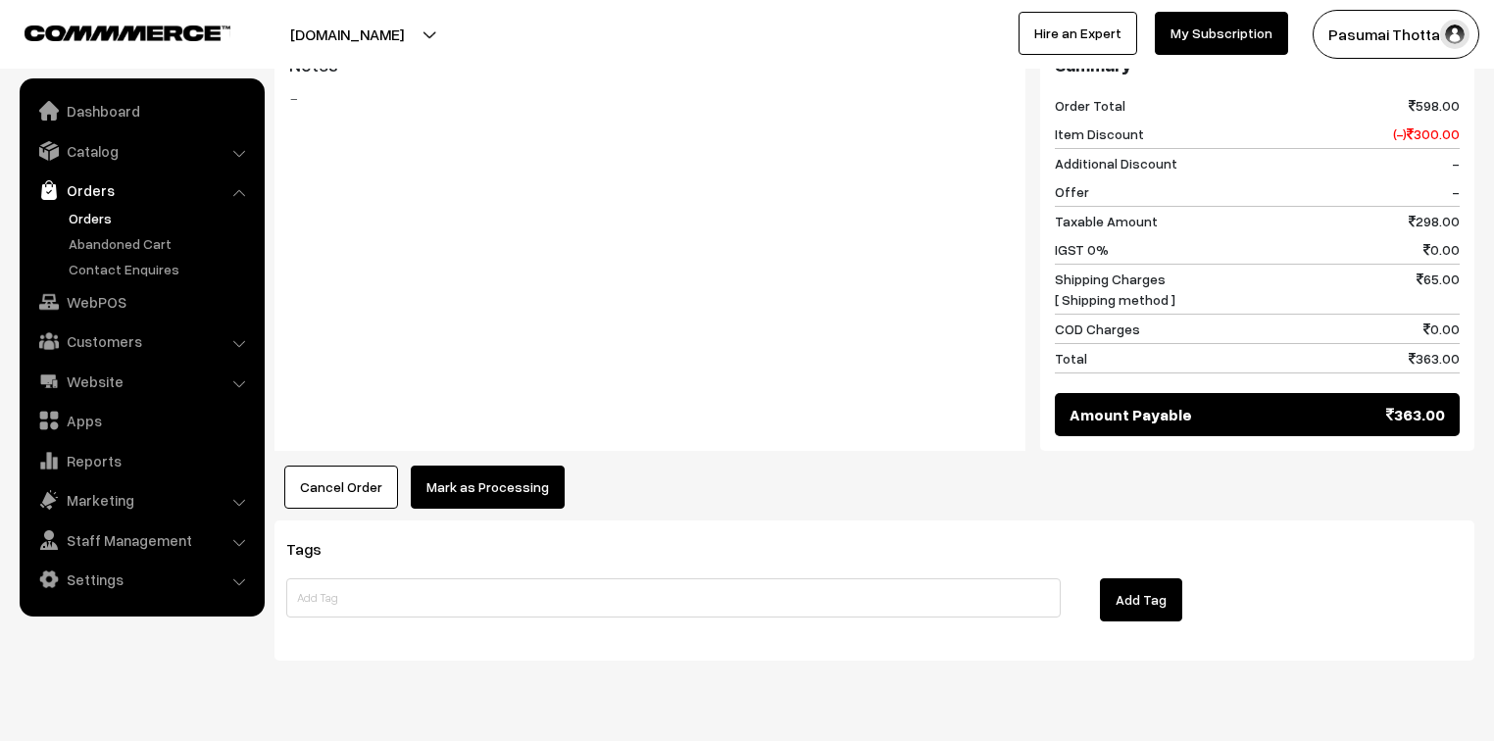
click at [463, 466] on button "Mark as Processing" at bounding box center [488, 487] width 154 height 43
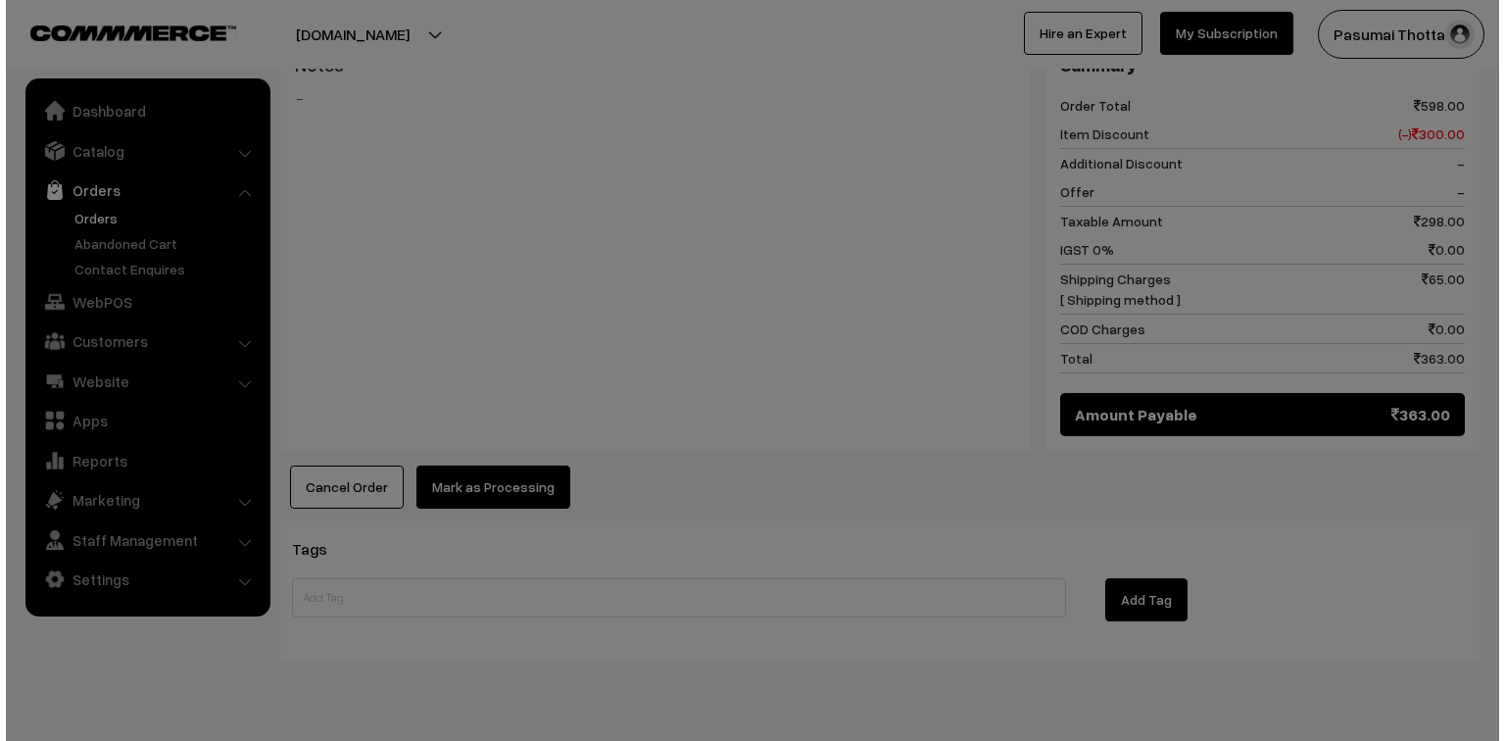
scroll to position [877, 0]
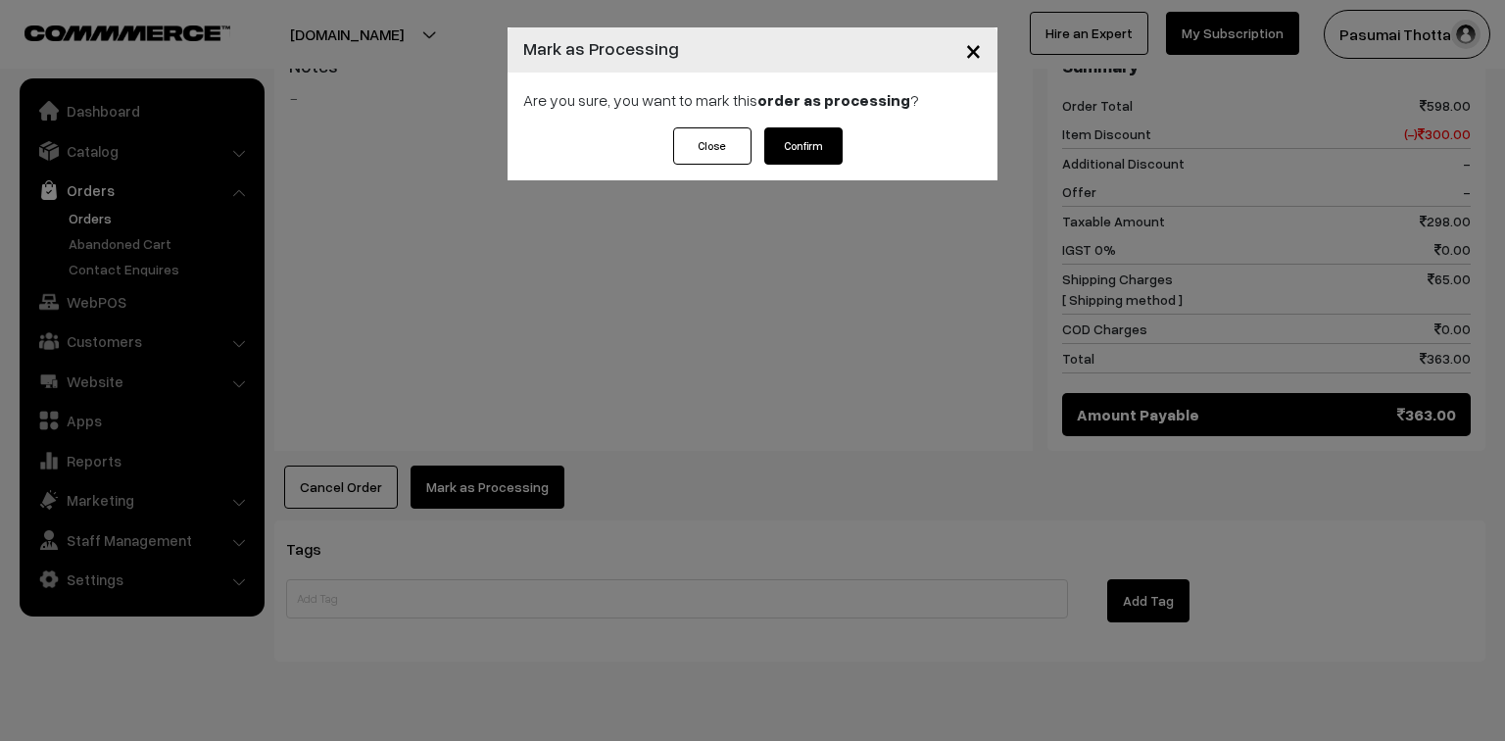
click at [825, 166] on div "Close Confirm" at bounding box center [753, 153] width 490 height 53
click at [821, 145] on button "Confirm" at bounding box center [803, 145] width 78 height 37
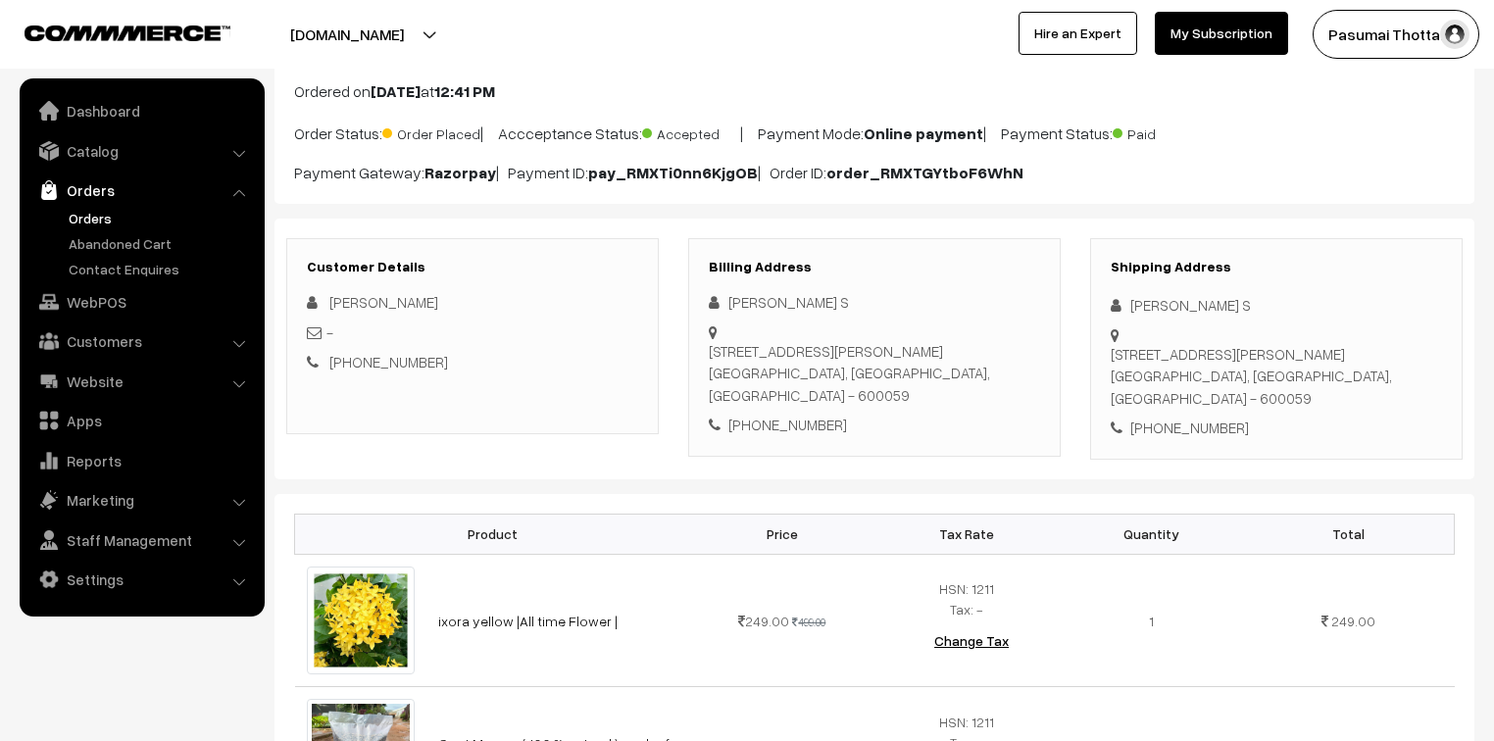
scroll to position [314, 0]
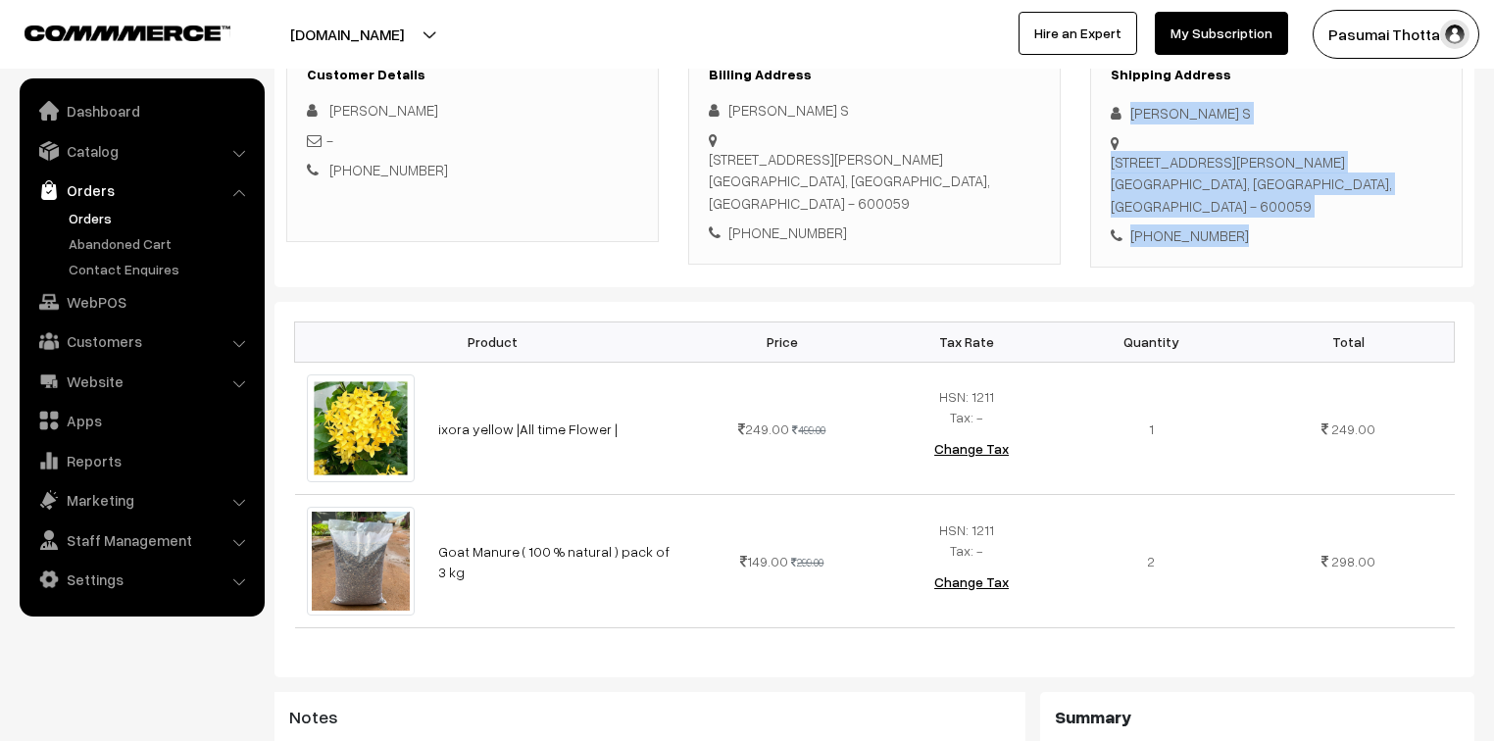
drag, startPoint x: 1132, startPoint y: 111, endPoint x: 1237, endPoint y: 243, distance: 168.8
click at [1237, 243] on div "Shipping Address Parvathavardhini S No.25,Lakshmi nivas,mahalakshmi Street,east…" at bounding box center [1276, 156] width 372 height 221
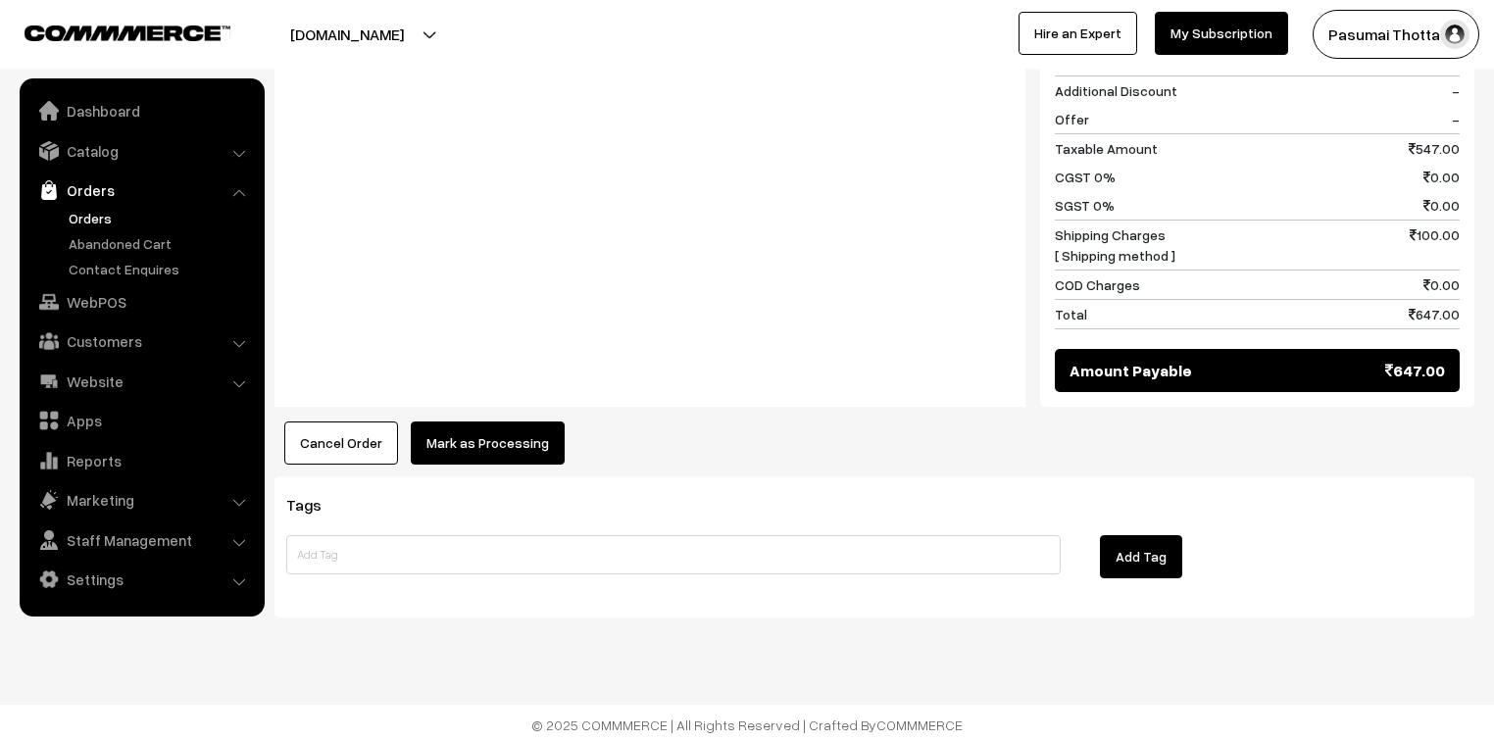
click at [470, 432] on button "Mark as Processing" at bounding box center [488, 442] width 154 height 43
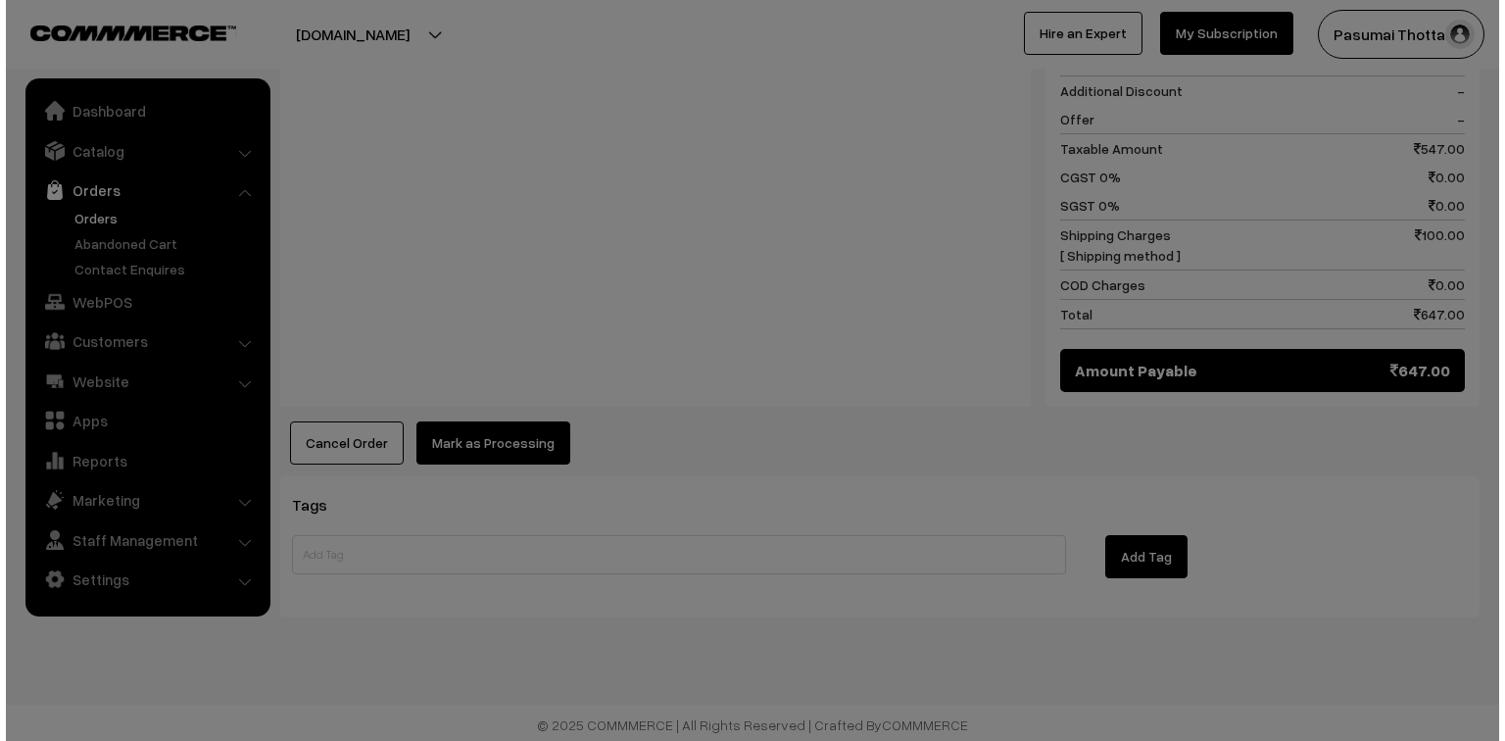
scroll to position [1039, 0]
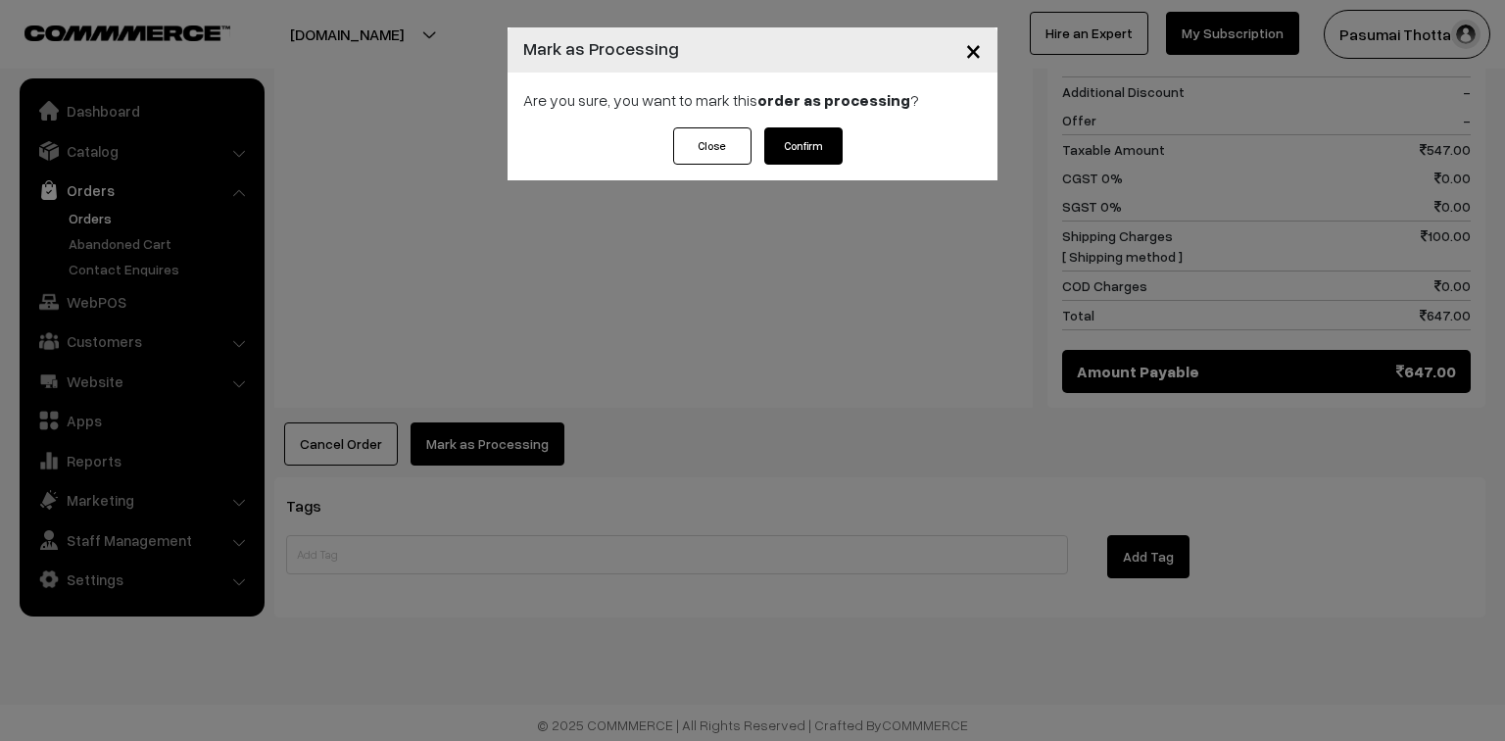
click at [806, 145] on button "Confirm" at bounding box center [803, 145] width 78 height 37
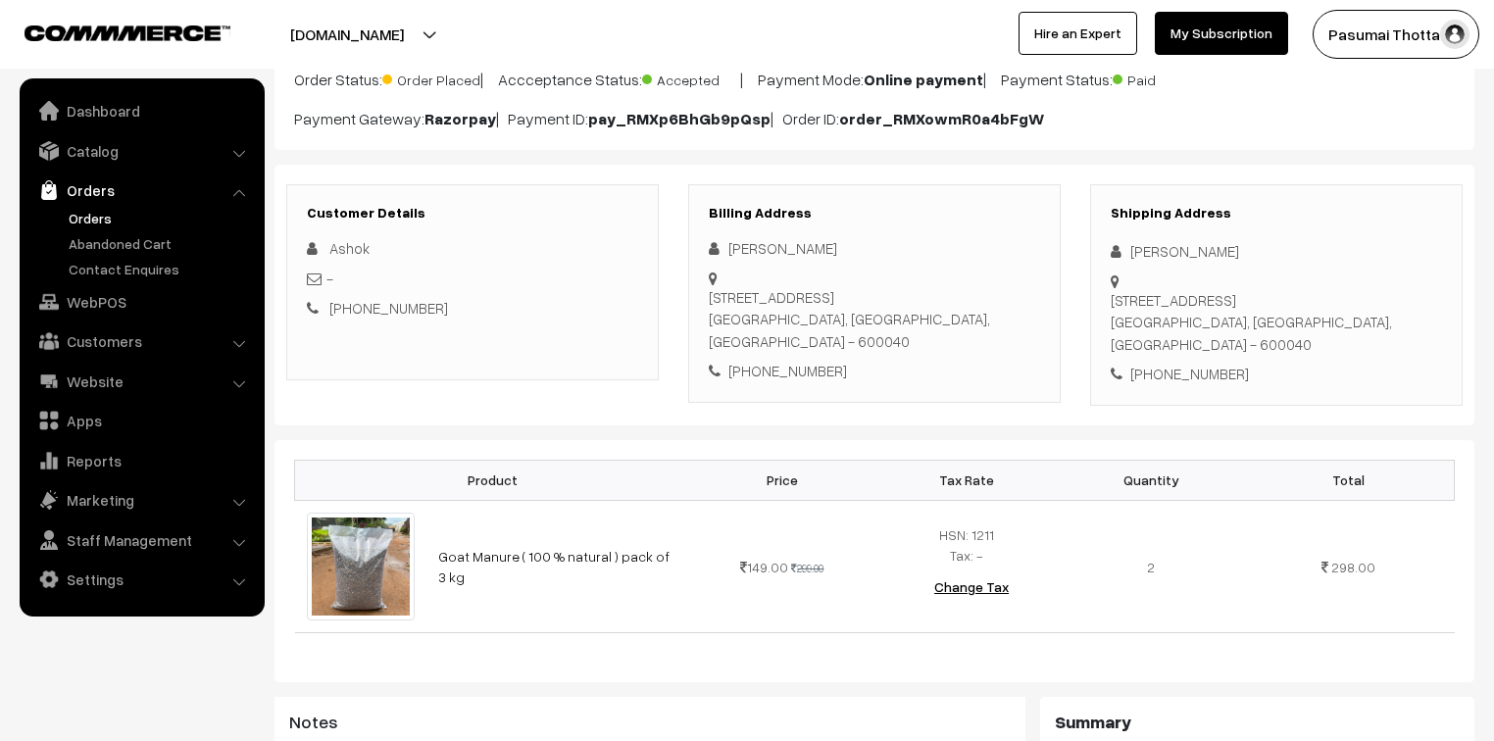
scroll to position [157, 0]
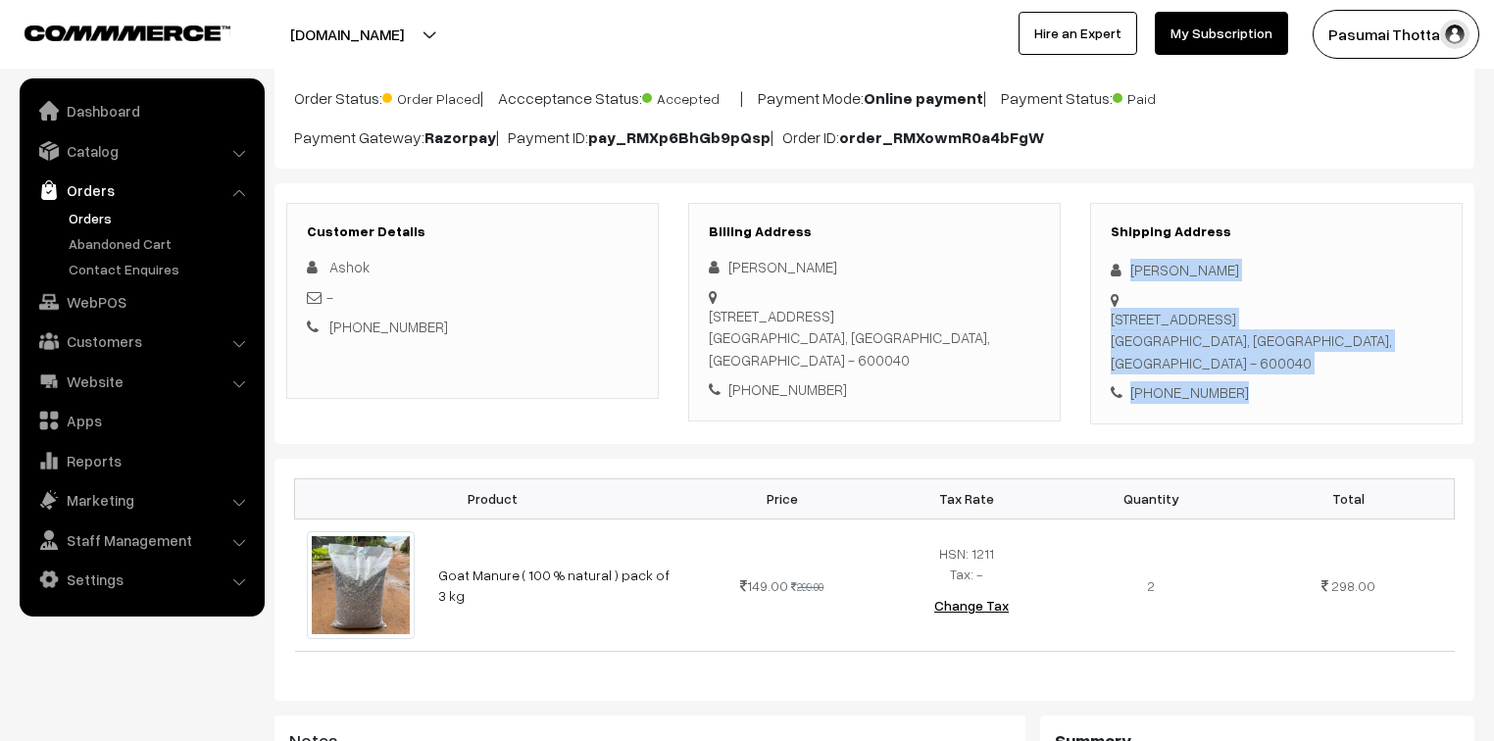
drag, startPoint x: 1127, startPoint y: 274, endPoint x: 1262, endPoint y: 395, distance: 181.2
click at [1262, 395] on div "Shipping Address [PERSON_NAME] [STREET_ADDRESS] [PHONE_NUMBER]" at bounding box center [1276, 313] width 372 height 221
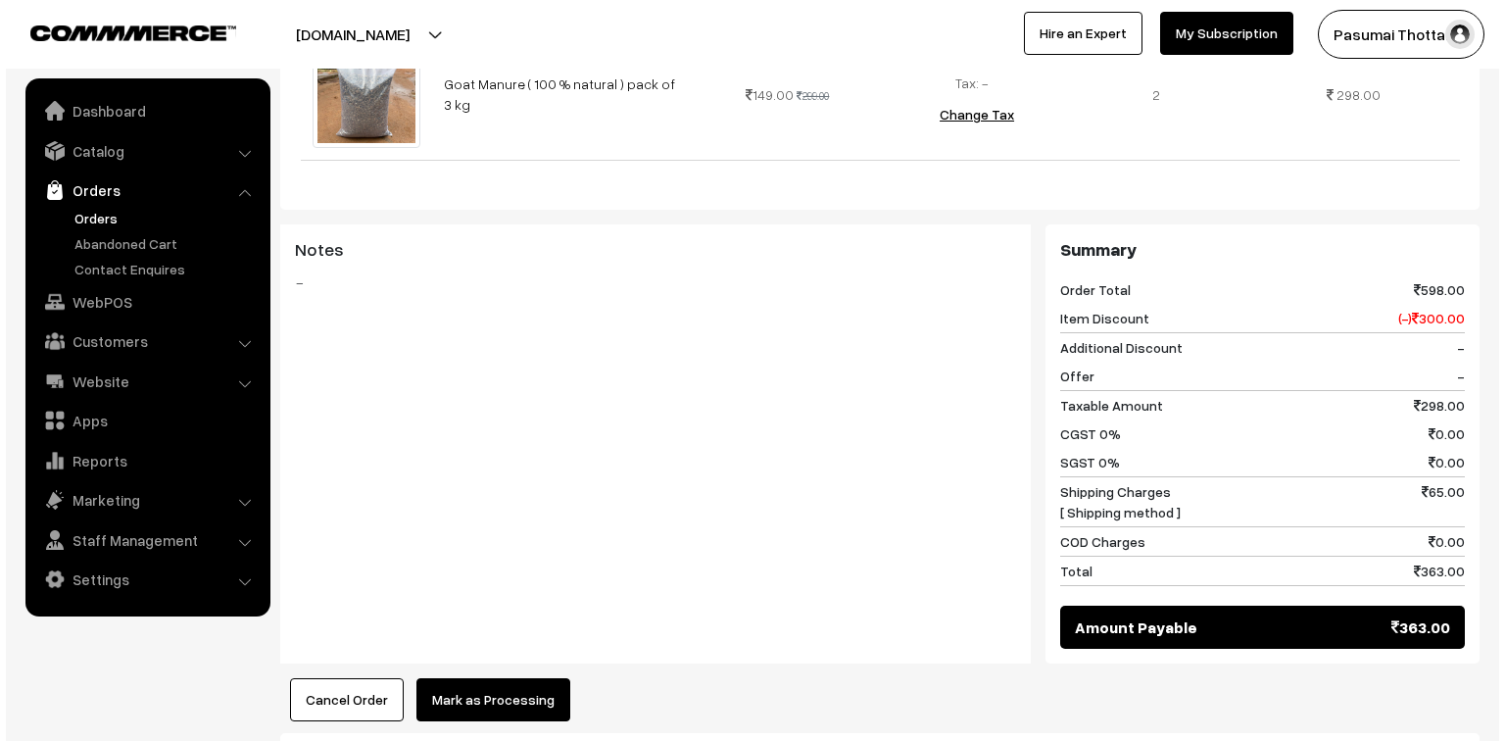
scroll to position [784, 0]
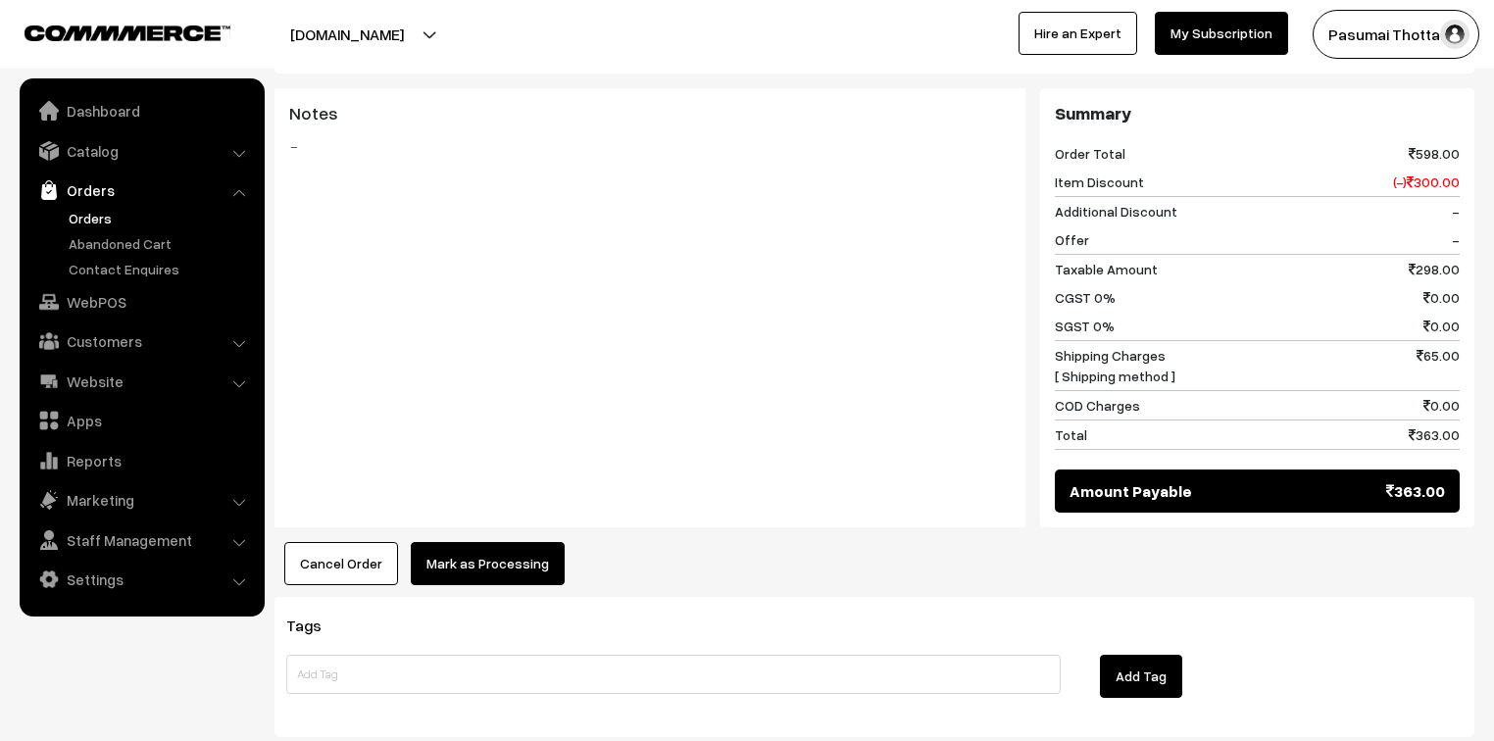
click at [524, 546] on button "Mark as Processing" at bounding box center [488, 563] width 154 height 43
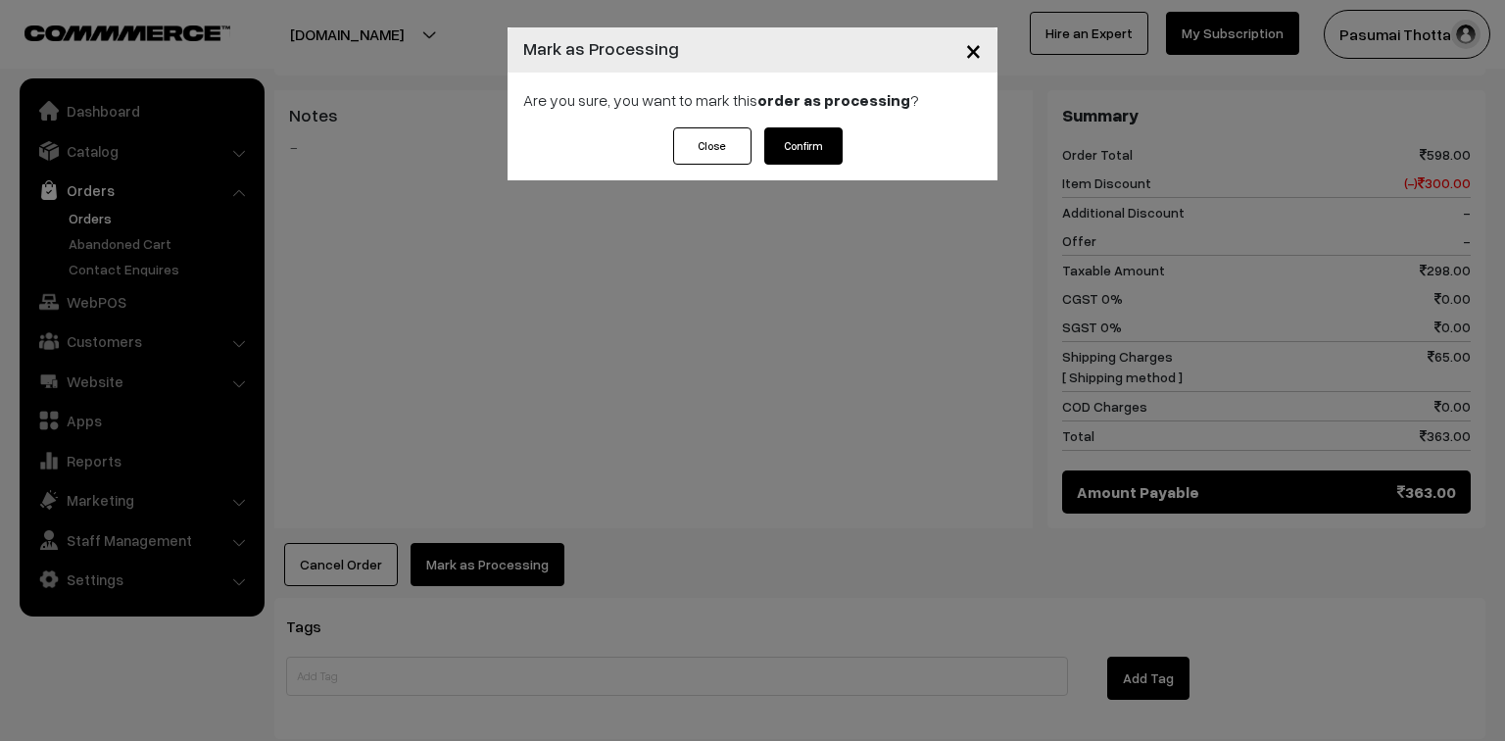
click at [841, 136] on button "Confirm" at bounding box center [803, 145] width 78 height 37
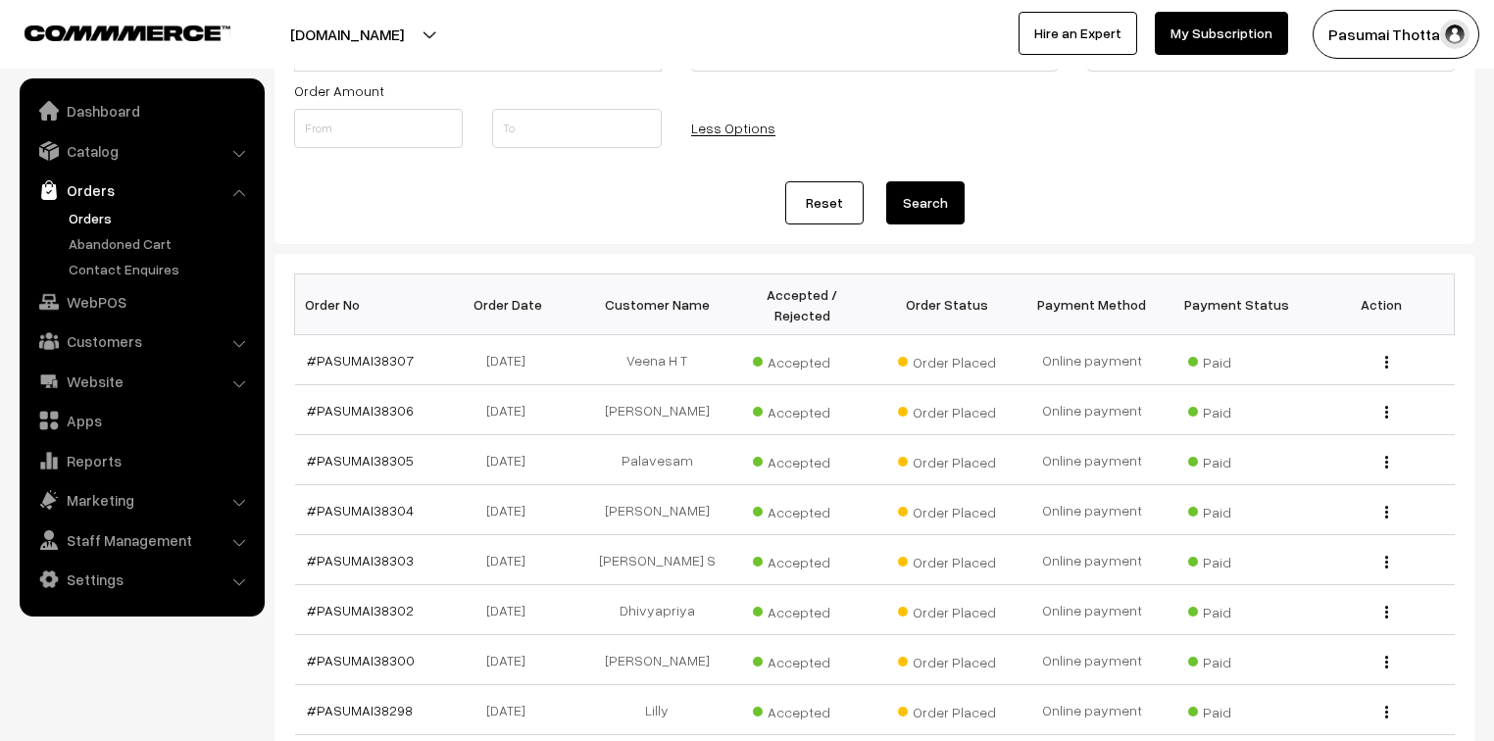
scroll to position [157, 0]
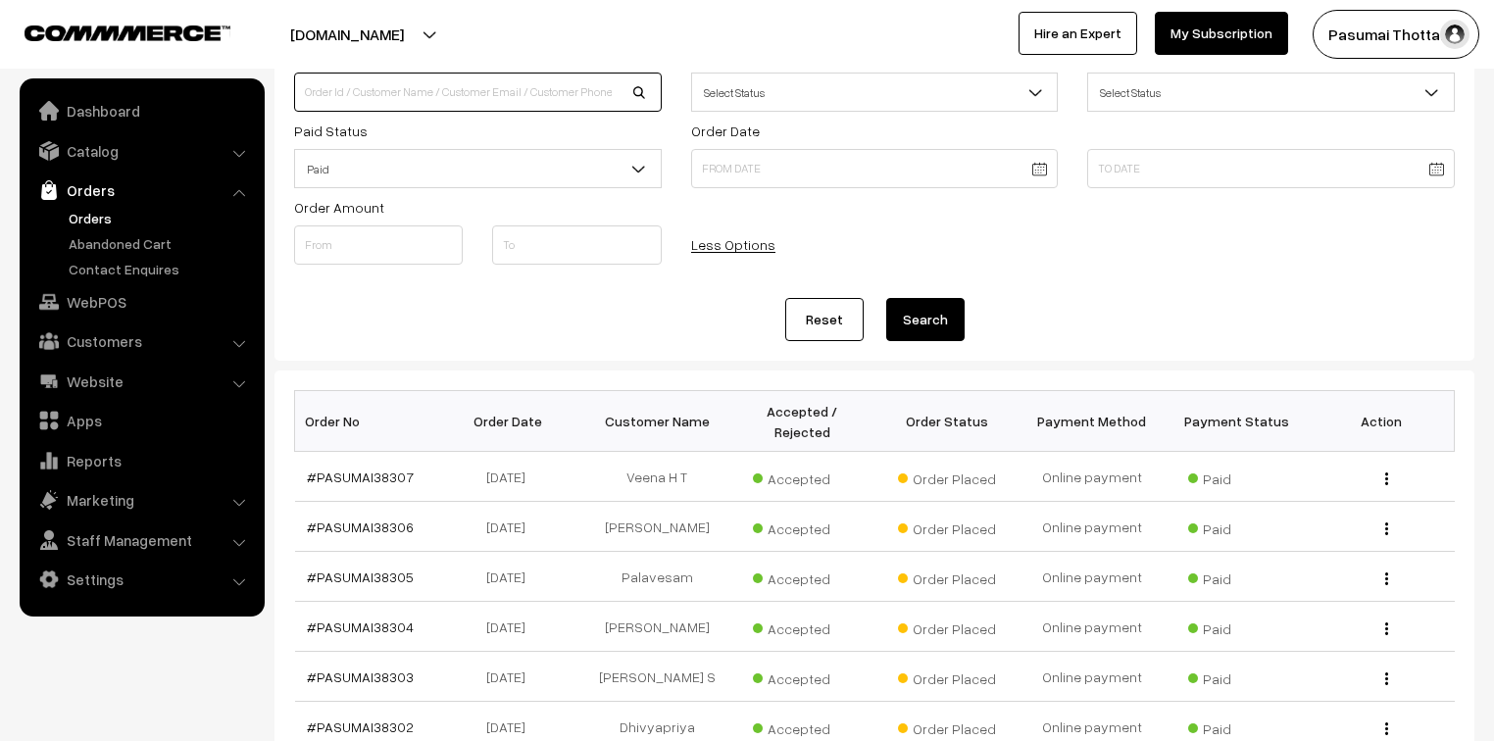
click at [339, 105] on input at bounding box center [478, 92] width 368 height 39
type input "8248986571"
click at [886, 298] on button "Search" at bounding box center [925, 319] width 78 height 43
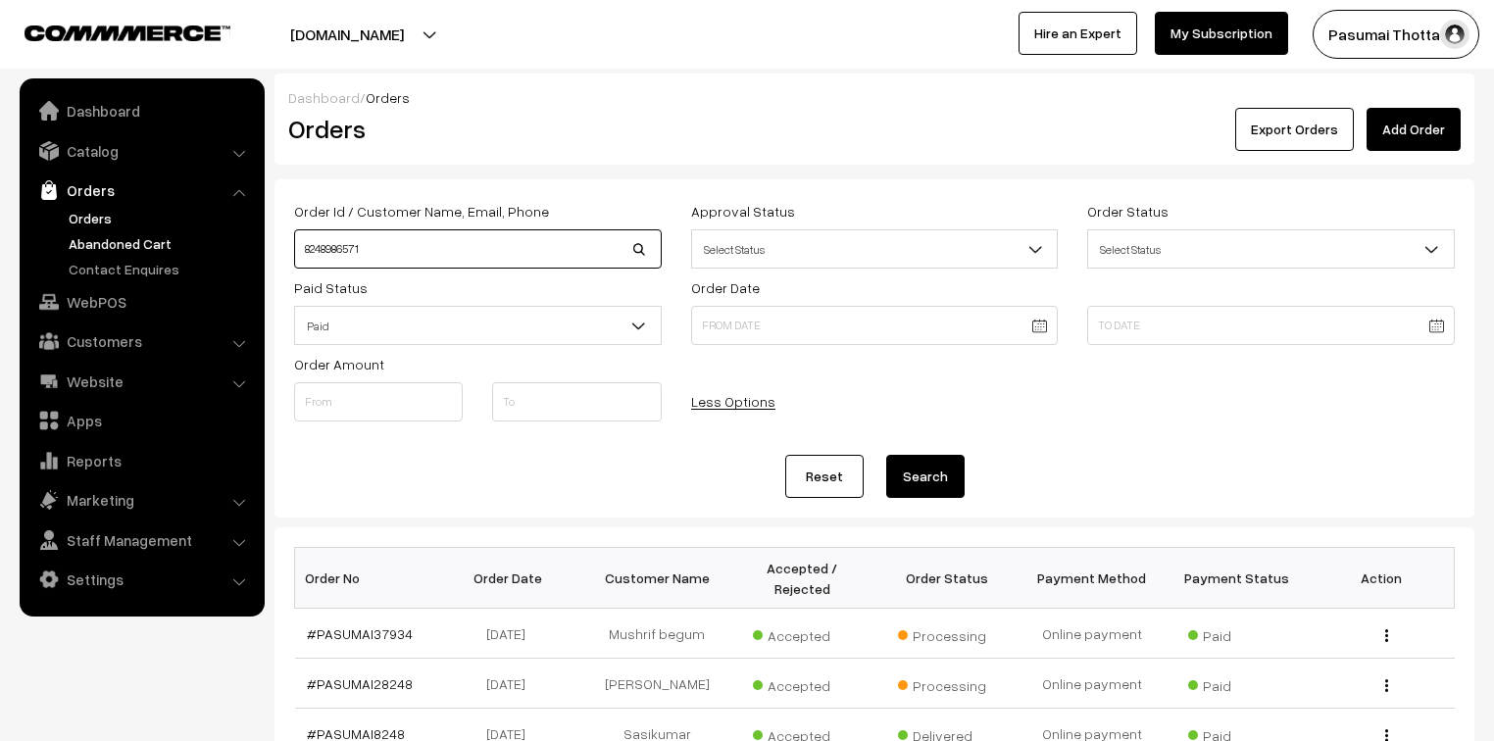
drag, startPoint x: 384, startPoint y: 261, endPoint x: 237, endPoint y: 248, distance: 147.6
click at [237, 248] on body "Thank you for showing interest. Our team will call you shortly. Close pasumaith…" at bounding box center [747, 677] width 1494 height 1354
type input "38205"
click at [886, 455] on button "Search" at bounding box center [925, 476] width 78 height 43
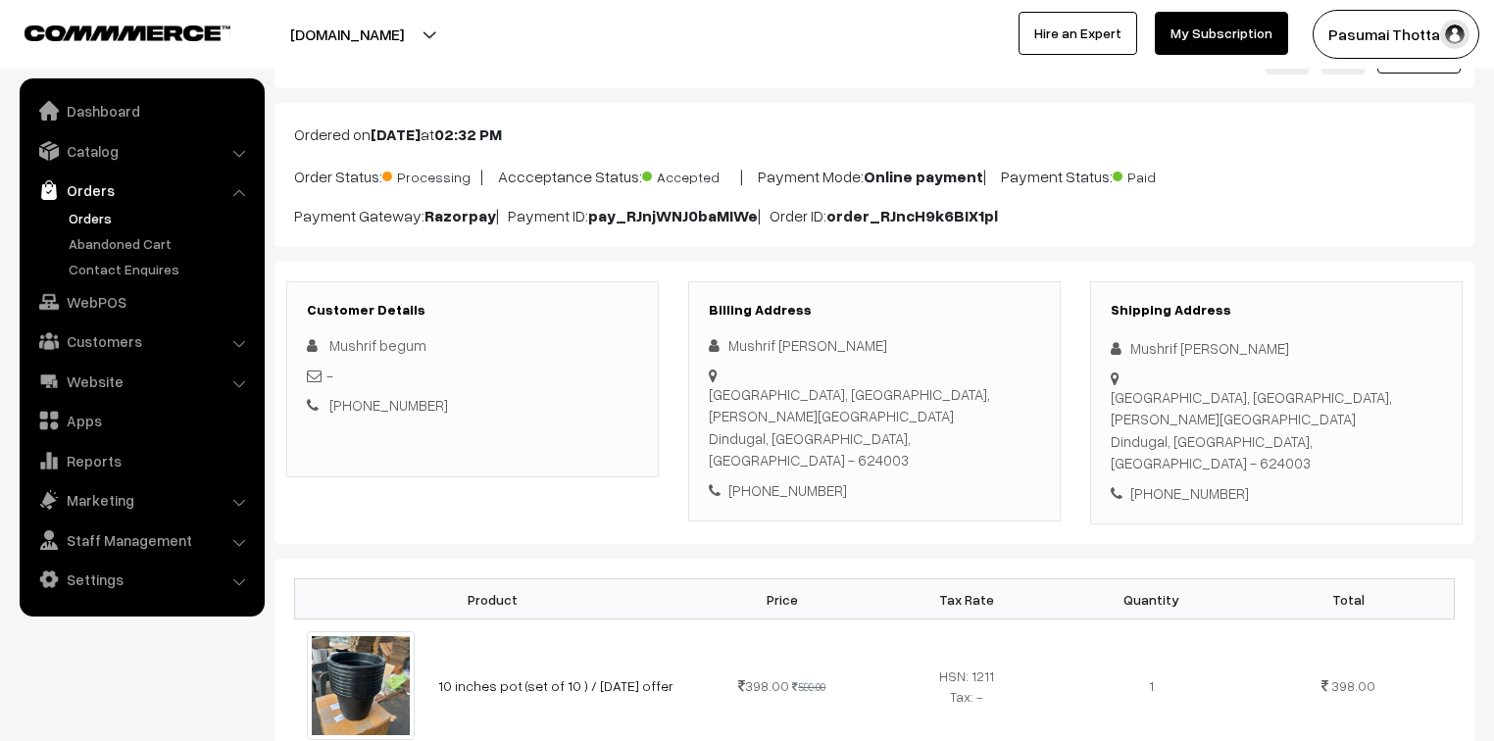
scroll to position [157, 0]
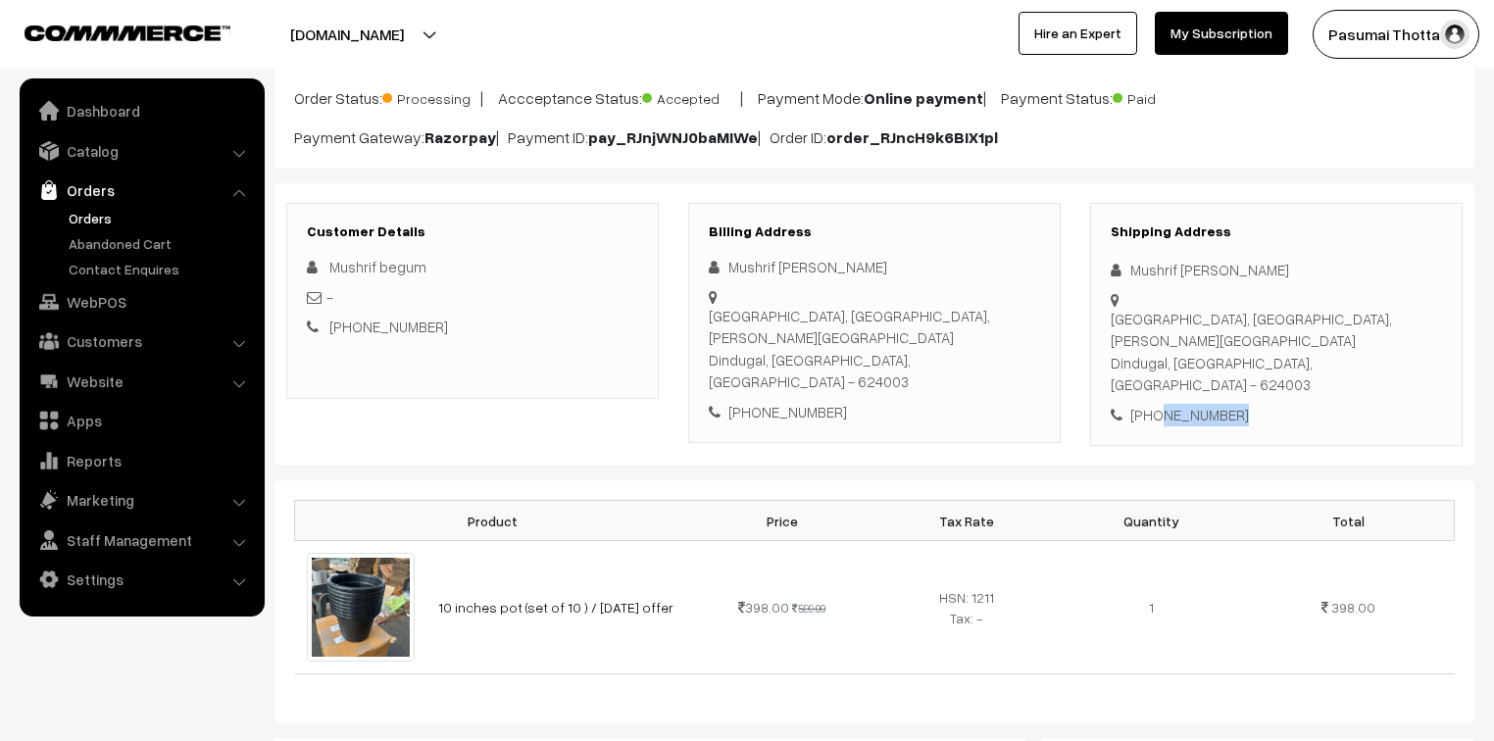
drag, startPoint x: 1155, startPoint y: 349, endPoint x: 1251, endPoint y: 369, distance: 98.2
click at [1251, 369] on div "Shipping Address Mushrif [PERSON_NAME] [STREET_ADDRESS][PERSON_NAME] [PHONE_NUM…" at bounding box center [1276, 325] width 372 height 244
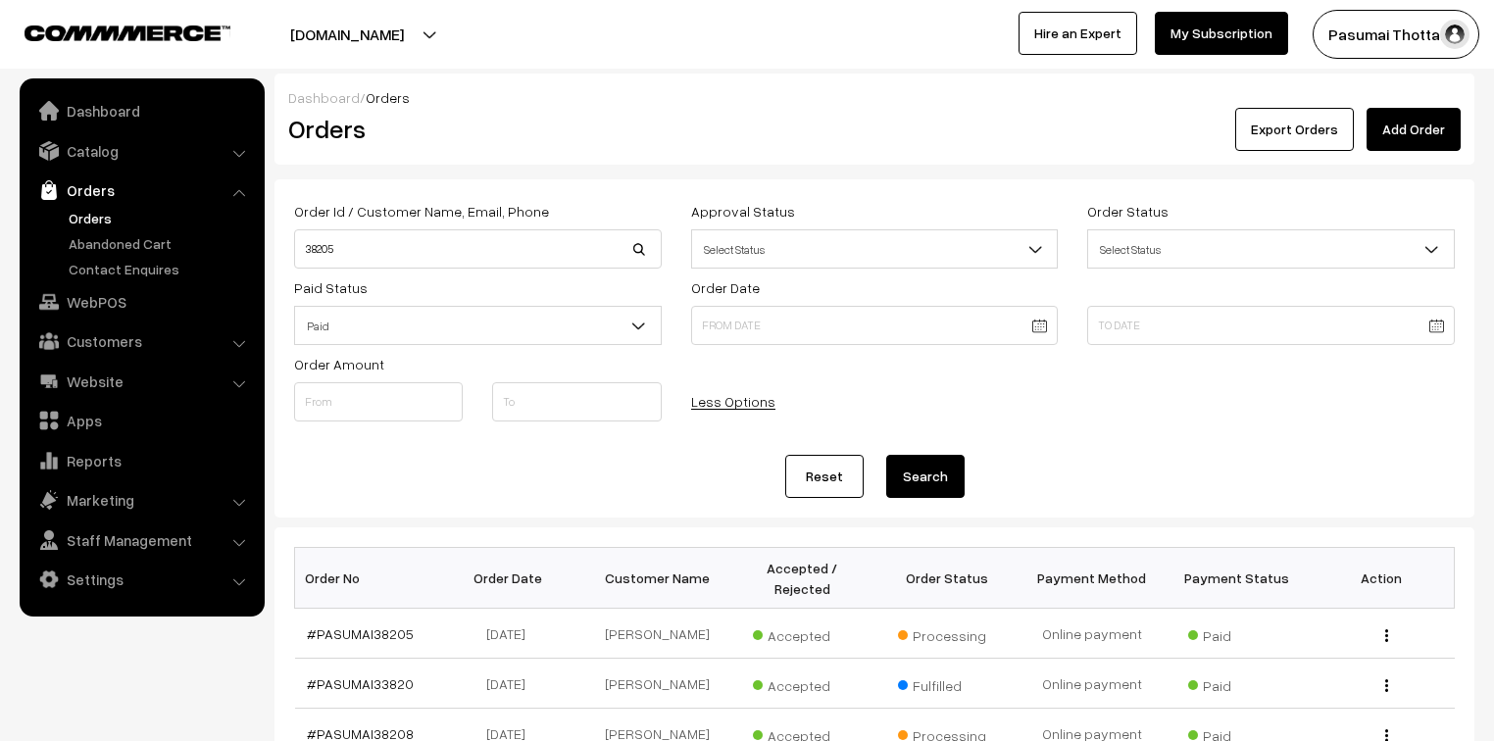
click at [102, 214] on link "Orders" at bounding box center [161, 218] width 194 height 21
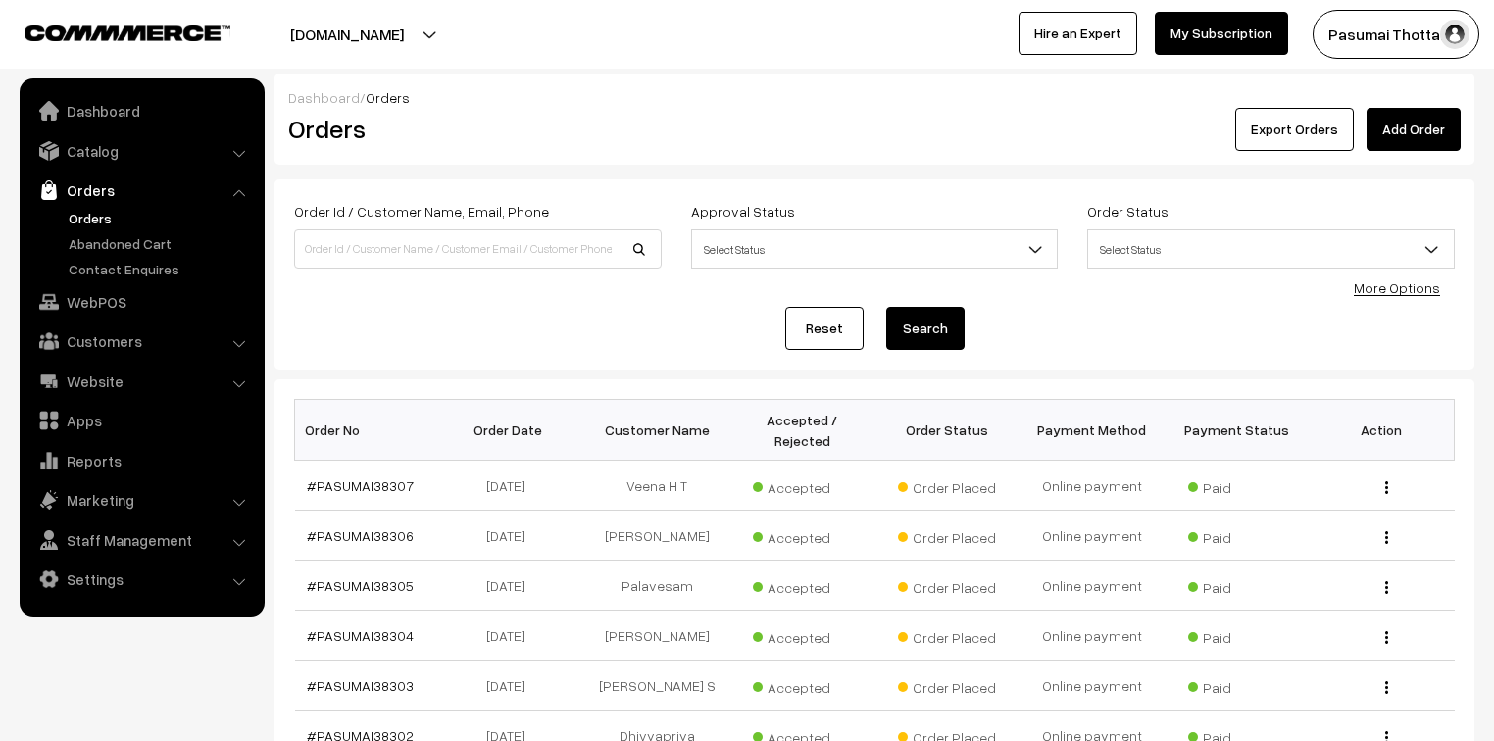
click at [1398, 290] on link "More Options" at bounding box center [1396, 287] width 86 height 17
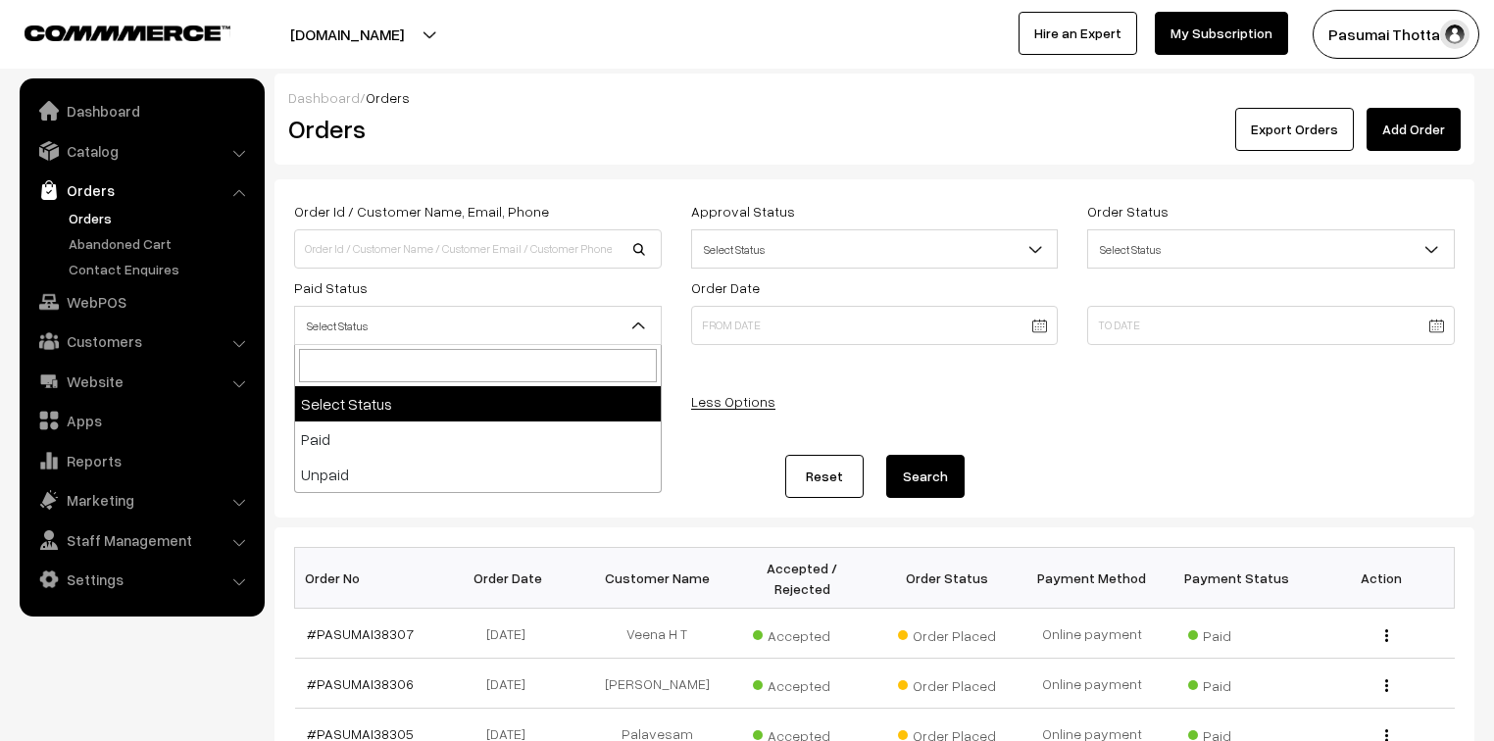
click at [412, 333] on span "Select Status" at bounding box center [478, 326] width 366 height 34
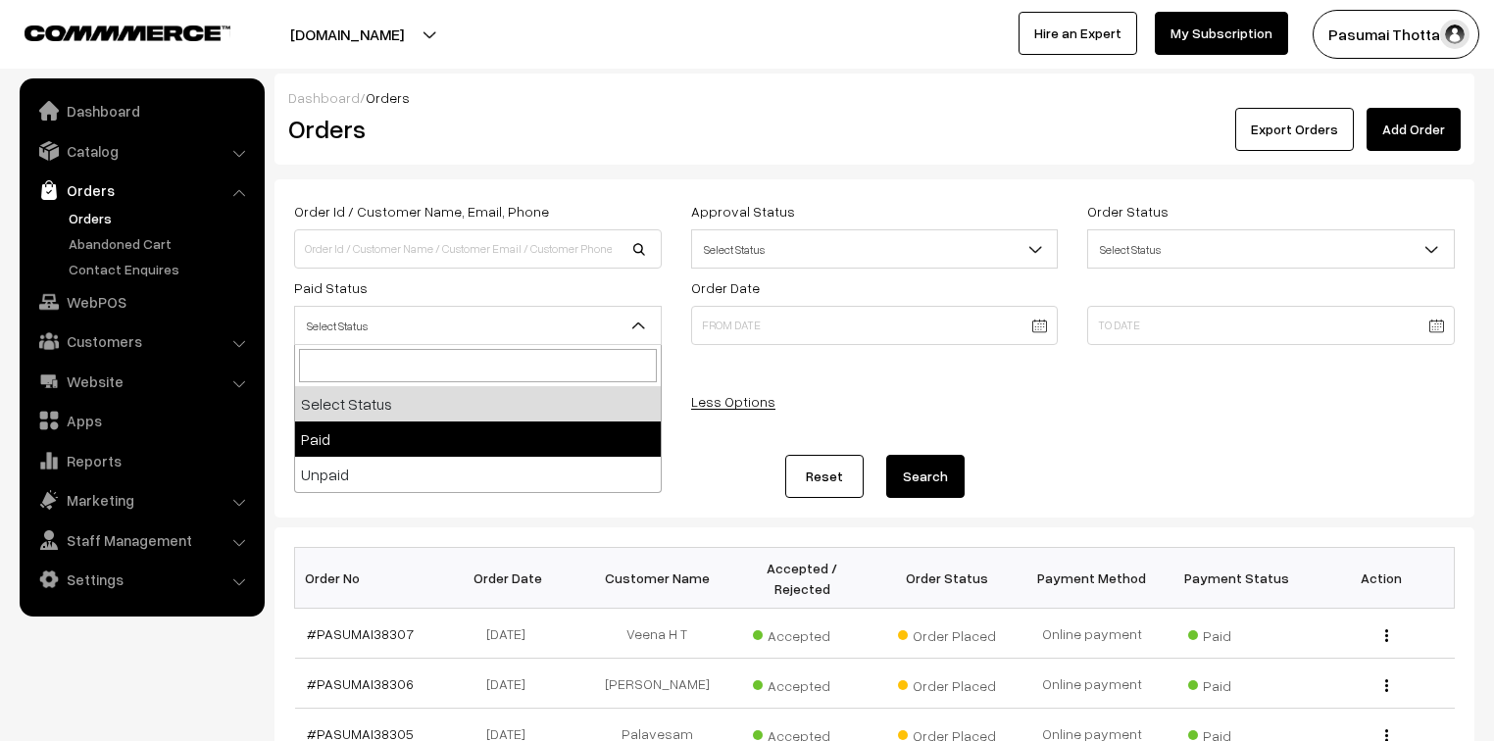
select select "1"
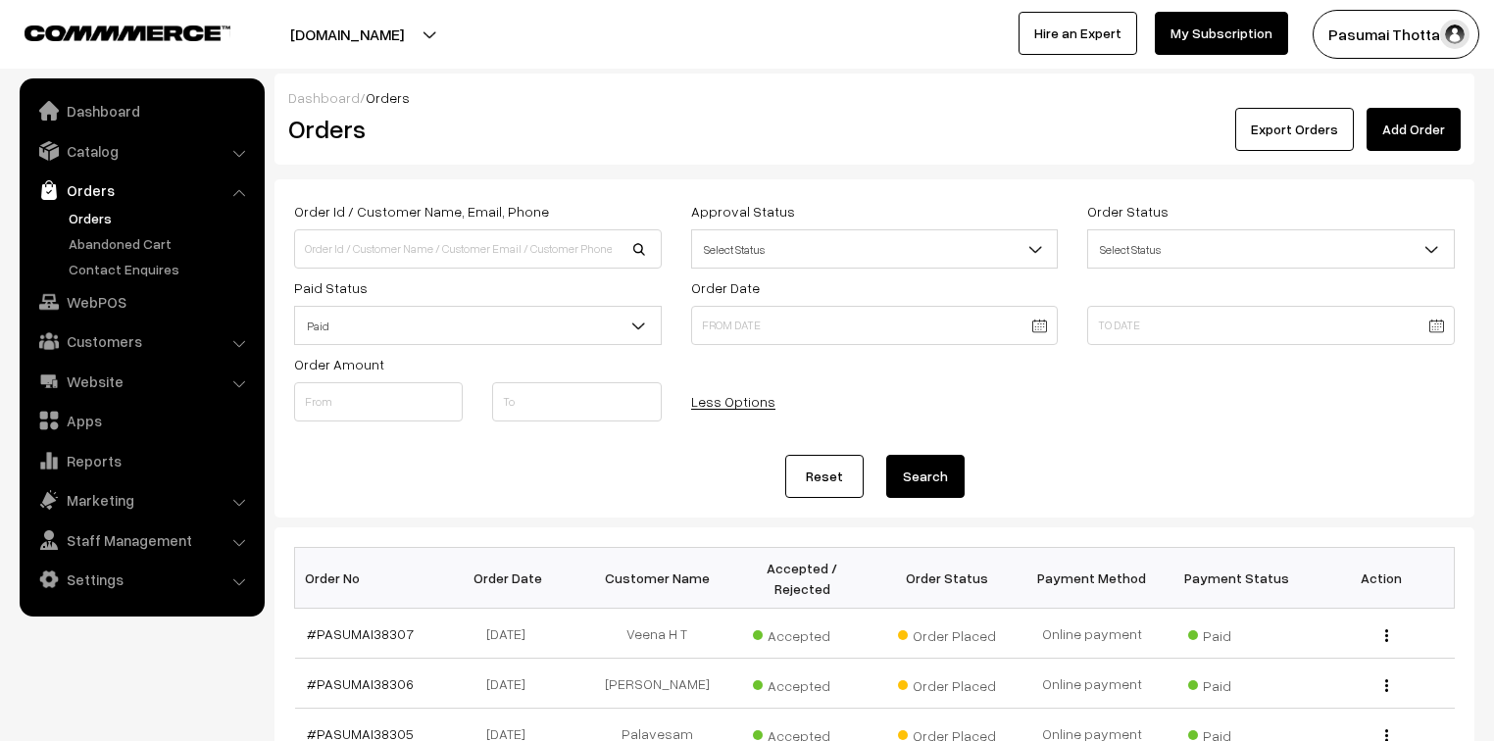
click at [907, 474] on button "Search" at bounding box center [925, 476] width 78 height 43
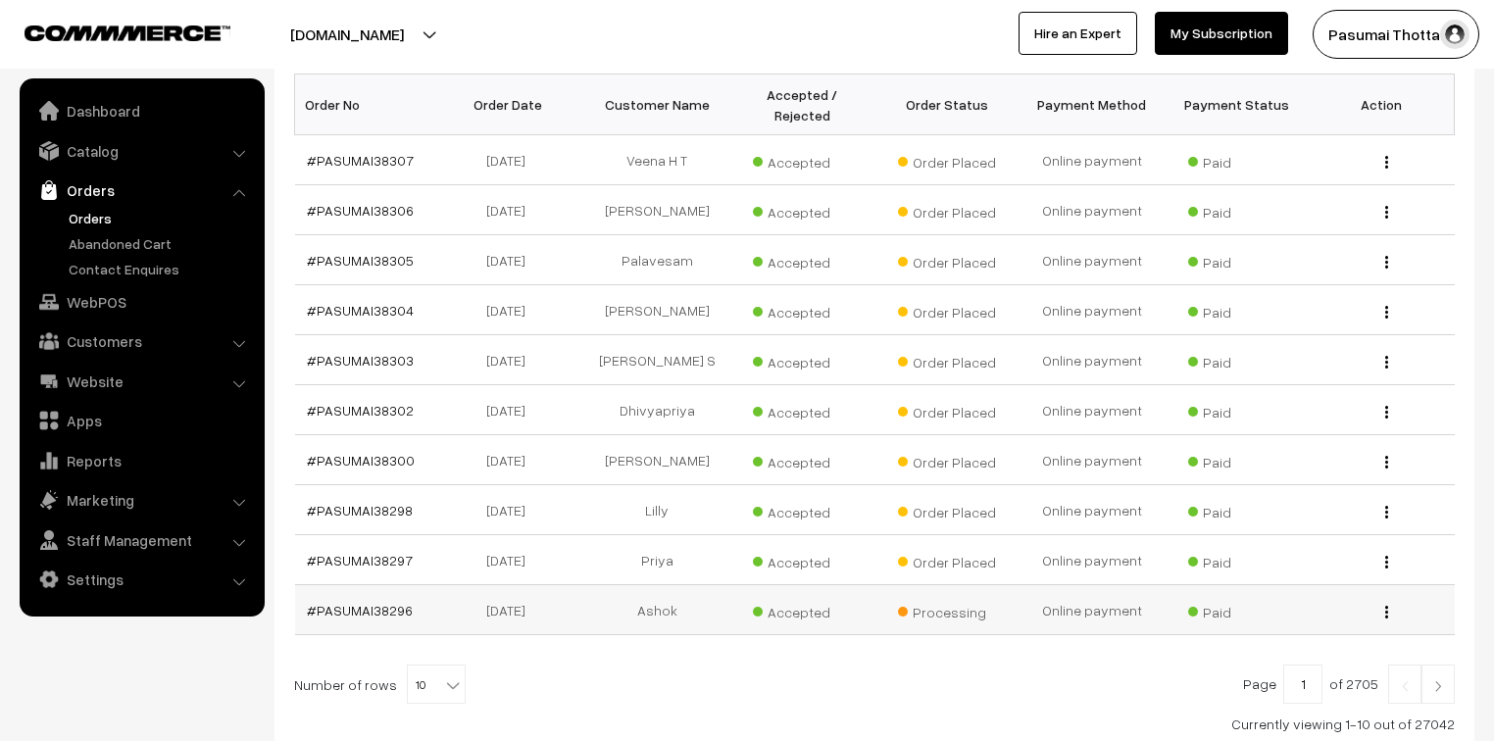
scroll to position [591, 0]
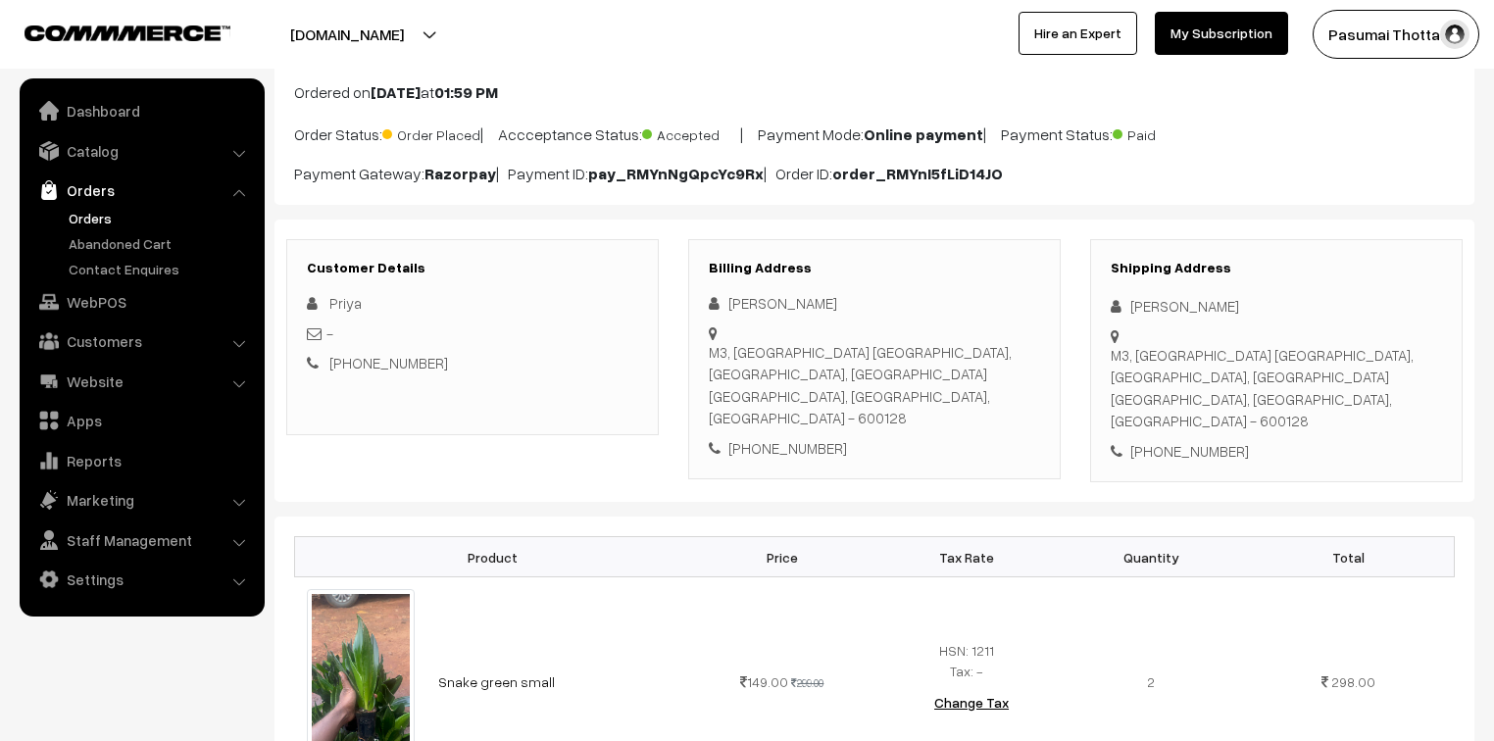
scroll to position [78, 0]
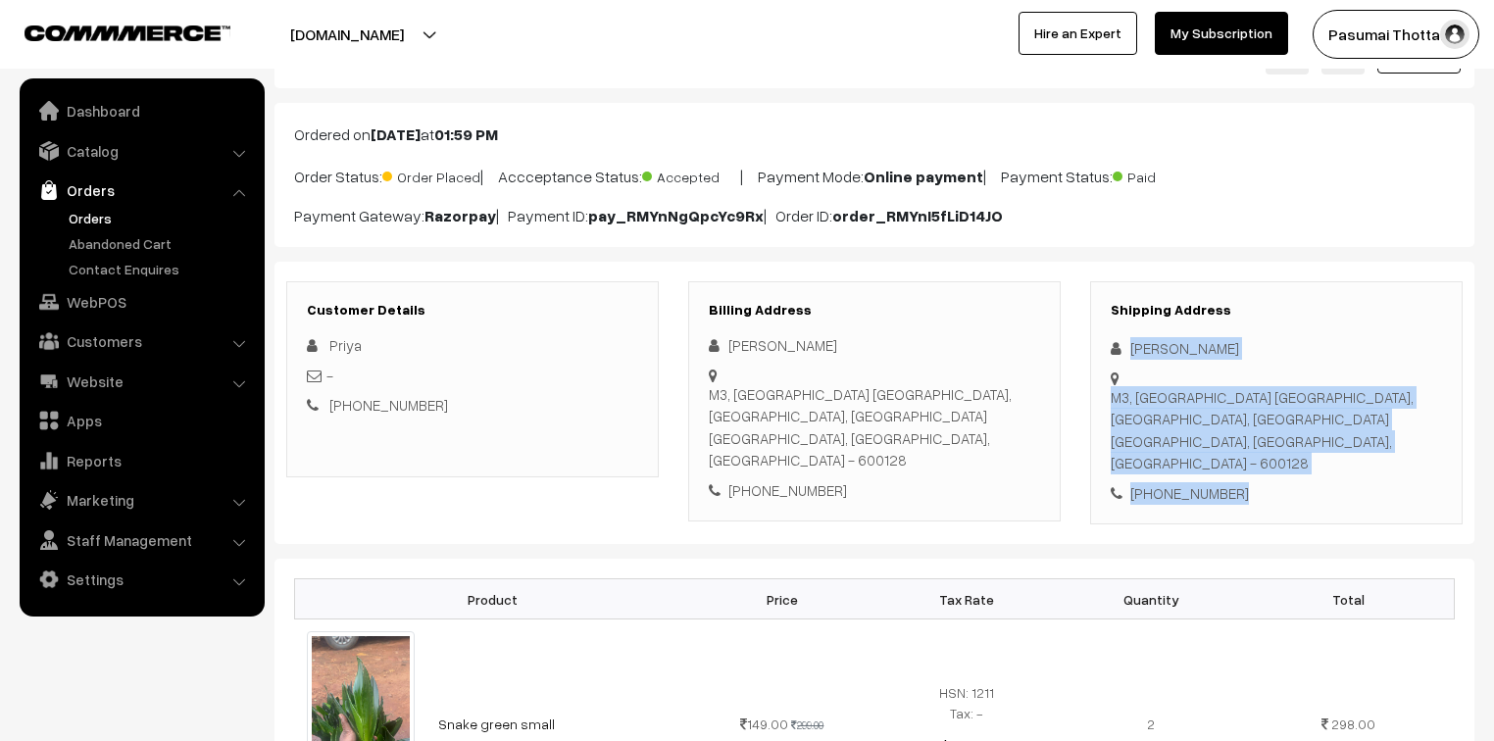
drag, startPoint x: 1122, startPoint y: 345, endPoint x: 1267, endPoint y: 467, distance: 189.2
click at [1267, 467] on div "Shipping Address [PERSON_NAME] [STREET_ADDRESS] [PHONE_NUMBER]" at bounding box center [1276, 403] width 372 height 244
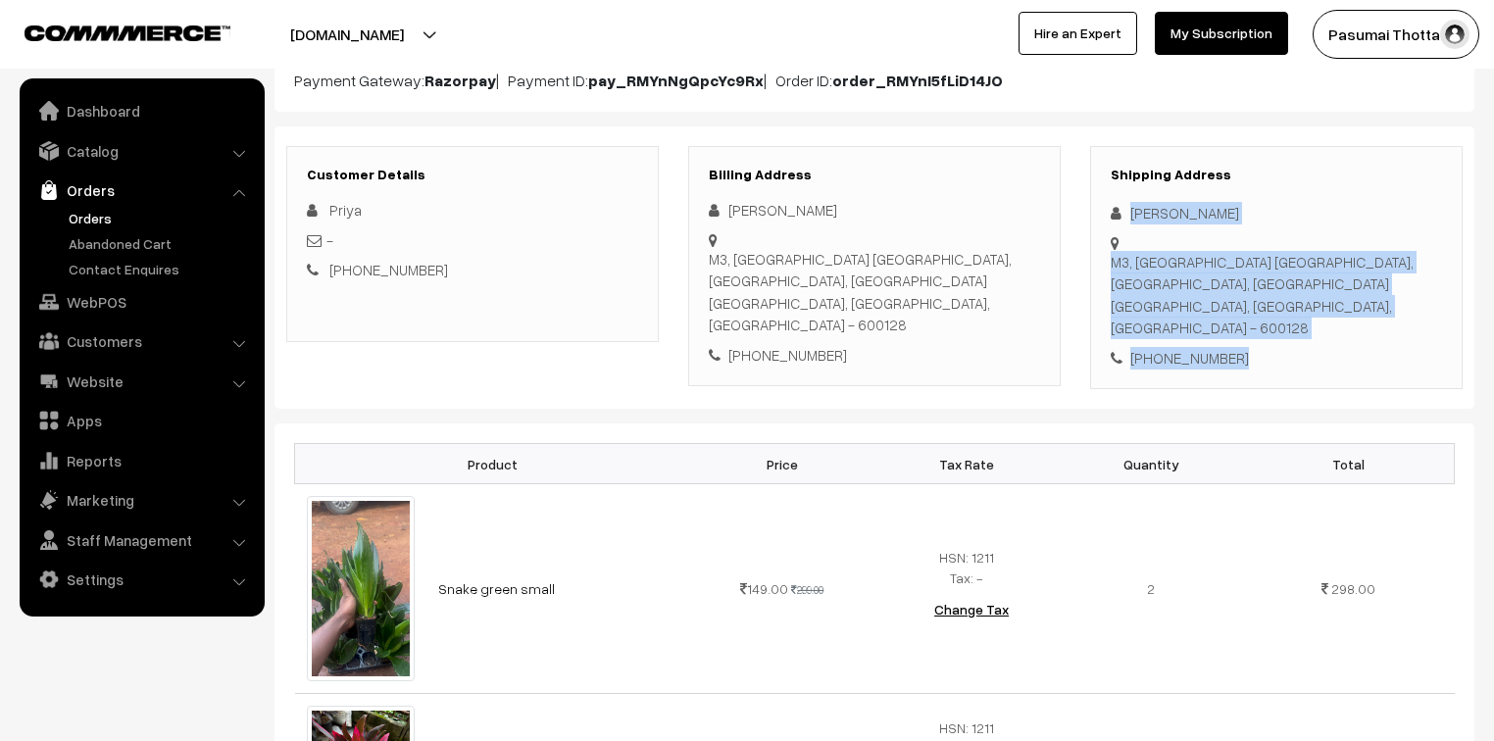
scroll to position [235, 0]
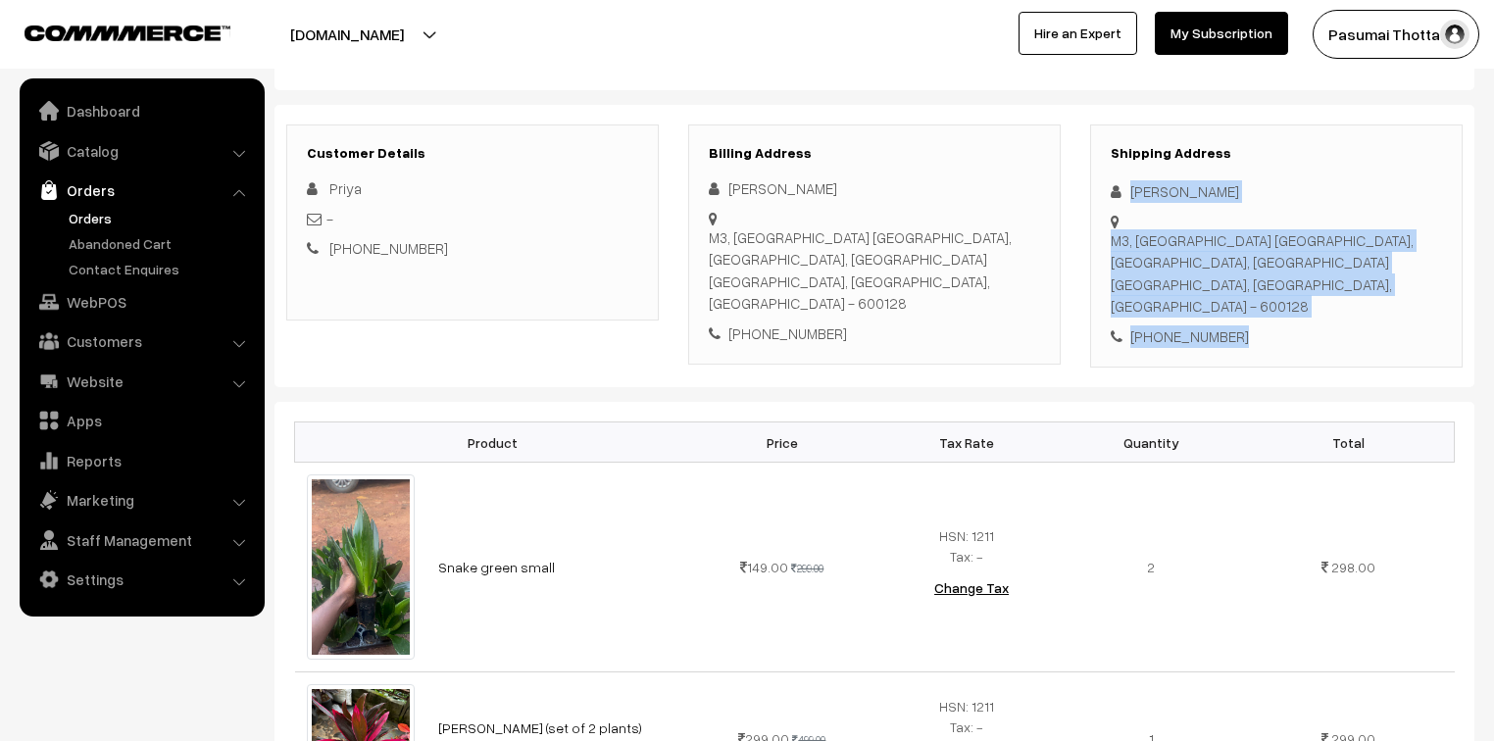
click at [1253, 297] on div "Shipping Address [PERSON_NAME] [STREET_ADDRESS] [PHONE_NUMBER]" at bounding box center [1276, 246] width 372 height 244
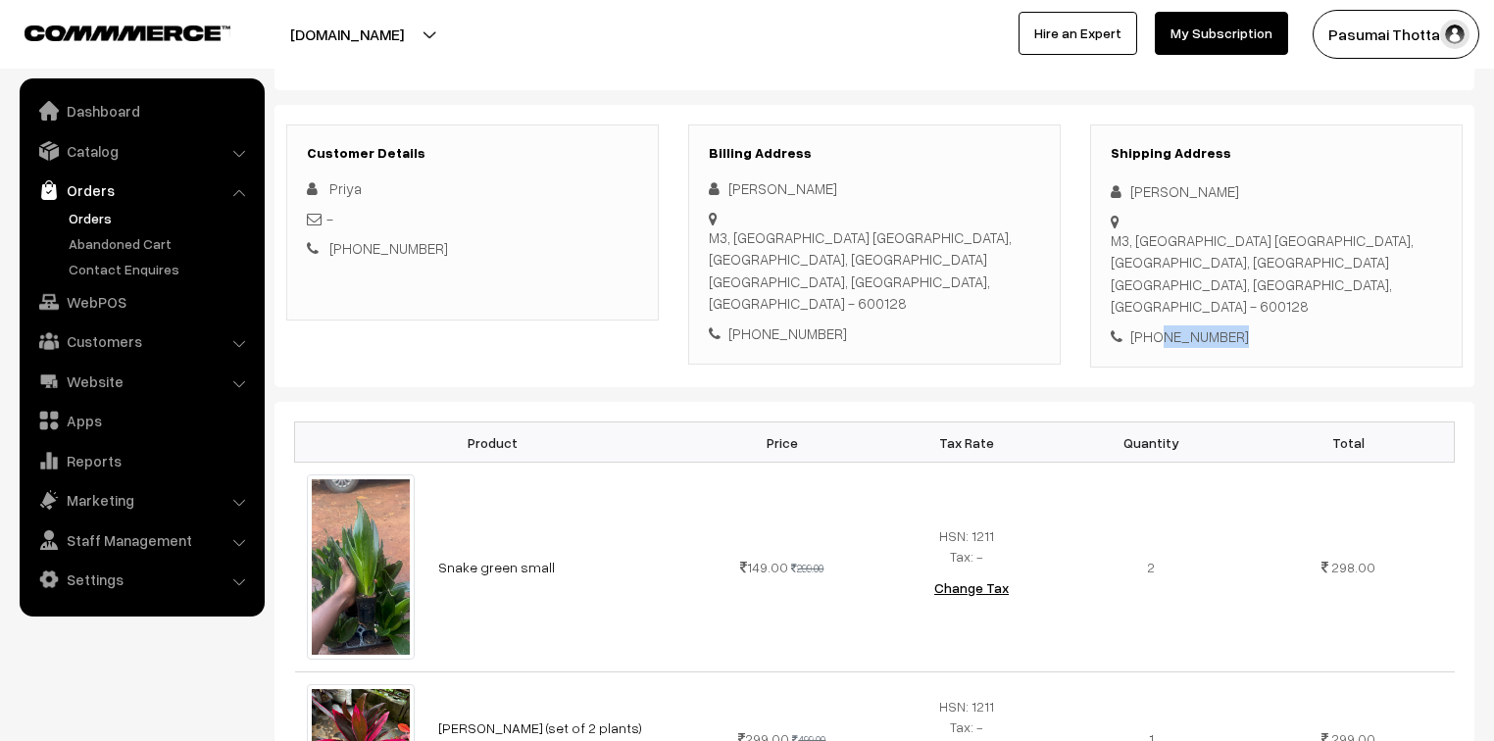
drag, startPoint x: 1156, startPoint y: 318, endPoint x: 1242, endPoint y: 318, distance: 85.3
click at [1242, 325] on div "[PHONE_NUMBER]" at bounding box center [1275, 336] width 331 height 23
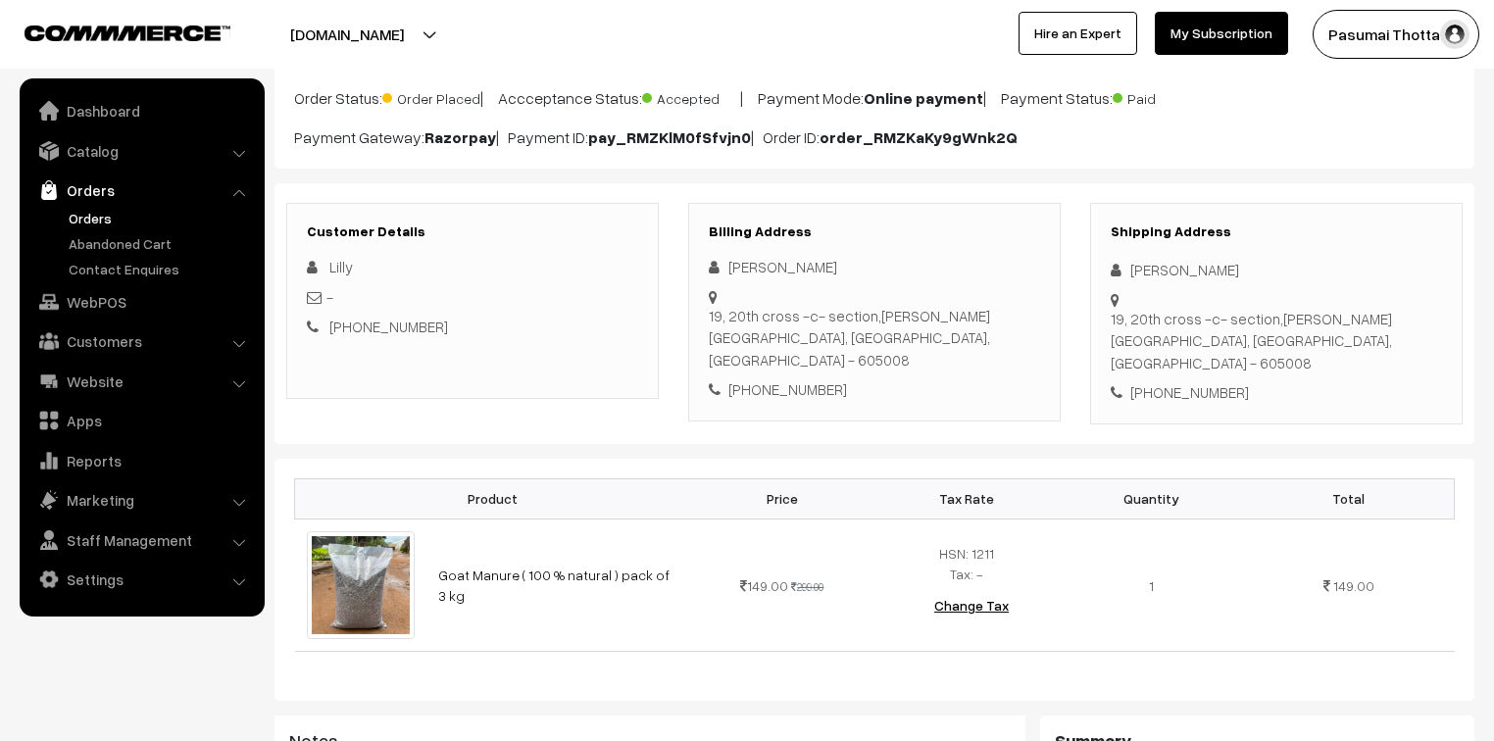
scroll to position [157, 0]
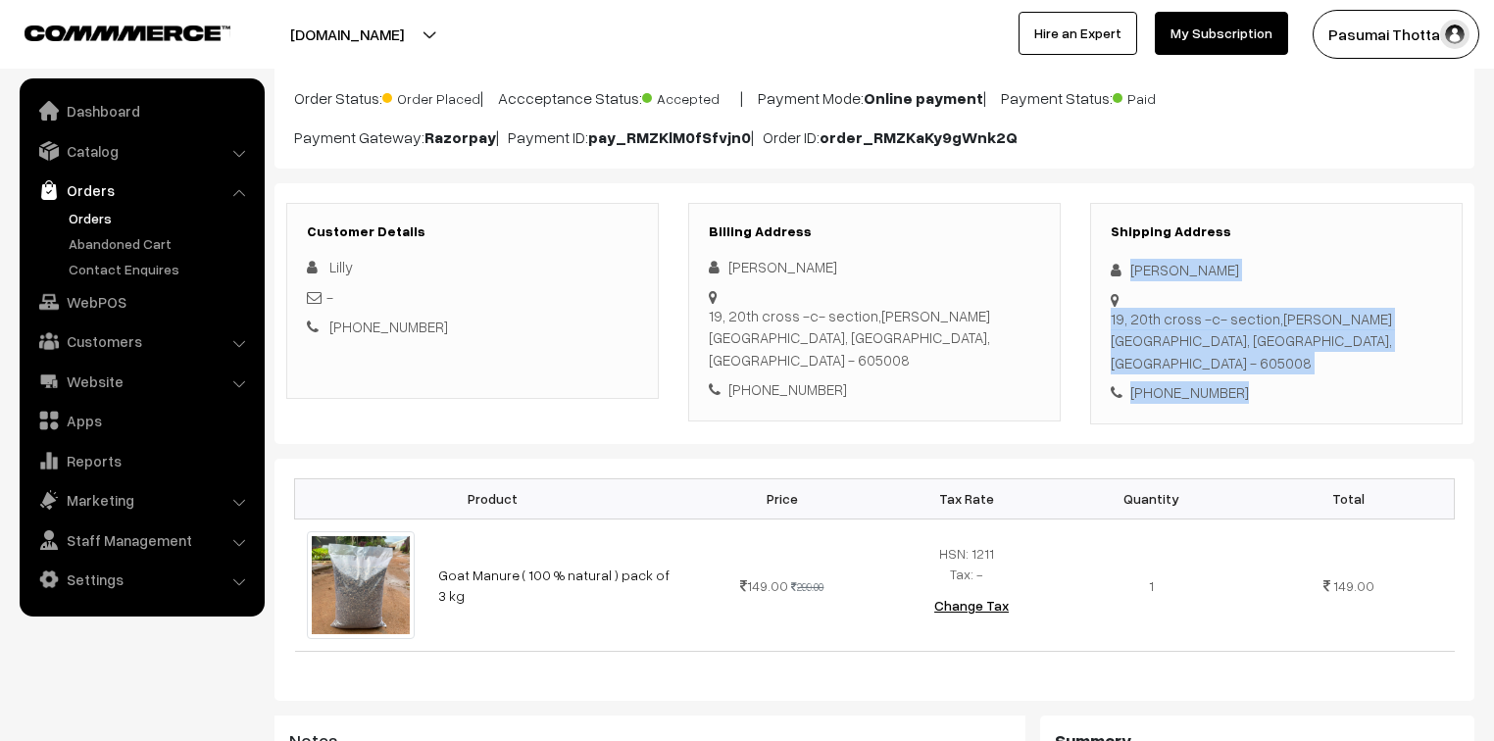
drag, startPoint x: 1130, startPoint y: 271, endPoint x: 1241, endPoint y: 361, distance: 142.2
click at [1241, 361] on div "Shipping Address Lilly P [STREET_ADDRESS][PERSON_NAME] [PHONE_NUMBER]" at bounding box center [1276, 313] width 372 height 221
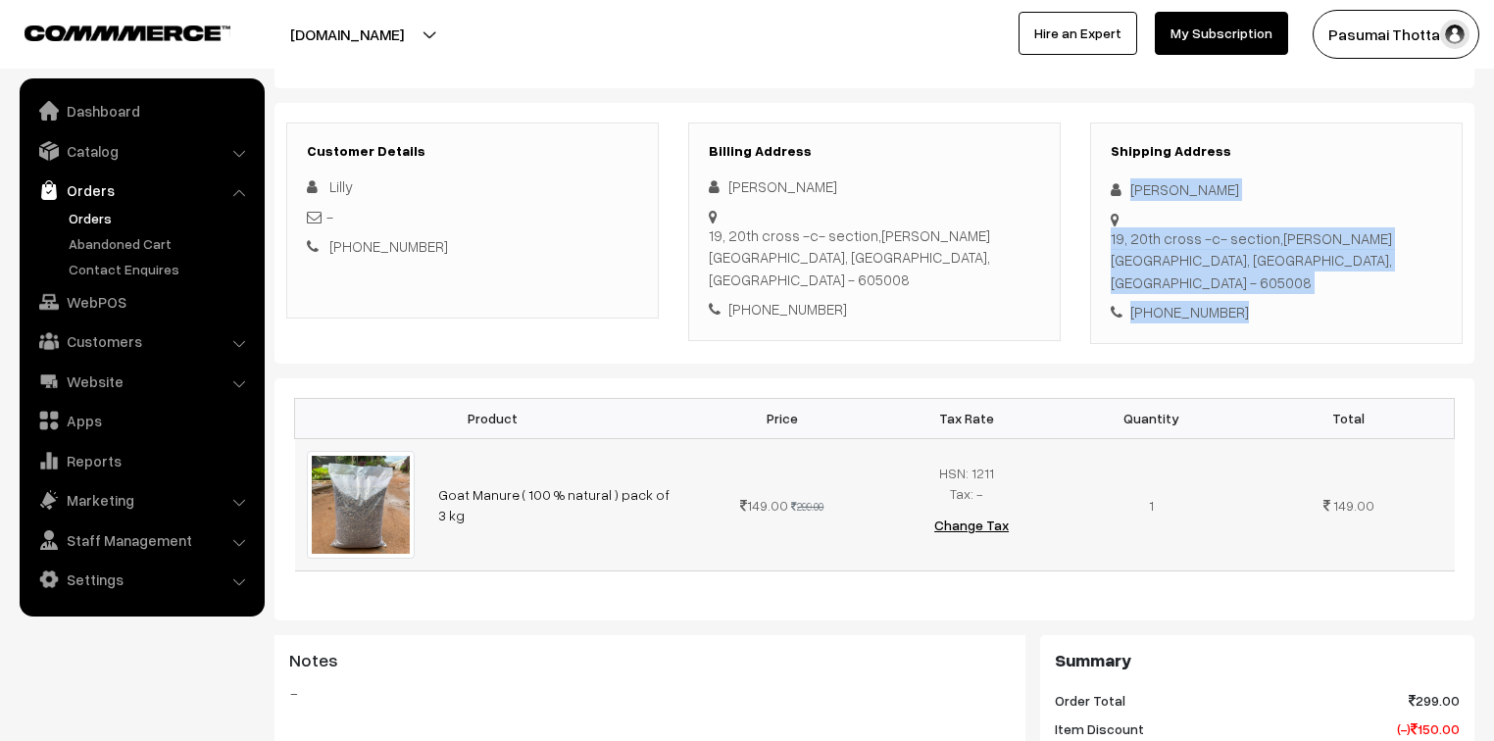
scroll to position [314, 0]
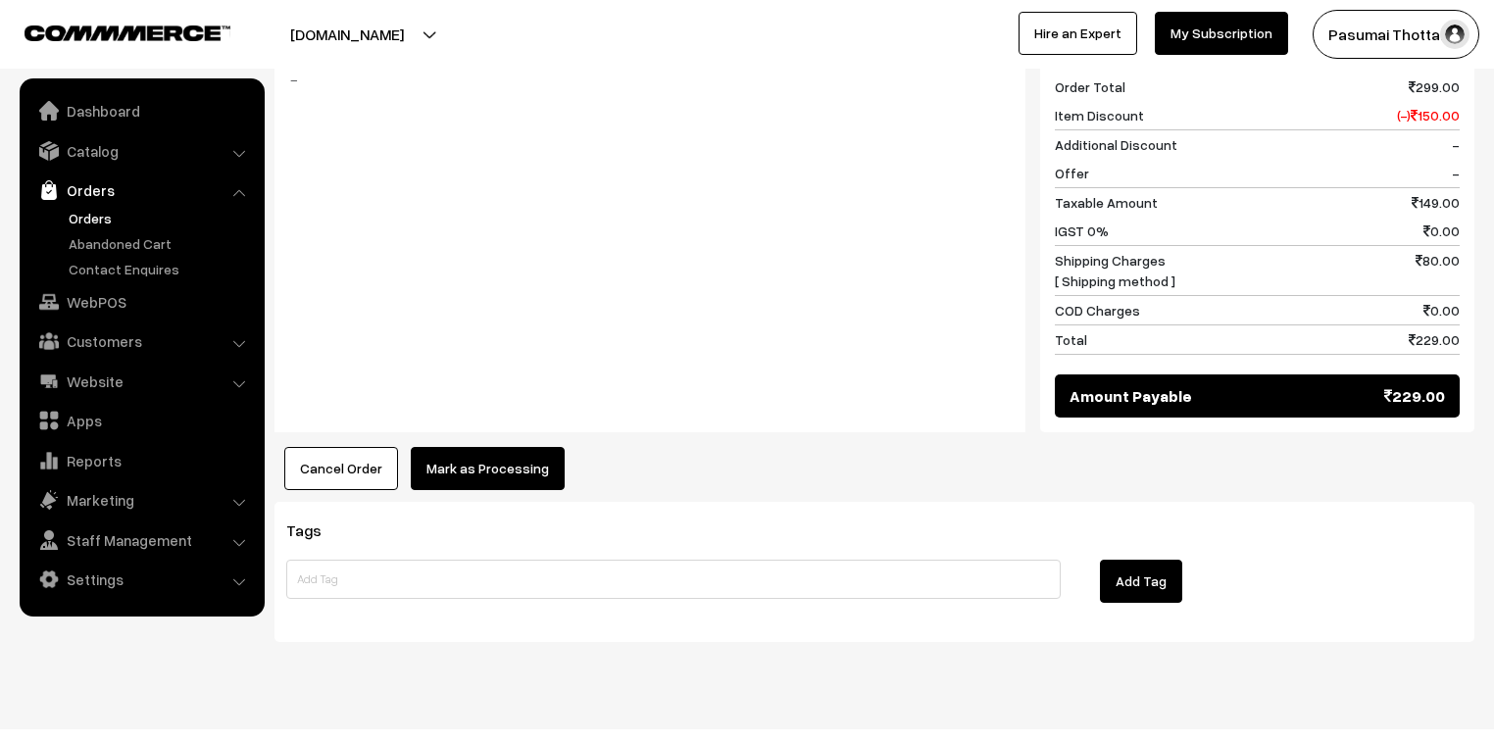
click at [521, 447] on button "Mark as Processing" at bounding box center [488, 468] width 154 height 43
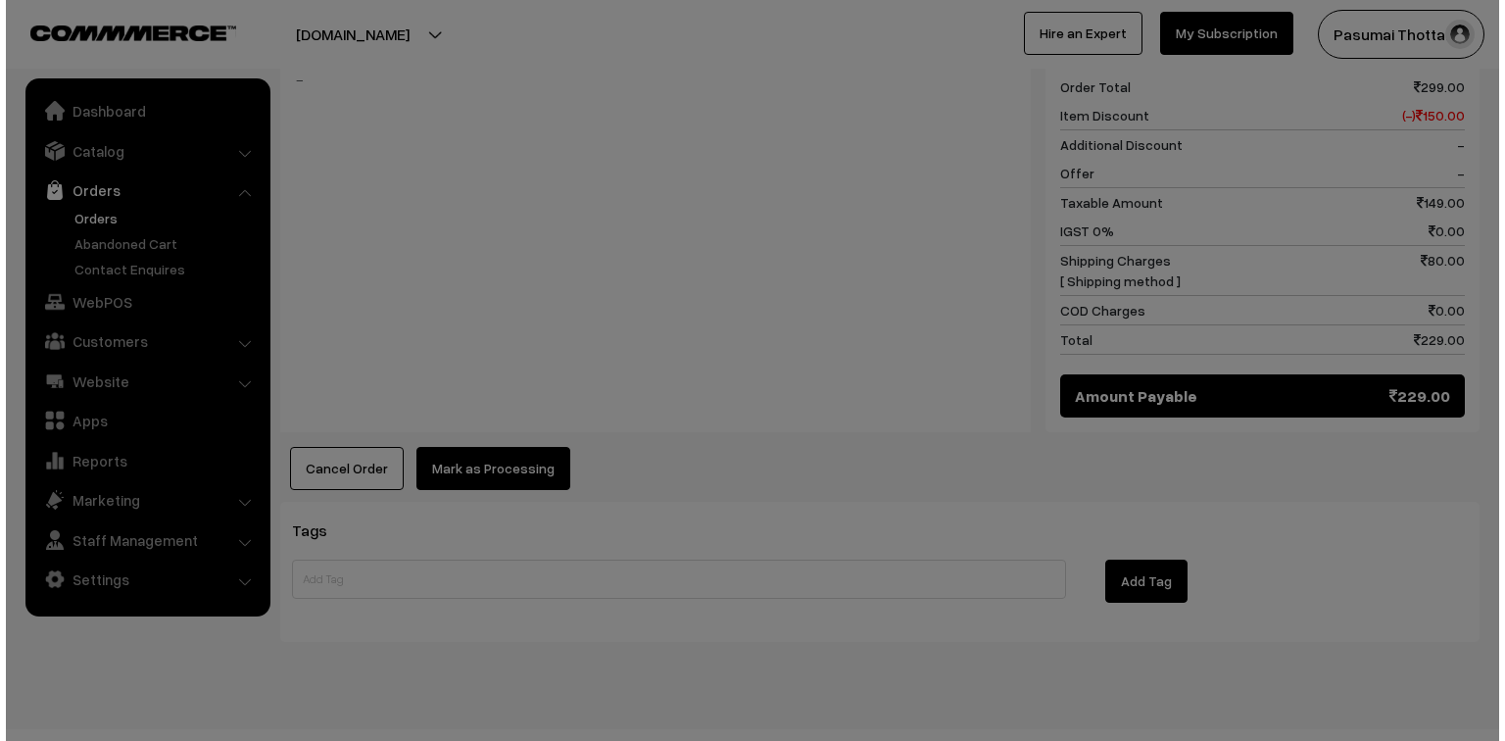
scroll to position [852, 0]
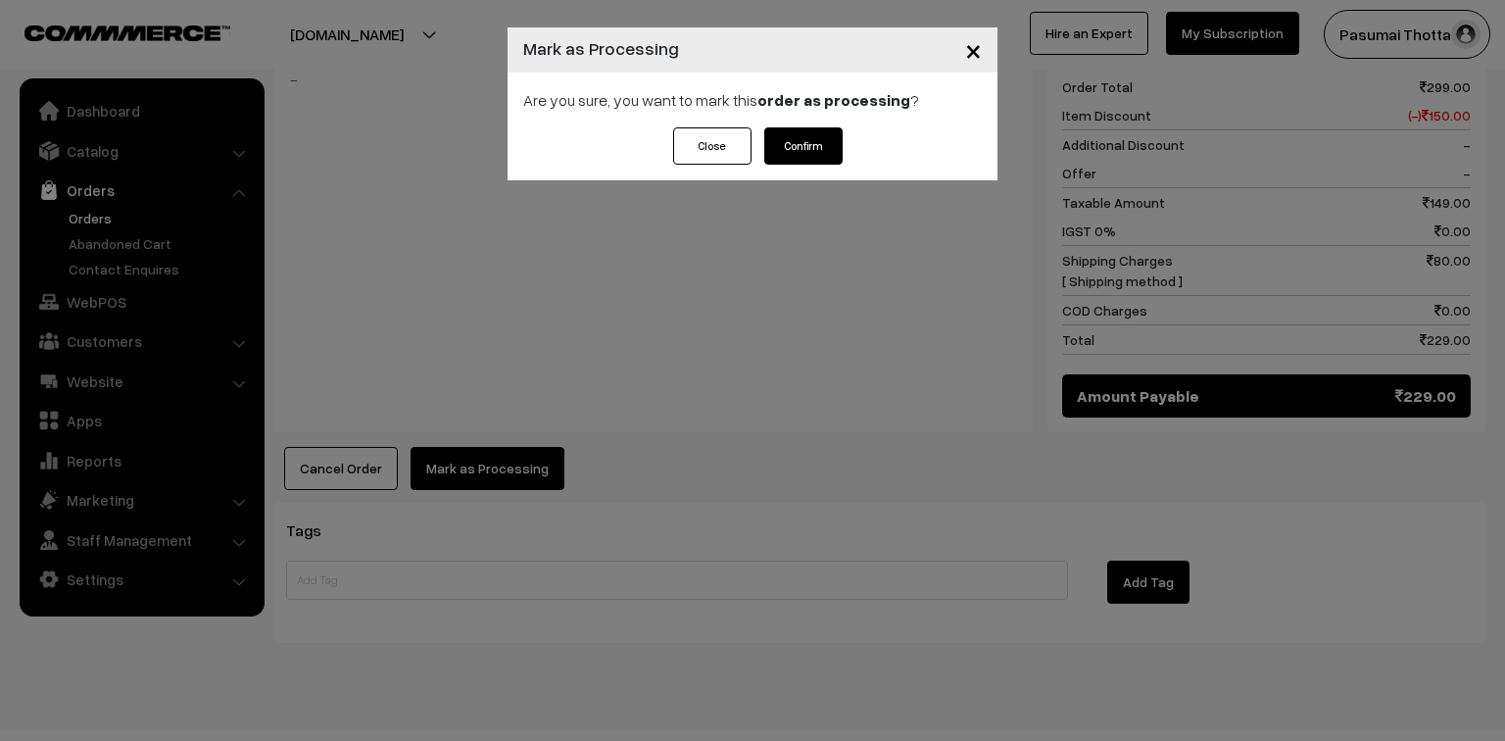
click at [845, 149] on div "Close Confirm" at bounding box center [753, 153] width 490 height 53
click at [817, 150] on button "Confirm" at bounding box center [803, 145] width 78 height 37
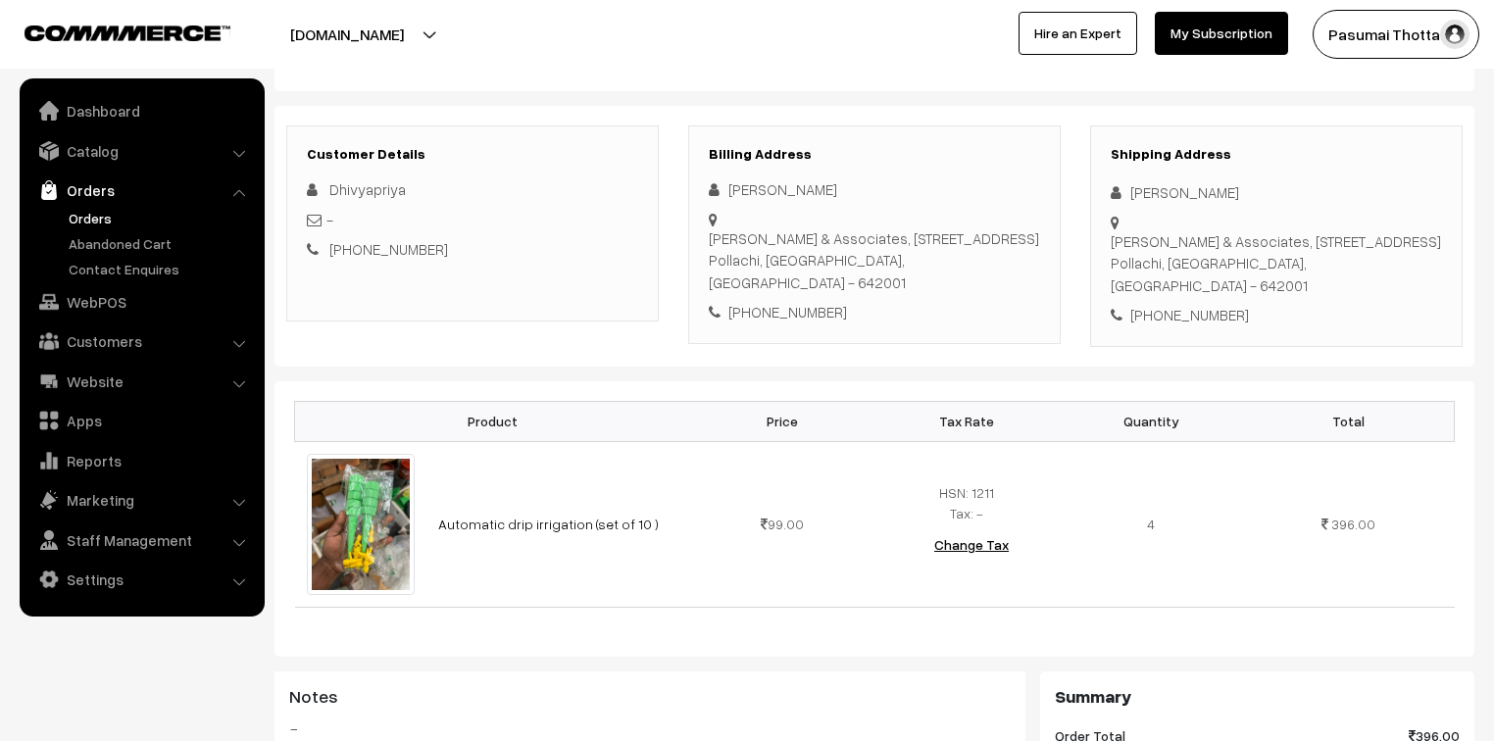
scroll to position [235, 0]
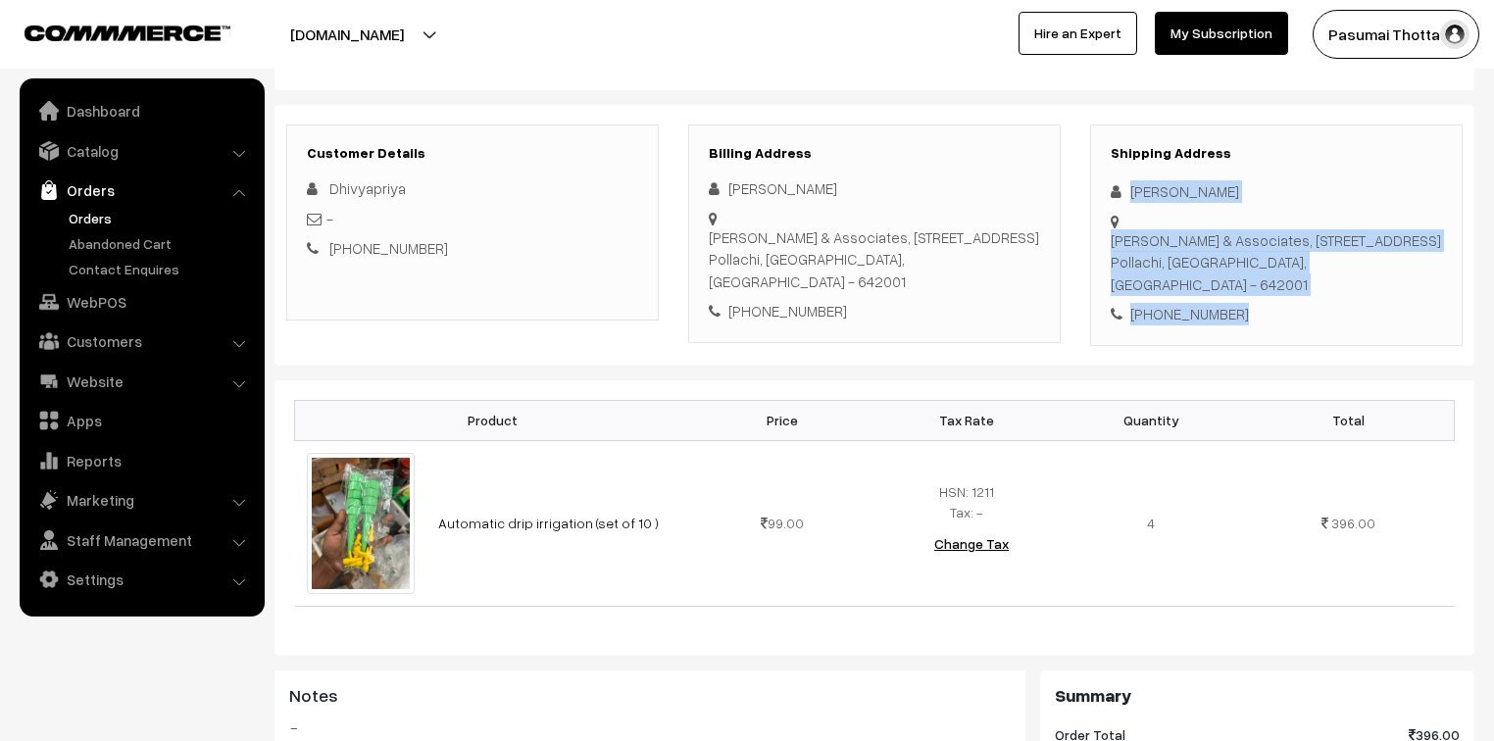
drag, startPoint x: 1131, startPoint y: 185, endPoint x: 1283, endPoint y: 312, distance: 197.6
click at [1283, 312] on div "Shipping Address [PERSON_NAME] & Associates, [STREET_ADDRESS] [PHONE_NUMBER]" at bounding box center [1276, 234] width 372 height 221
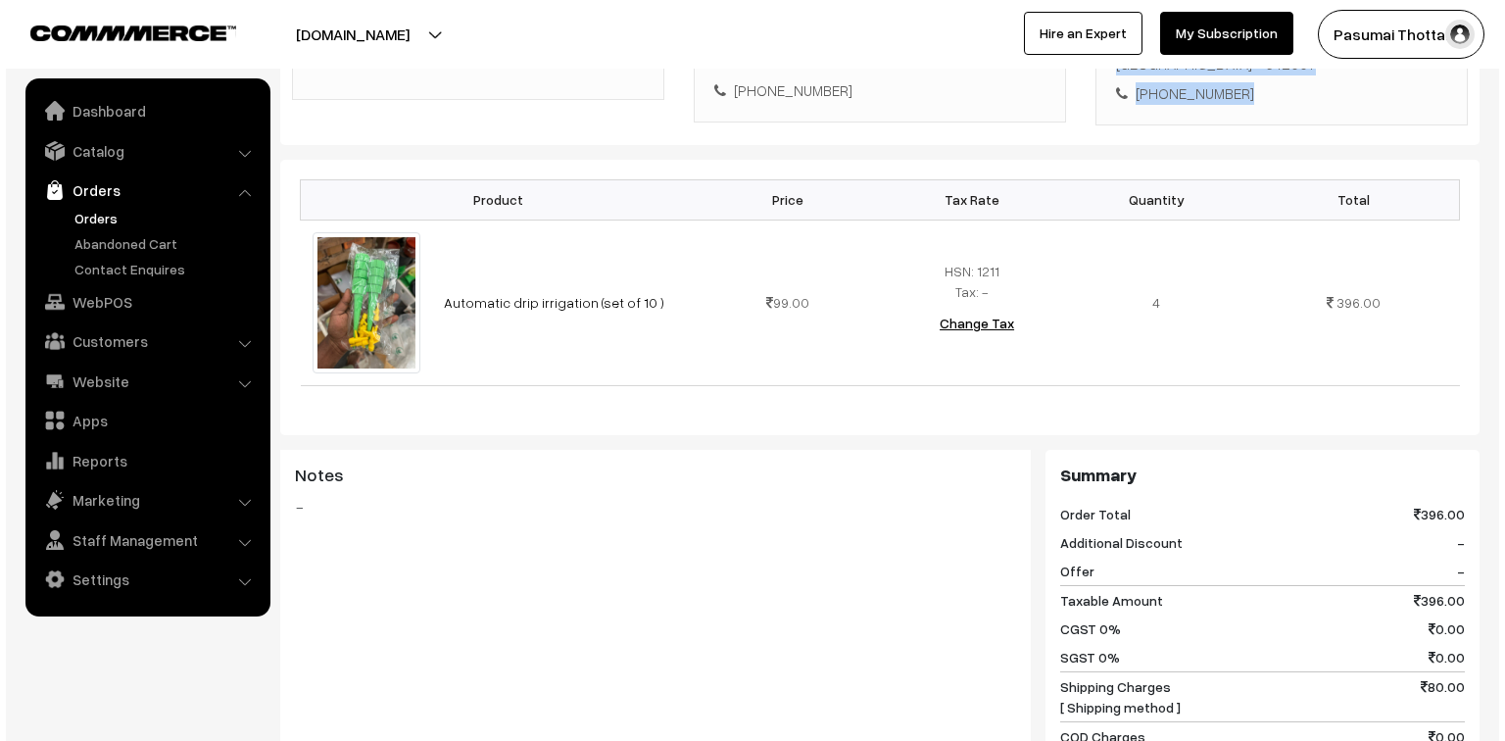
scroll to position [784, 0]
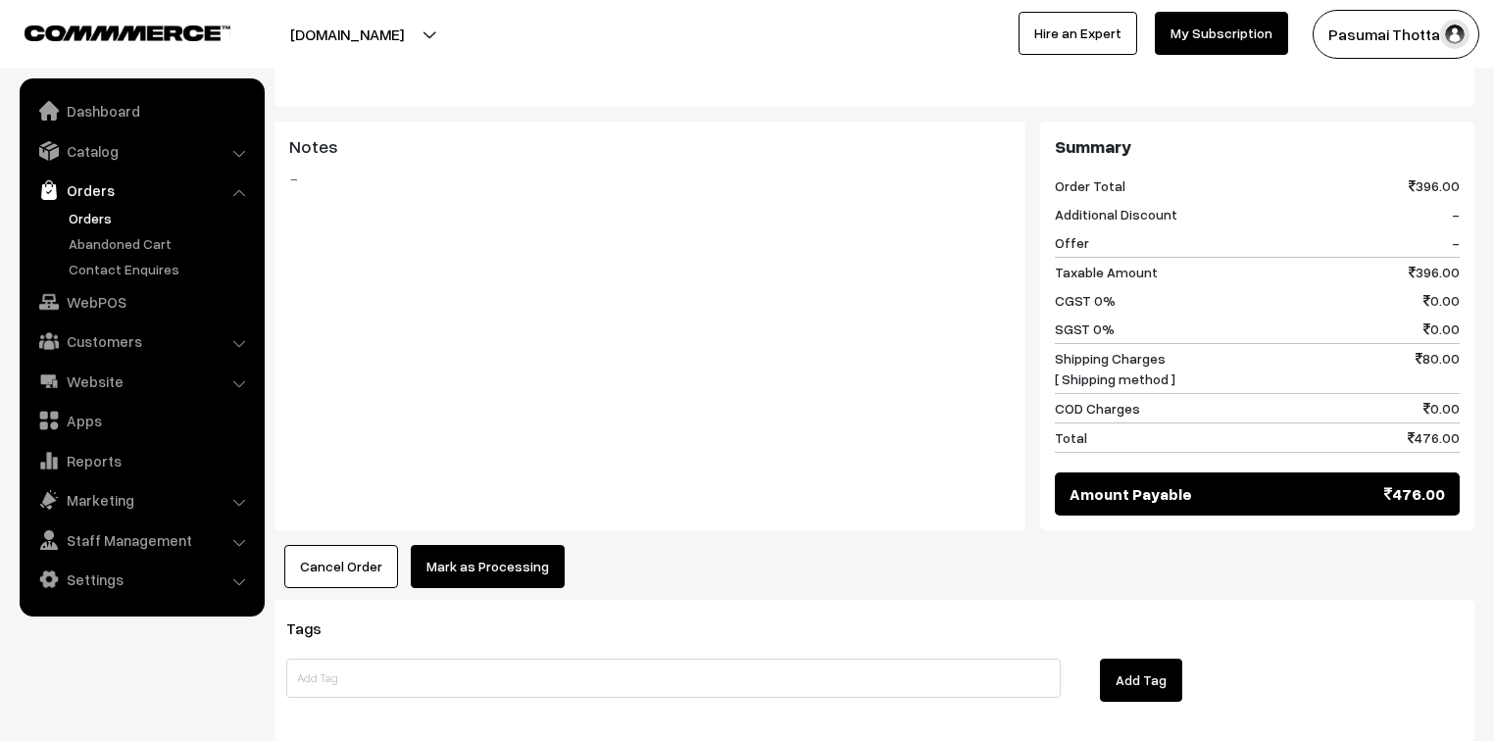
click at [436, 565] on button "Mark as Processing" at bounding box center [488, 566] width 154 height 43
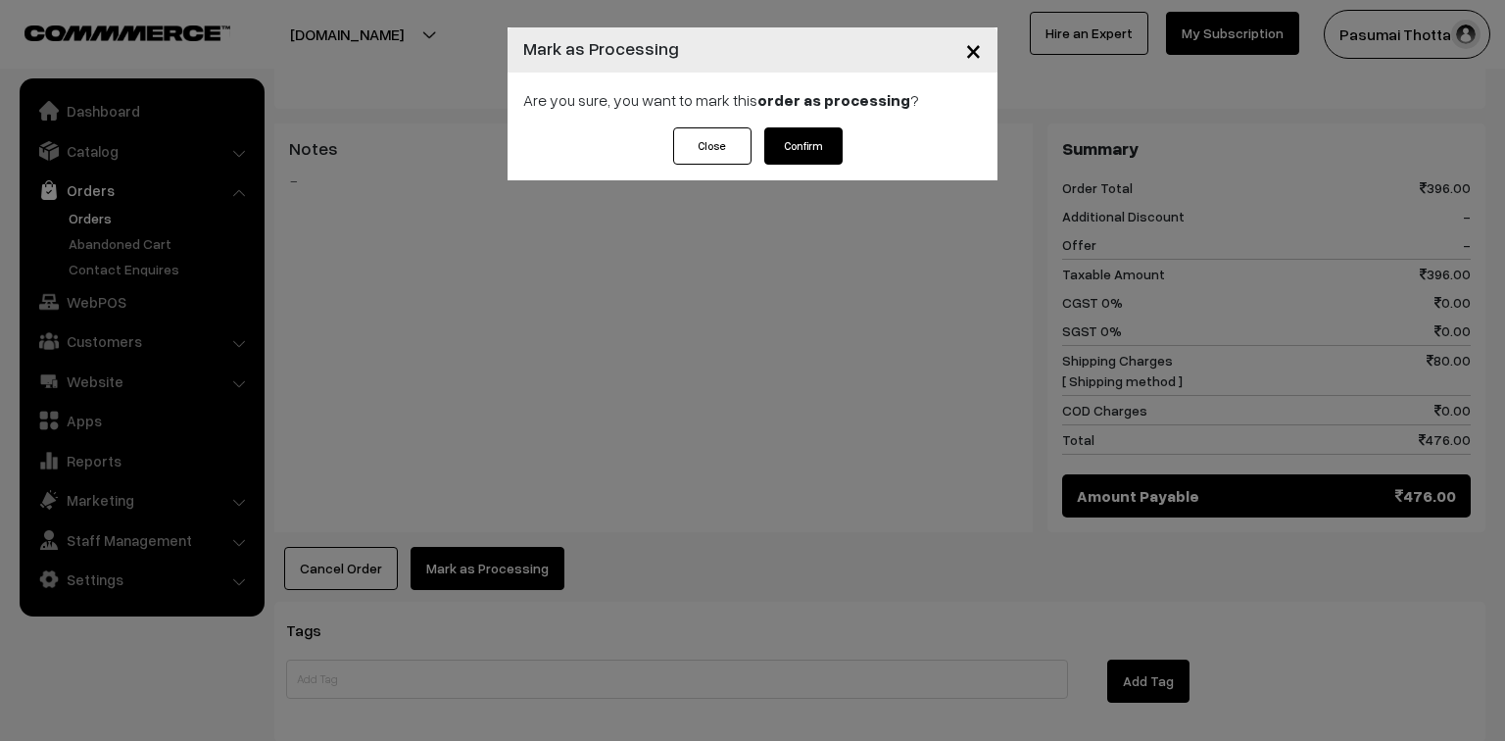
click at [787, 129] on button "Confirm" at bounding box center [803, 145] width 78 height 37
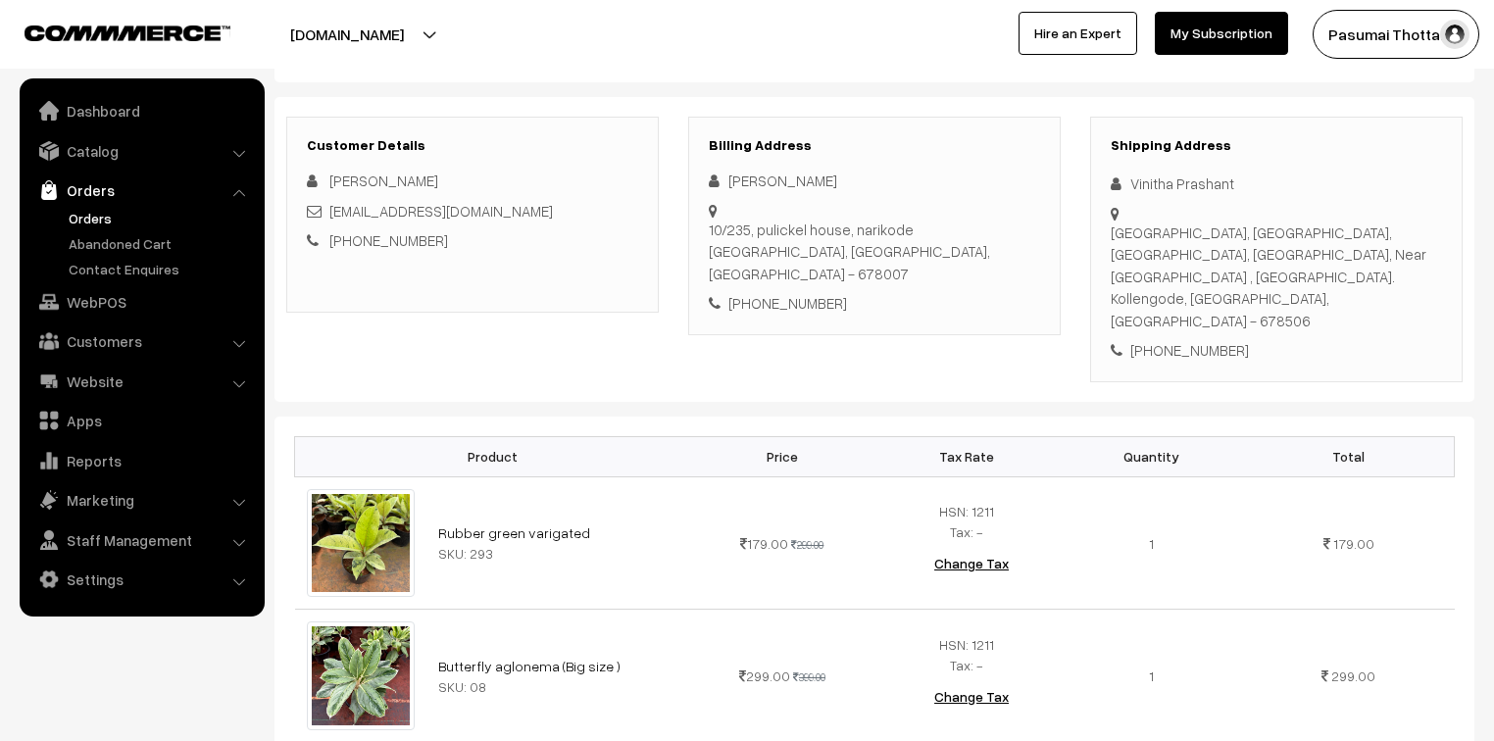
scroll to position [235, 0]
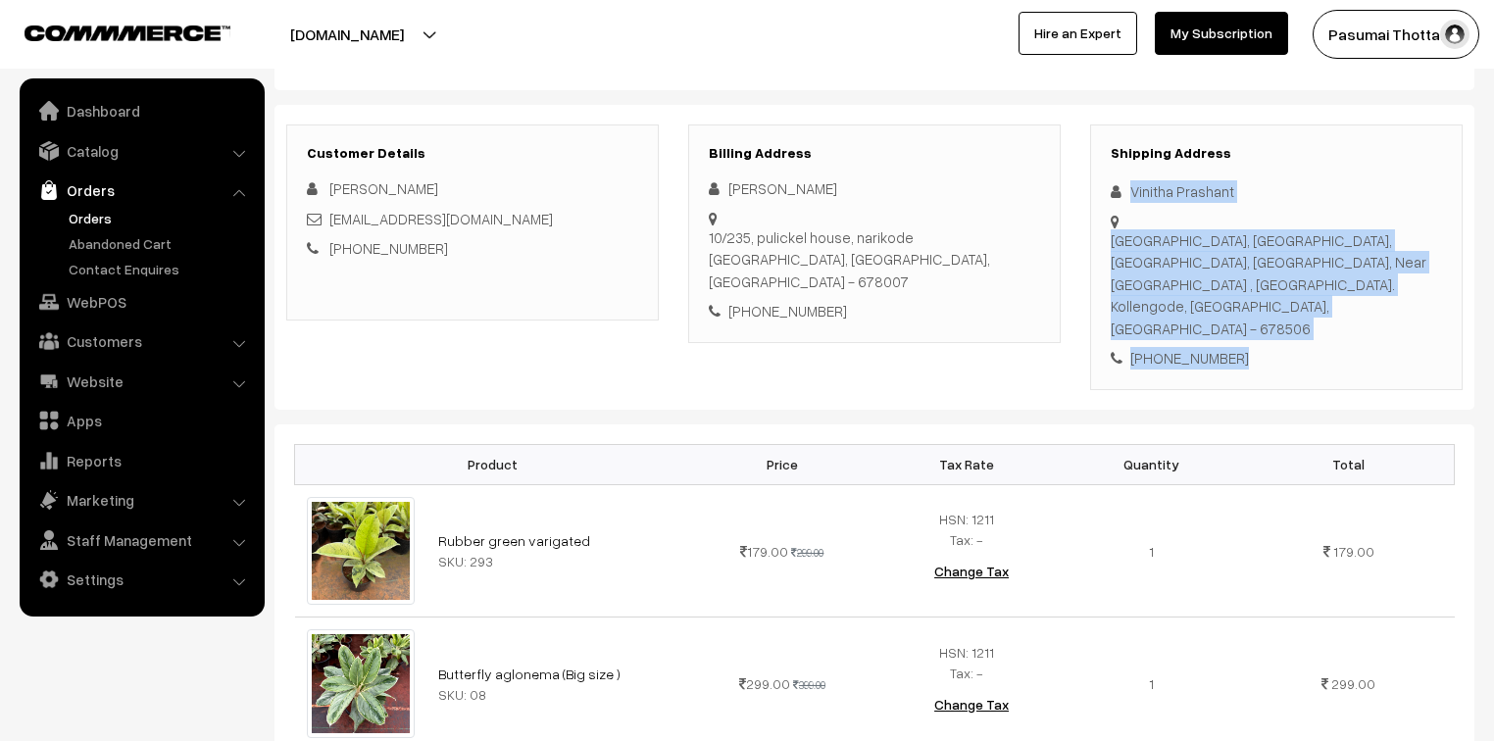
drag, startPoint x: 1133, startPoint y: 195, endPoint x: 1234, endPoint y: 309, distance: 152.0
click at [1234, 309] on div "Shipping Address Vinitha Prashant Kuzhiel House, Sreevalsam, Payyalur Corner, P…" at bounding box center [1276, 257] width 372 height 266
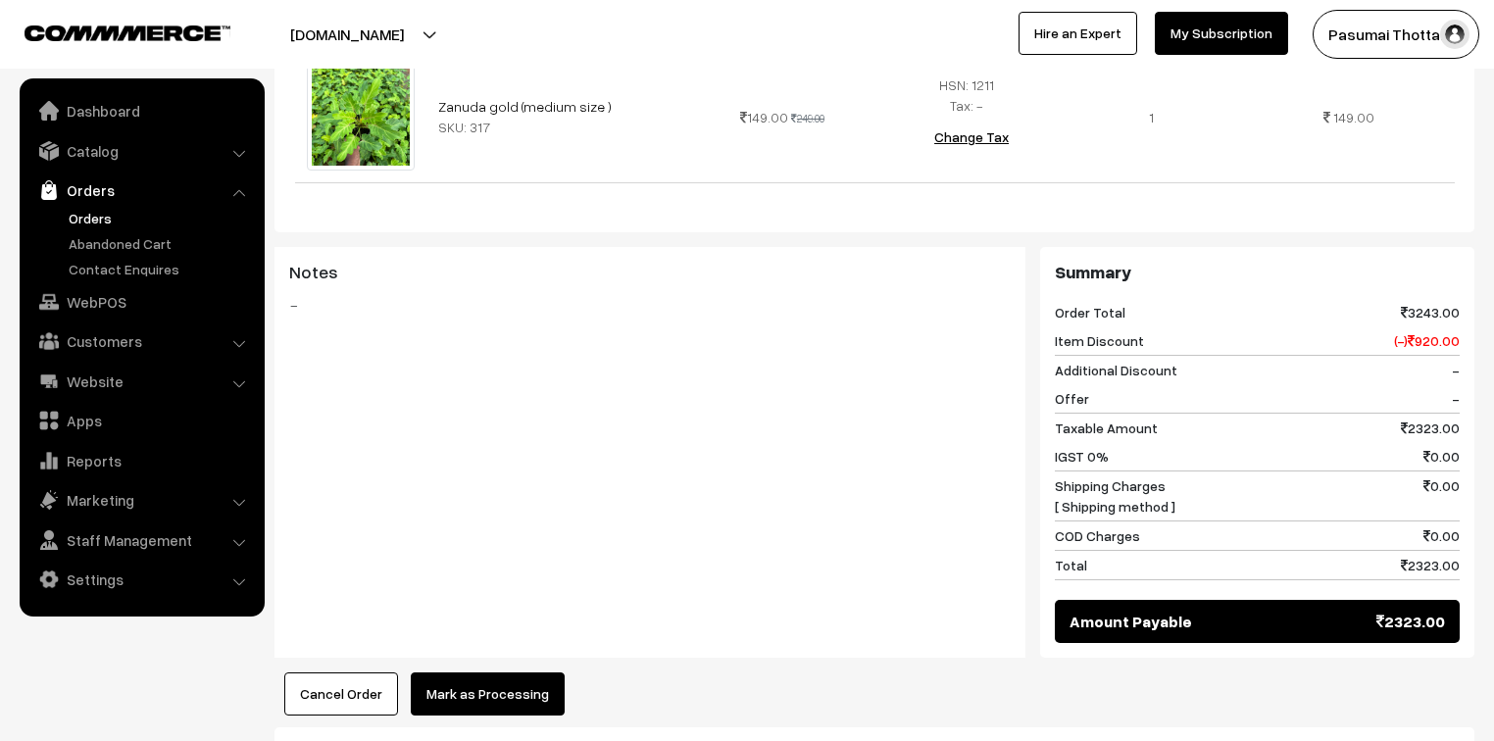
scroll to position [1803, 0]
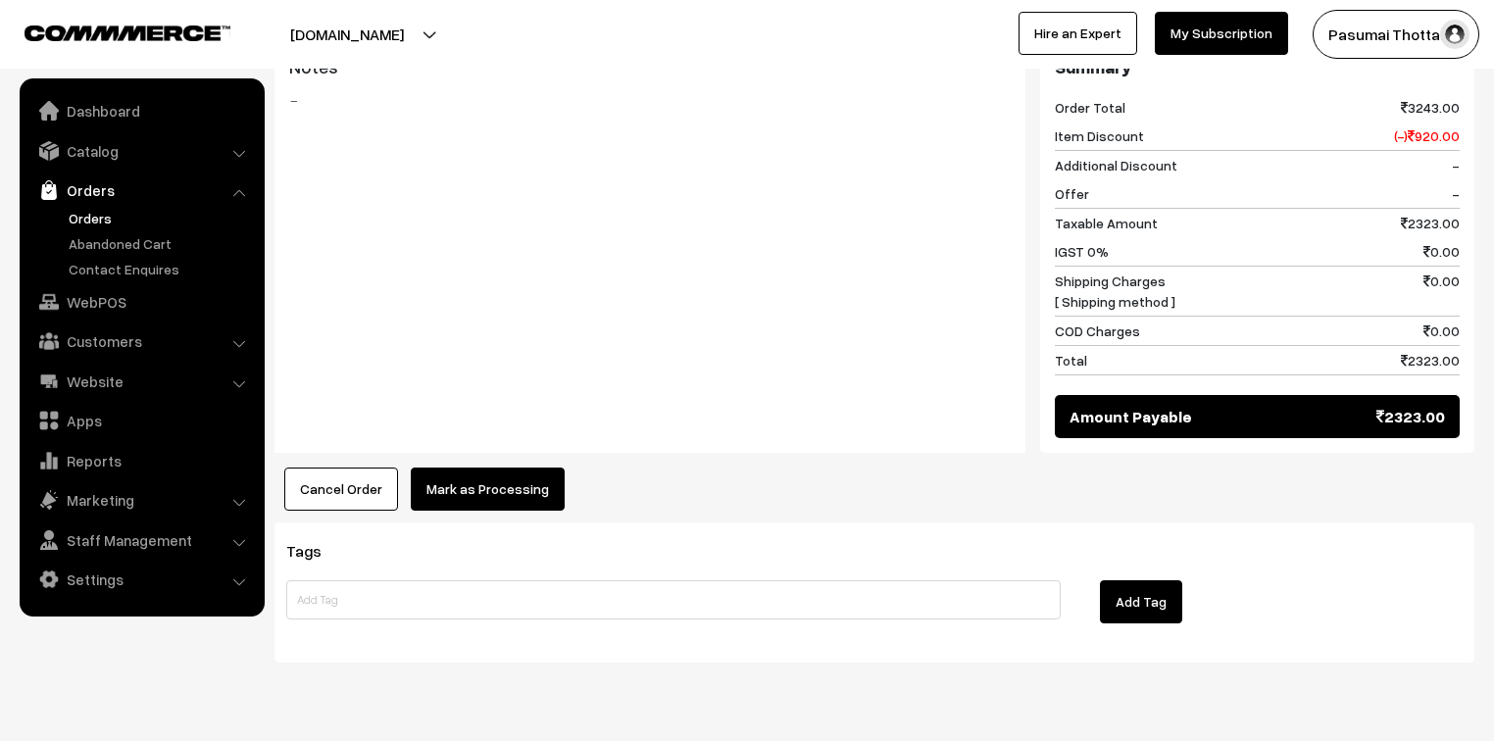
click at [527, 467] on button "Mark as Processing" at bounding box center [488, 488] width 154 height 43
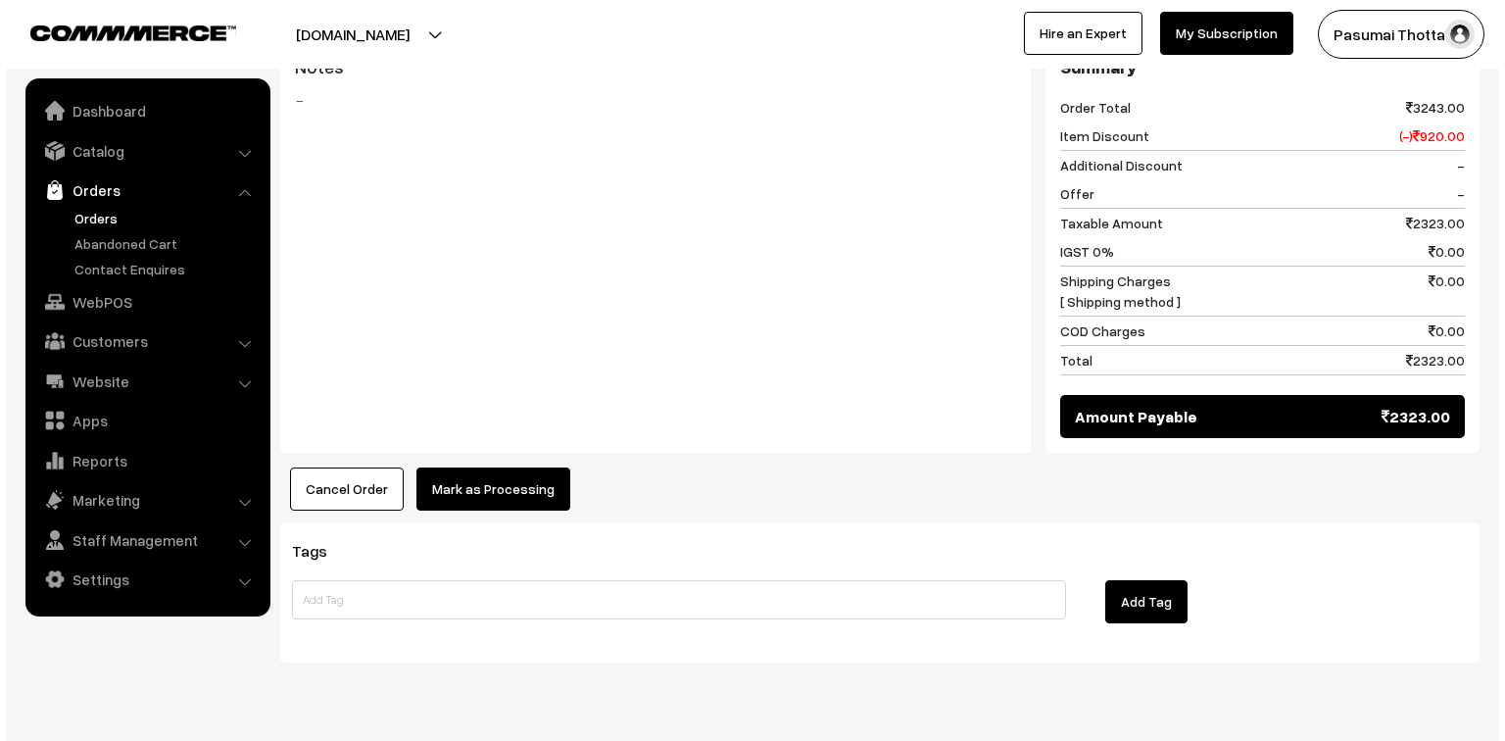
scroll to position [1815, 0]
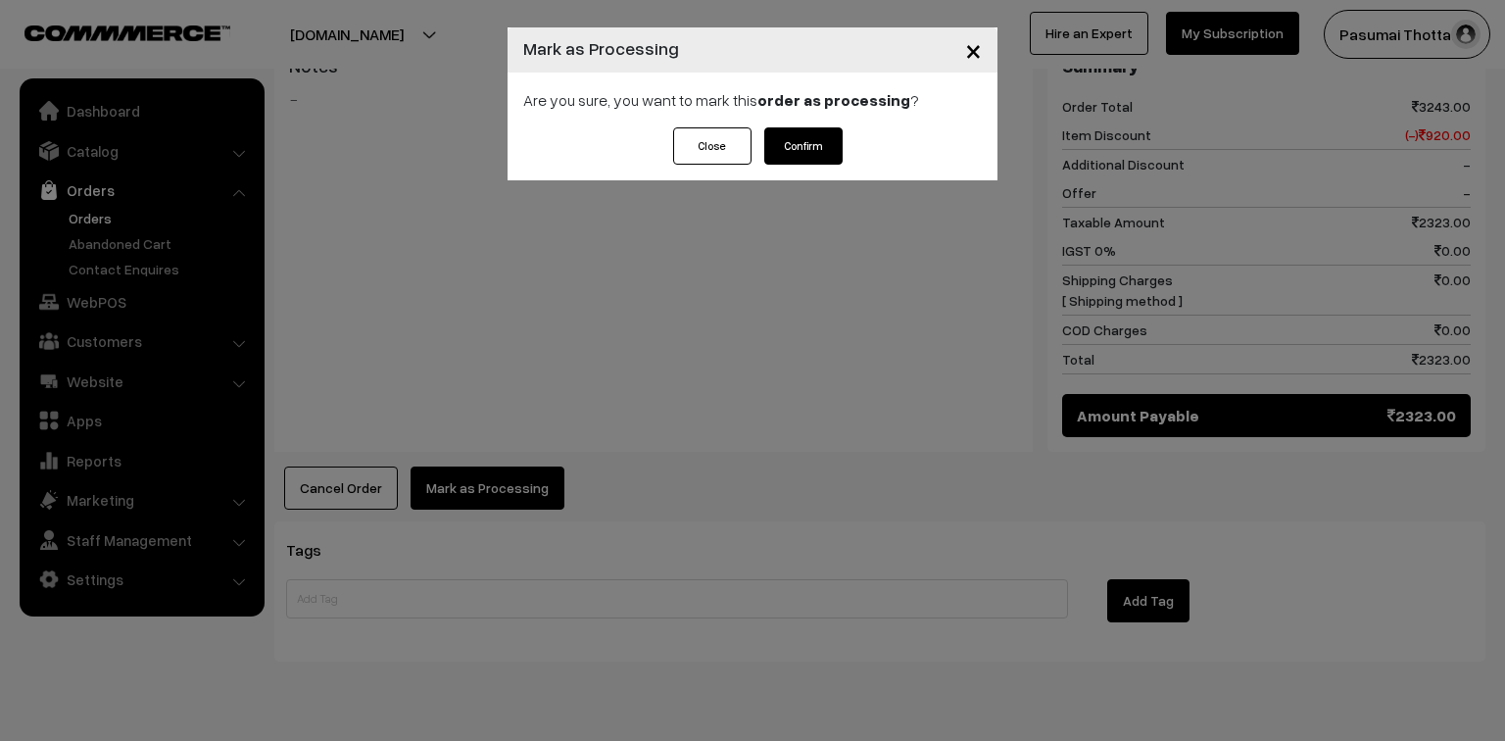
click at [785, 145] on button "Confirm" at bounding box center [803, 145] width 78 height 37
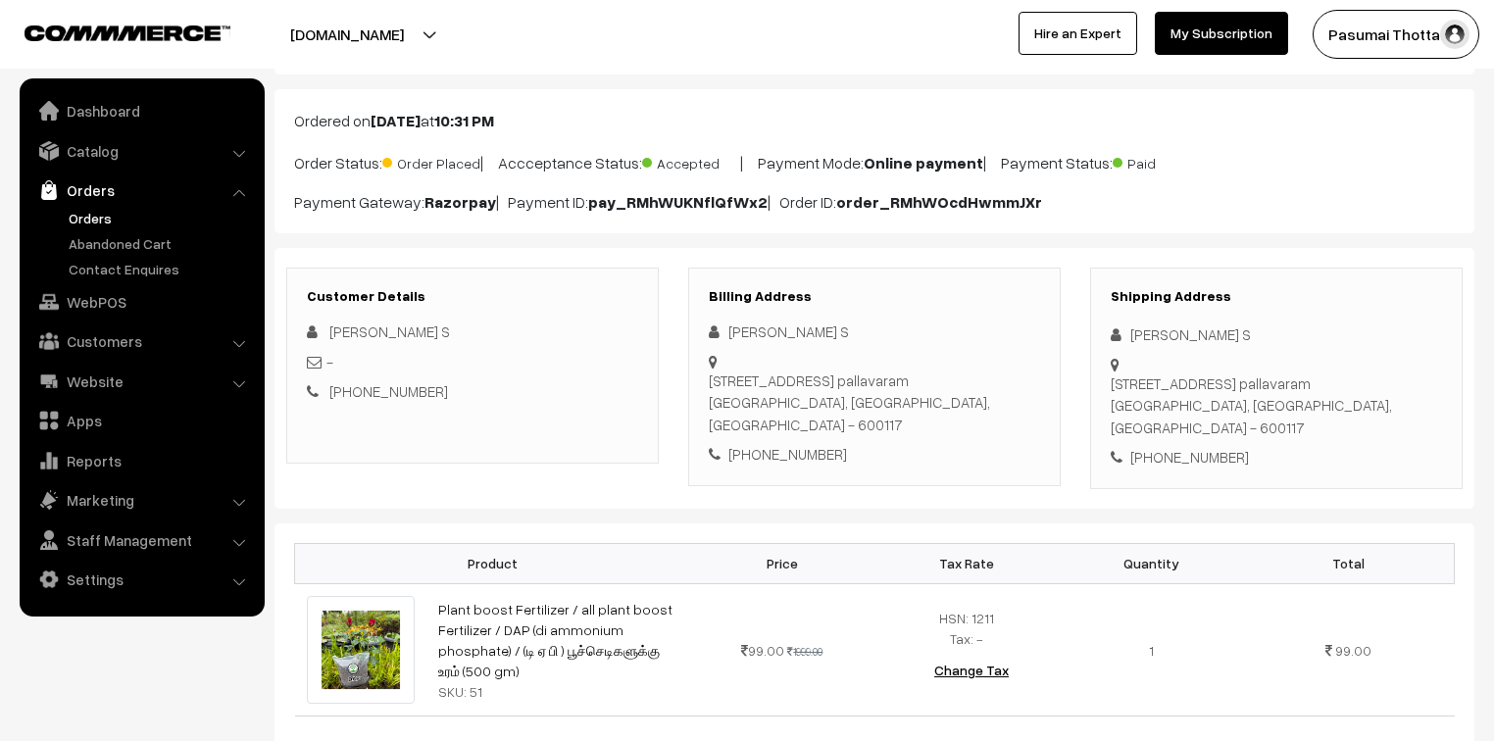
scroll to position [235, 0]
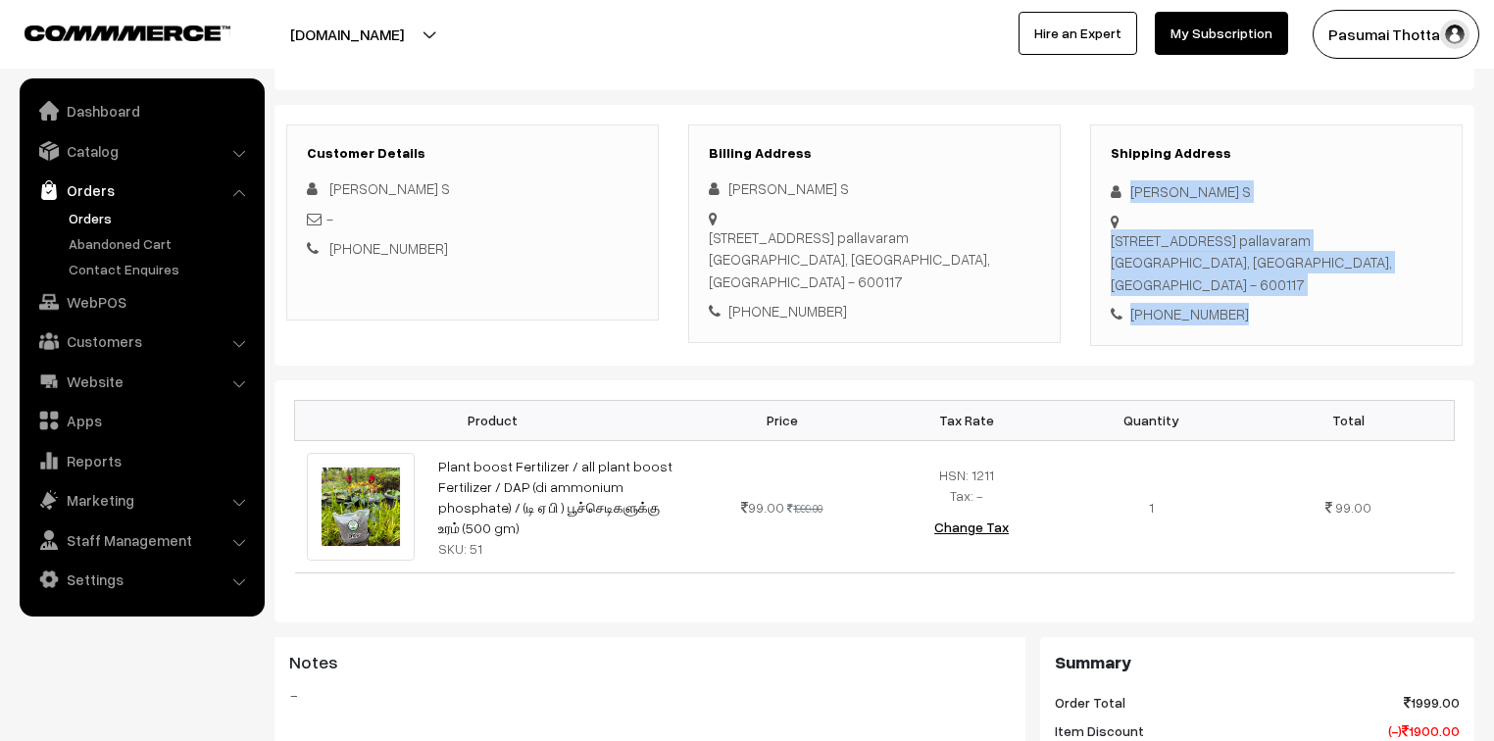
drag, startPoint x: 1126, startPoint y: 183, endPoint x: 1244, endPoint y: 312, distance: 174.1
click at [1244, 312] on div "Shipping Address Sophia Cerin S No.61, Subam Nagar part1, Sankara salai, Old pa…" at bounding box center [1276, 234] width 372 height 221
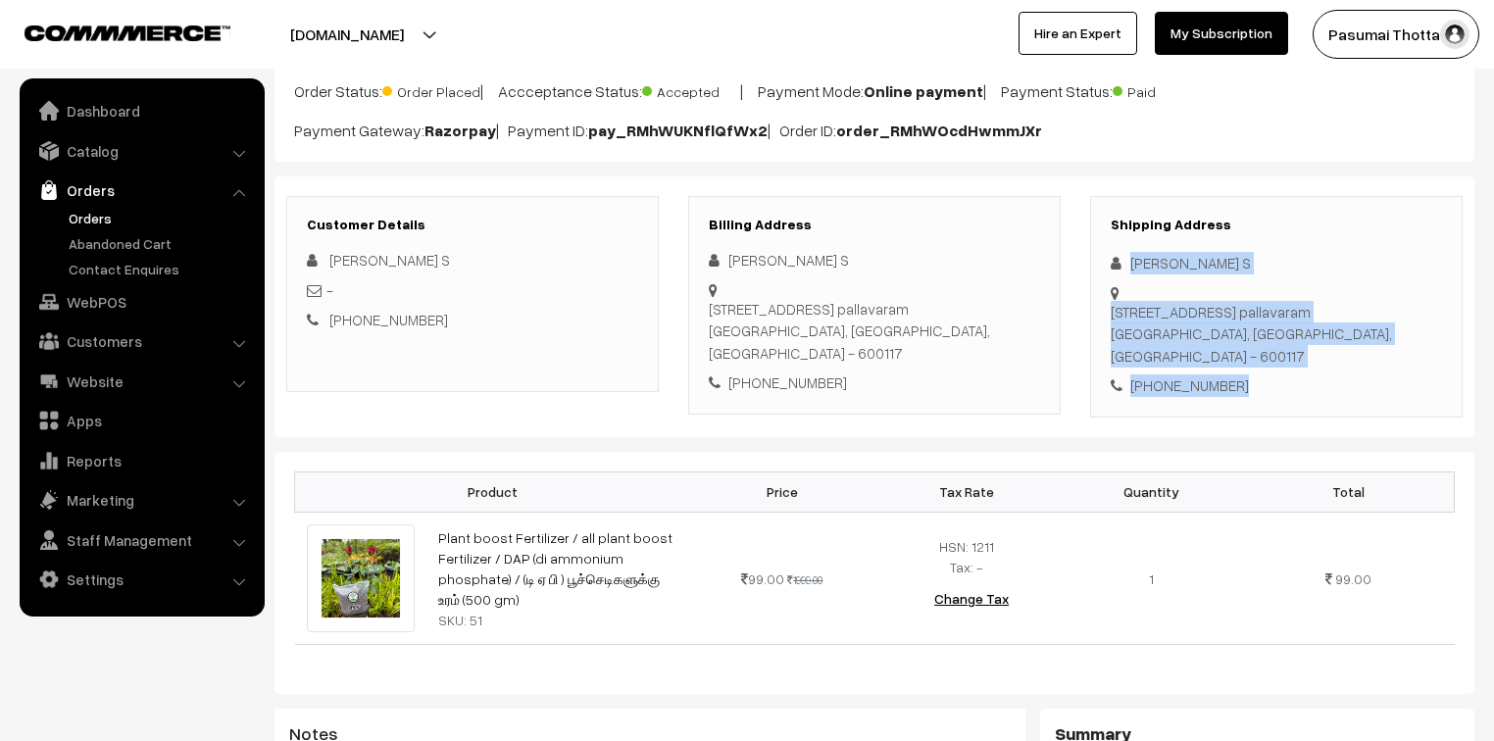
scroll to position [157, 0]
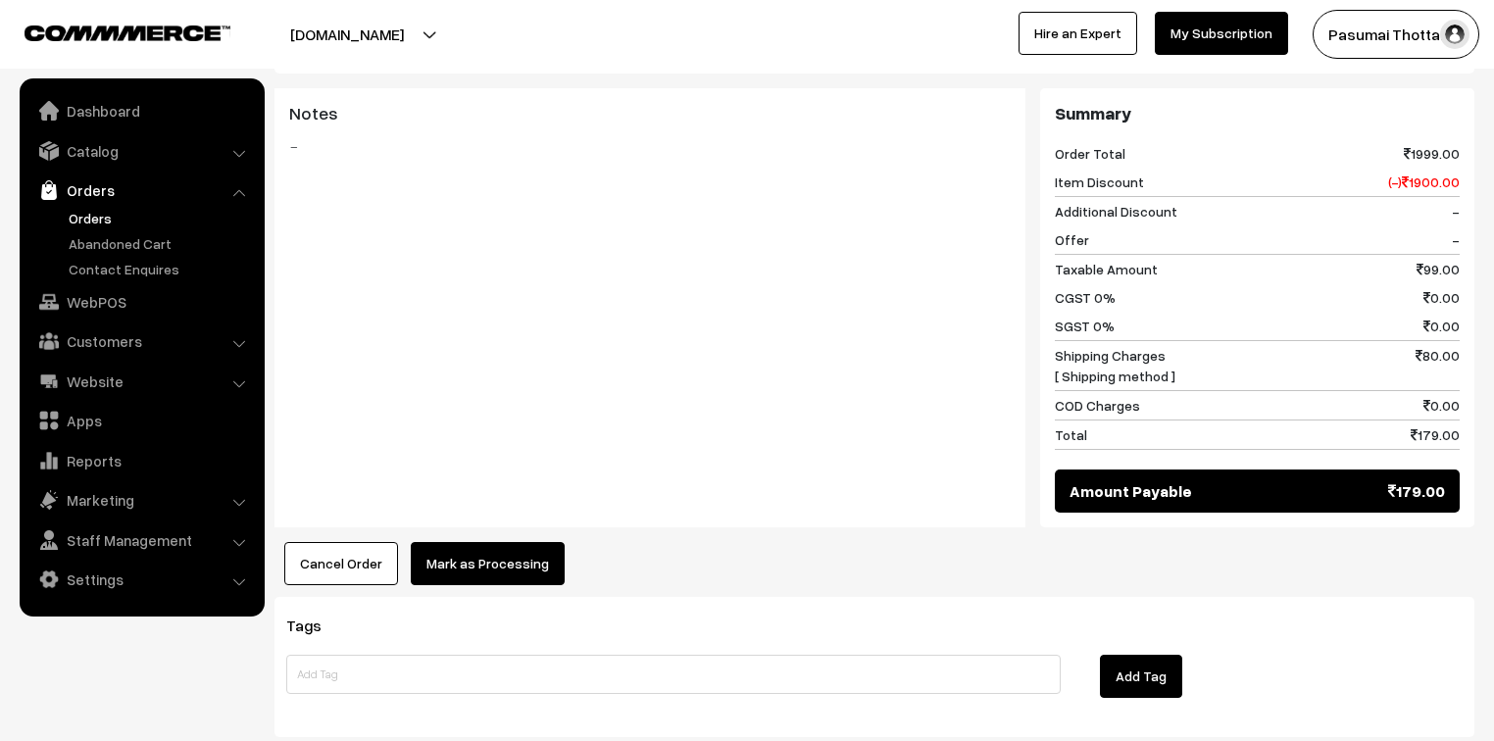
click at [480, 562] on button "Mark as Processing" at bounding box center [488, 563] width 154 height 43
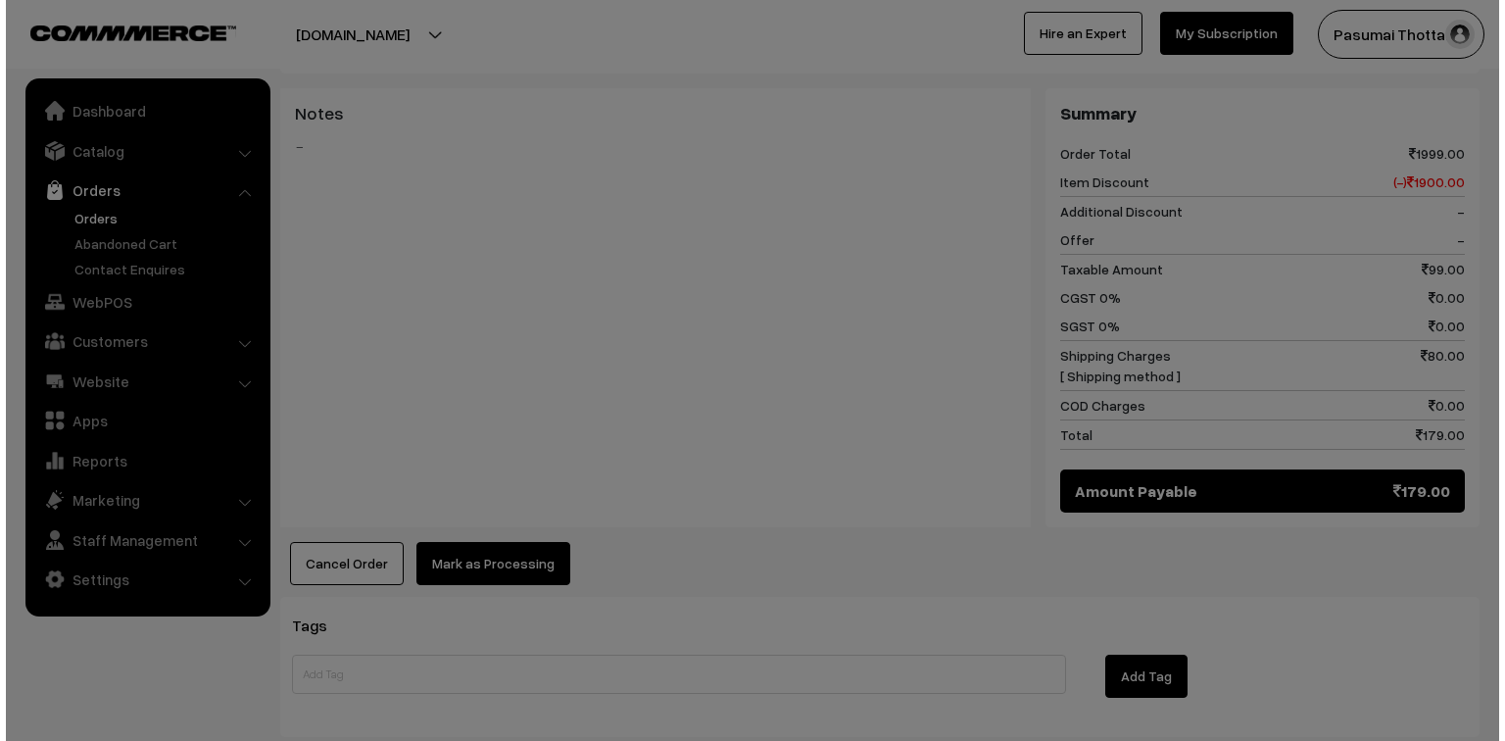
scroll to position [762, 0]
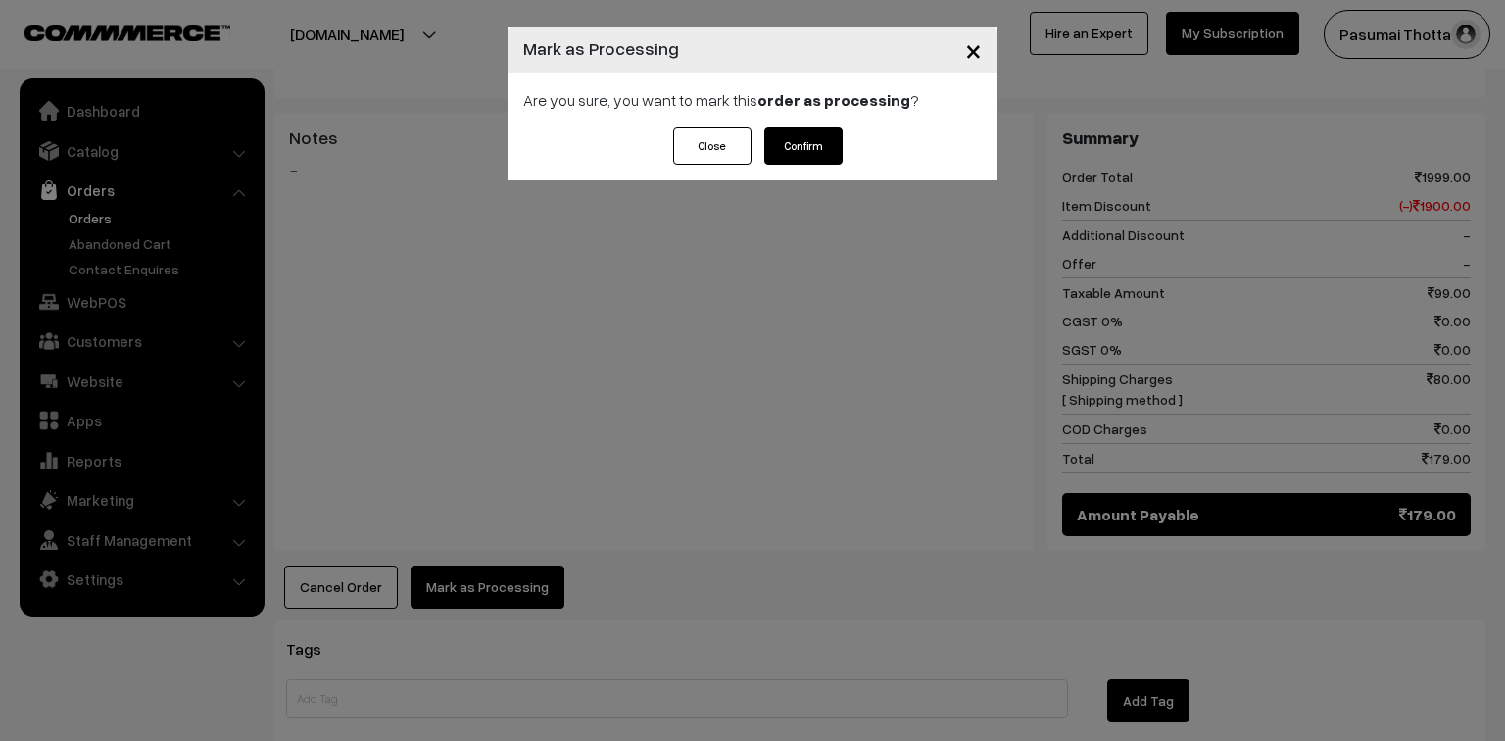
click at [796, 157] on button "Confirm" at bounding box center [803, 145] width 78 height 37
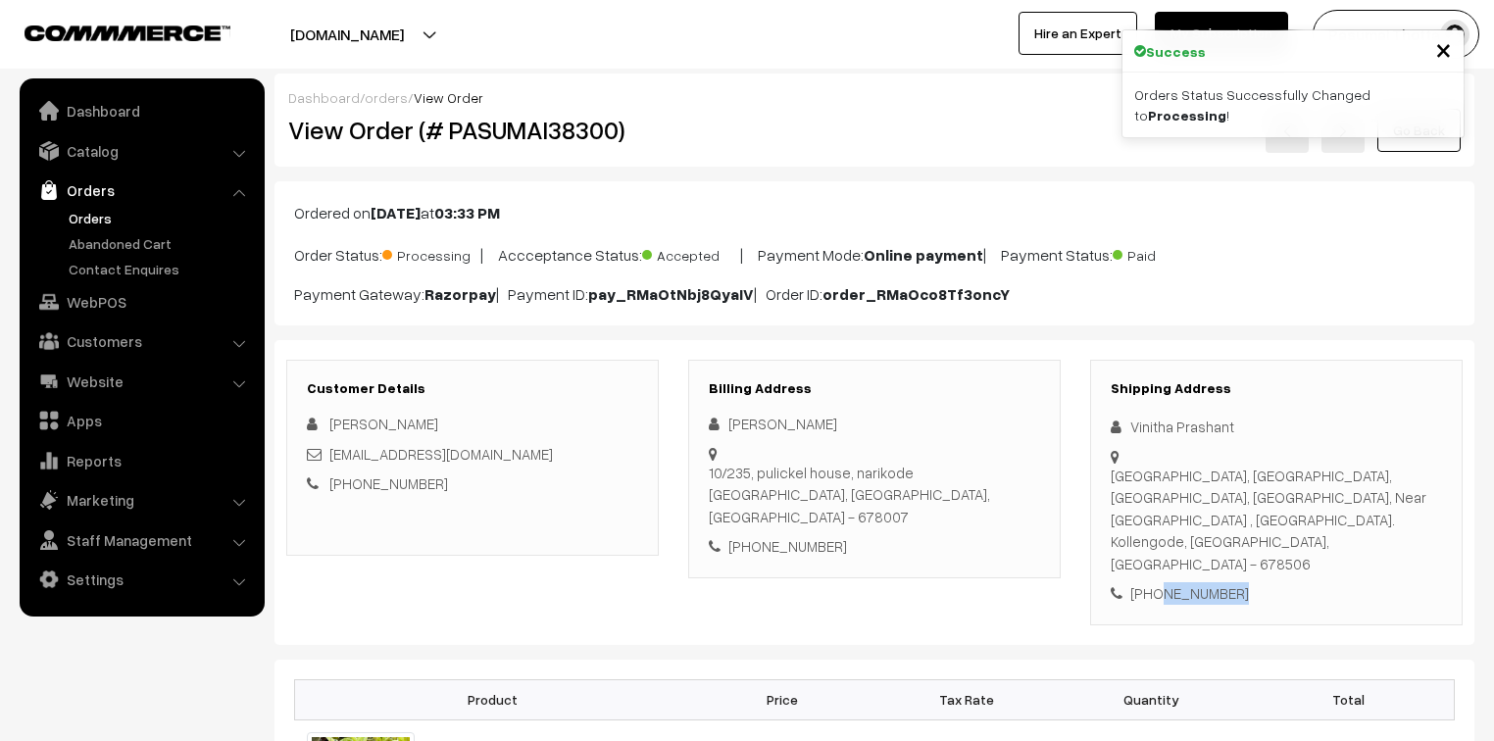
drag, startPoint x: 1154, startPoint y: 553, endPoint x: 1259, endPoint y: 549, distance: 105.9
click at [1259, 582] on div "+91 9844814713" at bounding box center [1275, 593] width 331 height 23
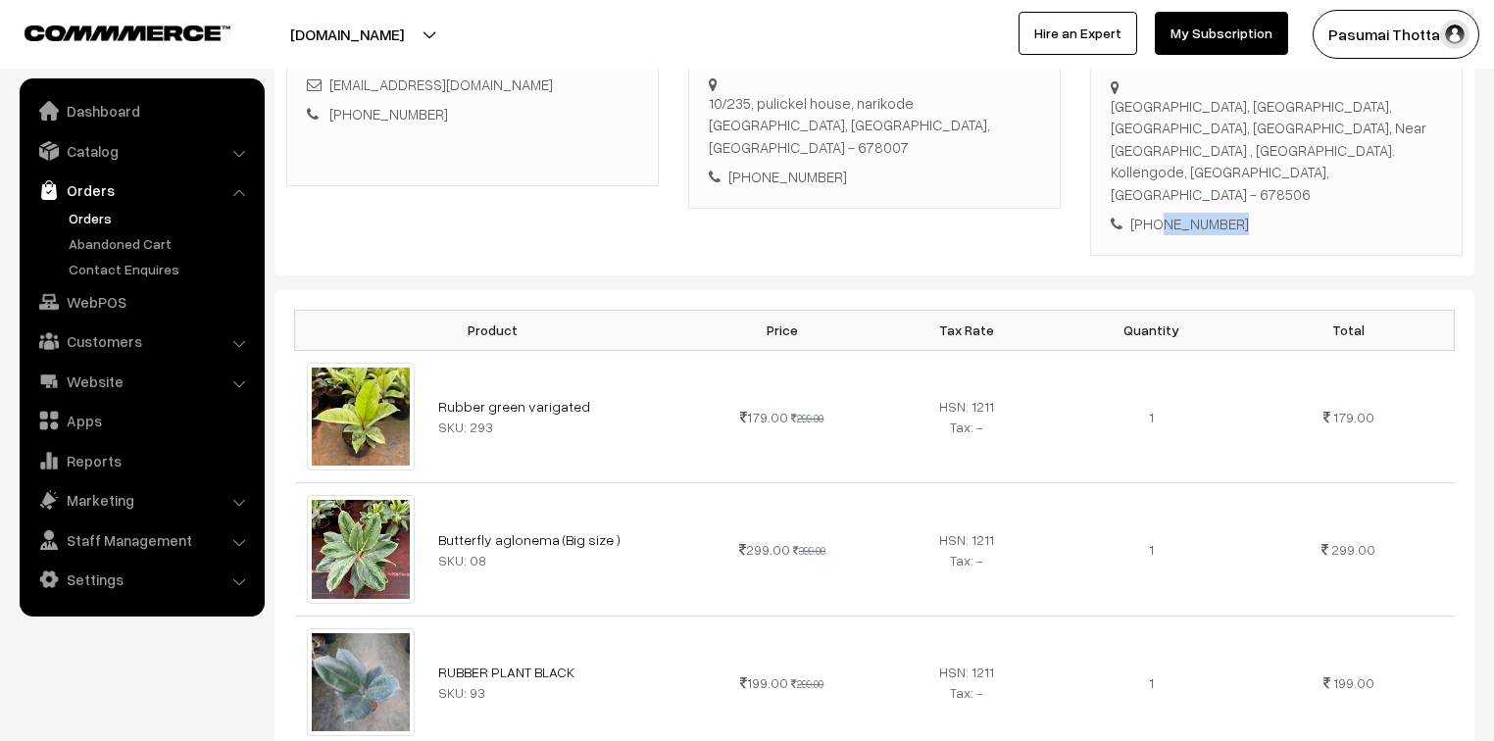
scroll to position [549, 0]
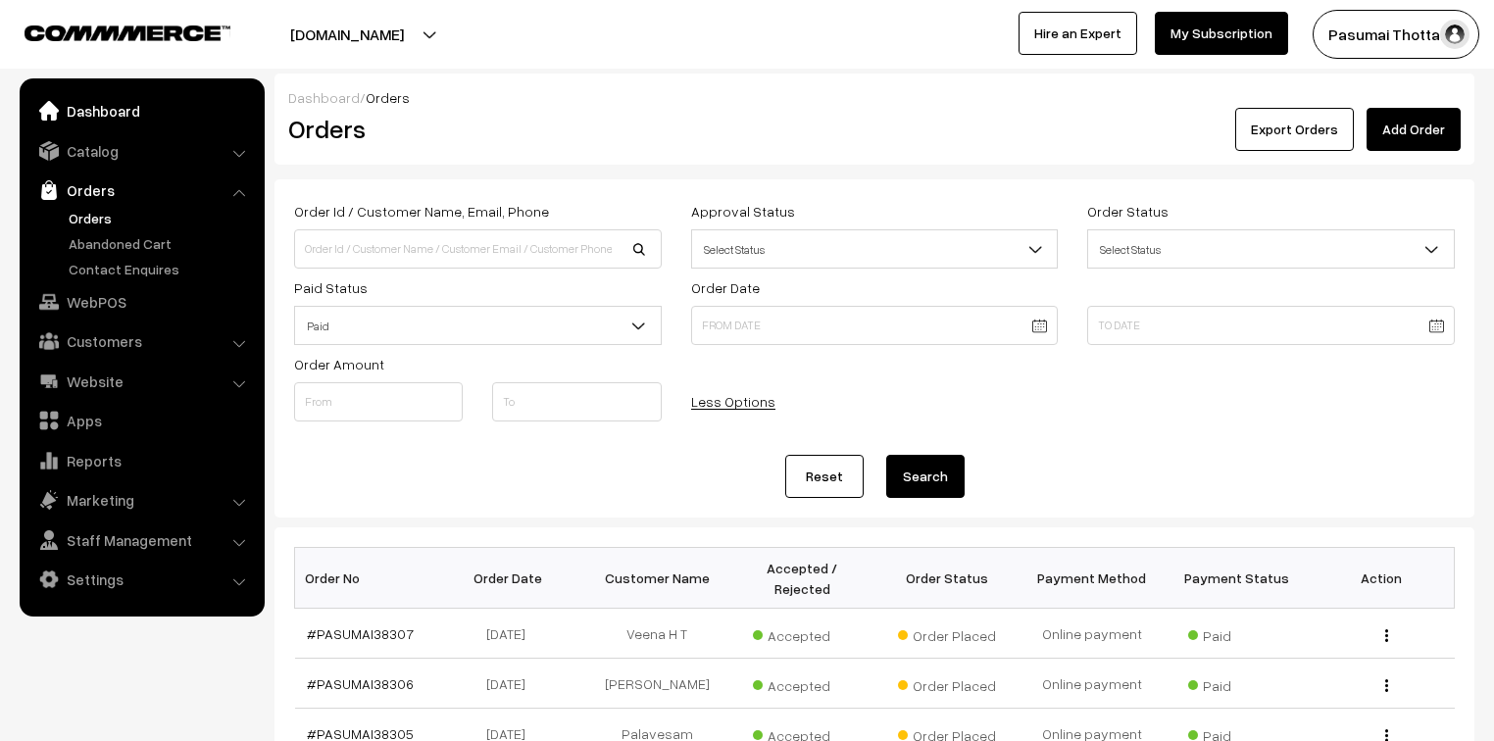
scroll to position [591, 0]
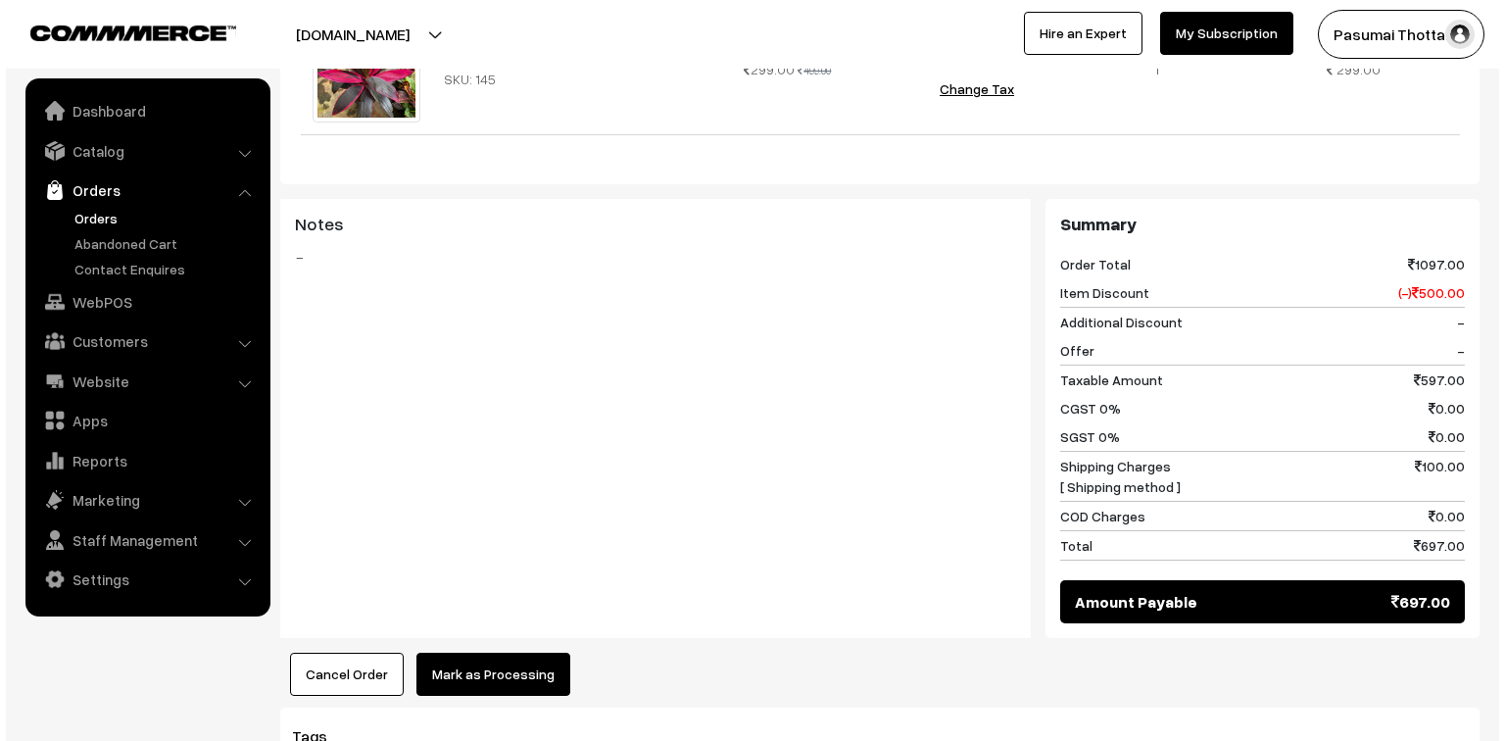
scroll to position [1019, 0]
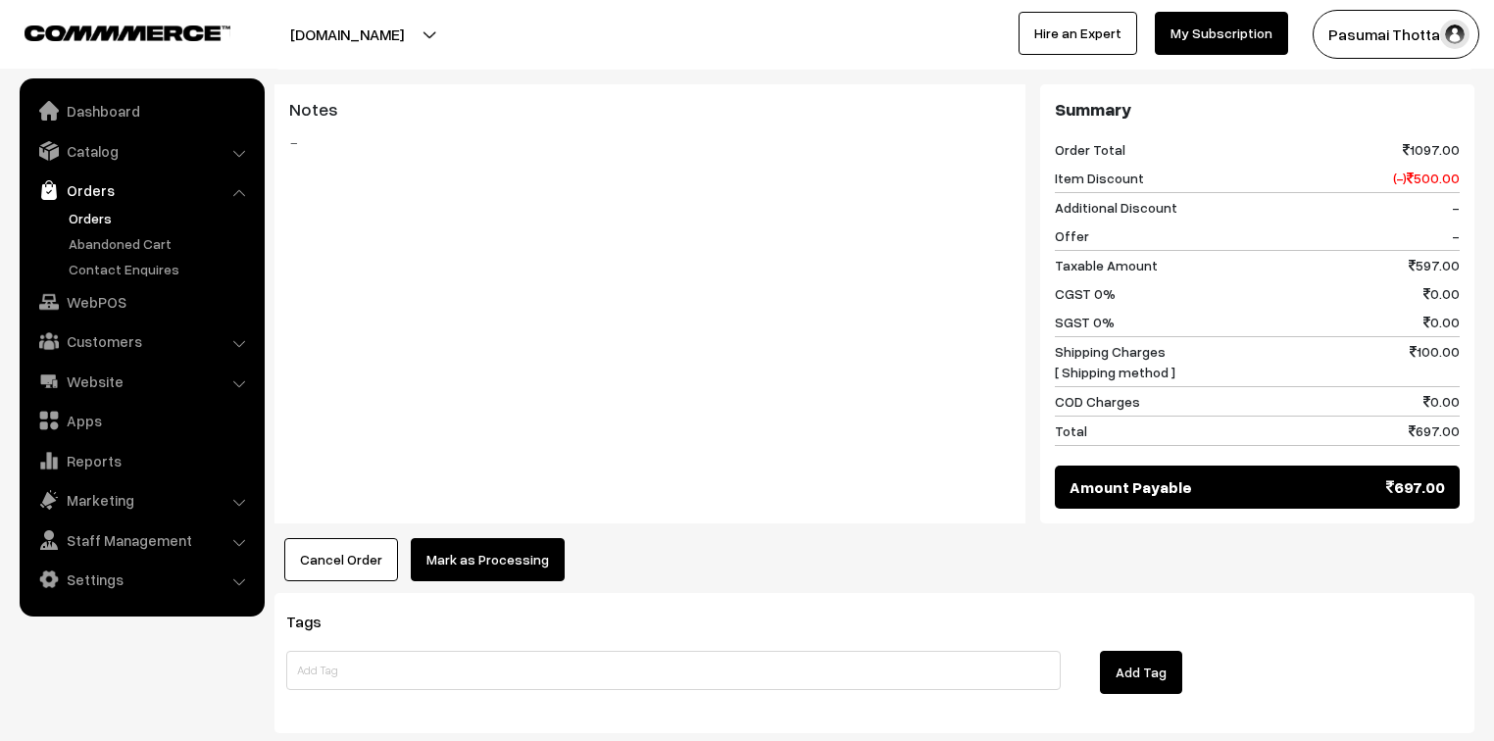
click at [542, 538] on button "Mark as Processing" at bounding box center [488, 559] width 154 height 43
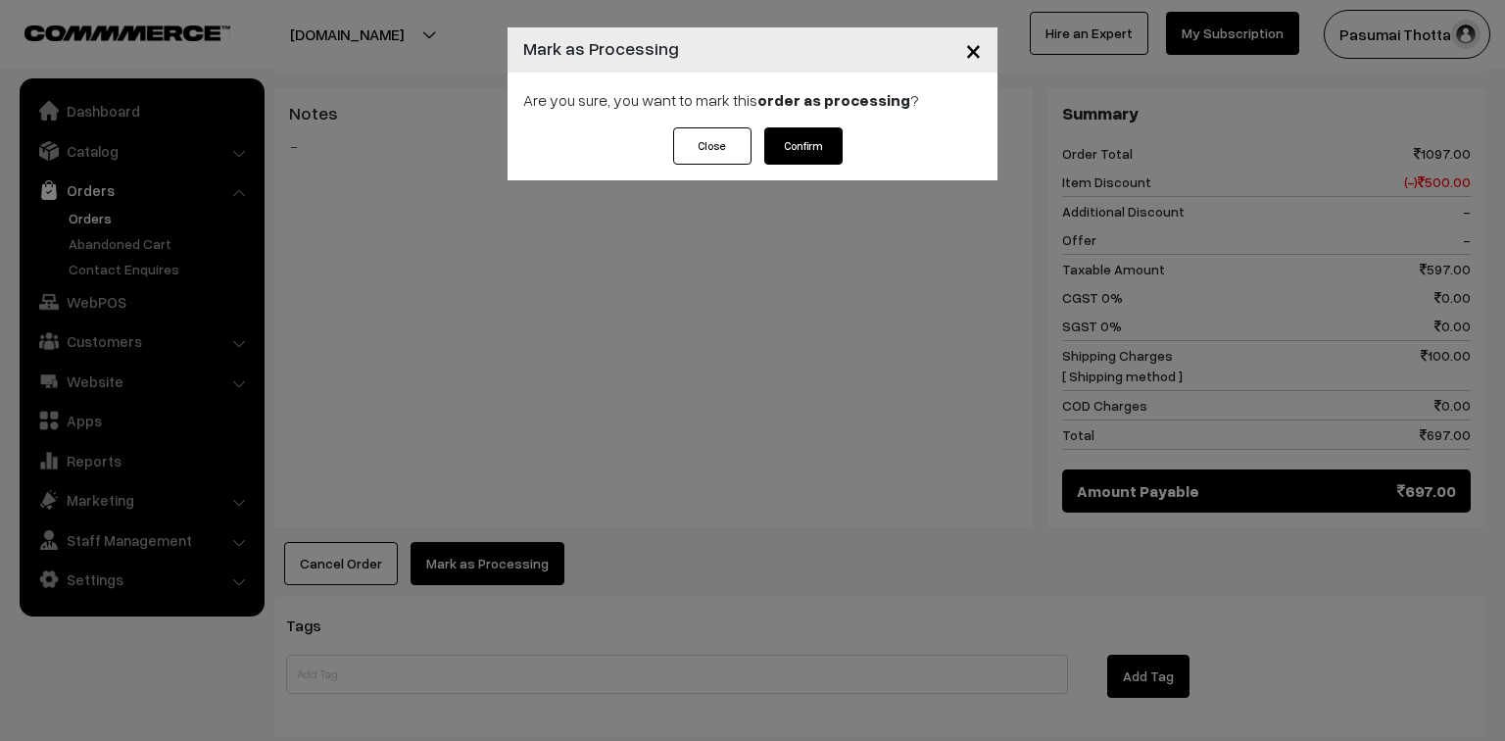
click at [797, 149] on button "Confirm" at bounding box center [803, 145] width 78 height 37
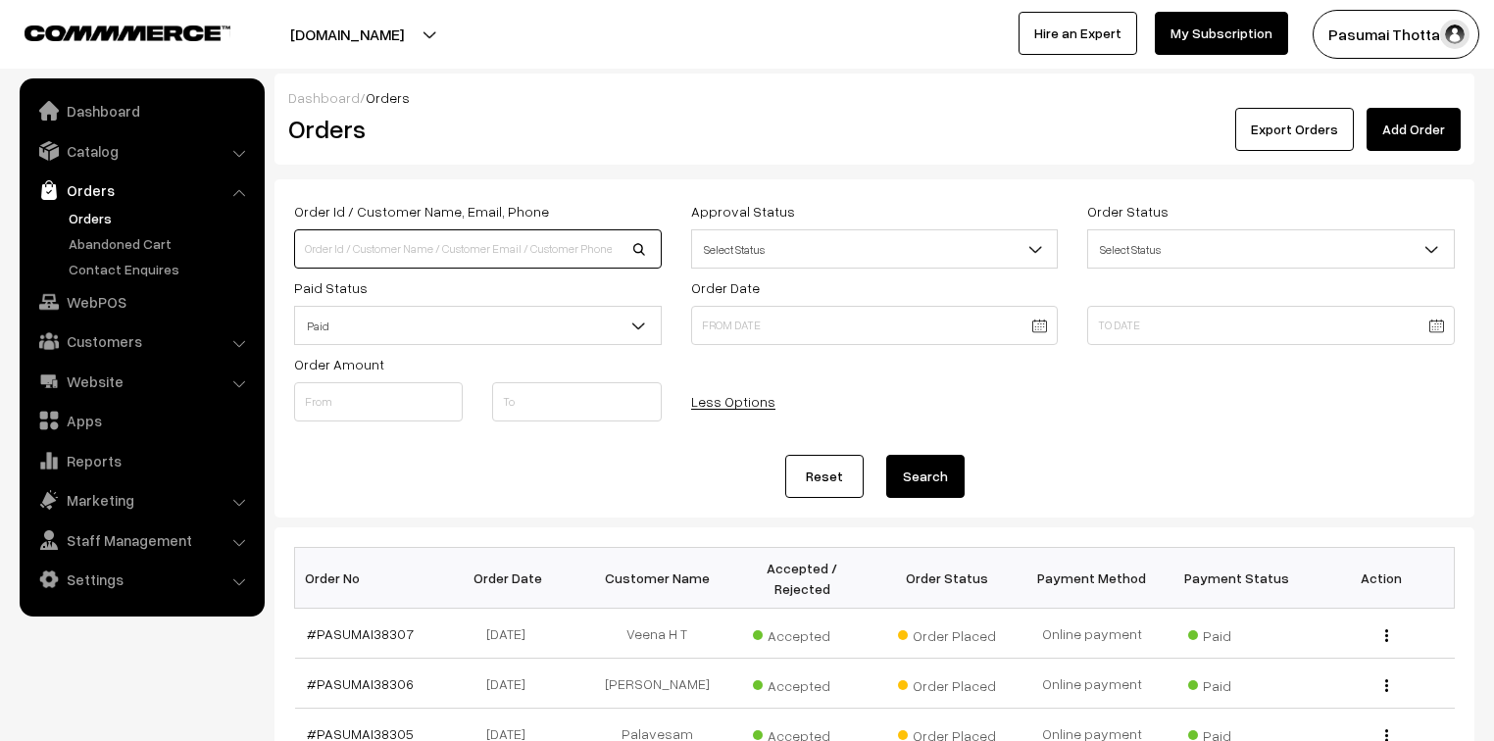
click at [345, 256] on input at bounding box center [478, 248] width 368 height 39
type input "38912"
click at [886, 455] on button "Search" at bounding box center [925, 476] width 78 height 43
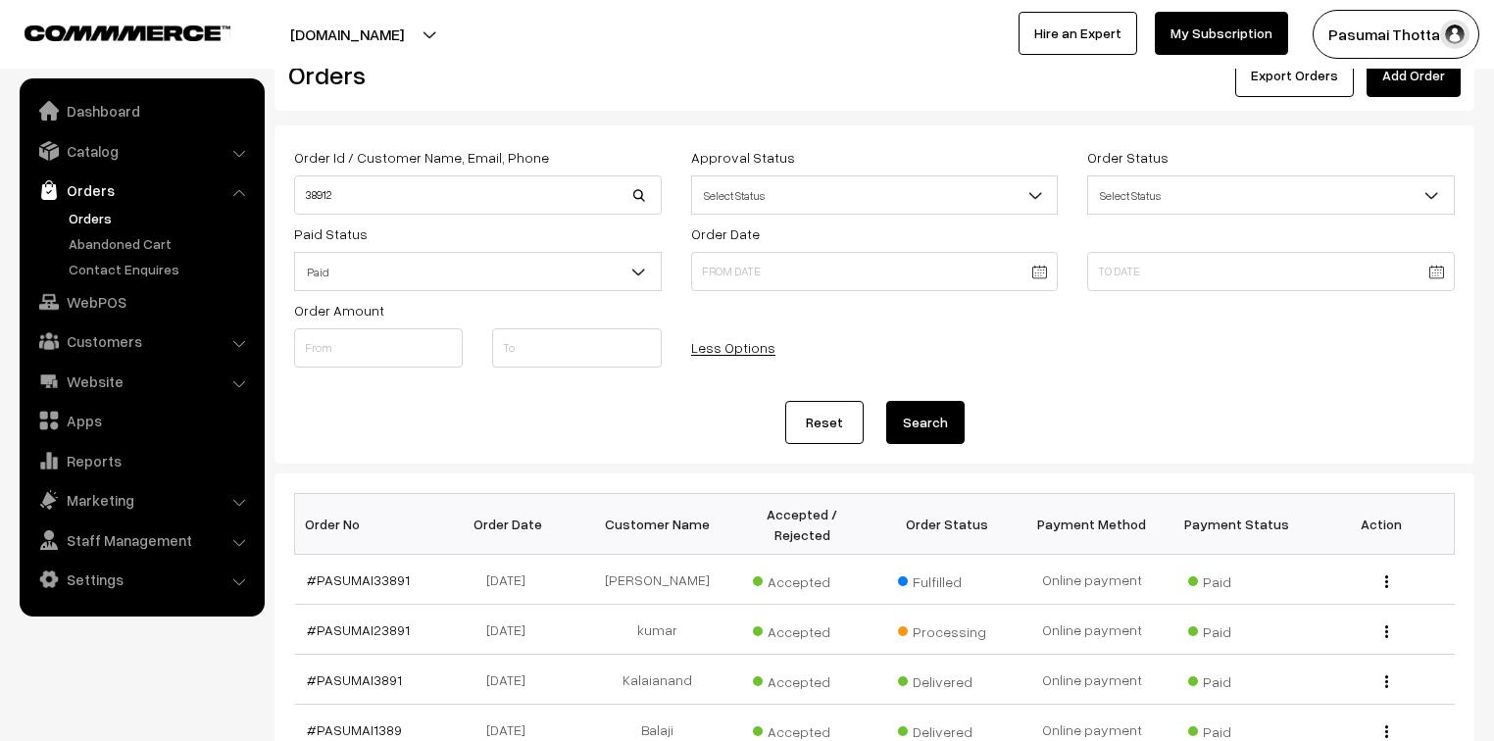
scroll to position [78, 0]
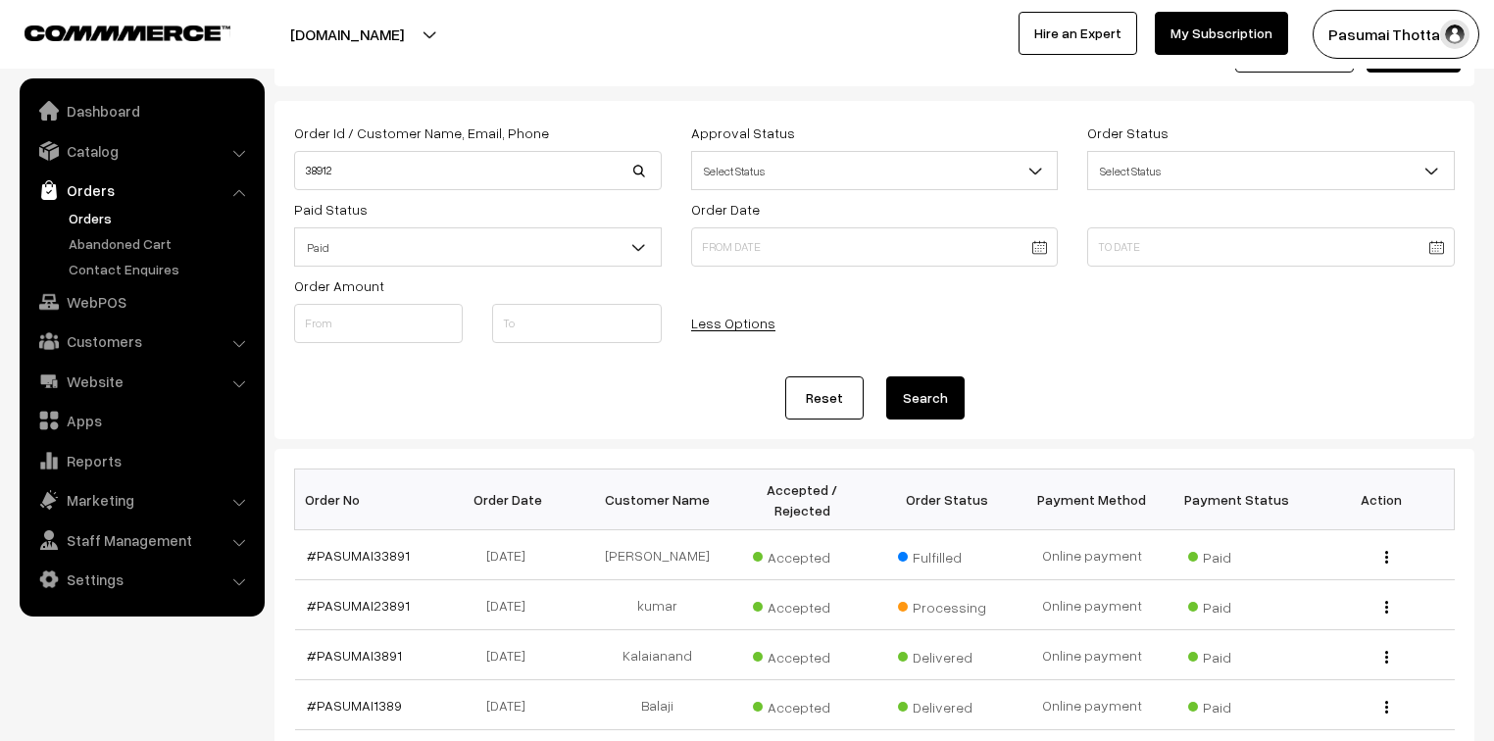
click at [910, 398] on button "Search" at bounding box center [925, 397] width 78 height 43
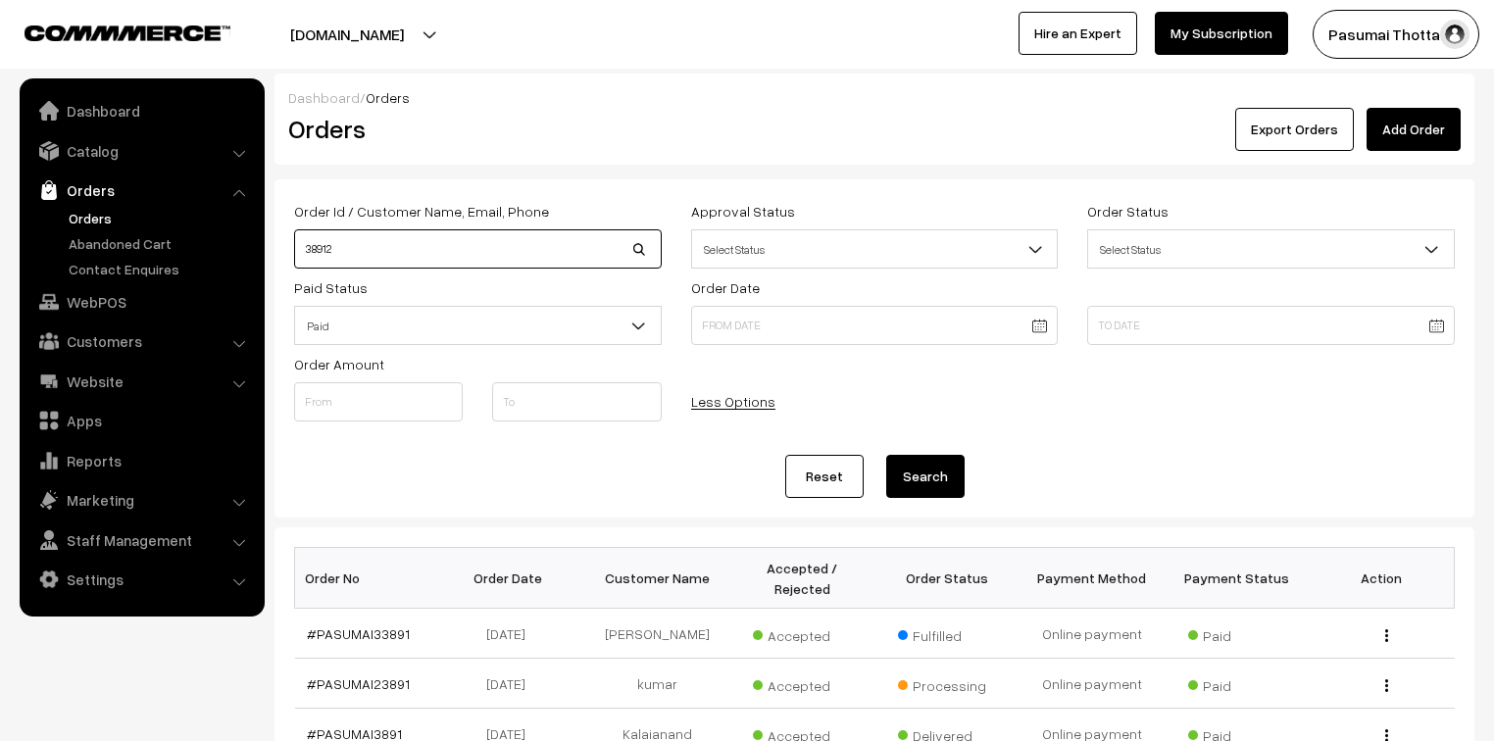
drag, startPoint x: 346, startPoint y: 241, endPoint x: 278, endPoint y: 255, distance: 69.0
click at [279, 255] on div "Order Id / Customer Name, Email, Phone 38912" at bounding box center [477, 234] width 397 height 70
type input "38192"
click at [886, 455] on button "Search" at bounding box center [925, 476] width 78 height 43
drag, startPoint x: 383, startPoint y: 244, endPoint x: 209, endPoint y: 248, distance: 174.5
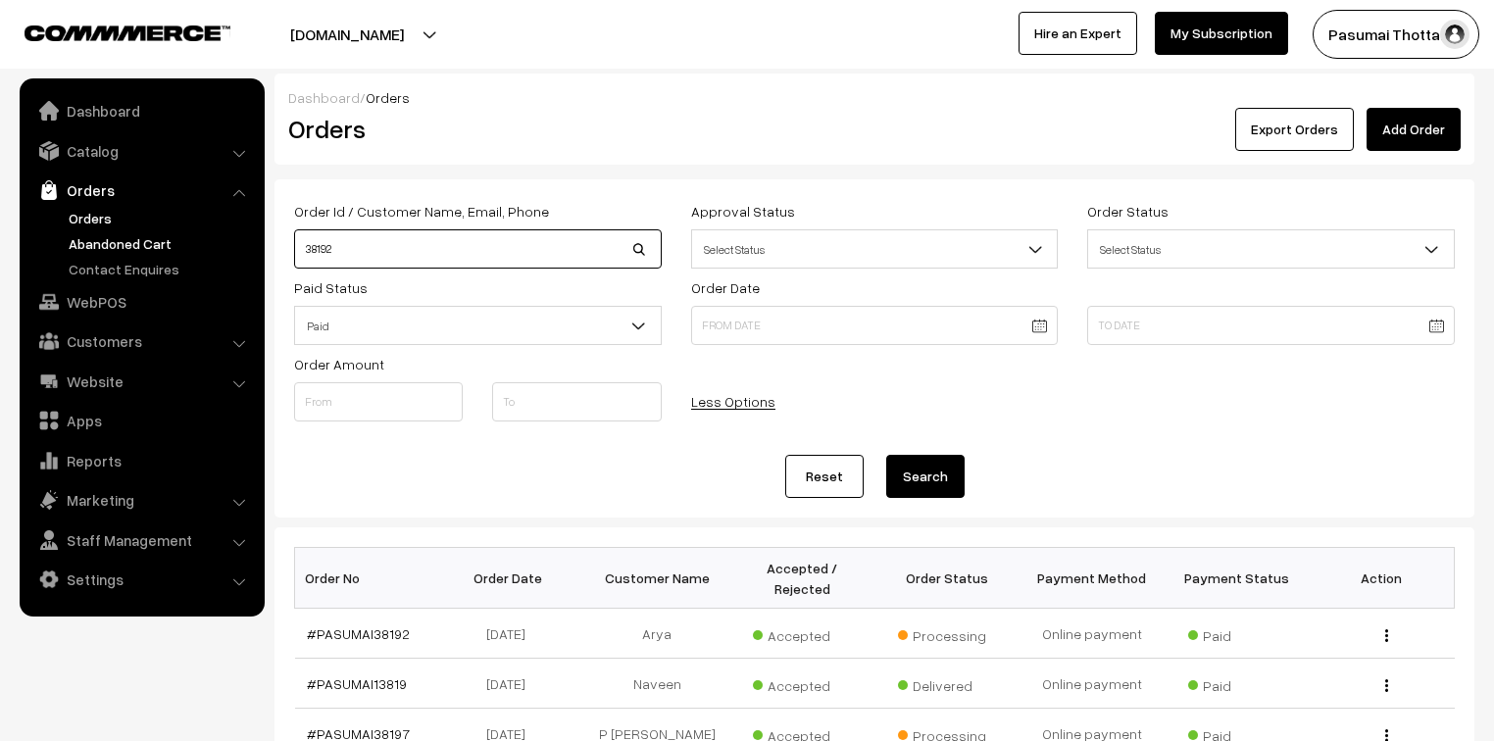
click at [209, 248] on body "Thank you for showing interest. Our team will call you shortly. Close pasumaith…" at bounding box center [747, 677] width 1494 height 1354
type input "35954"
click at [886, 455] on button "Search" at bounding box center [925, 476] width 78 height 43
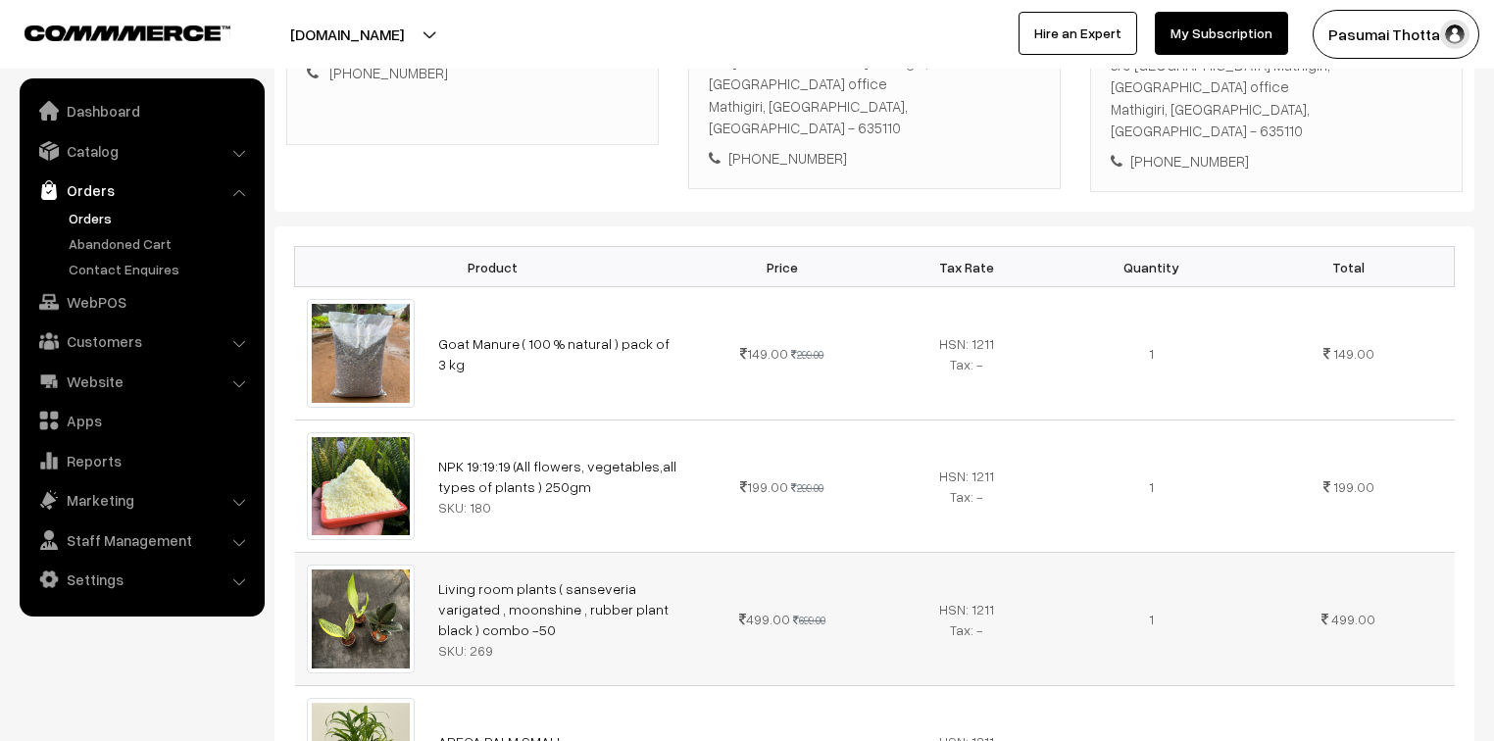
scroll to position [235, 0]
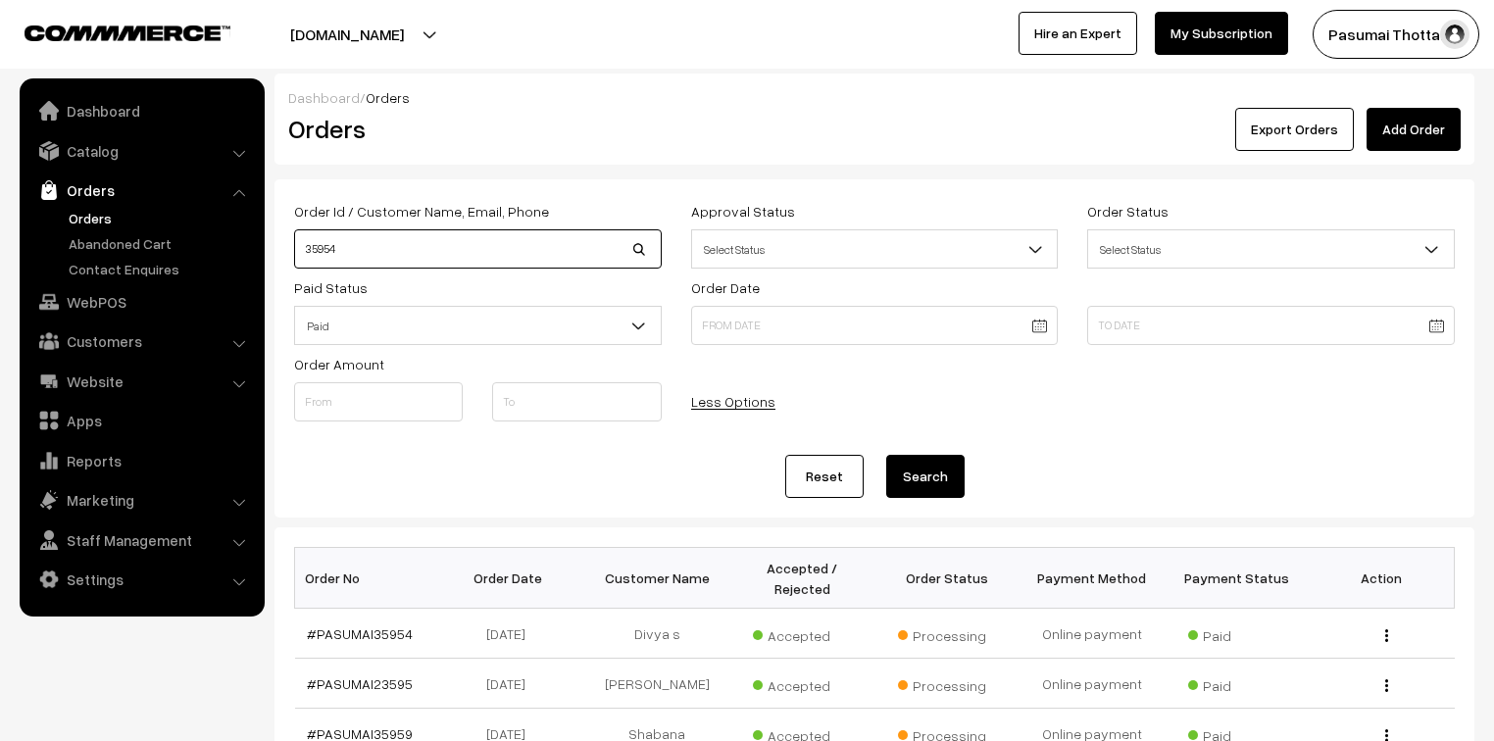
click at [351, 240] on input "35954" at bounding box center [478, 248] width 368 height 39
type input "38038"
click at [886, 455] on button "Search" at bounding box center [925, 476] width 78 height 43
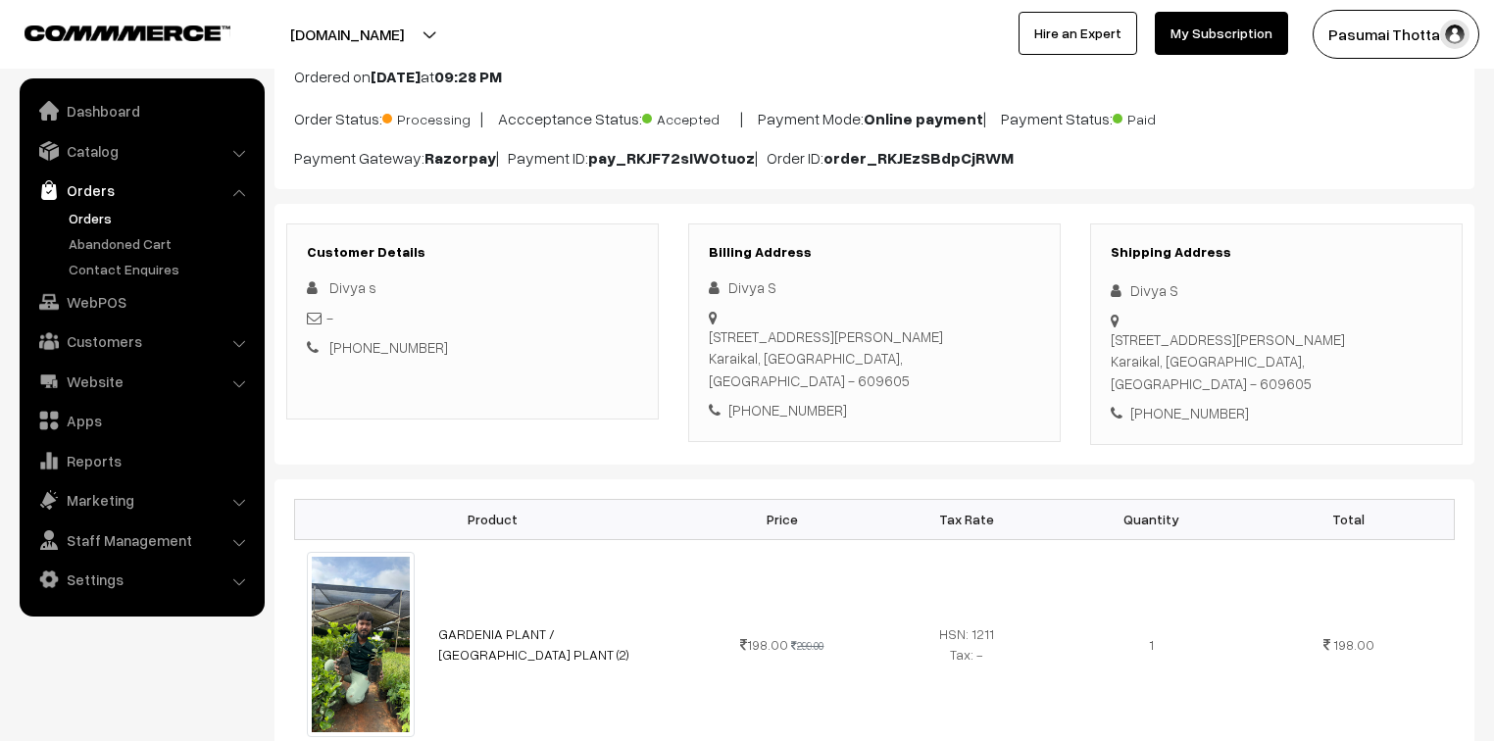
scroll to position [235, 0]
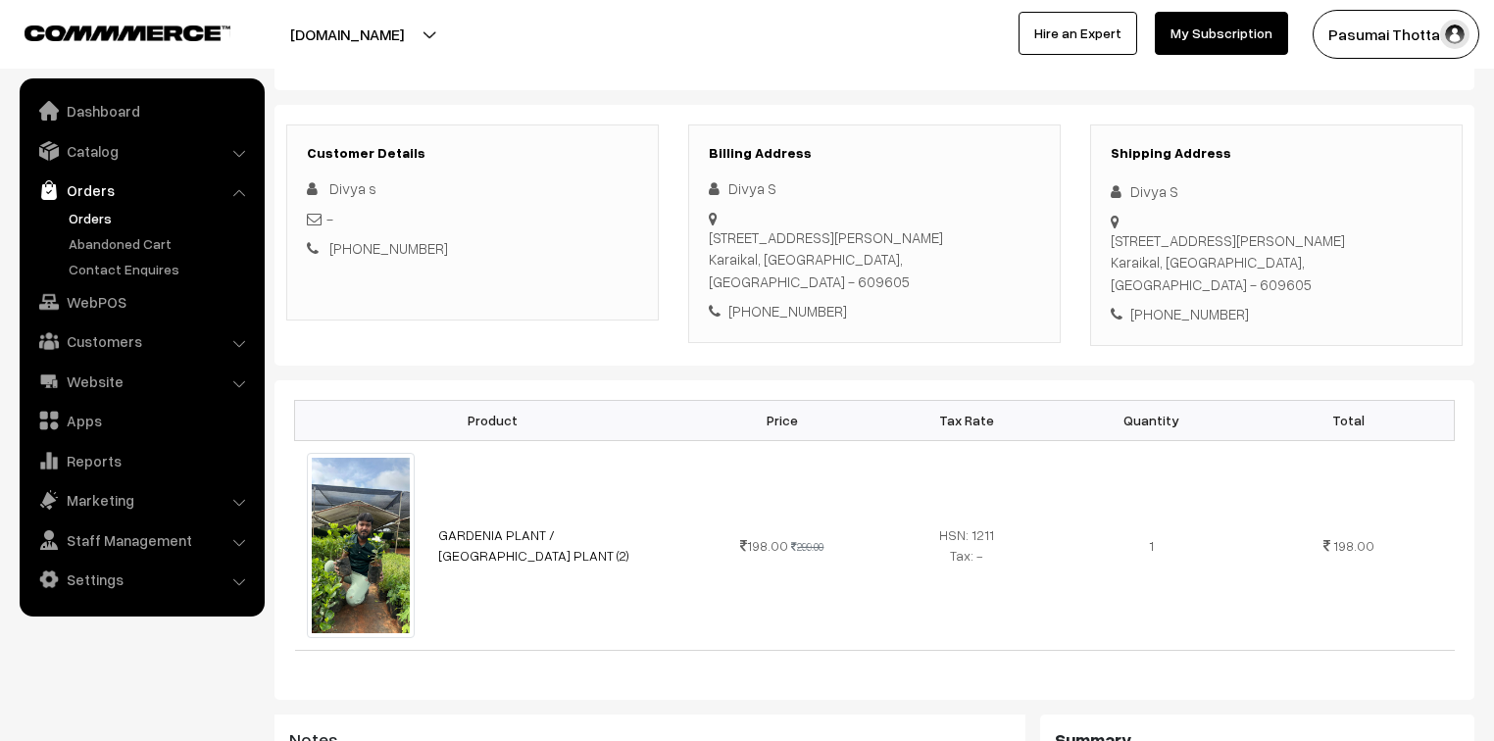
drag, startPoint x: 490, startPoint y: 25, endPoint x: 500, endPoint y: 57, distance: 32.9
click at [472, 57] on button "[DOMAIN_NAME]" at bounding box center [346, 34] width 251 height 49
click at [472, 55] on button "[DOMAIN_NAME]" at bounding box center [346, 34] width 251 height 49
